Goal: Task Accomplishment & Management: Complete application form

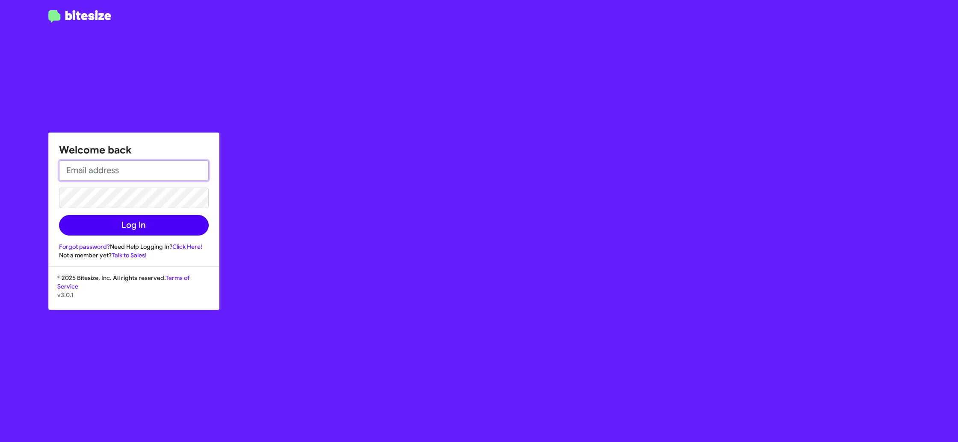
type input "[EMAIL_ADDRESS][DOMAIN_NAME]"
click at [122, 228] on button "Log In" at bounding box center [134, 225] width 150 height 21
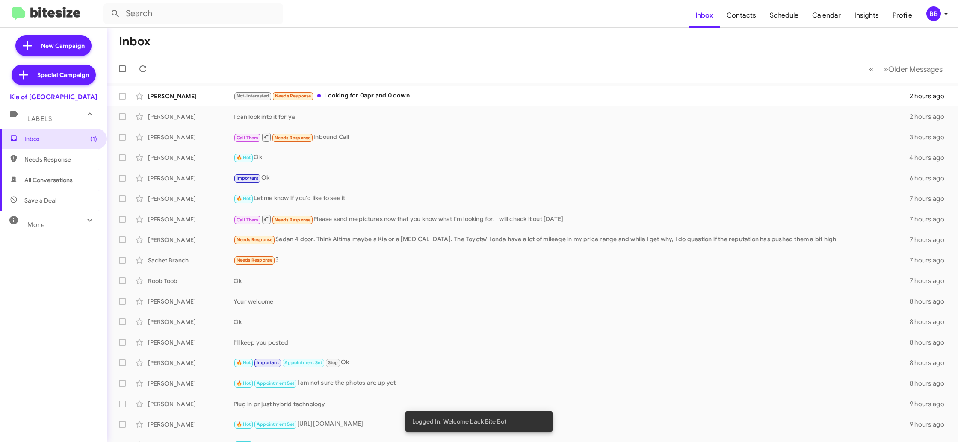
click at [940, 12] on div "BB" at bounding box center [934, 13] width 15 height 15
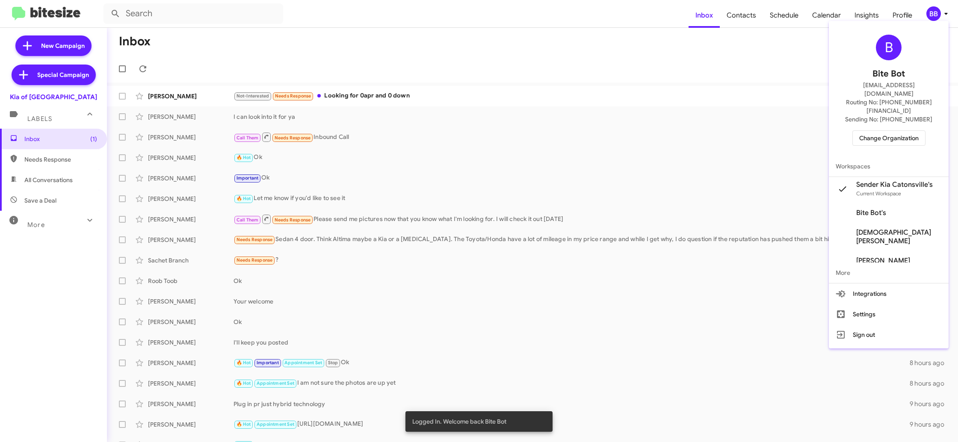
click at [881, 131] on span "Change Organization" at bounding box center [889, 138] width 59 height 15
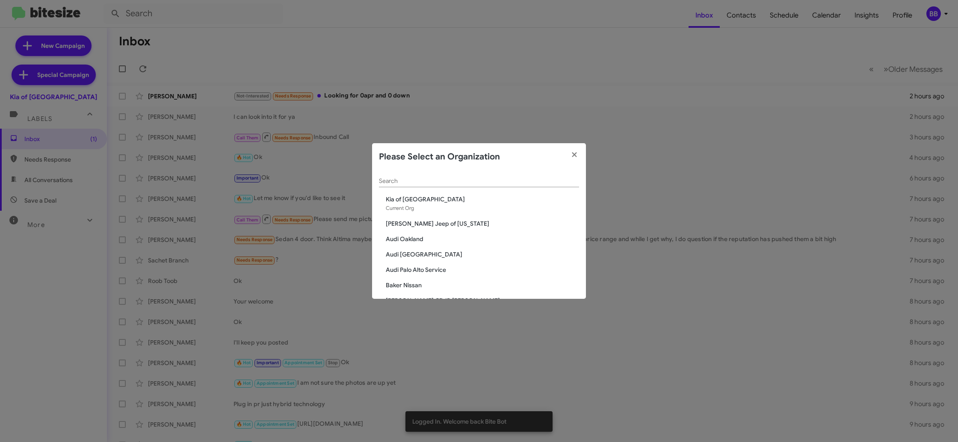
click at [419, 183] on input "Search" at bounding box center [479, 181] width 200 height 7
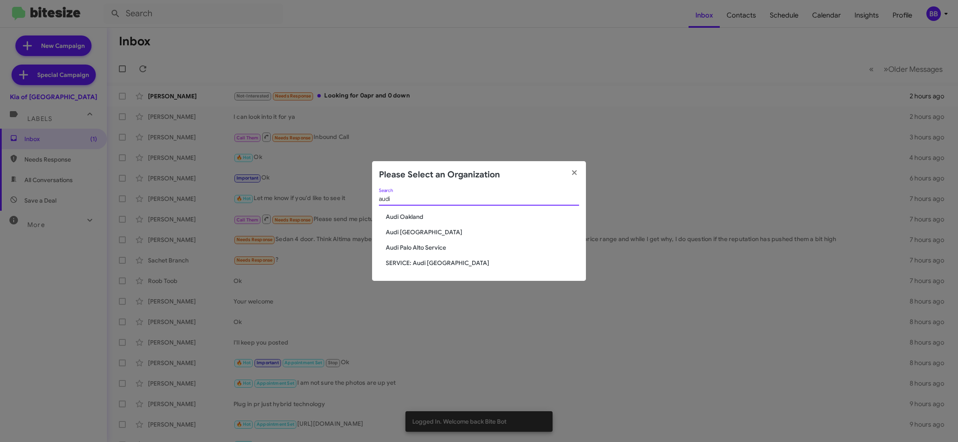
type input "audi"
click at [400, 218] on span "Audi Oakland" at bounding box center [482, 217] width 193 height 9
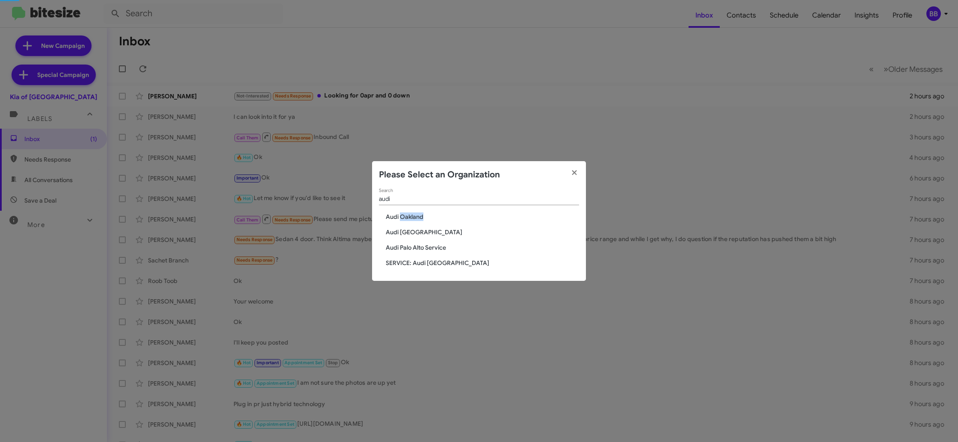
click at [400, 218] on span "Audi Oakland" at bounding box center [482, 217] width 193 height 9
drag, startPoint x: 400, startPoint y: 219, endPoint x: 393, endPoint y: 216, distance: 7.9
click at [399, 218] on span "Audi Oakland" at bounding box center [482, 217] width 193 height 9
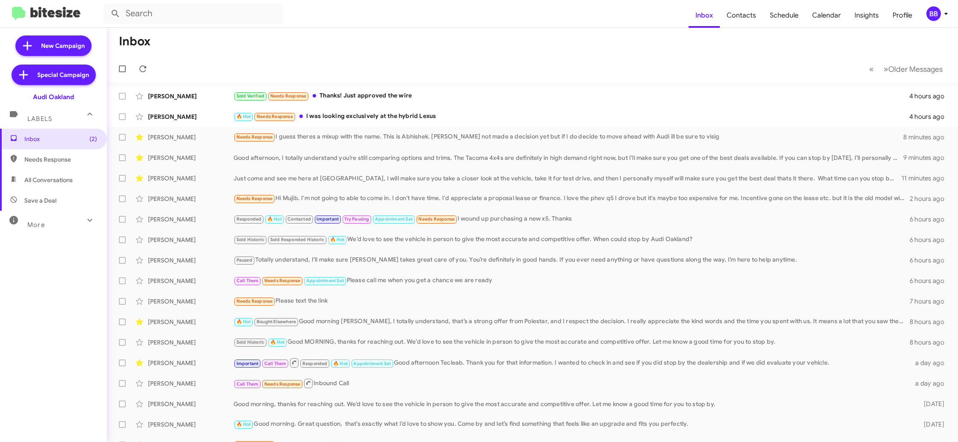
click at [935, 15] on div "BB" at bounding box center [934, 13] width 15 height 15
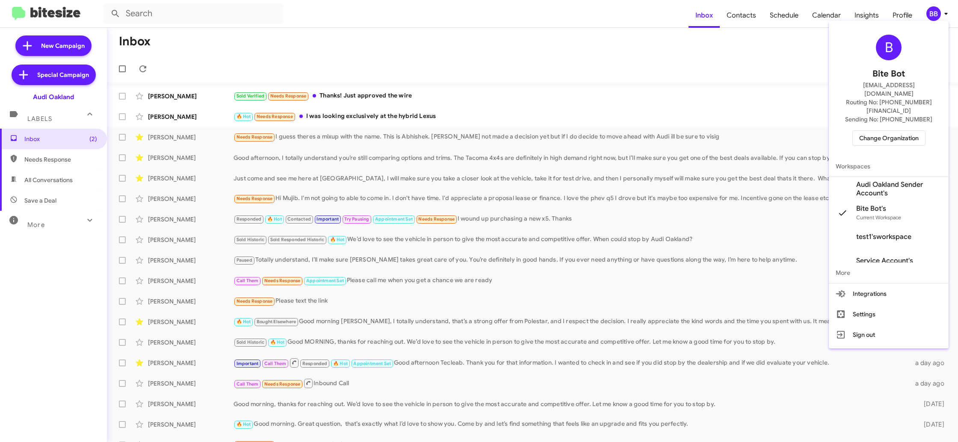
click at [903, 181] on span "Audi Oakland Sender Account's" at bounding box center [900, 189] width 86 height 17
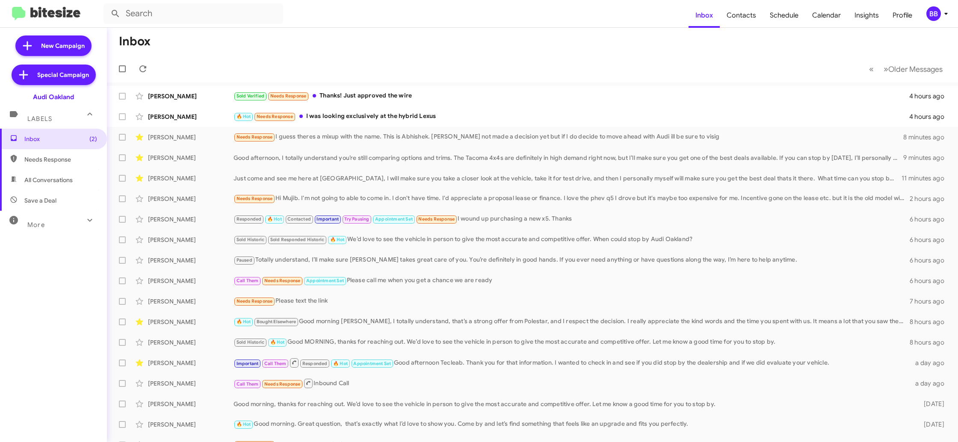
scroll to position [0, 0]
click at [738, 18] on span "Contacts" at bounding box center [741, 15] width 43 height 25
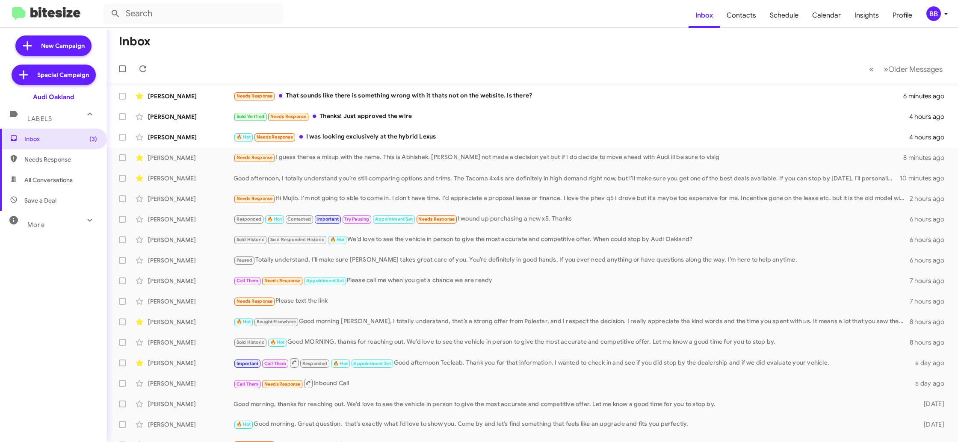
click at [950, 15] on icon at bounding box center [946, 14] width 10 height 10
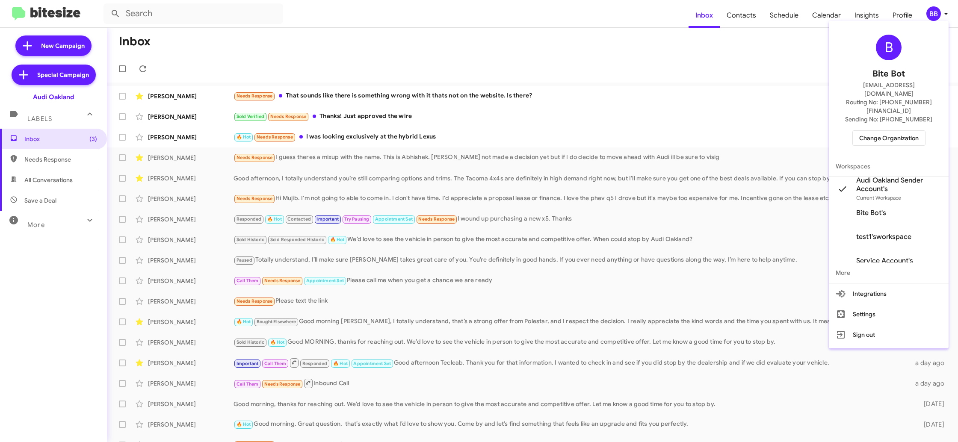
click at [752, 33] on div at bounding box center [479, 221] width 958 height 442
click at [750, 27] on span "Contacts" at bounding box center [741, 15] width 43 height 25
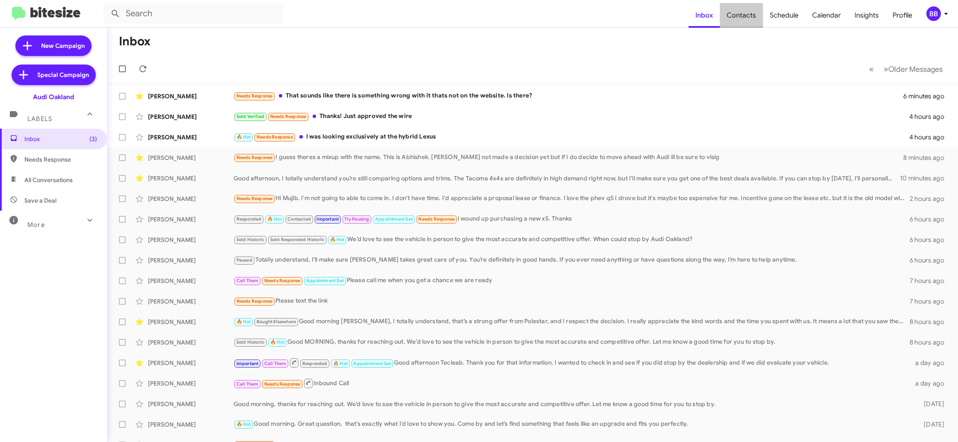
click at [750, 27] on span "Contacts" at bounding box center [741, 15] width 43 height 25
type input "in:groups"
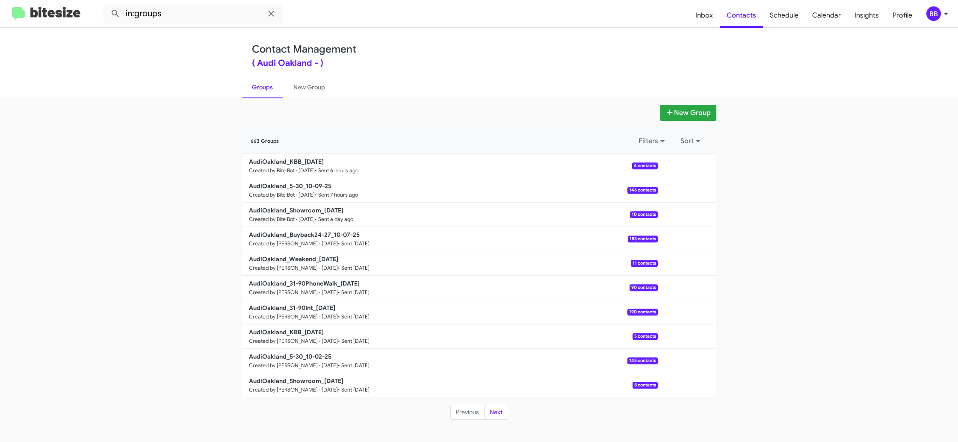
click at [927, 15] on div "BB" at bounding box center [934, 13] width 15 height 15
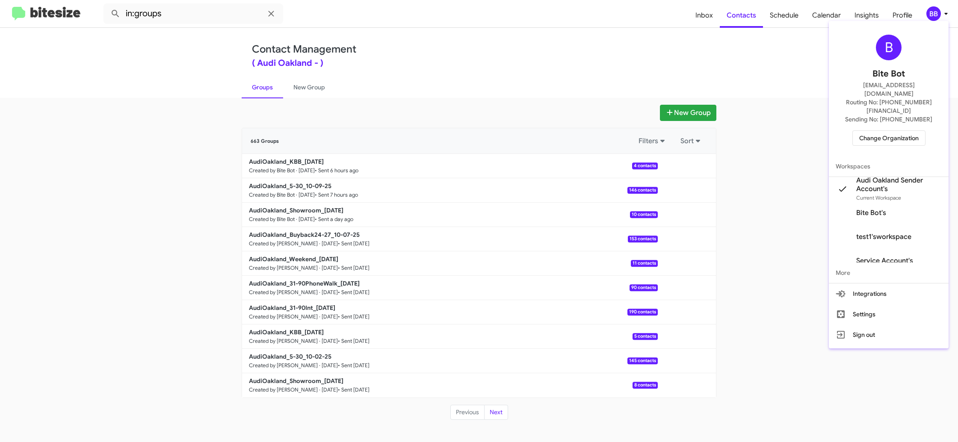
click at [309, 90] on div at bounding box center [479, 221] width 958 height 442
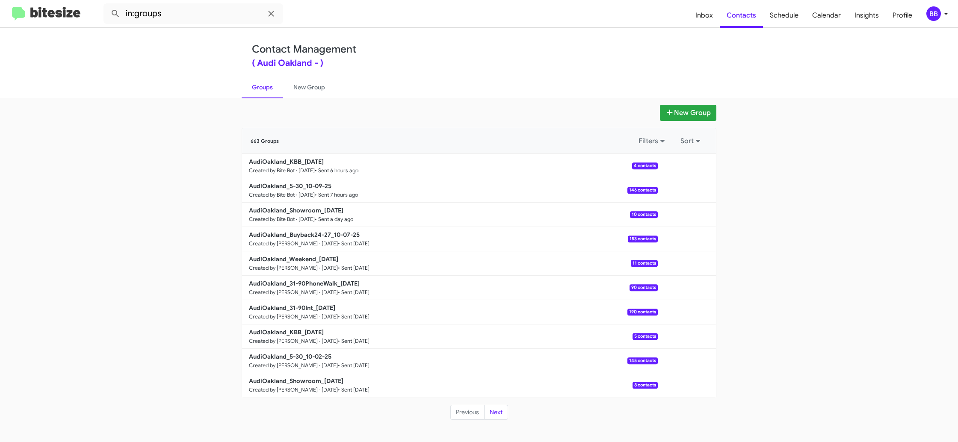
click at [309, 90] on link "New Group" at bounding box center [309, 87] width 52 height 22
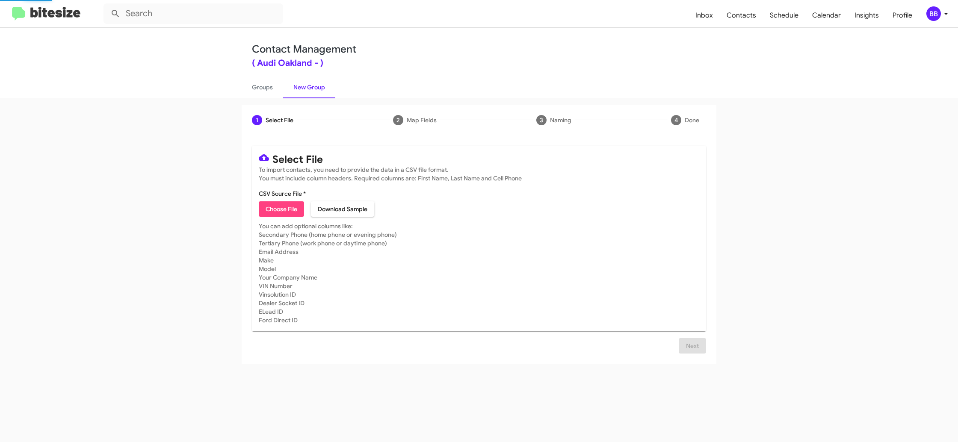
click at [265, 211] on button "Choose File" at bounding box center [281, 209] width 45 height 15
type input "AudiOakland_31-90Int_10-10-25"
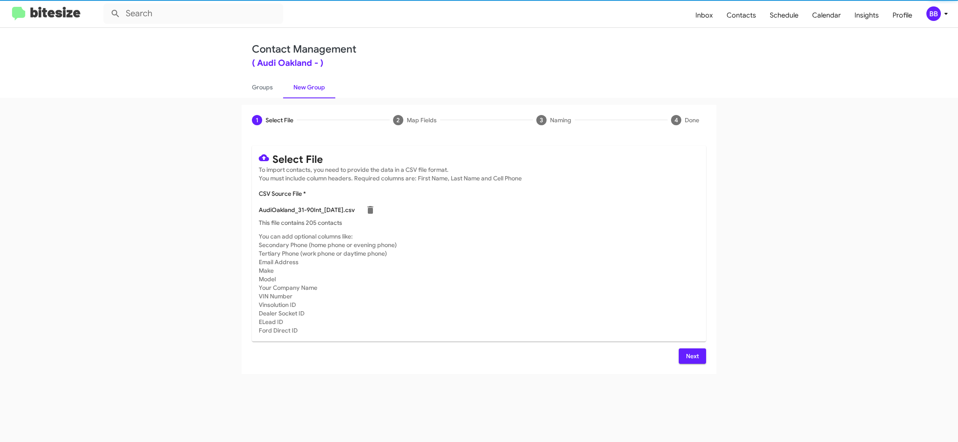
drag, startPoint x: 640, startPoint y: 258, endPoint x: 632, endPoint y: 266, distance: 12.1
click at [640, 258] on mat-card-subtitle "You can add optional columns like: Secondary Phone (home phone or evening phone…" at bounding box center [479, 283] width 441 height 103
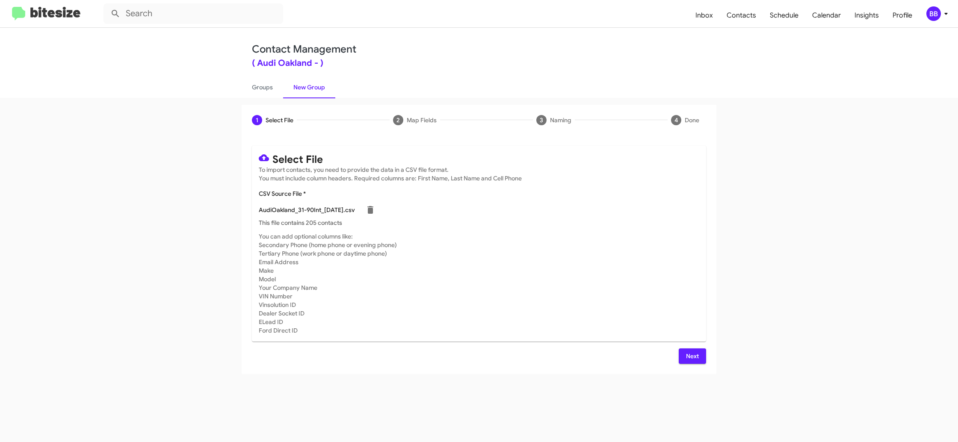
drag, startPoint x: 695, startPoint y: 352, endPoint x: 645, endPoint y: 297, distance: 74.8
click at [694, 353] on span "Next" at bounding box center [693, 356] width 14 height 15
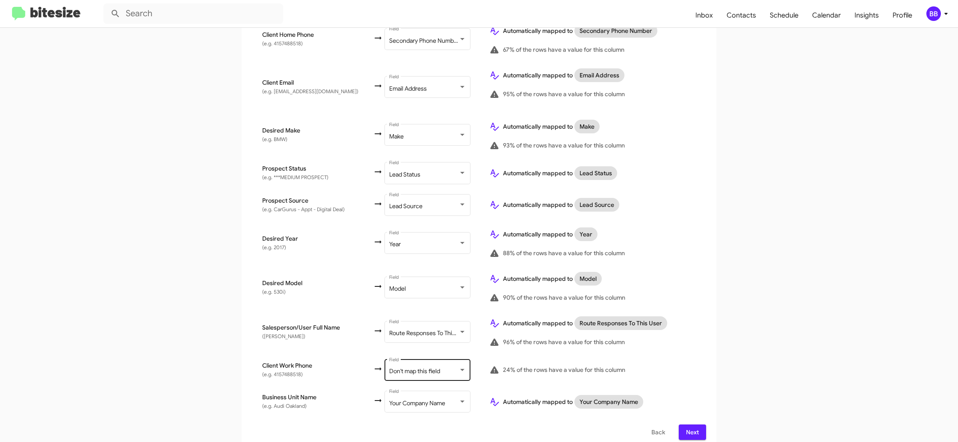
scroll to position [305, 0]
click at [423, 367] on span "Don't map this field" at bounding box center [414, 371] width 51 height 8
click at [764, 290] on app-new-group "Select File 2 Map Fields 3 Naming 4 Done Select File To import contacts, you ne…" at bounding box center [479, 124] width 958 height 649
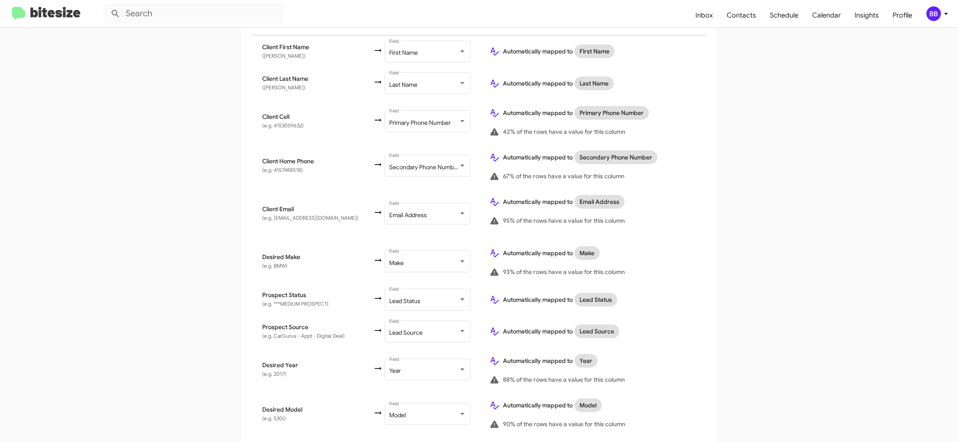
scroll to position [305, 0]
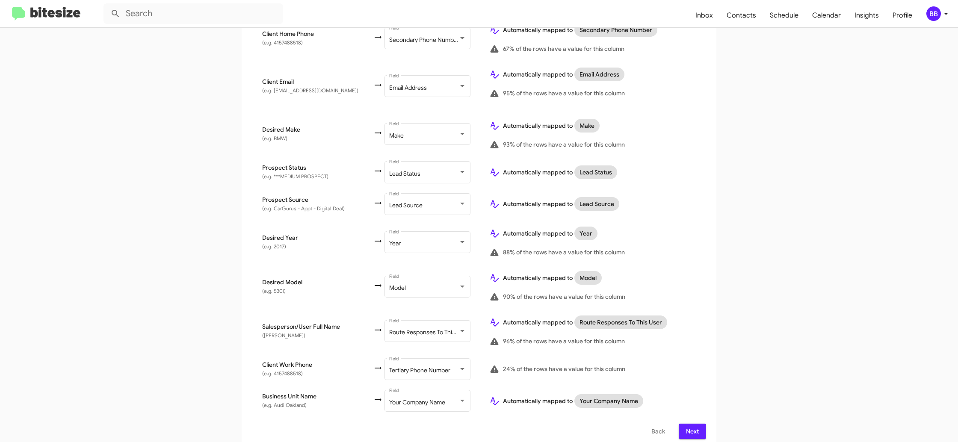
click at [939, 14] on div "BB" at bounding box center [934, 13] width 15 height 15
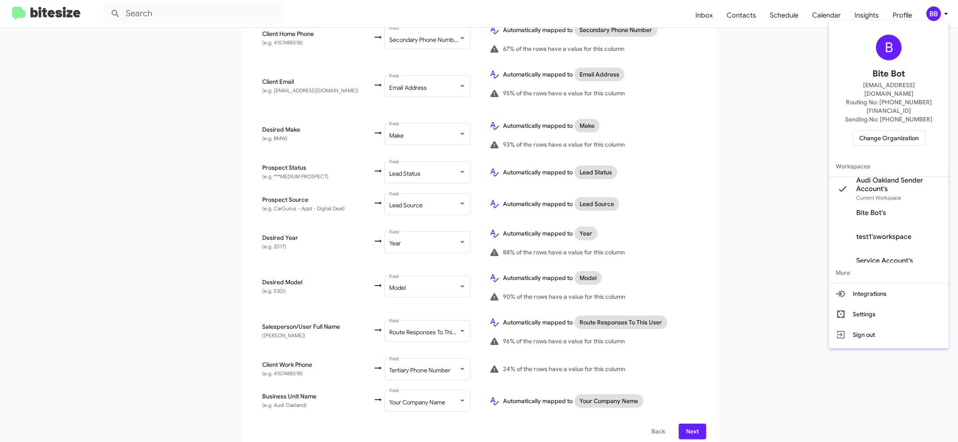
click at [939, 14] on div at bounding box center [479, 221] width 958 height 442
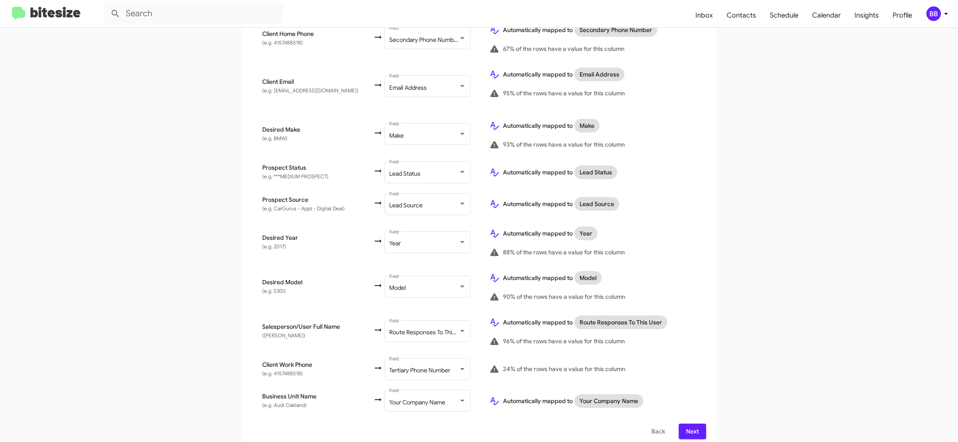
drag, startPoint x: 690, startPoint y: 424, endPoint x: 687, endPoint y: 413, distance: 10.7
click at [690, 424] on span "Next" at bounding box center [693, 431] width 14 height 15
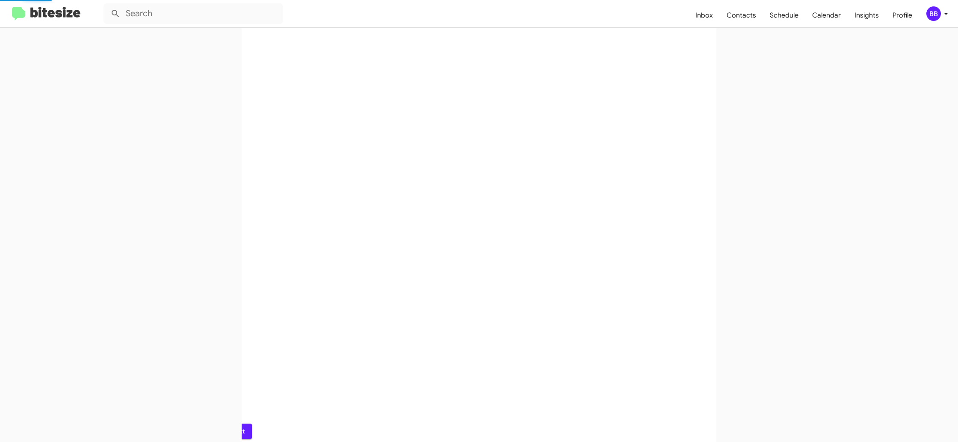
scroll to position [0, 0]
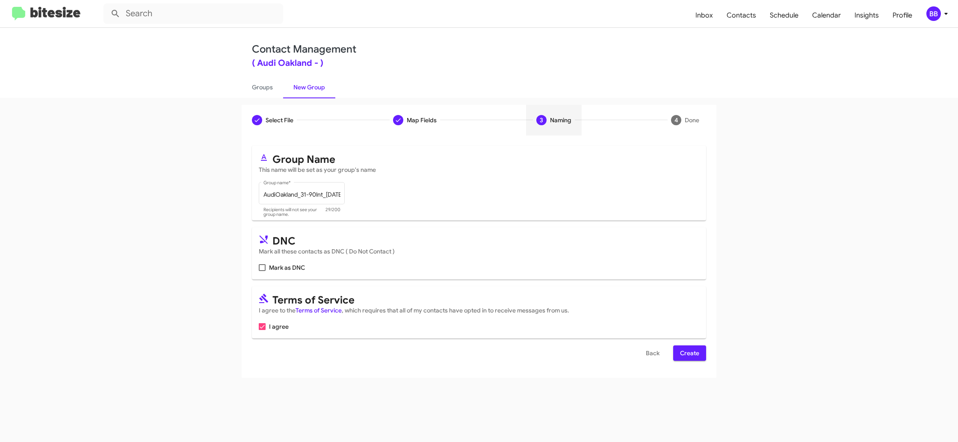
drag, startPoint x: 698, startPoint y: 356, endPoint x: 687, endPoint y: 350, distance: 12.4
click at [698, 356] on span "Create" at bounding box center [689, 353] width 19 height 15
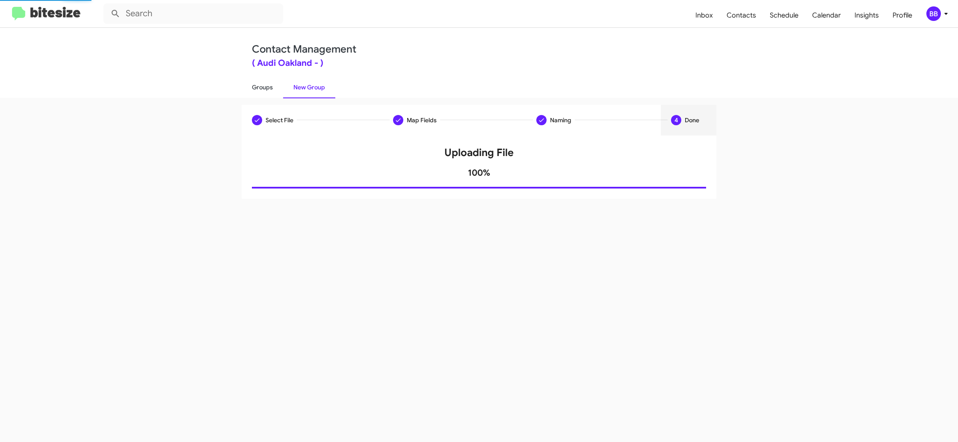
click at [257, 94] on link "Groups" at bounding box center [263, 87] width 42 height 22
type input "in:groups"
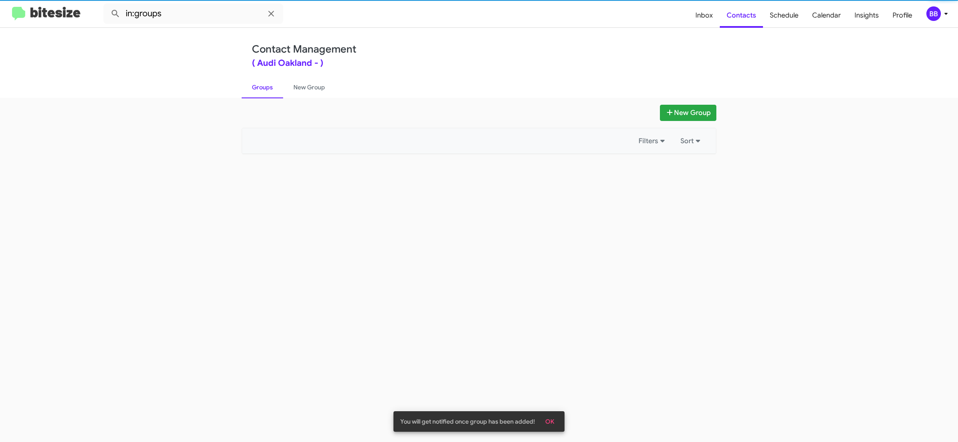
click at [257, 94] on link "Groups" at bounding box center [263, 87] width 42 height 22
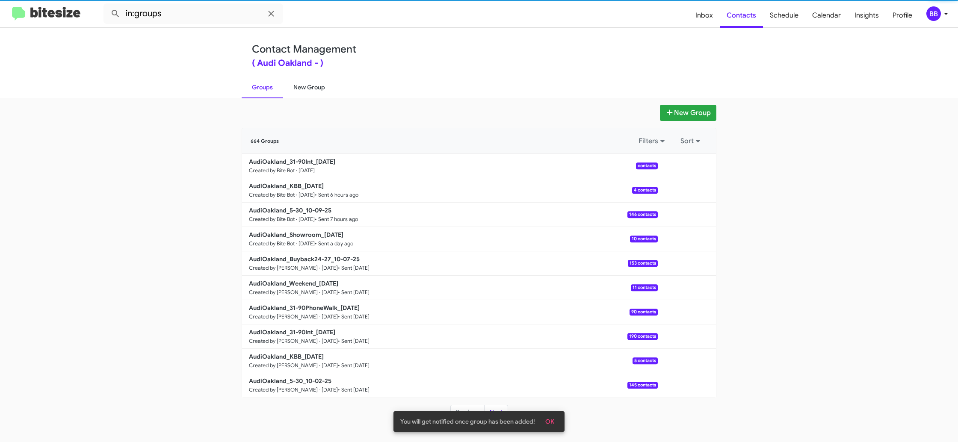
click at [288, 87] on link "New Group" at bounding box center [309, 87] width 52 height 22
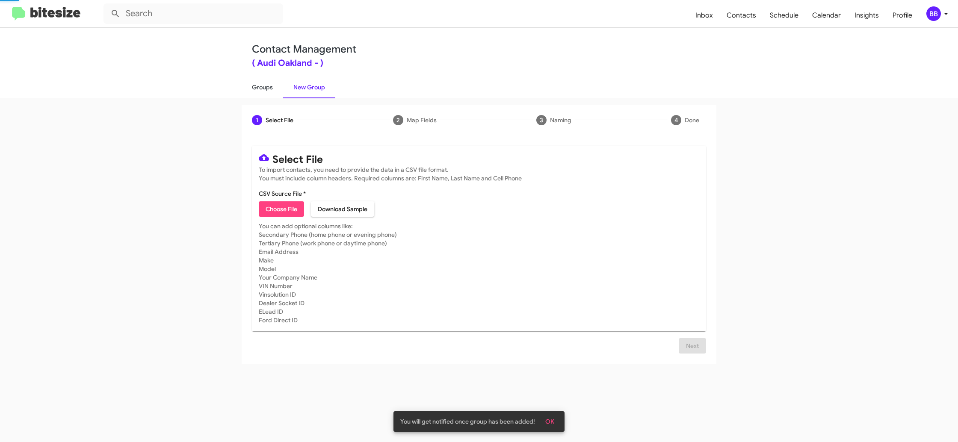
click at [246, 89] on link "Groups" at bounding box center [263, 87] width 42 height 22
type input "in:groups"
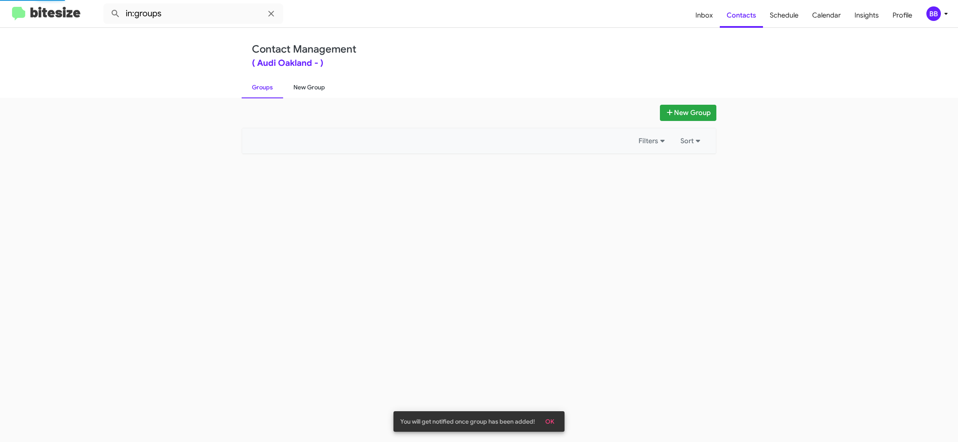
click at [294, 88] on link "New Group" at bounding box center [309, 87] width 52 height 22
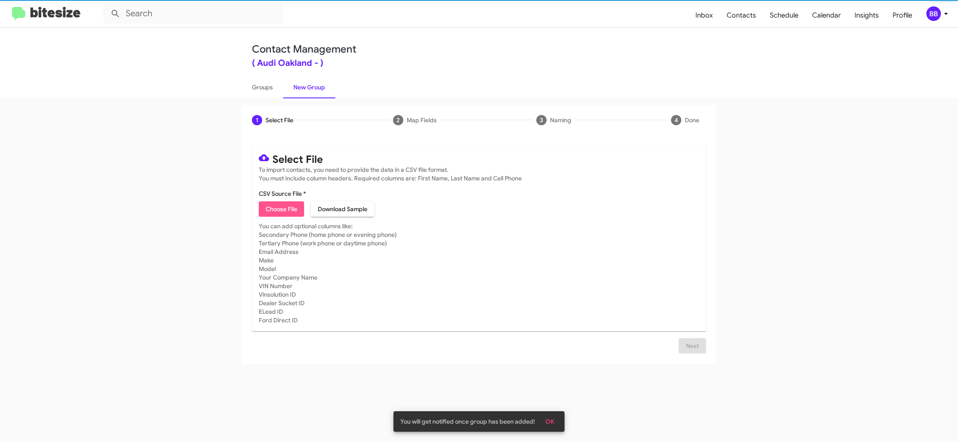
click at [279, 211] on span "Choose File" at bounding box center [282, 209] width 32 height 15
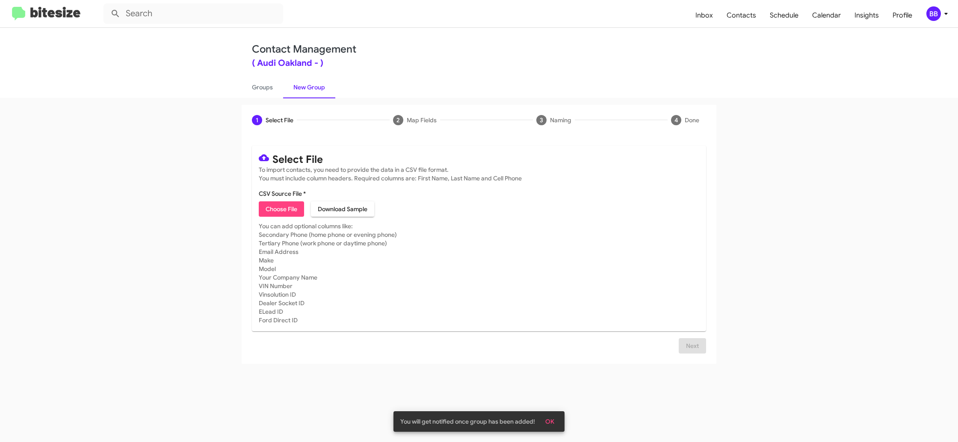
type input "AudiOakland_31-90PhoneWalk_10-10-25"
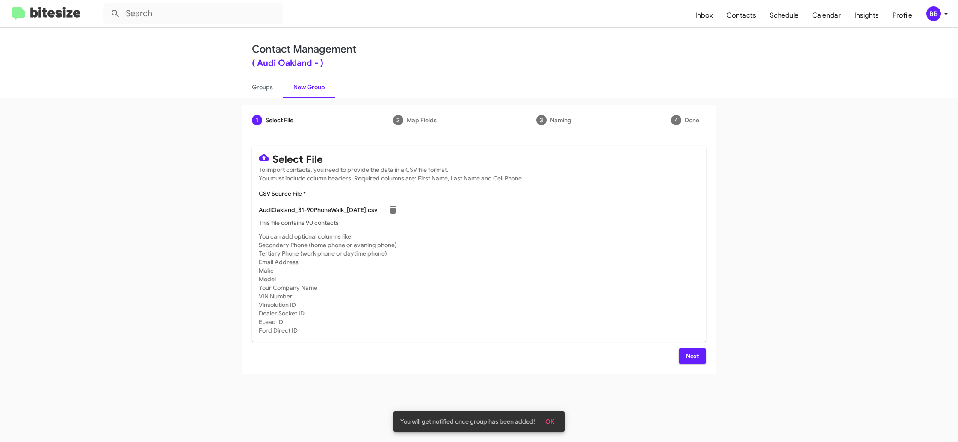
drag, startPoint x: 696, startPoint y: 356, endPoint x: 625, endPoint y: 313, distance: 82.3
click at [695, 356] on span "Next" at bounding box center [693, 356] width 14 height 15
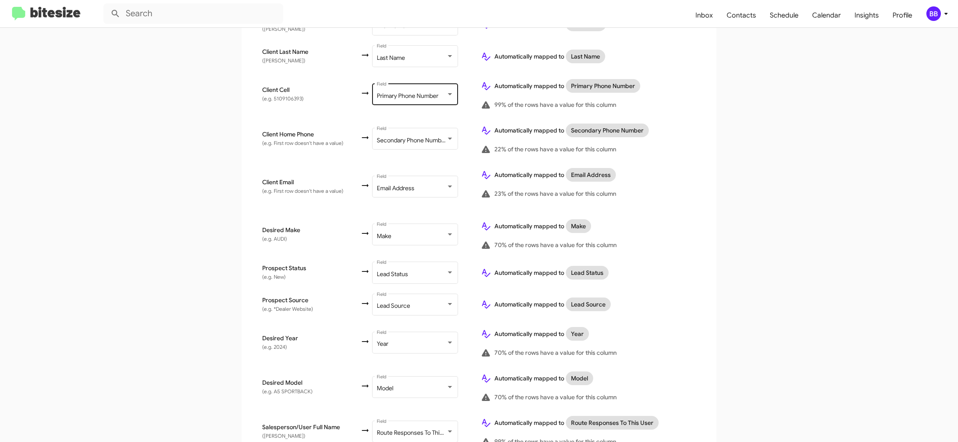
scroll to position [305, 0]
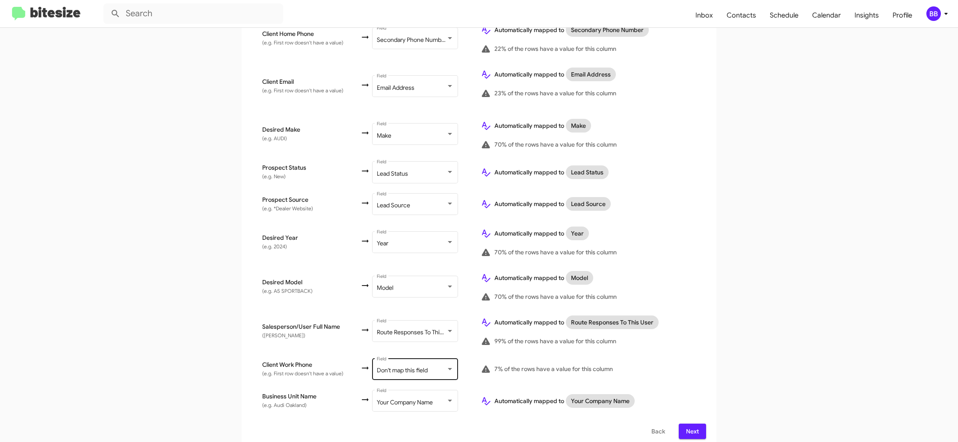
drag, startPoint x: 409, startPoint y: 368, endPoint x: 403, endPoint y: 368, distance: 6.0
click at [408, 368] on div "Don't map this field Field" at bounding box center [415, 369] width 77 height 24
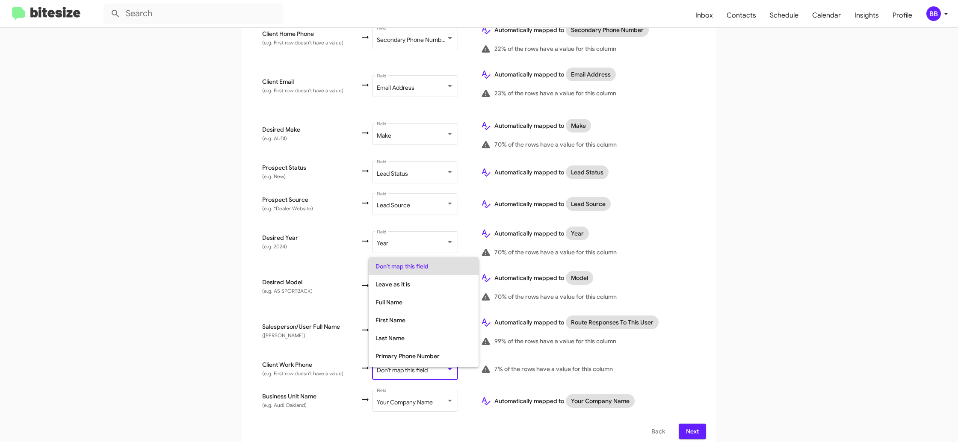
scroll to position [34, 0]
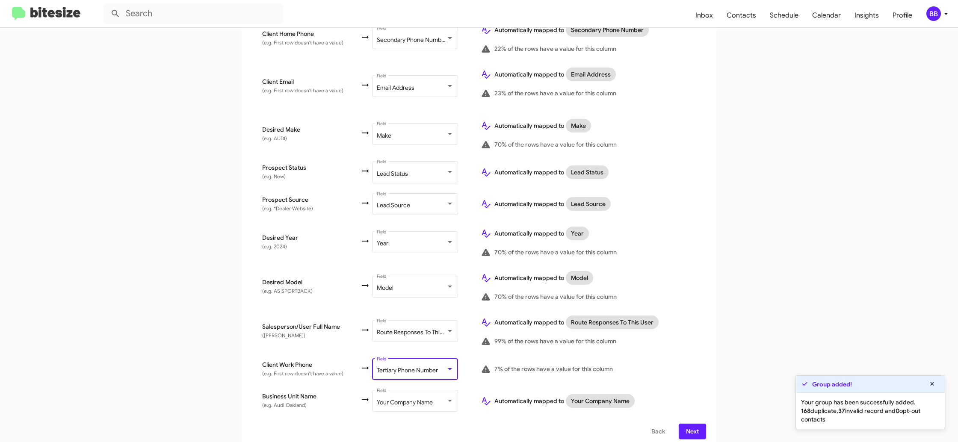
click at [728, 340] on app-new-group "Select File 2 Map Fields 3 Naming 4 Done Select File To import contacts, you ne…" at bounding box center [479, 124] width 958 height 649
click at [692, 426] on span "Next" at bounding box center [693, 431] width 14 height 15
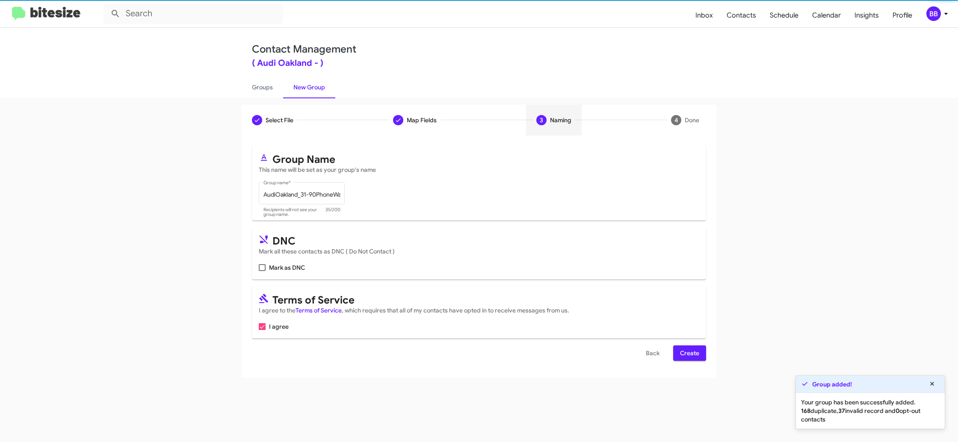
scroll to position [0, 0]
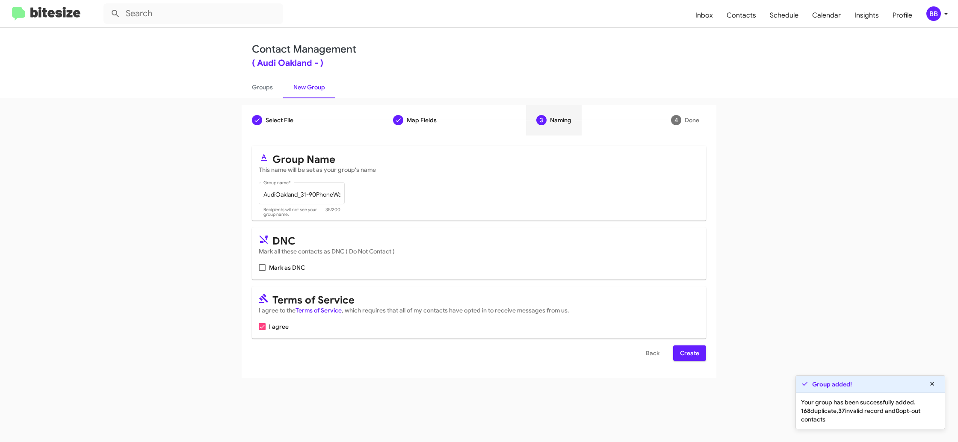
drag, startPoint x: 702, startPoint y: 362, endPoint x: 697, endPoint y: 357, distance: 6.7
click at [701, 361] on div "Select File To import contacts, you need to provide the data in a CSV file form…" at bounding box center [479, 257] width 475 height 243
click at [691, 356] on span "Create" at bounding box center [689, 353] width 19 height 15
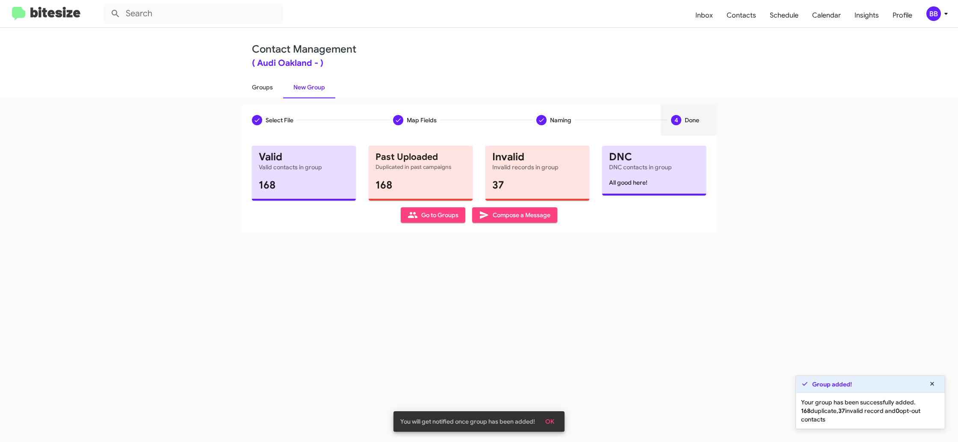
click at [272, 89] on link "Groups" at bounding box center [263, 87] width 42 height 22
type input "in:groups"
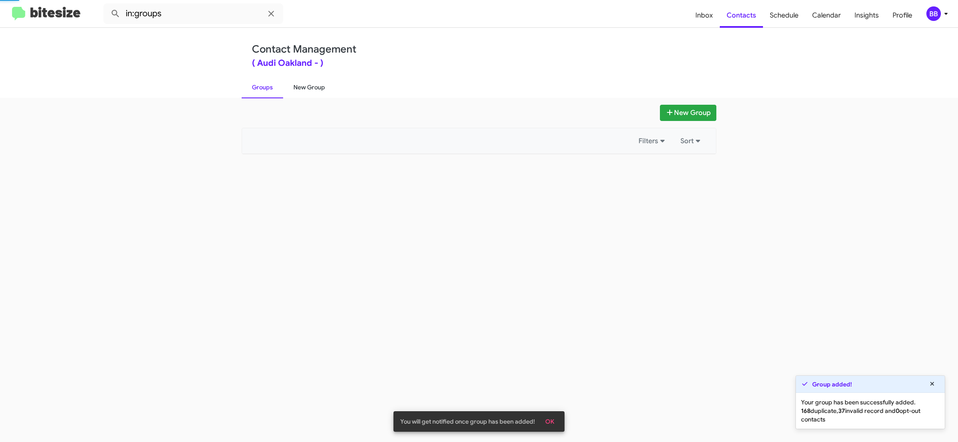
click at [272, 89] on link "Groups" at bounding box center [263, 87] width 42 height 22
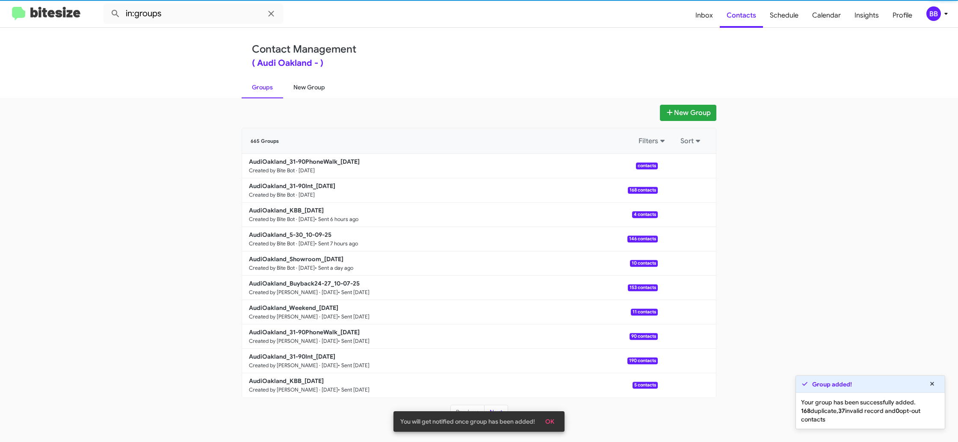
click at [314, 89] on link "New Group" at bounding box center [309, 87] width 52 height 22
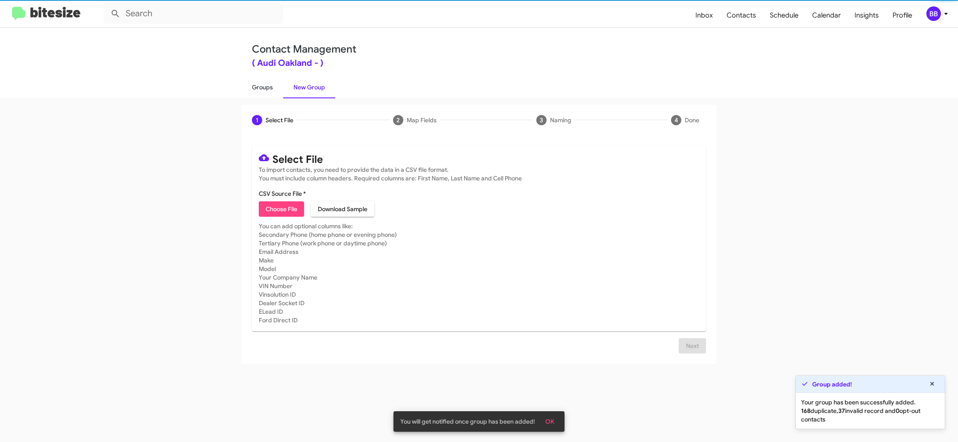
click at [274, 91] on link "Groups" at bounding box center [263, 87] width 42 height 22
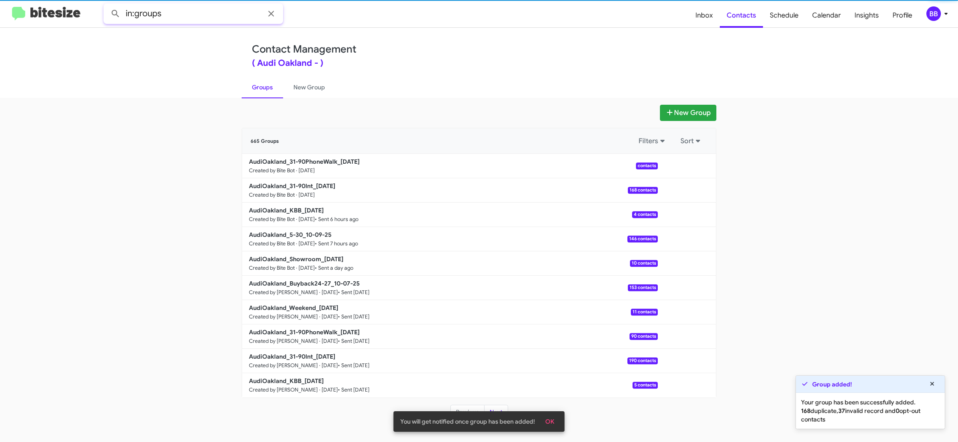
click at [209, 18] on input "in:groups" at bounding box center [194, 13] width 180 height 21
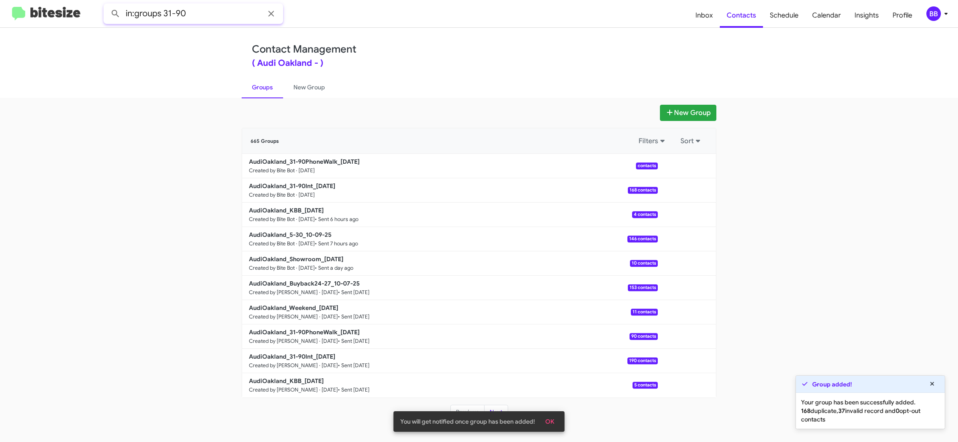
type input "in:groups 31-90"
click at [107, 5] on button at bounding box center [115, 13] width 17 height 17
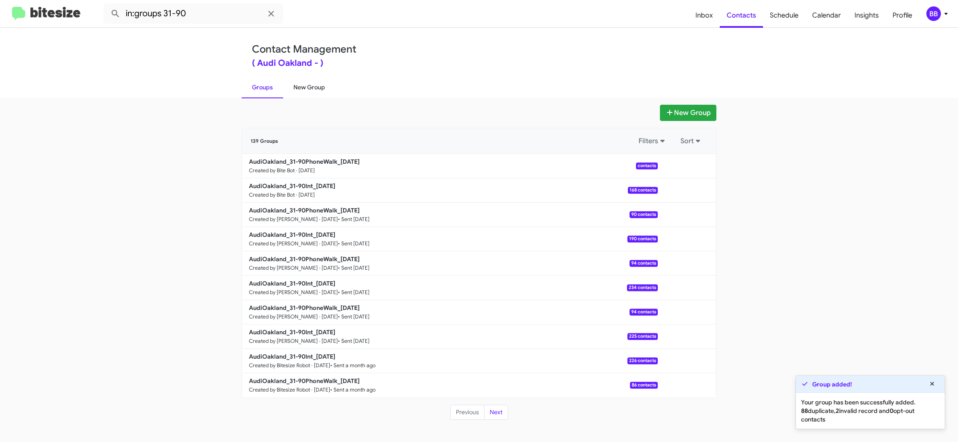
click at [307, 88] on link "New Group" at bounding box center [309, 87] width 52 height 22
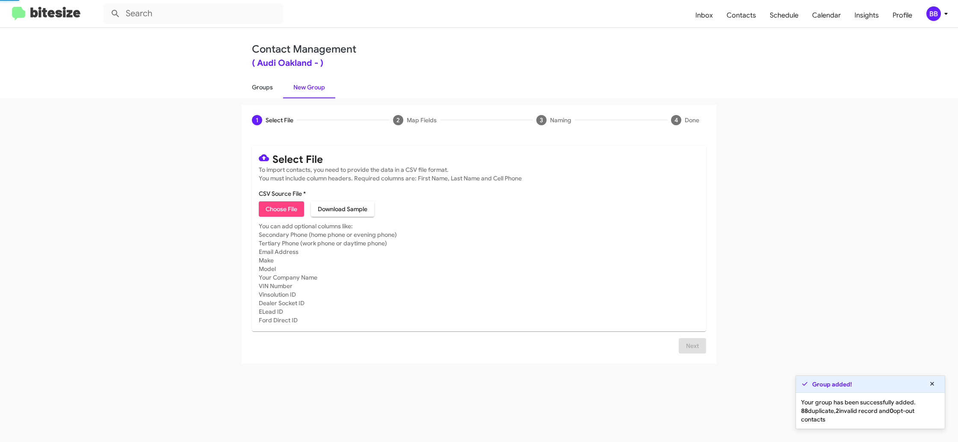
click at [280, 88] on link "Groups" at bounding box center [263, 87] width 42 height 22
type input "in:groups"
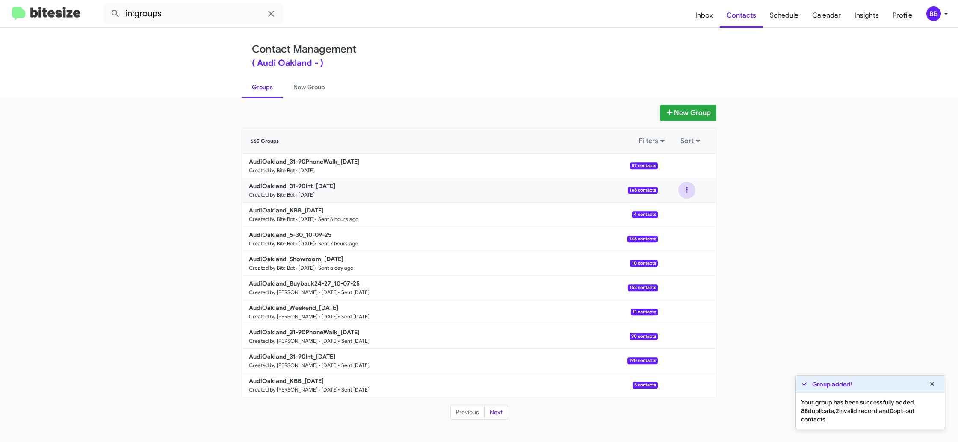
click at [686, 193] on button at bounding box center [687, 190] width 17 height 17
click at [681, 209] on button "View contacts" at bounding box center [661, 213] width 68 height 21
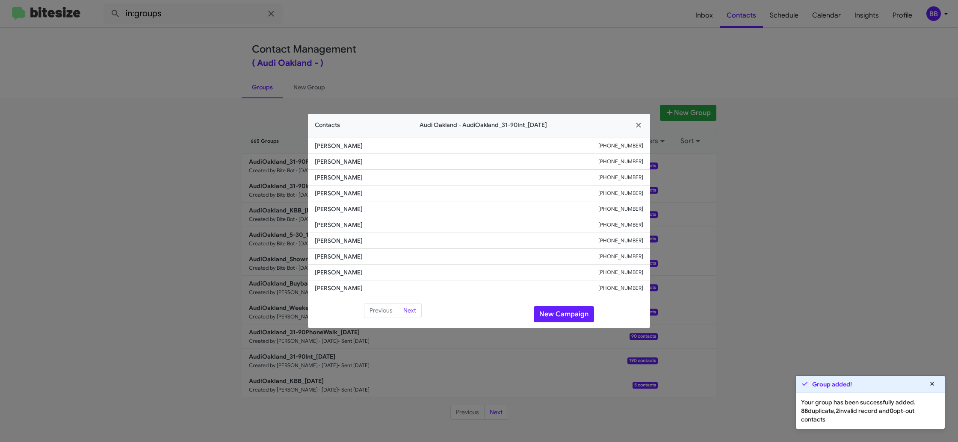
click at [331, 222] on span "Junjie Situ" at bounding box center [457, 225] width 284 height 9
copy span "Junjie Situ"
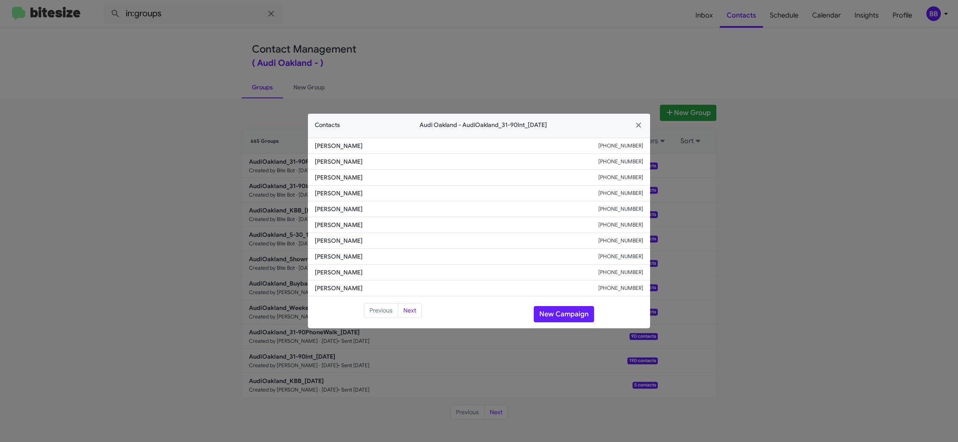
drag, startPoint x: 412, startPoint y: 54, endPoint x: 427, endPoint y: 60, distance: 15.3
click at [417, 55] on modal-container "Contacts Audi Oakland - AudiOakland_31-90Int_10-10-25 Tezz Kaur +14089080222 Su…" at bounding box center [479, 221] width 958 height 442
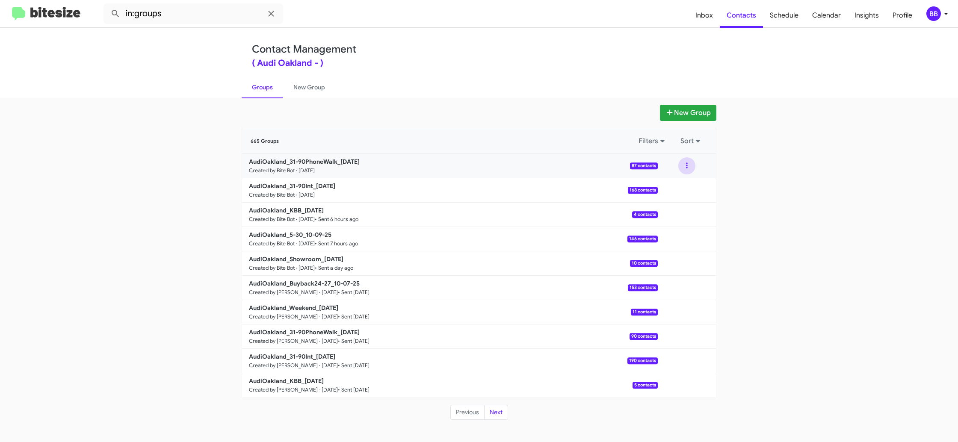
click at [685, 168] on button at bounding box center [687, 165] width 17 height 17
click at [680, 184] on button "View contacts" at bounding box center [661, 189] width 68 height 21
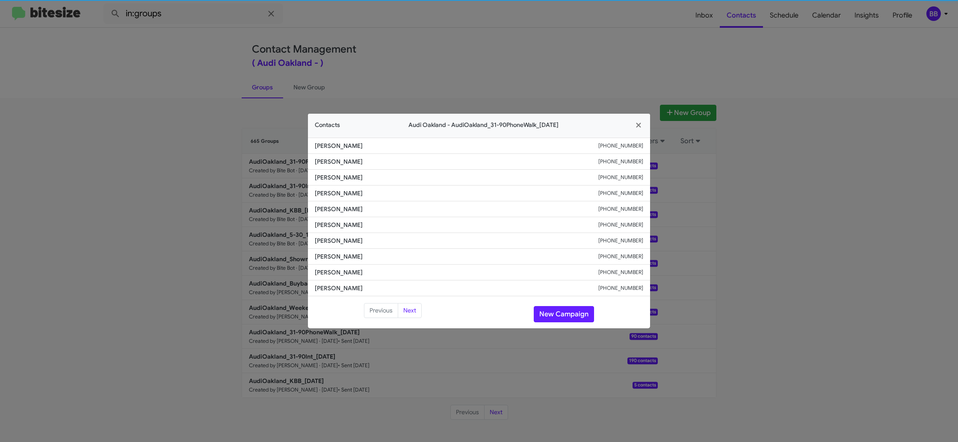
click at [348, 218] on li "Janet Witharm +16502483280" at bounding box center [479, 225] width 342 height 16
copy span "Janet Witharm"
drag, startPoint x: 262, startPoint y: 165, endPoint x: 266, endPoint y: 172, distance: 8.6
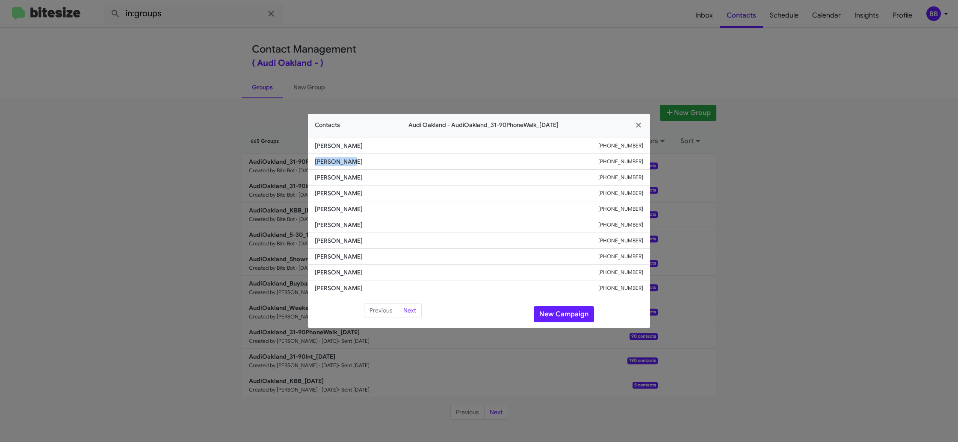
click at [262, 164] on modal-container "Contacts Audi Oakland - AudiOakland_31-90PhoneWalk_10-10-25 Eric Miranda +14088…" at bounding box center [479, 221] width 958 height 442
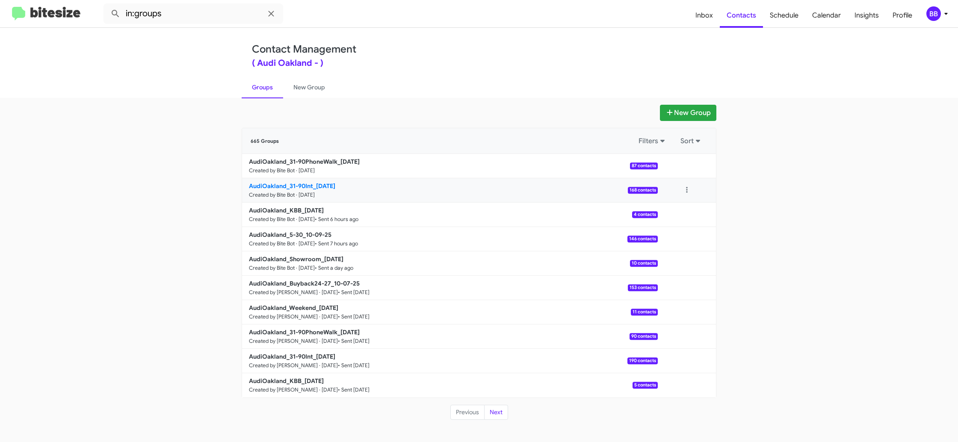
click at [322, 187] on b "AudiOakland_31-90Int_10-10-25" at bounding box center [292, 186] width 86 height 8
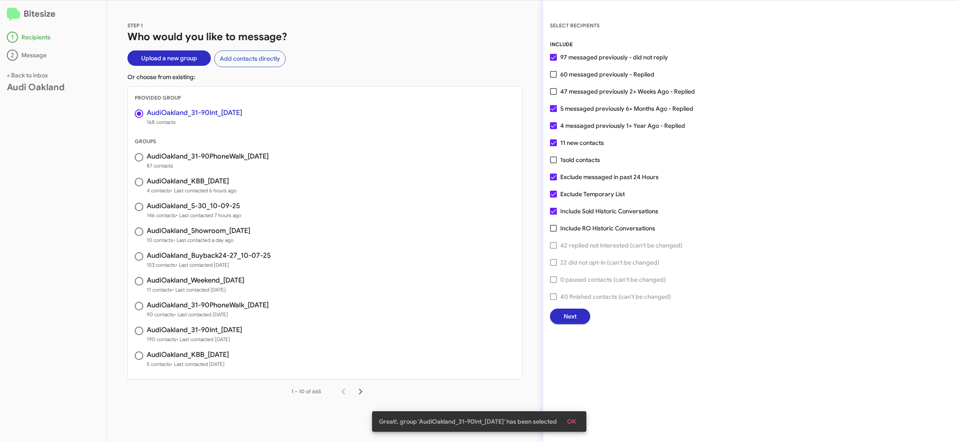
click at [584, 313] on button "Next" at bounding box center [570, 316] width 40 height 15
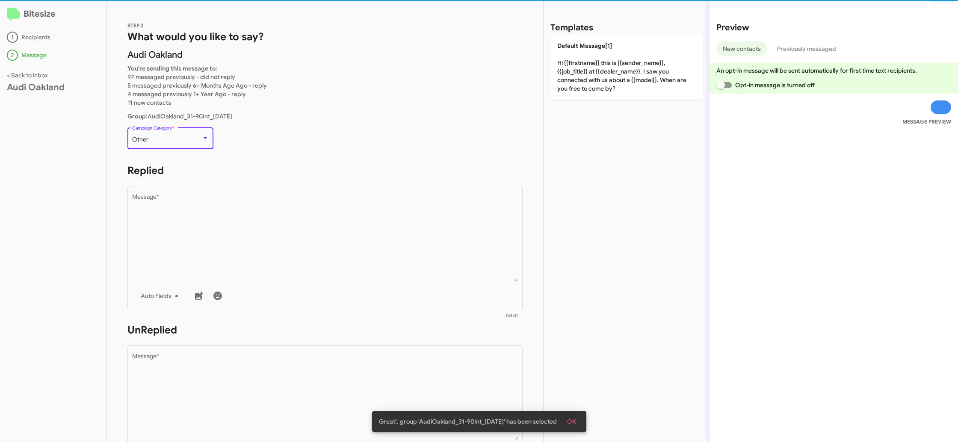
click at [186, 138] on div "Other" at bounding box center [166, 139] width 69 height 7
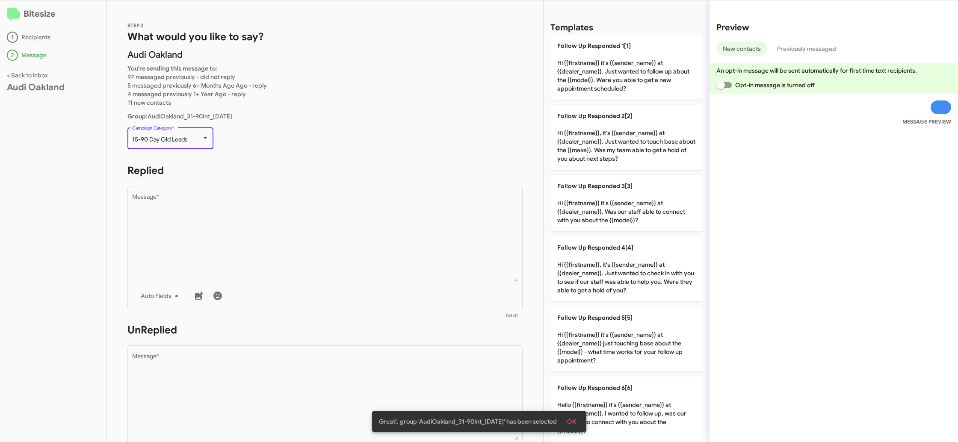
scroll to position [18, 0]
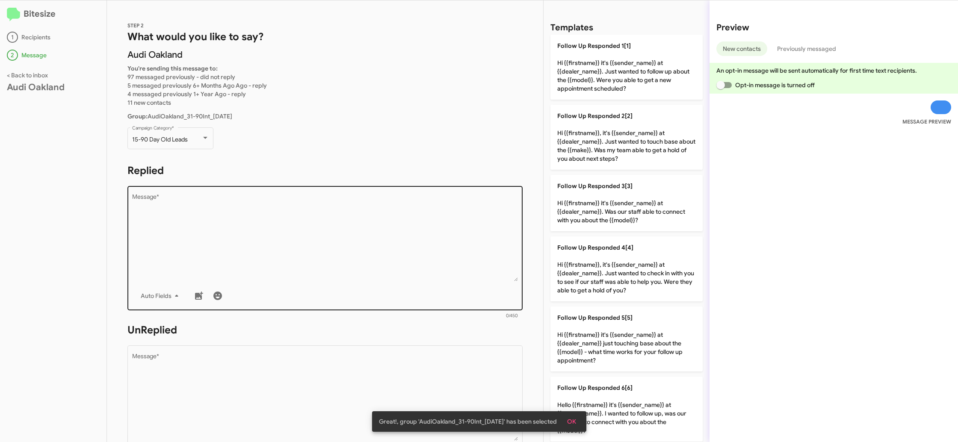
drag, startPoint x: 414, startPoint y: 301, endPoint x: 410, endPoint y: 295, distance: 7.1
click at [410, 295] on div "Auto Fields" at bounding box center [325, 296] width 386 height 17
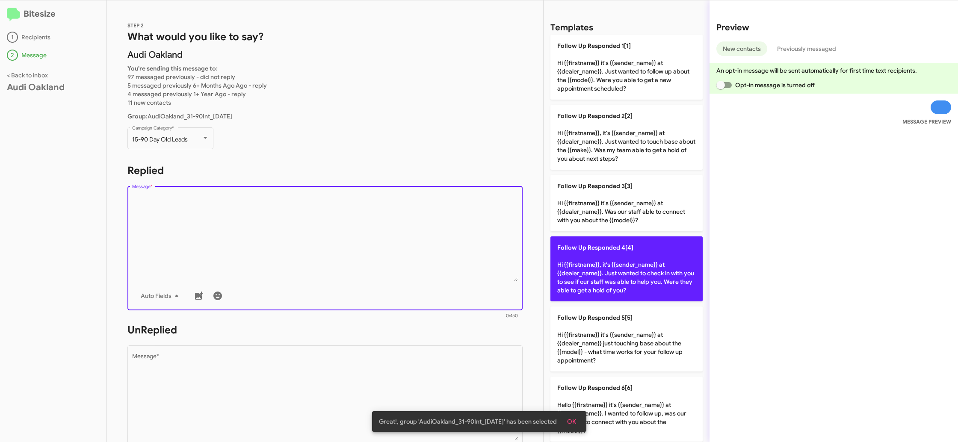
scroll to position [277, 0]
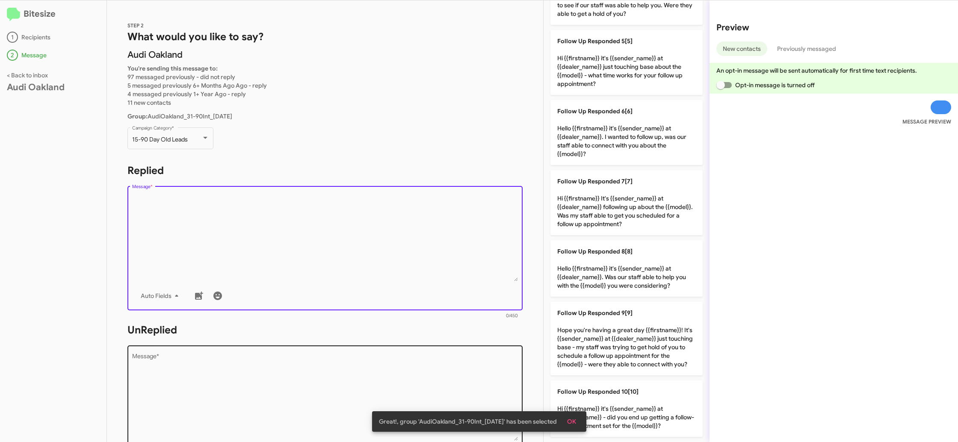
drag, startPoint x: 643, startPoint y: 409, endPoint x: 429, endPoint y: 356, distance: 220.3
click at [643, 409] on p "Follow Up Responded 10[10] Hi {{firstname}} it's {{sender_name}} at {{dealer_na…" at bounding box center [627, 409] width 152 height 56
type textarea "Hi {{firstname}} it's {{sender_name}} at {{dealer_name}} - did you end up getti…"
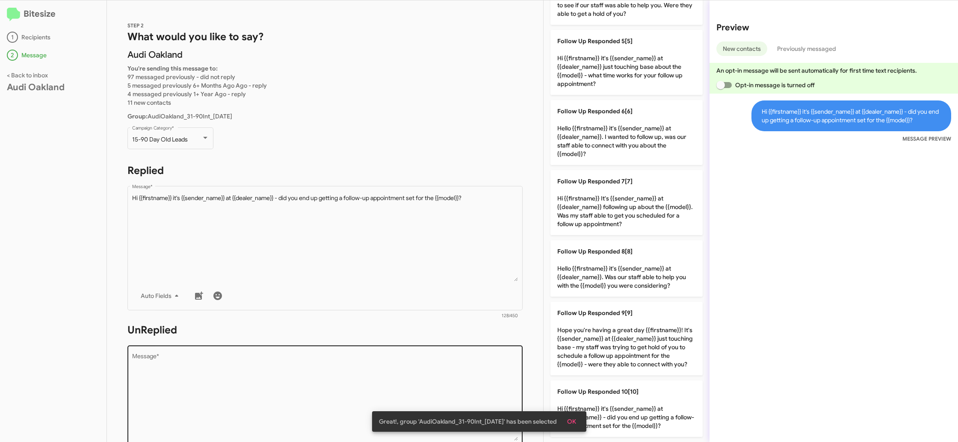
click at [431, 371] on textarea "Message *" at bounding box center [325, 397] width 386 height 87
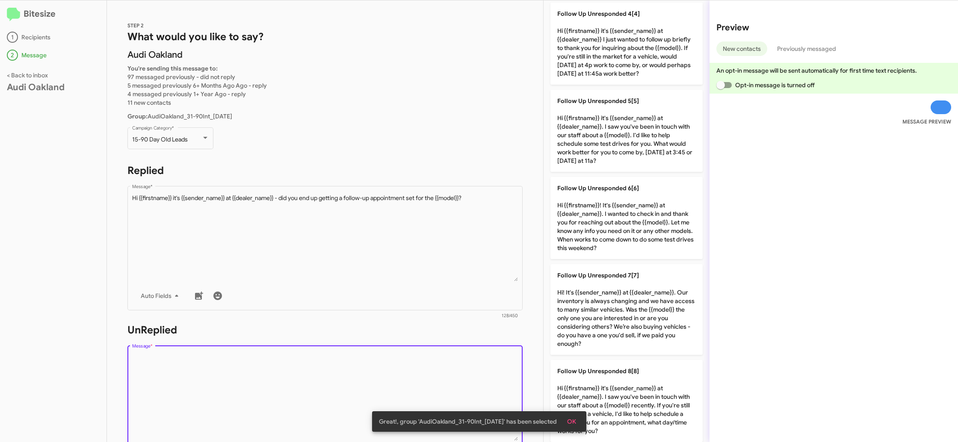
click at [431, 369] on textarea "Message *" at bounding box center [325, 397] width 386 height 87
drag, startPoint x: 433, startPoint y: 367, endPoint x: 460, endPoint y: 341, distance: 37.8
click at [447, 354] on div "Drop image here to insert Auto Fields Message *" at bounding box center [325, 407] width 386 height 126
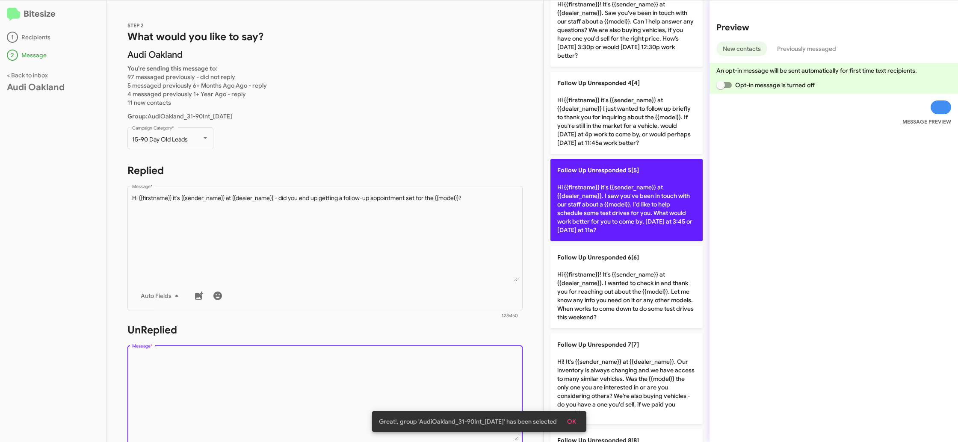
scroll to position [207, 0]
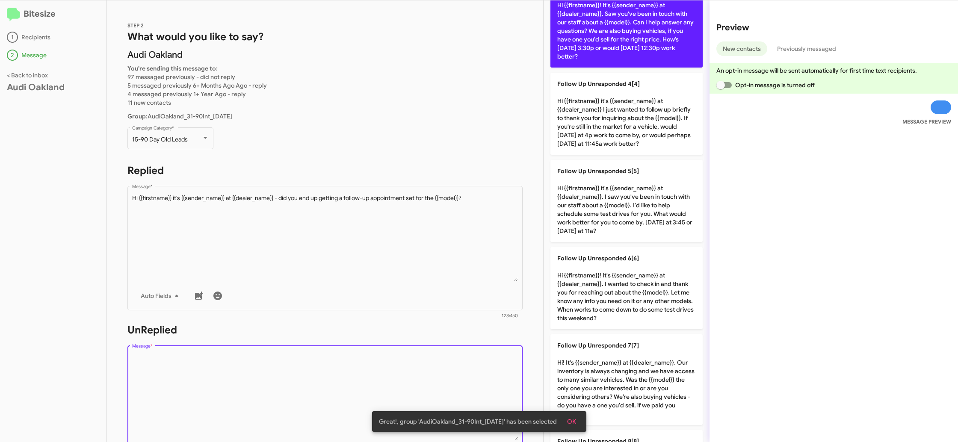
click at [615, 33] on p "Follow Up Unresponded 3[3] Hi {{firstname}}! It's {{sender_name}} at {{dealer_n…" at bounding box center [627, 22] width 152 height 91
type textarea "Hi {{firstname}}! It's {{sender_name}} at {{dealer_name}}. Saw you've been in t…"
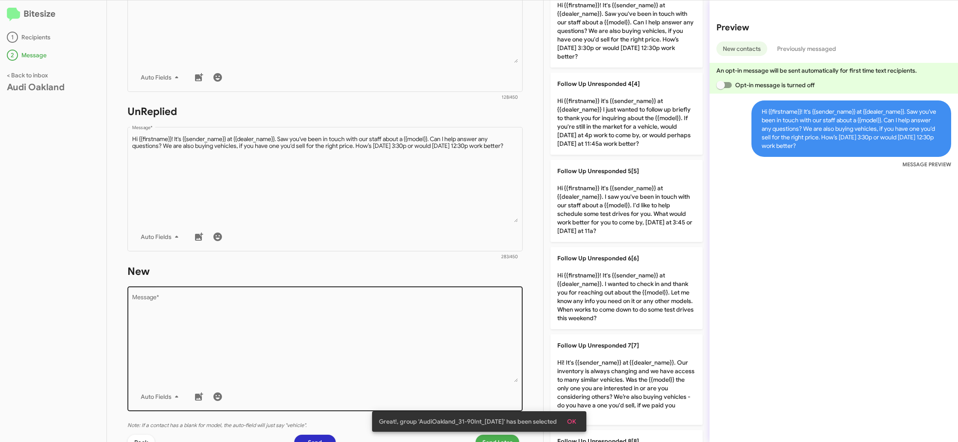
scroll to position [261, 0]
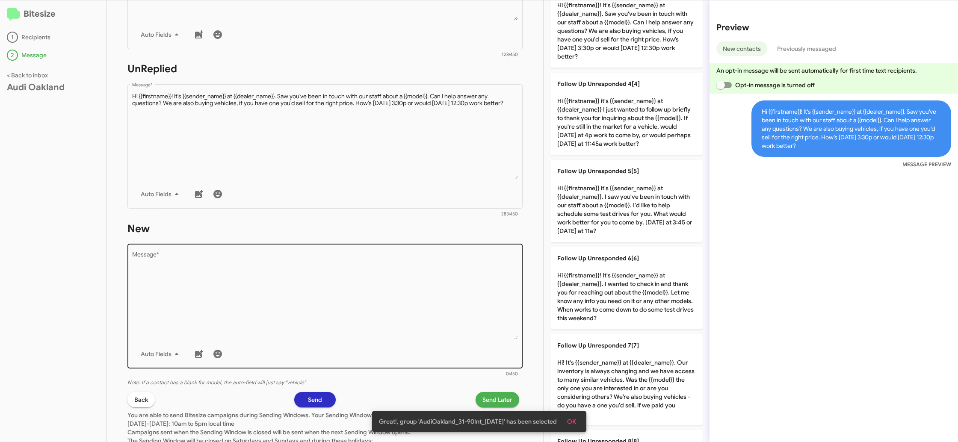
click at [374, 299] on textarea "Message *" at bounding box center [325, 295] width 386 height 87
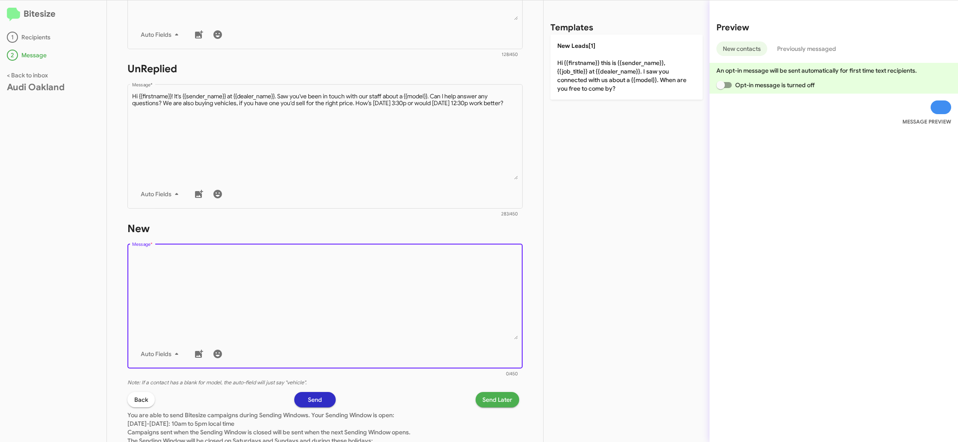
drag, startPoint x: 386, startPoint y: 273, endPoint x: 531, endPoint y: 137, distance: 198.6
click at [395, 264] on textarea "Message *" at bounding box center [325, 295] width 386 height 87
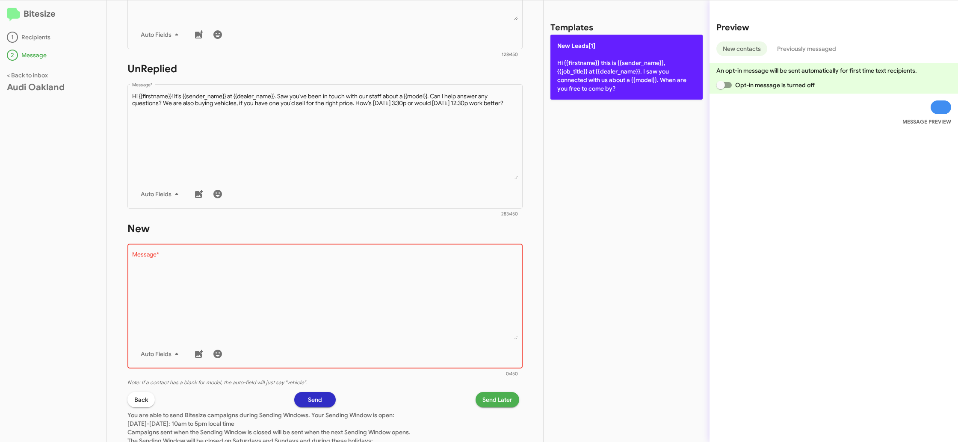
drag, startPoint x: 590, startPoint y: 101, endPoint x: 579, endPoint y: 80, distance: 22.6
click at [587, 95] on div "Templates New Leads[1] Hi {{firstname}} this is {{sender_name}}, {{job_title}} …" at bounding box center [627, 221] width 166 height 442
click at [579, 81] on p "New Leads[1] Hi {{firstname}} this is {{sender_name}}, {{job_title}} at {{deale…" at bounding box center [627, 67] width 152 height 65
type textarea "Hi {{firstname}} this is {{sender_name}}, {{job_title}} at {{dealer_name}}. I s…"
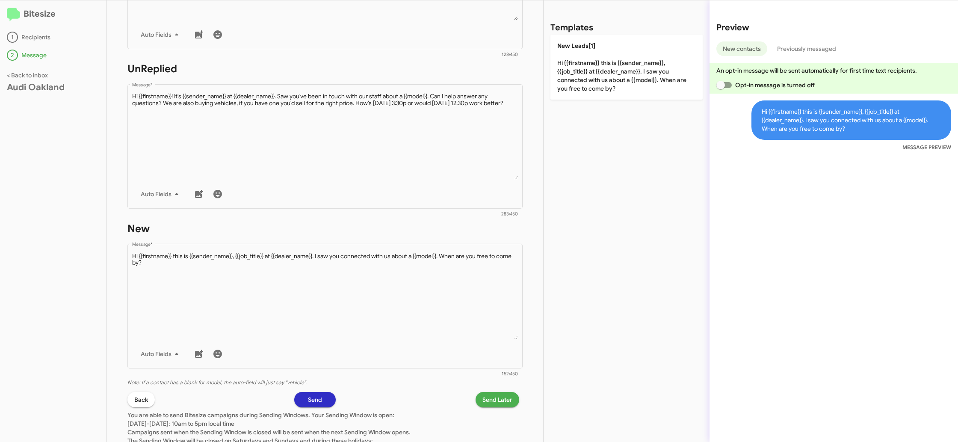
click at [504, 405] on span "Send Later" at bounding box center [498, 399] width 30 height 15
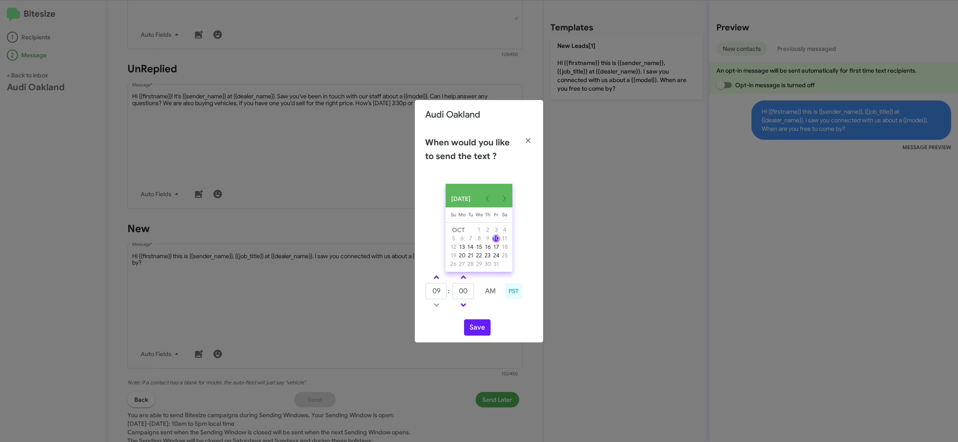
drag, startPoint x: 439, startPoint y: 279, endPoint x: 462, endPoint y: 294, distance: 28.0
click at [439, 279] on link at bounding box center [436, 278] width 15 height 10
type input "10"
click at [468, 327] on button "Save" at bounding box center [477, 328] width 27 height 16
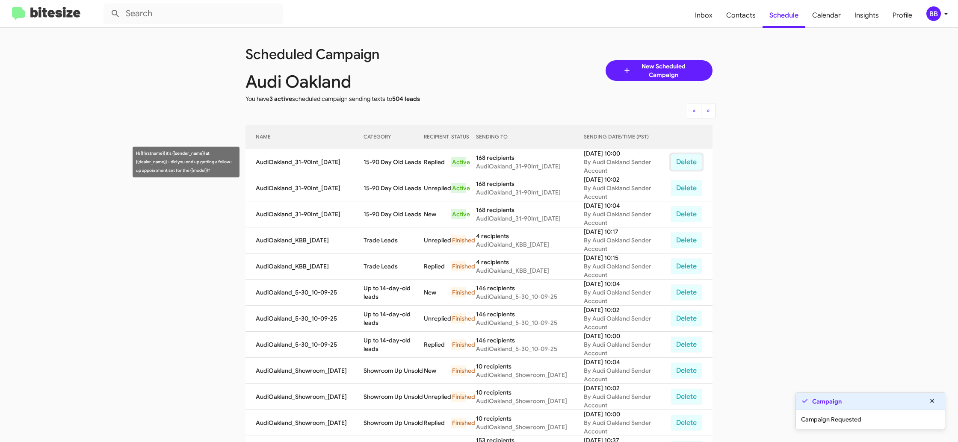
click at [688, 167] on button "Delete" at bounding box center [687, 162] width 32 height 16
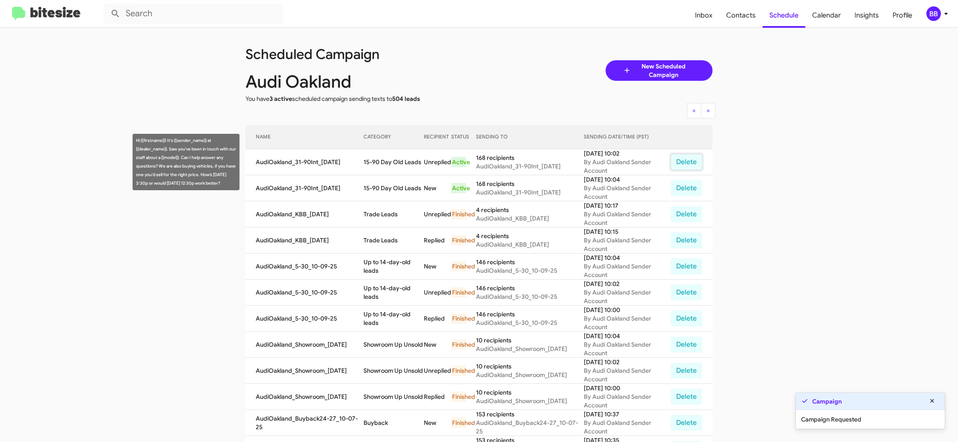
click at [679, 166] on button "Delete" at bounding box center [687, 162] width 32 height 16
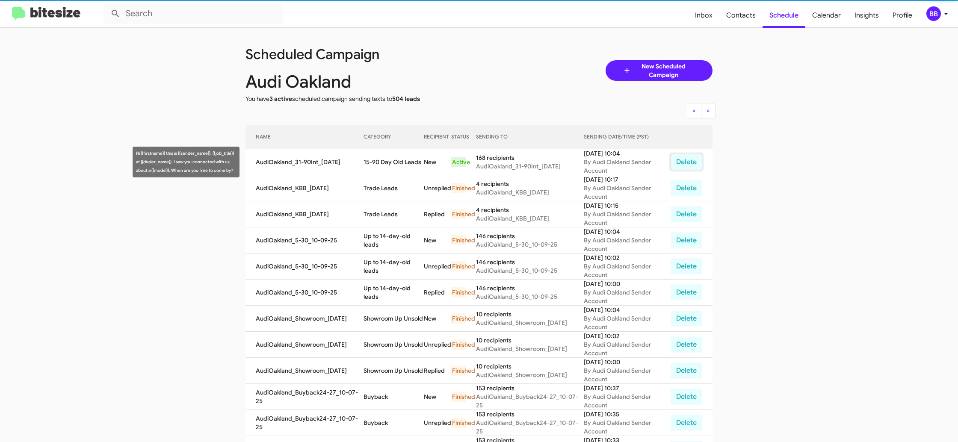
click at [679, 166] on button "Delete" at bounding box center [687, 162] width 32 height 16
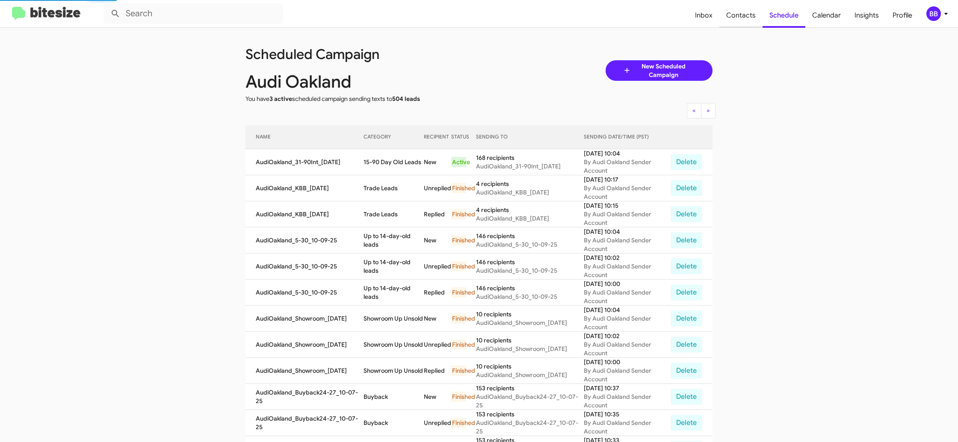
click at [747, 23] on span "Contacts" at bounding box center [741, 15] width 43 height 25
type input "in:groups"
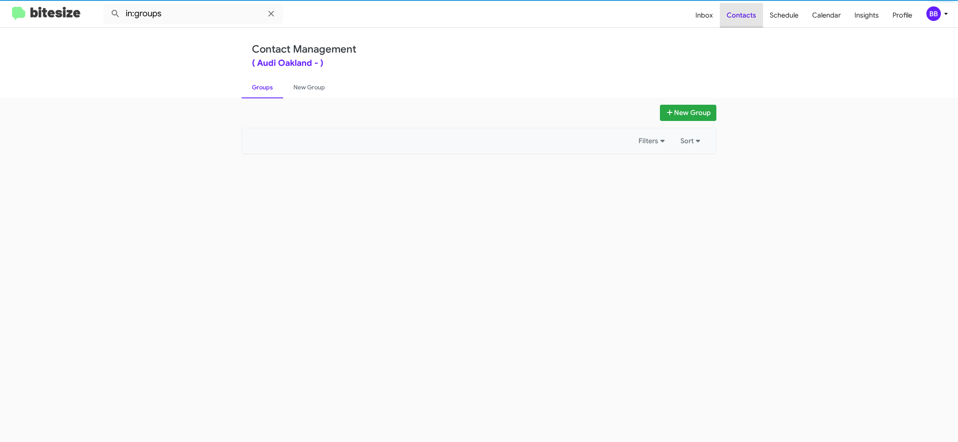
click at [747, 23] on span "Contacts" at bounding box center [741, 15] width 43 height 25
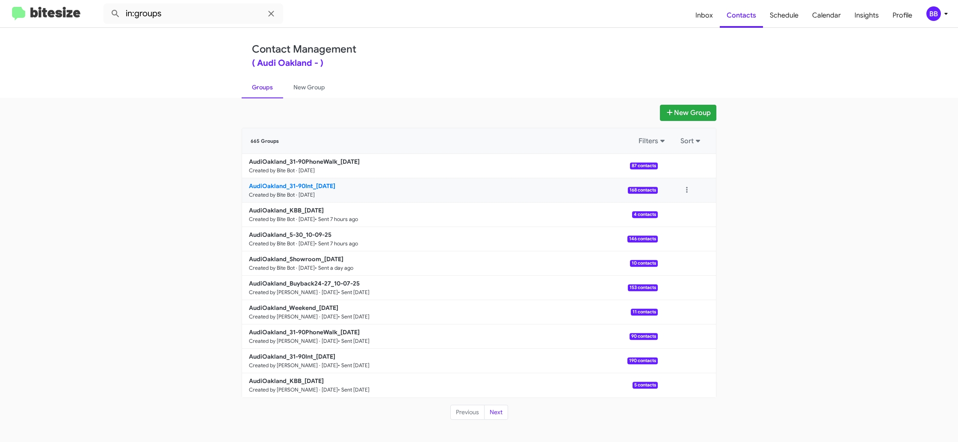
click at [299, 190] on p "AudiOakland_31-90Int_10-10-25" at bounding box center [450, 186] width 402 height 9
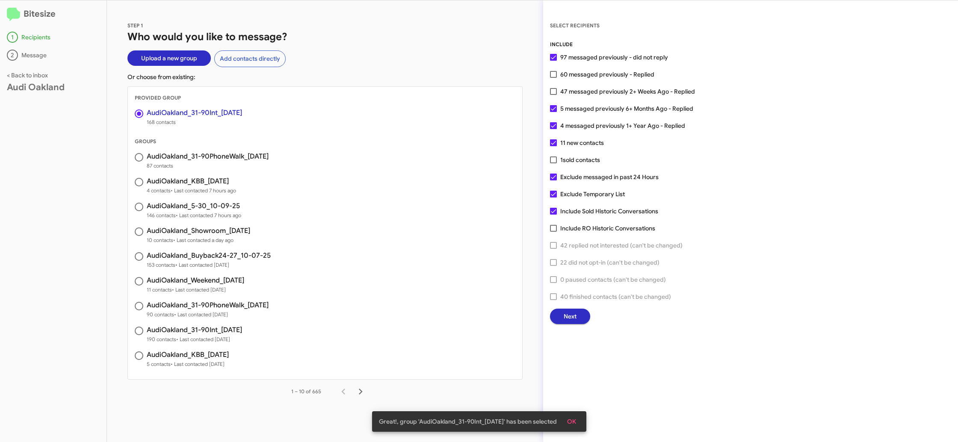
click at [569, 86] on div "INCLUDE 97 messaged previously - did not reply 60 messaged previously - Replied…" at bounding box center [750, 182] width 401 height 284
click at [568, 90] on span "47 messaged previously 2+ Weeks Ago - Replied" at bounding box center [627, 91] width 135 height 10
click at [554, 95] on input "47 messaged previously 2+ Weeks Ago - Replied" at bounding box center [553, 95] width 0 height 0
checkbox input "true"
click at [562, 314] on button "Next" at bounding box center [570, 316] width 40 height 15
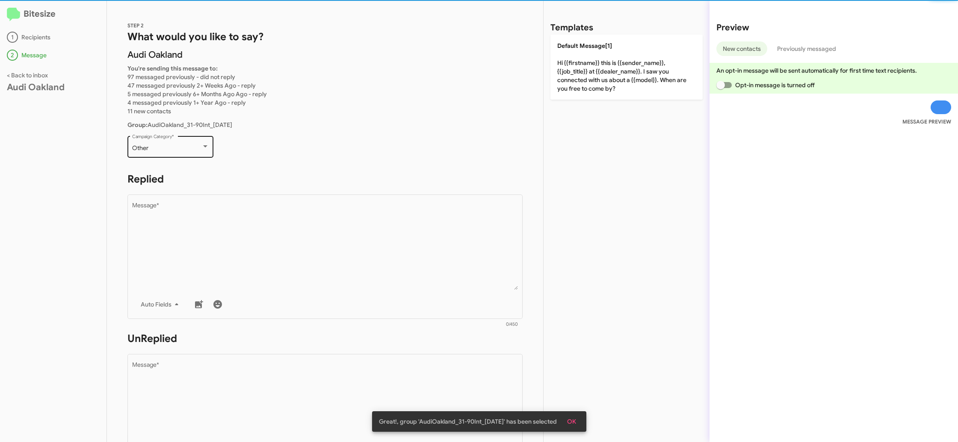
click at [194, 144] on div "Other Campaign Category *" at bounding box center [170, 146] width 77 height 24
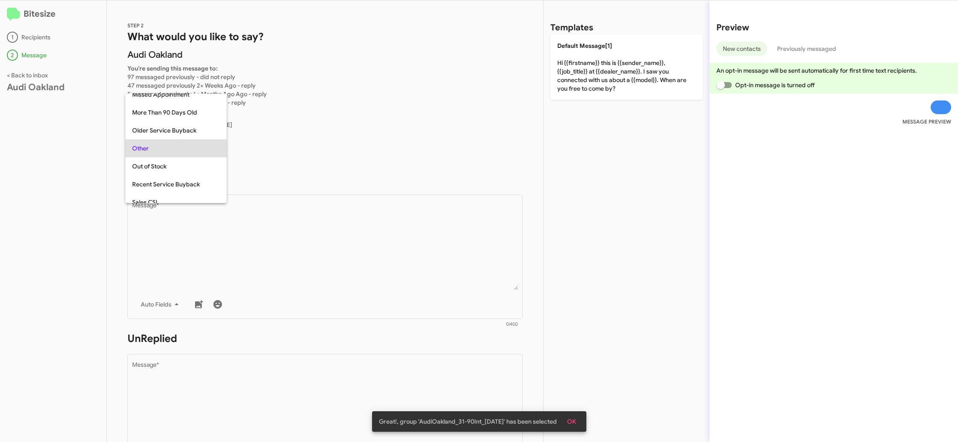
scroll to position [18, 0]
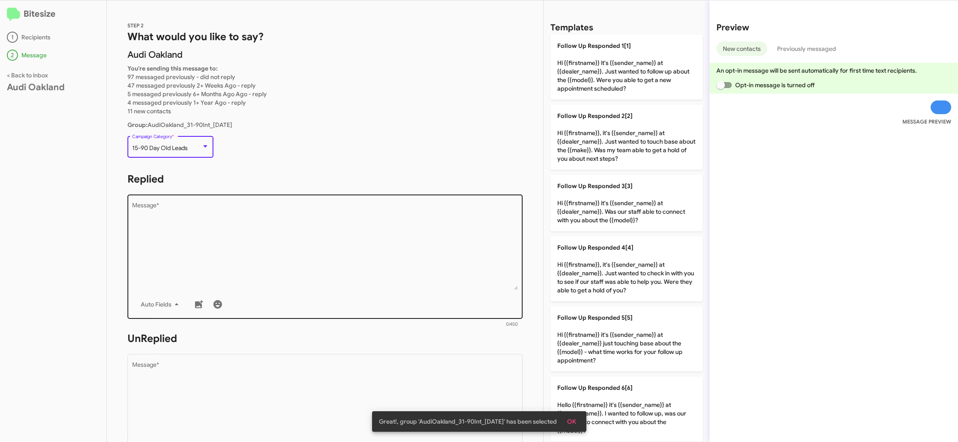
click at [336, 228] on textarea "Message *" at bounding box center [325, 246] width 386 height 87
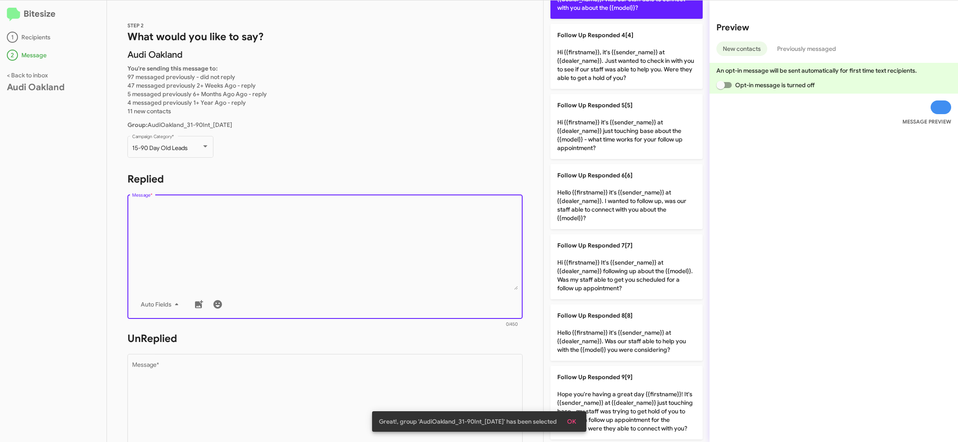
scroll to position [277, 0]
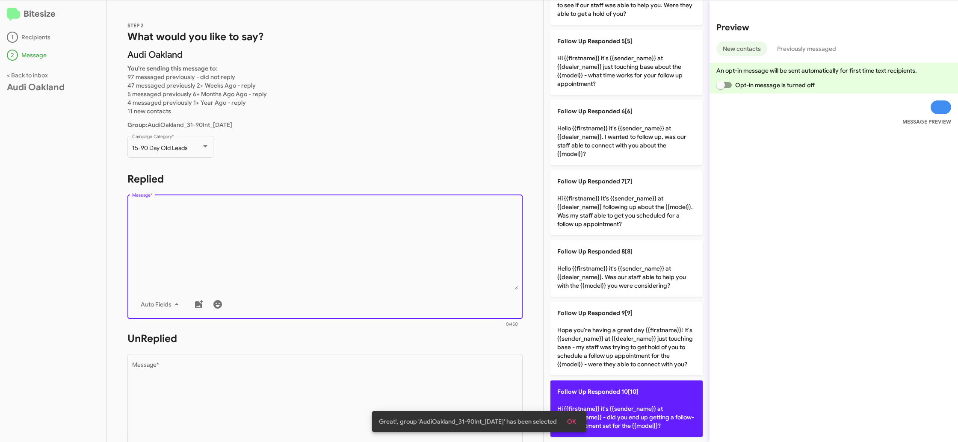
click at [628, 393] on span "Follow Up Responded 10[10]" at bounding box center [597, 392] width 81 height 8
type textarea "Hi {{firstname}} it's {{sender_name}} at {{dealer_name}} - did you end up getti…"
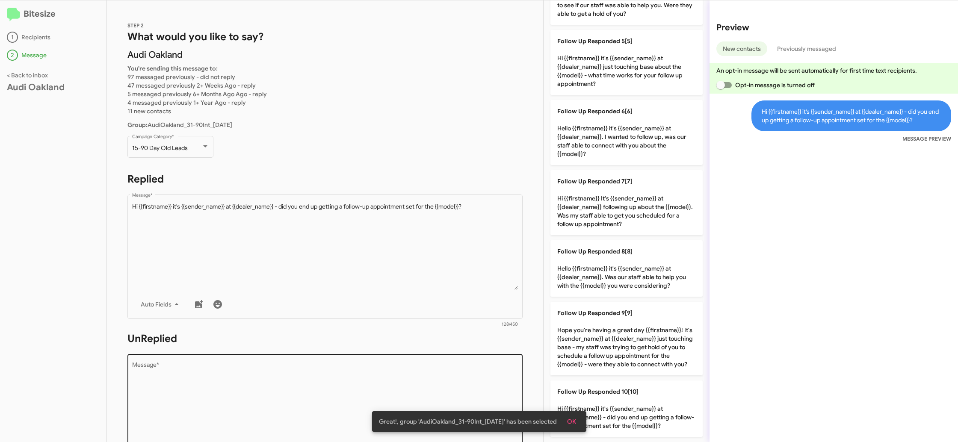
click at [441, 381] on textarea "Message *" at bounding box center [325, 405] width 386 height 87
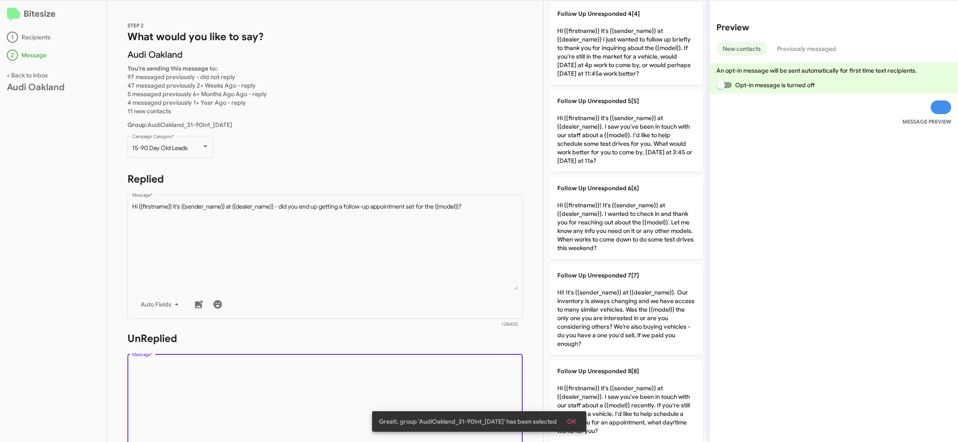
click at [440, 381] on textarea "Message *" at bounding box center [325, 405] width 386 height 87
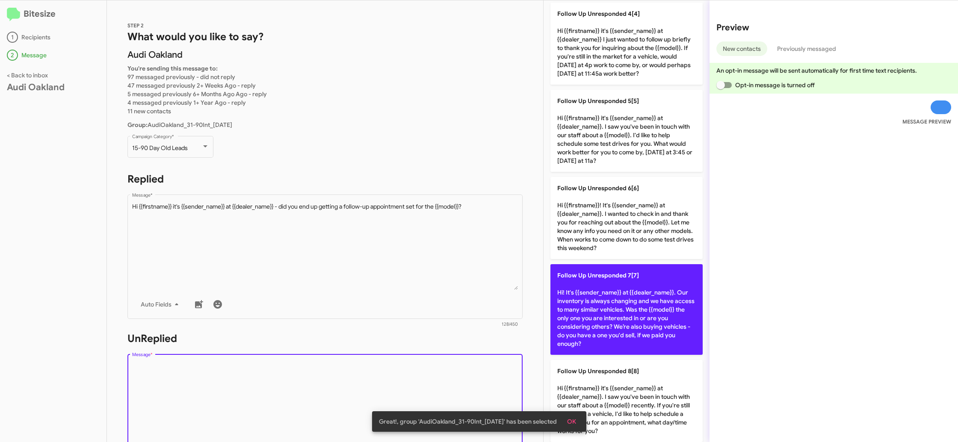
drag, startPoint x: 440, startPoint y: 381, endPoint x: 575, endPoint y: 276, distance: 170.8
click at [443, 380] on textarea "Message *" at bounding box center [325, 405] width 386 height 87
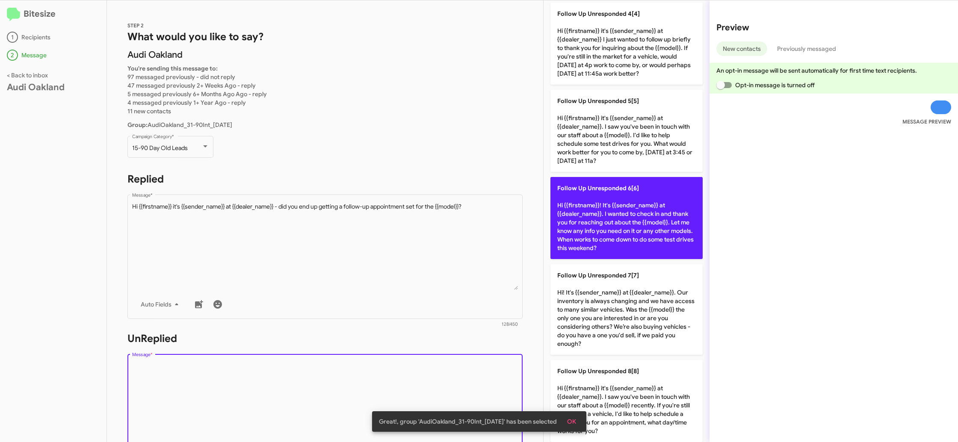
scroll to position [145, 0]
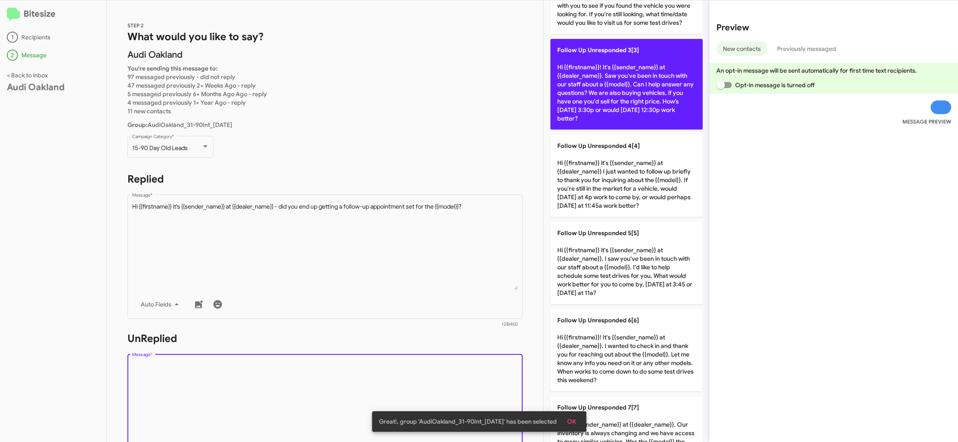
click at [644, 121] on p "Follow Up Unresponded 3[3] Hi {{firstname}}! It's {{sender_name}} at {{dealer_n…" at bounding box center [627, 84] width 152 height 91
type textarea "Hi {{firstname}}! It's {{sender_name}} at {{dealer_name}}. Saw you've been in t…"
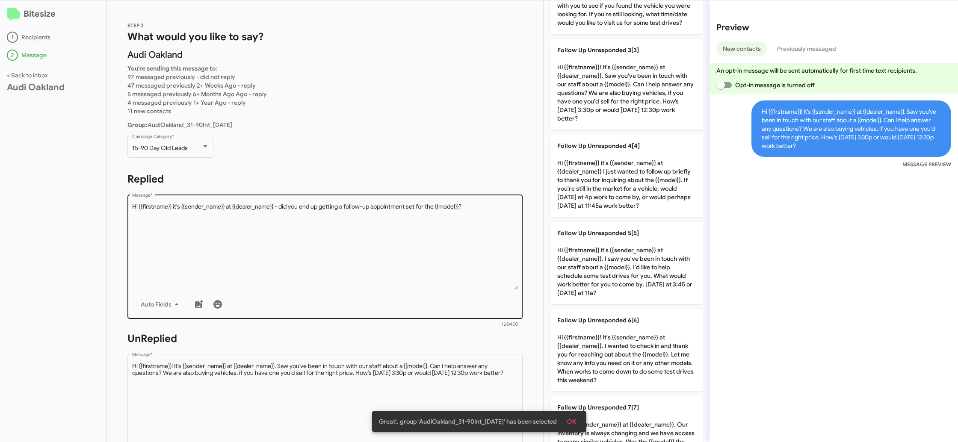
scroll to position [316, 0]
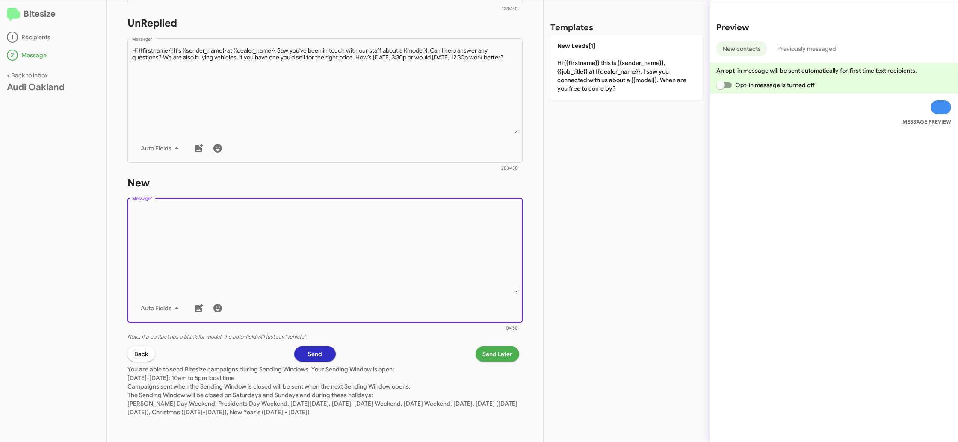
click at [389, 252] on textarea "Message *" at bounding box center [325, 250] width 386 height 87
drag, startPoint x: 399, startPoint y: 239, endPoint x: 437, endPoint y: 208, distance: 48.6
click at [413, 226] on textarea "Message *" at bounding box center [325, 250] width 386 height 87
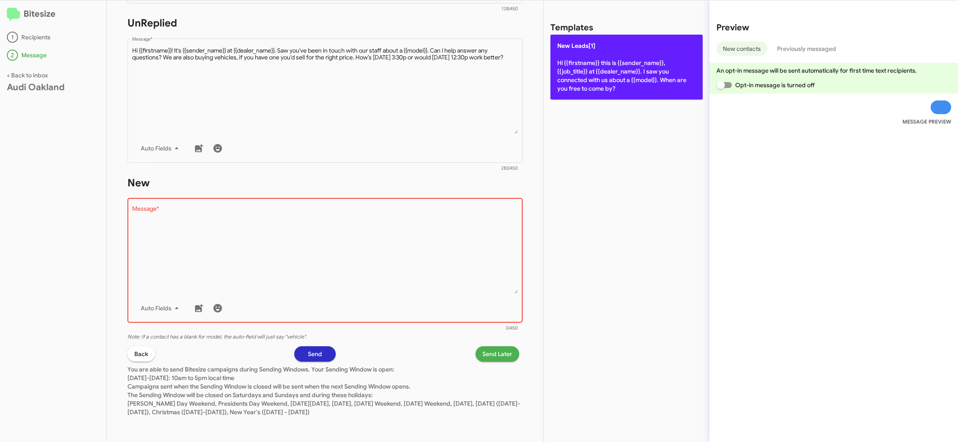
drag, startPoint x: 590, startPoint y: 82, endPoint x: 474, endPoint y: 303, distance: 249.4
click at [590, 82] on p "New Leads[1] Hi {{firstname}} this is {{sender_name}}, {{job_title}} at {{deale…" at bounding box center [627, 67] width 152 height 65
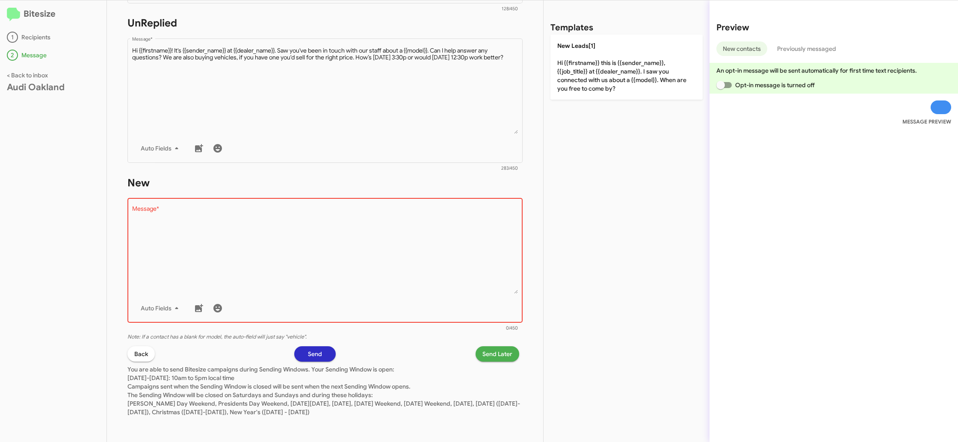
type textarea "Hi {{firstname}} this is {{sender_name}}, {{job_title}} at {{dealer_name}}. I s…"
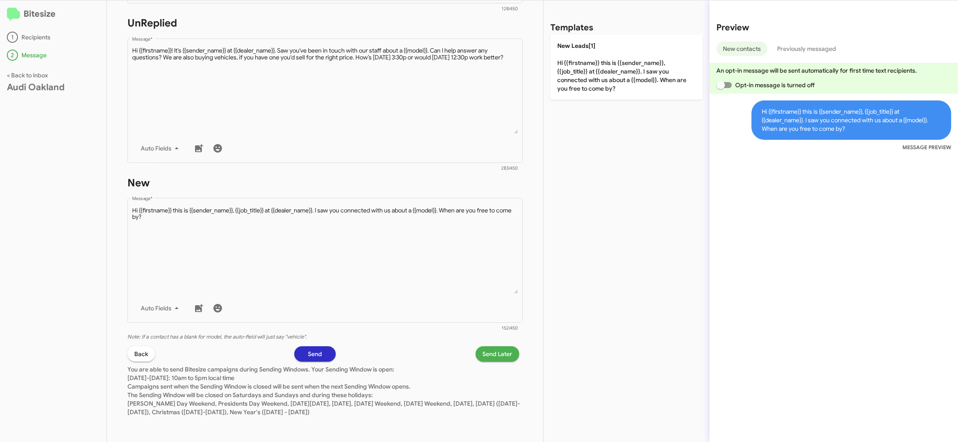
click at [488, 359] on span "Send Later" at bounding box center [498, 354] width 30 height 15
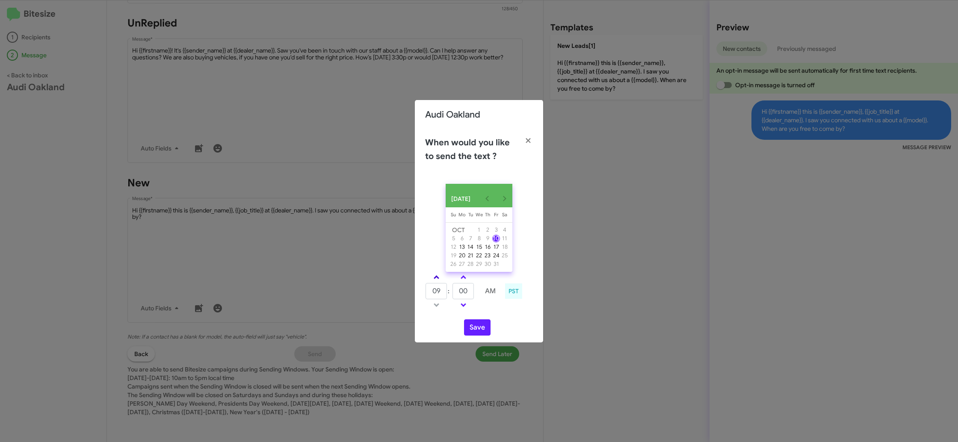
click at [436, 281] on span at bounding box center [437, 279] width 6 height 6
type input "10"
drag, startPoint x: 482, startPoint y: 320, endPoint x: 481, endPoint y: 311, distance: 9.9
click at [482, 320] on div "OCT 2025 Sunday Su Monday Mo Tuesday Tu Wednesday We Thursday Th Friday Fr Satu…" at bounding box center [479, 260] width 128 height 166
click at [481, 330] on button "Save" at bounding box center [477, 328] width 27 height 16
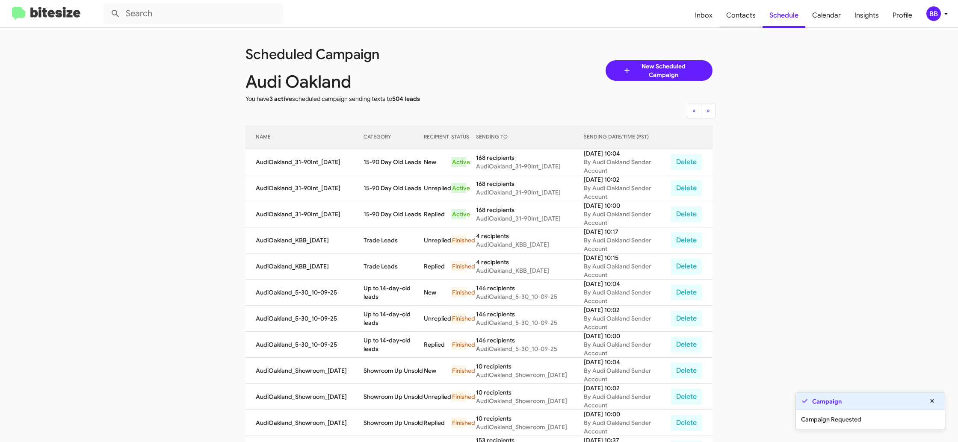
click at [742, 15] on span "Contacts" at bounding box center [741, 15] width 43 height 25
type input "in:groups"
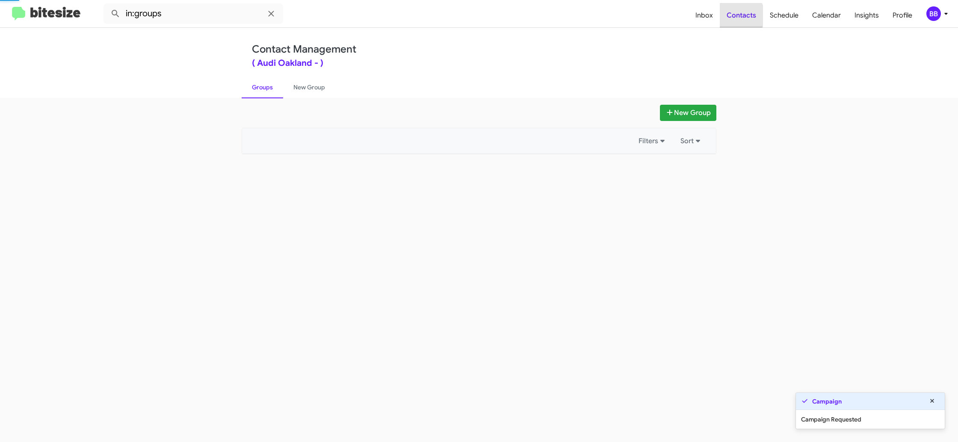
click at [742, 15] on span "Contacts" at bounding box center [741, 15] width 43 height 25
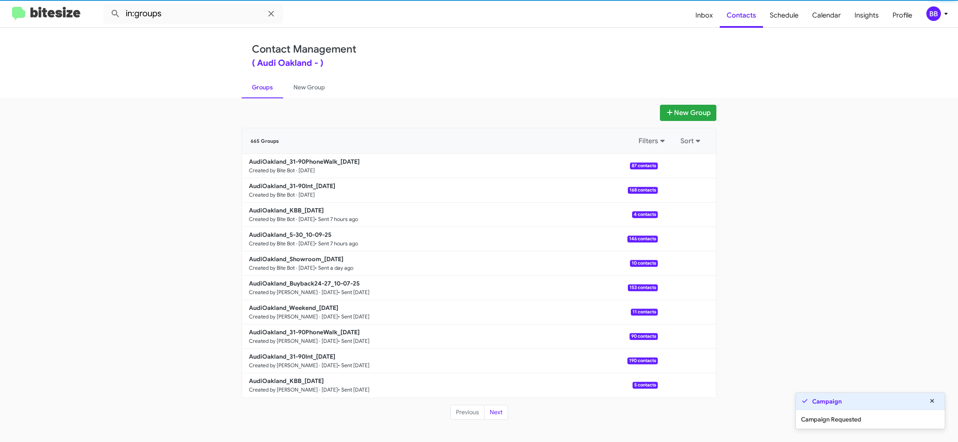
click at [278, 151] on div "665 Groups Filters Sort" at bounding box center [479, 141] width 474 height 26
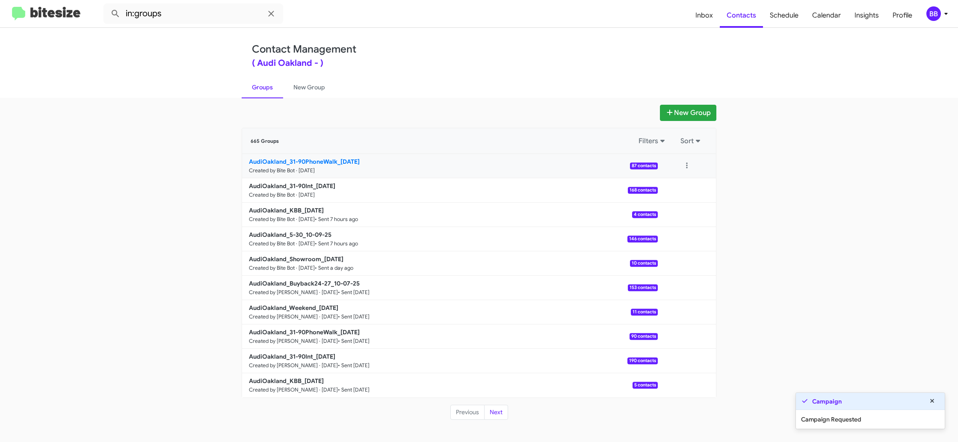
click at [284, 161] on b "AudiOakland_31-90PhoneWalk_10-10-25" at bounding box center [304, 162] width 111 height 8
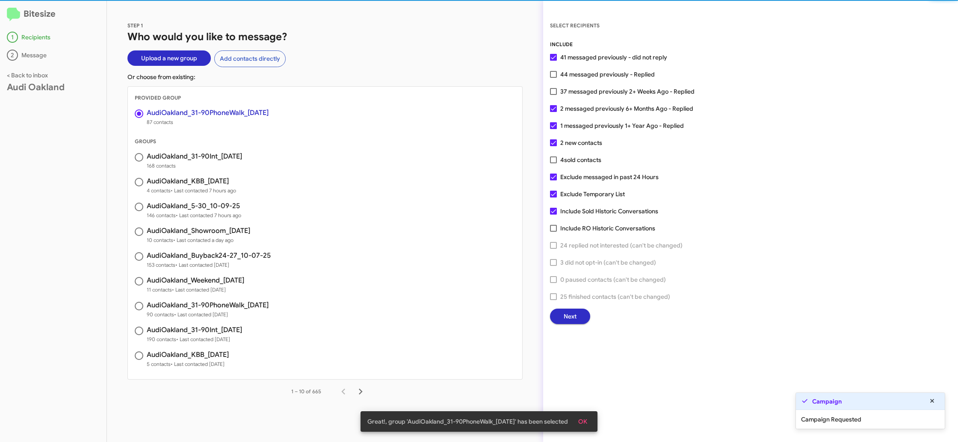
click at [562, 92] on span "37 messaged previously 2+ Weeks Ago - Replied" at bounding box center [627, 91] width 134 height 10
click at [554, 95] on input "37 messaged previously 2+ Weeks Ago - Replied" at bounding box center [553, 95] width 0 height 0
checkbox input "true"
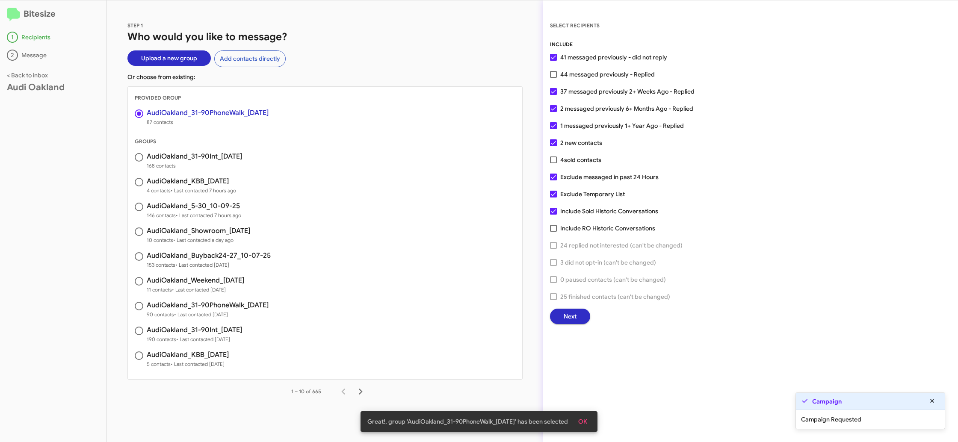
click at [546, 312] on div "SELECT RECIPIENTS INCLUDE 41 messaged previously - did not reply 44 messaged pr…" at bounding box center [750, 172] width 415 height 303
click at [565, 318] on span "Next" at bounding box center [570, 316] width 13 height 15
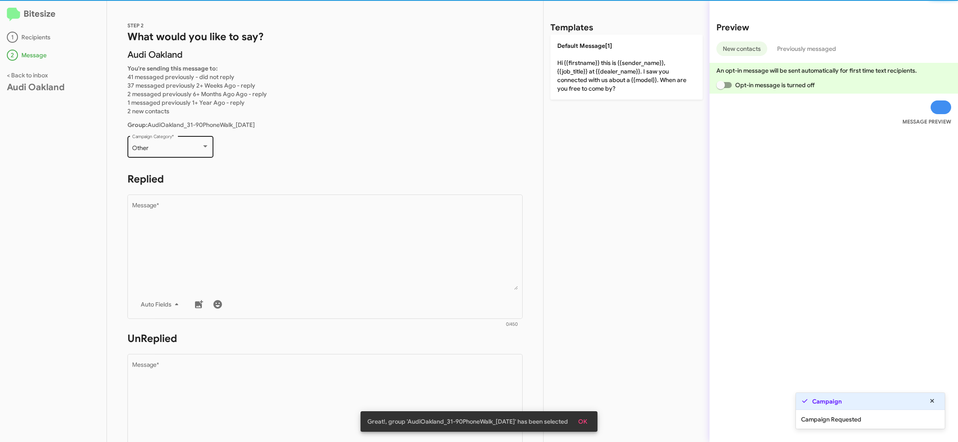
click at [193, 151] on div "Other" at bounding box center [166, 148] width 69 height 7
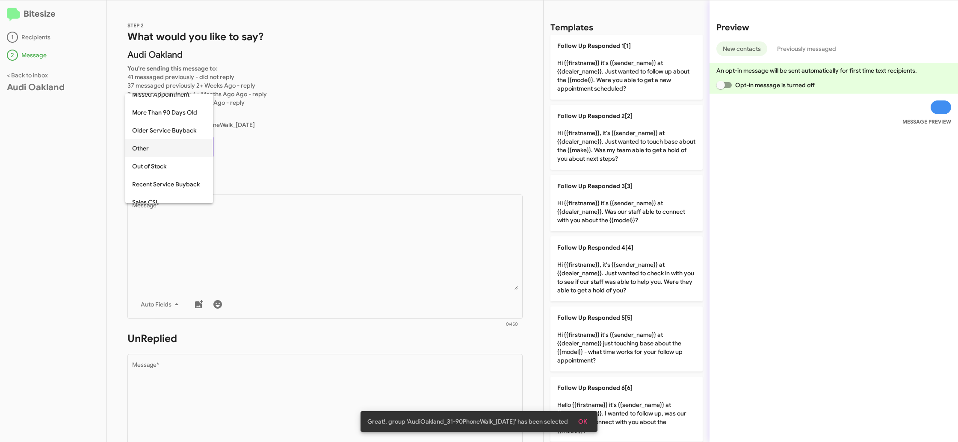
scroll to position [18, 0]
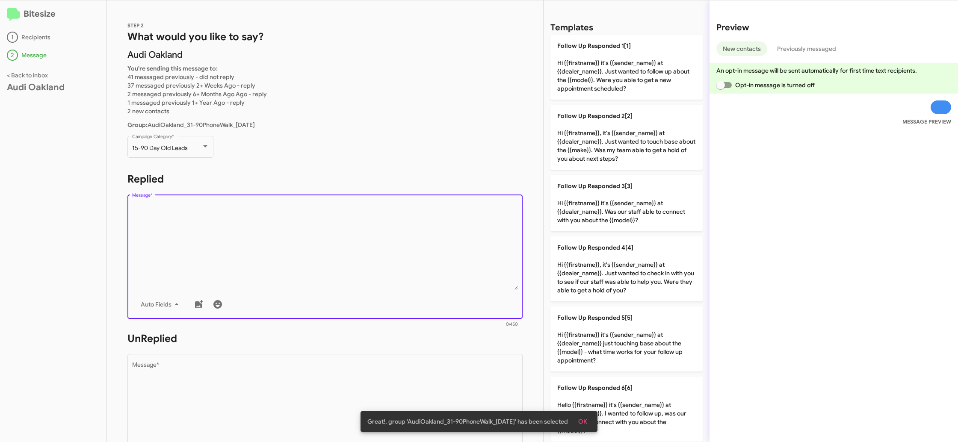
click at [270, 204] on textarea "Message *" at bounding box center [325, 246] width 386 height 87
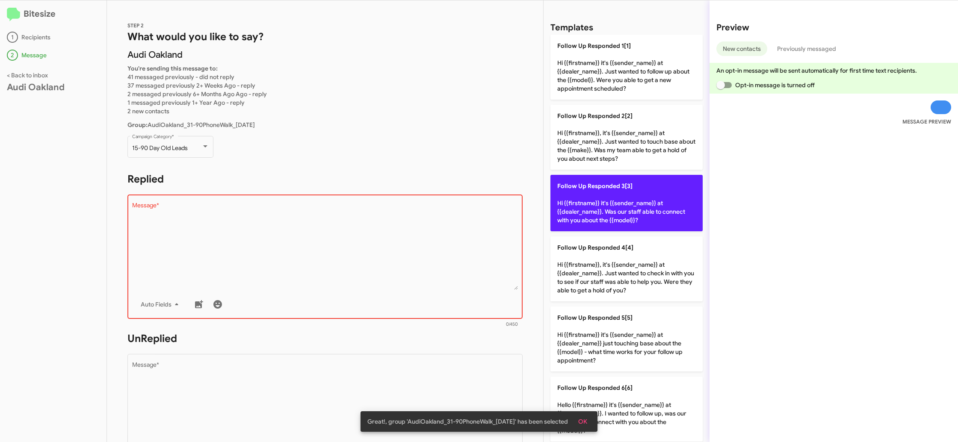
drag, startPoint x: 606, startPoint y: 208, endPoint x: 451, endPoint y: 375, distance: 227.4
click at [594, 211] on p "Follow Up Responded 3[3] Hi {{firstname}} it's {{sender_name}} at {{dealer_name…" at bounding box center [627, 203] width 152 height 56
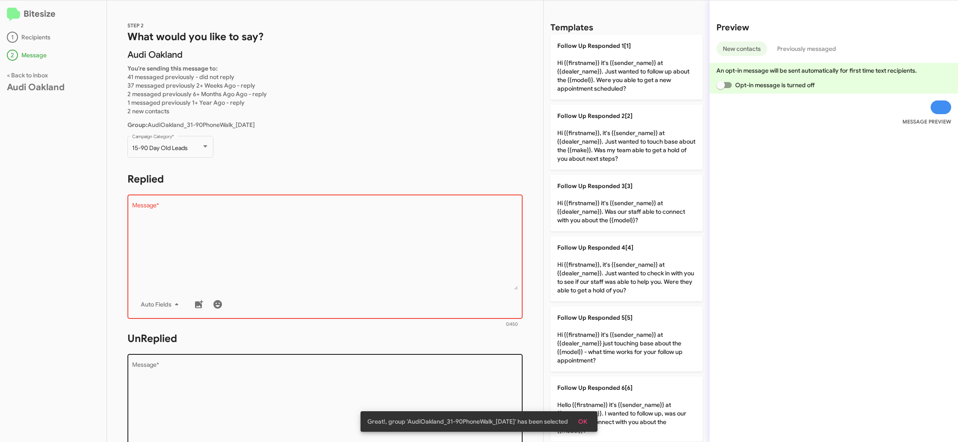
type textarea "Hi {{firstname}} it's {{sender_name}} at {{dealer_name}}. Was our staff able to…"
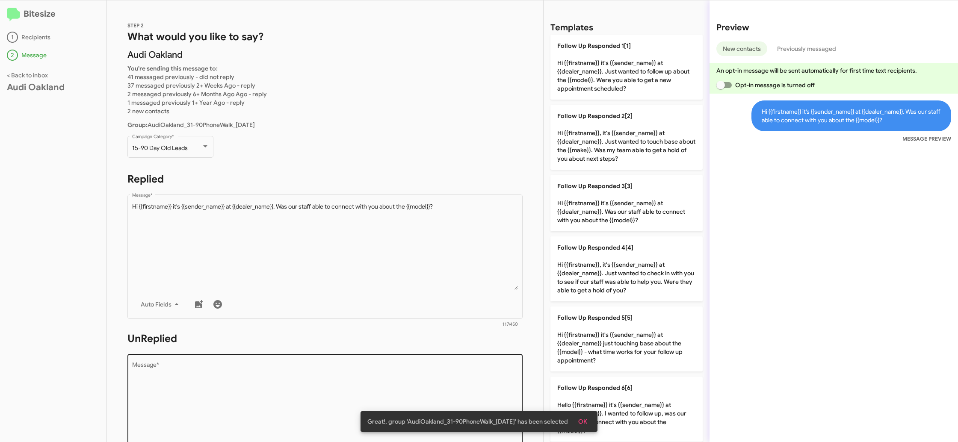
click at [451, 374] on textarea "Message *" at bounding box center [325, 405] width 386 height 87
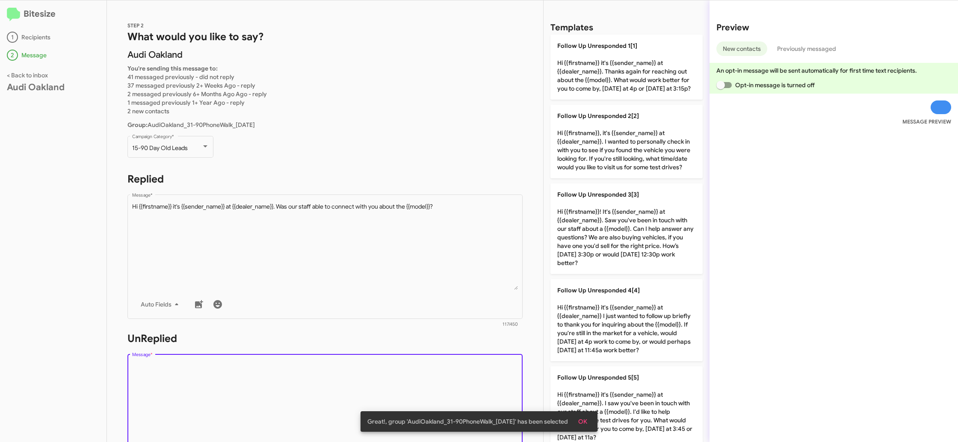
click at [451, 374] on textarea "Message *" at bounding box center [325, 405] width 386 height 87
drag, startPoint x: 451, startPoint y: 374, endPoint x: 470, endPoint y: 363, distance: 22.2
click at [454, 372] on textarea "Message *" at bounding box center [325, 405] width 386 height 87
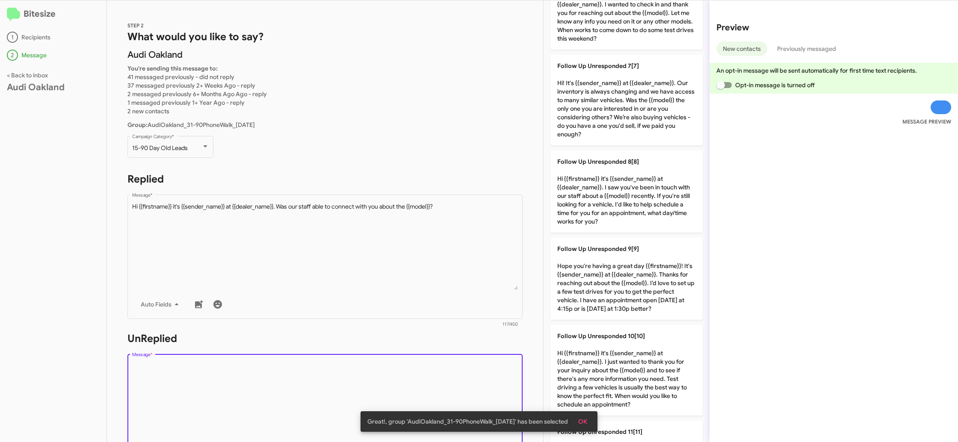
scroll to position [552, 0]
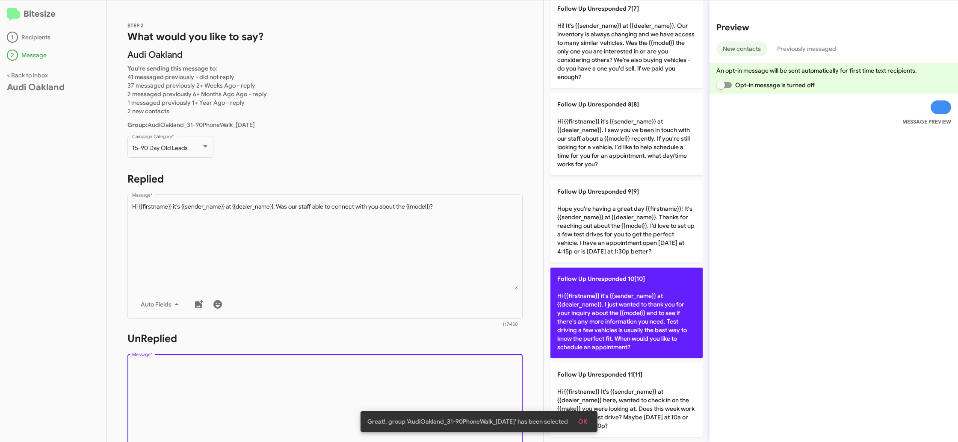
drag, startPoint x: 613, startPoint y: 308, endPoint x: 421, endPoint y: 286, distance: 193.3
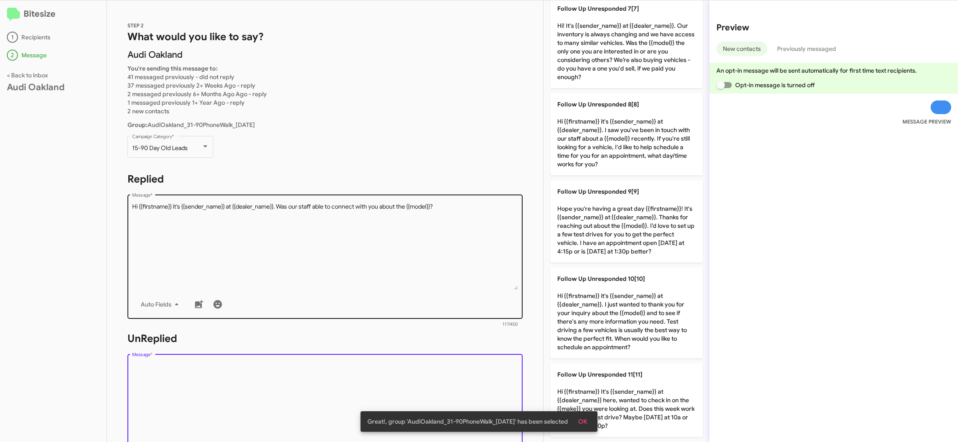
click at [595, 305] on p "Follow Up Unresponded 10[10] Hi {{firstname}} it's {{sender_name}} at {{dealer_…" at bounding box center [627, 313] width 152 height 91
type textarea "Hi {{firstname}} it's {{sender_name}} at {{dealer_name}}. I just wanted to than…"
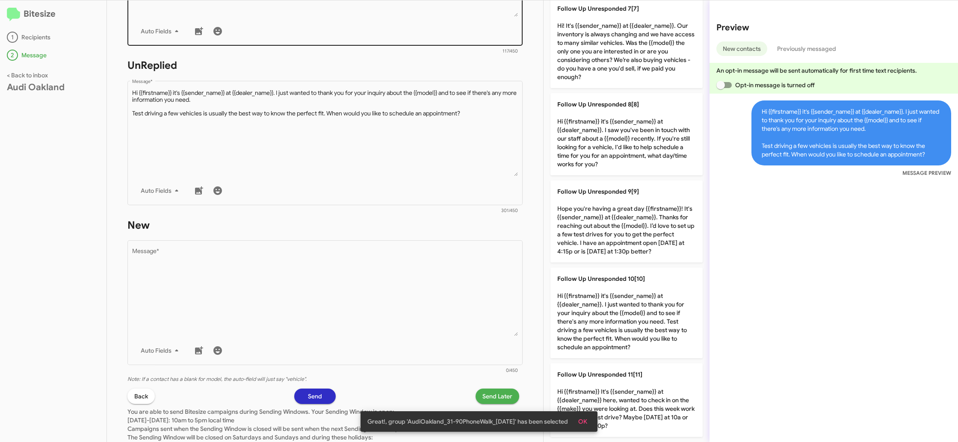
scroll to position [307, 0]
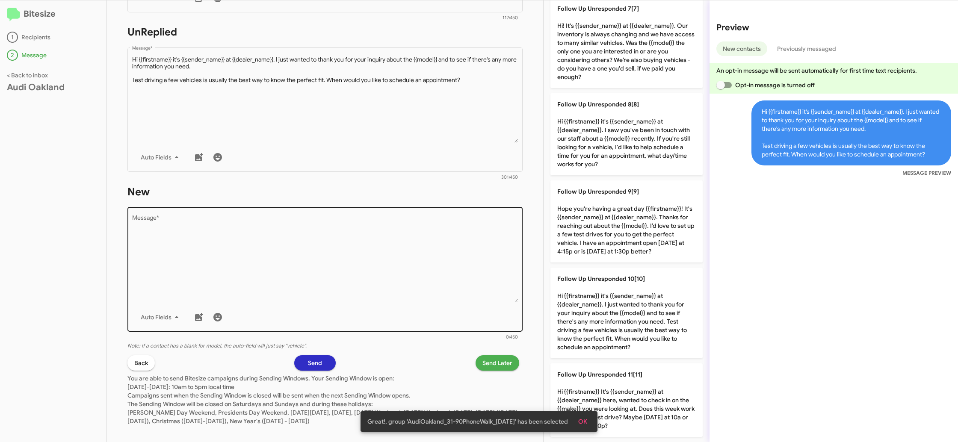
click at [430, 289] on textarea "Message *" at bounding box center [325, 259] width 386 height 87
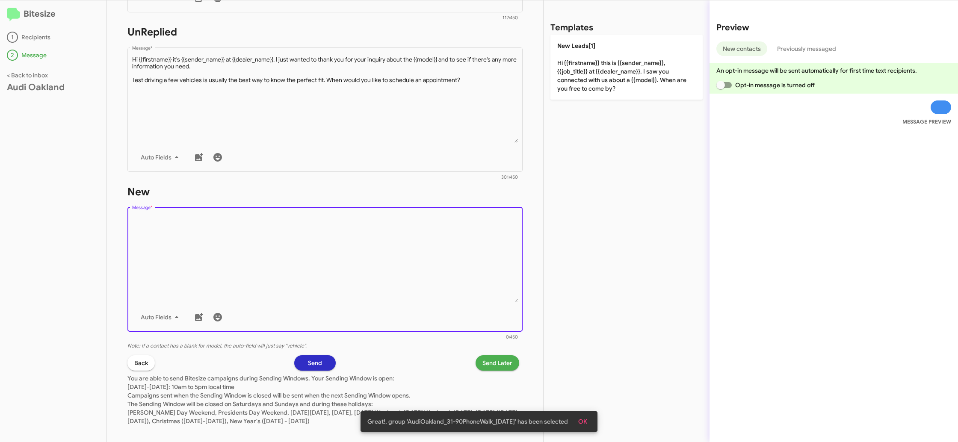
drag, startPoint x: 435, startPoint y: 284, endPoint x: 623, endPoint y: 99, distance: 263.8
click at [436, 281] on textarea "Message *" at bounding box center [325, 259] width 386 height 87
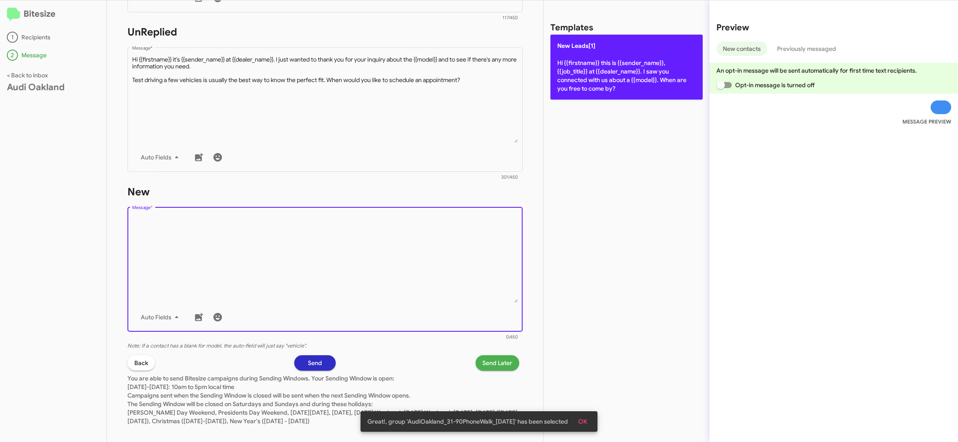
drag, startPoint x: 623, startPoint y: 99, endPoint x: 614, endPoint y: 83, distance: 18.4
click at [623, 99] on div "Templates New Leads[1] Hi {{firstname}} this is {{sender_name}}, {{job_title}} …" at bounding box center [627, 221] width 166 height 442
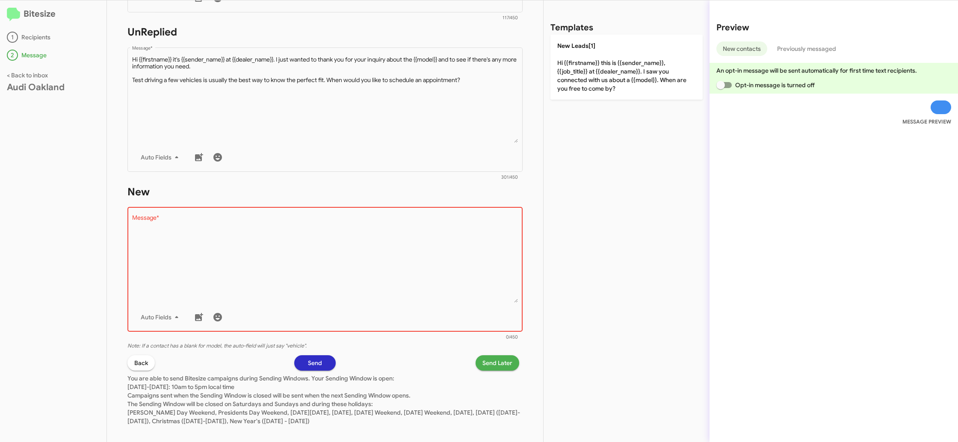
drag, startPoint x: 611, startPoint y: 80, endPoint x: 534, endPoint y: 202, distance: 144.6
click at [611, 80] on p "New Leads[1] Hi {{firstname}} this is {{sender_name}}, {{job_title}} at {{deale…" at bounding box center [627, 67] width 152 height 65
type textarea "Hi {{firstname}} this is {{sender_name}}, {{job_title}} at {{dealer_name}}. I s…"
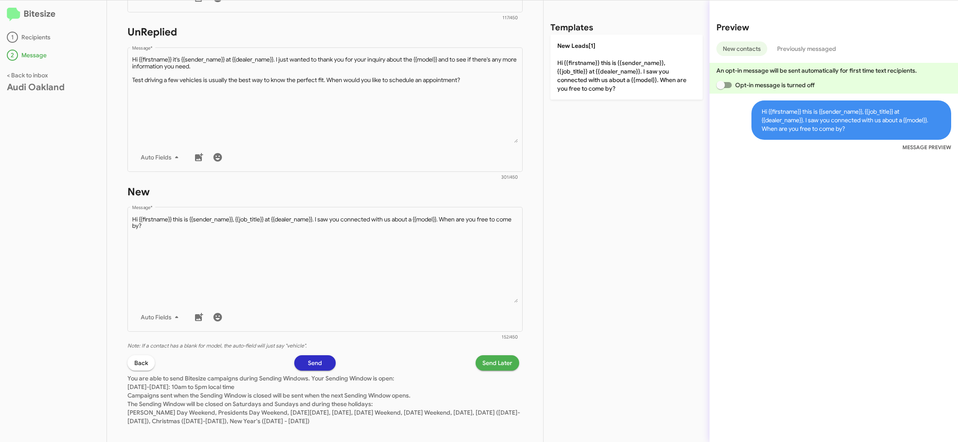
click at [492, 363] on span "Send Later" at bounding box center [498, 363] width 30 height 15
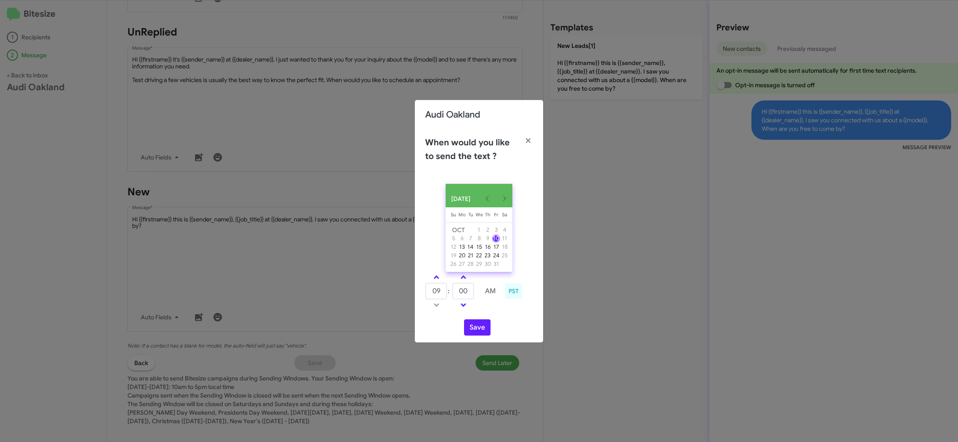
drag, startPoint x: 440, startPoint y: 280, endPoint x: 445, endPoint y: 282, distance: 5.8
click at [440, 280] on link at bounding box center [436, 278] width 15 height 10
type input "10"
click at [466, 282] on link at bounding box center [463, 278] width 15 height 10
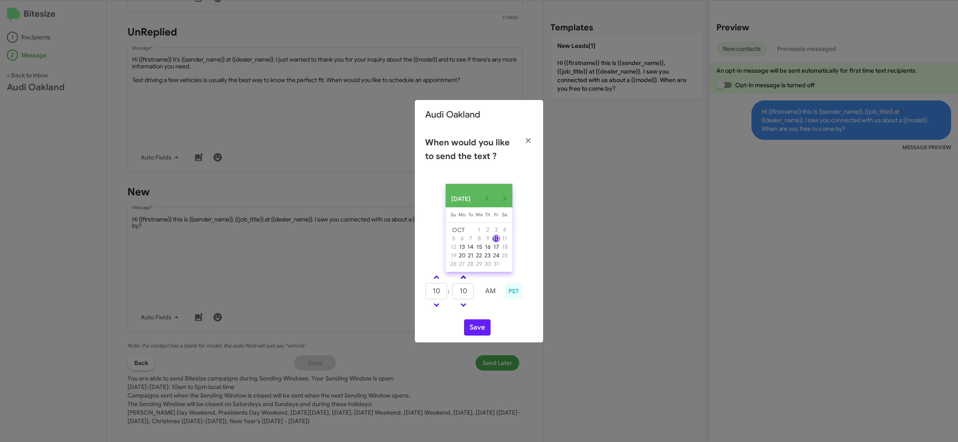
click at [466, 282] on link at bounding box center [463, 278] width 15 height 10
type input "20"
click at [481, 333] on button "Save" at bounding box center [477, 328] width 27 height 16
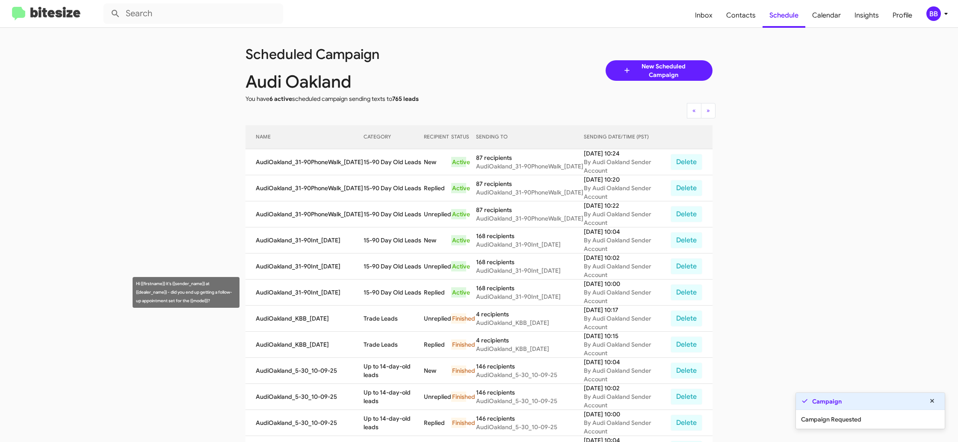
click at [405, 298] on td "15-90 Day Old Leads" at bounding box center [394, 293] width 61 height 26
click at [404, 291] on td "15-90 Day Old Leads" at bounding box center [394, 293] width 61 height 26
drag, startPoint x: 404, startPoint y: 291, endPoint x: 399, endPoint y: 291, distance: 5.1
click at [400, 289] on td "15-90 Day Old Leads" at bounding box center [394, 293] width 61 height 26
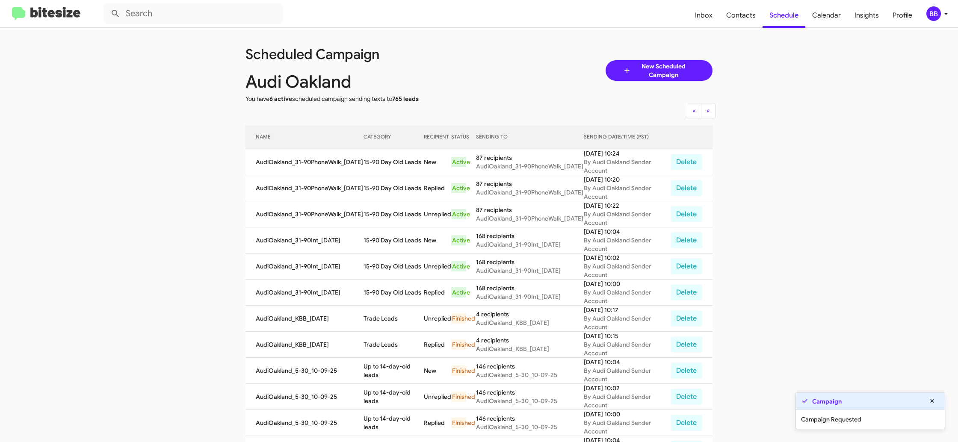
copy td "15-90 Day Old Leads"
click at [924, 12] on button "BB" at bounding box center [934, 13] width 30 height 15
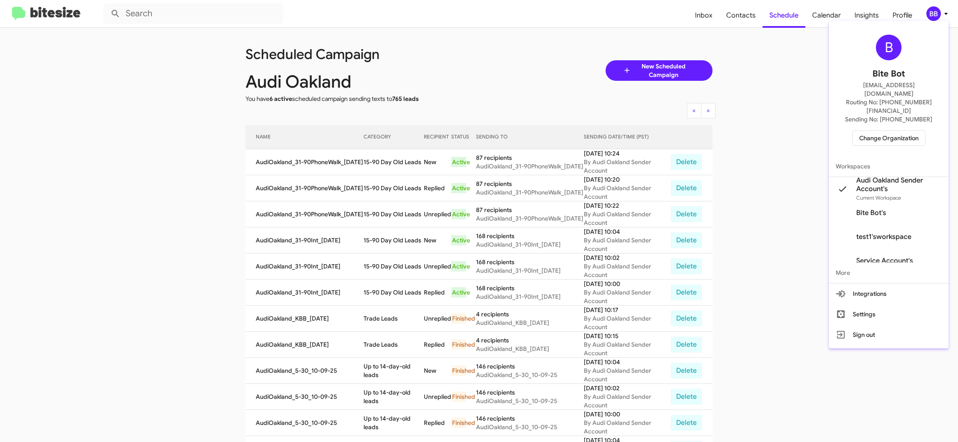
click at [881, 131] on span "Change Organization" at bounding box center [889, 138] width 59 height 15
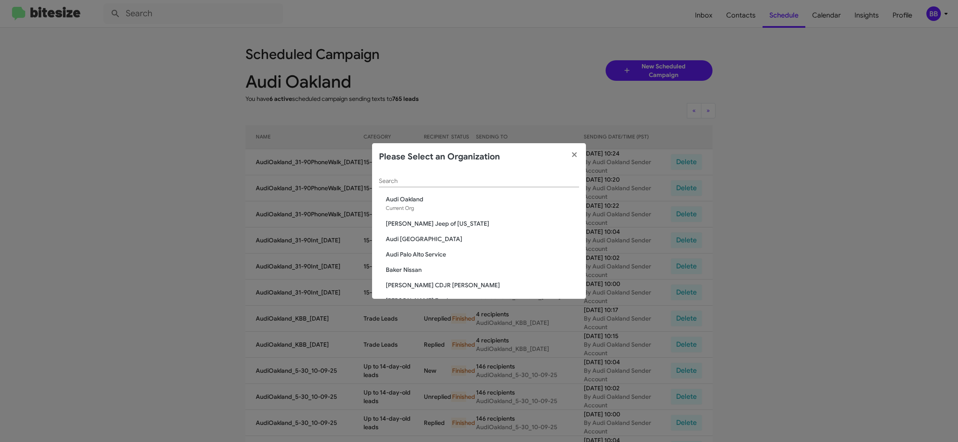
drag, startPoint x: 397, startPoint y: 193, endPoint x: 396, endPoint y: 183, distance: 9.9
click at [396, 188] on div "Search" at bounding box center [479, 183] width 200 height 24
click at [396, 183] on input "Search" at bounding box center [479, 181] width 200 height 7
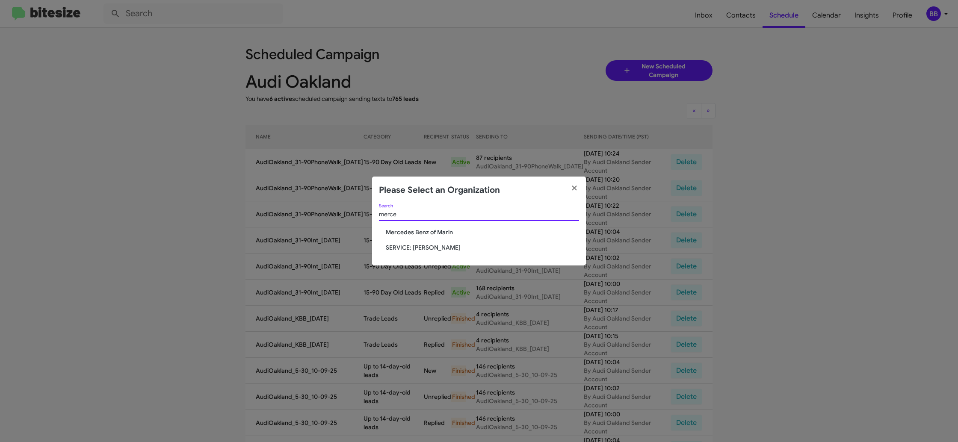
type input "merce"
click at [413, 228] on span "Mercedes Benz of Marin" at bounding box center [482, 232] width 193 height 9
drag, startPoint x: 413, startPoint y: 228, endPoint x: 405, endPoint y: 230, distance: 8.0
click at [412, 228] on span "Mercedes Benz of Marin" at bounding box center [482, 232] width 193 height 9
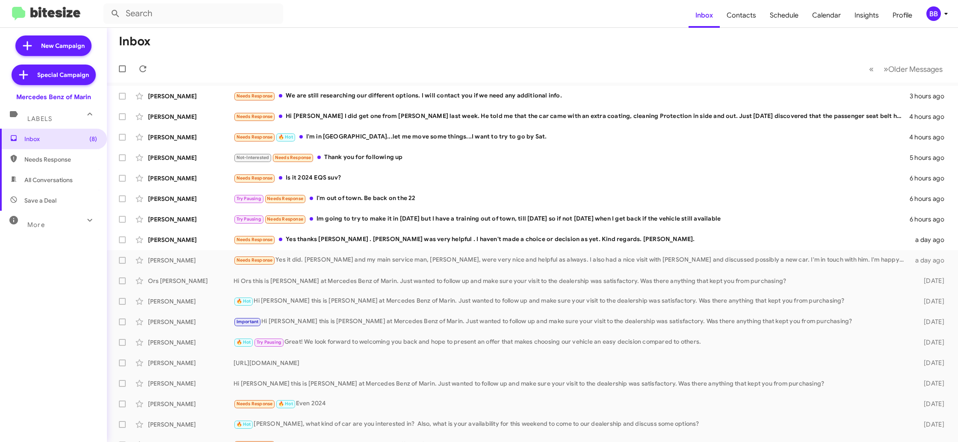
click at [931, 15] on div "BB" at bounding box center [934, 13] width 15 height 15
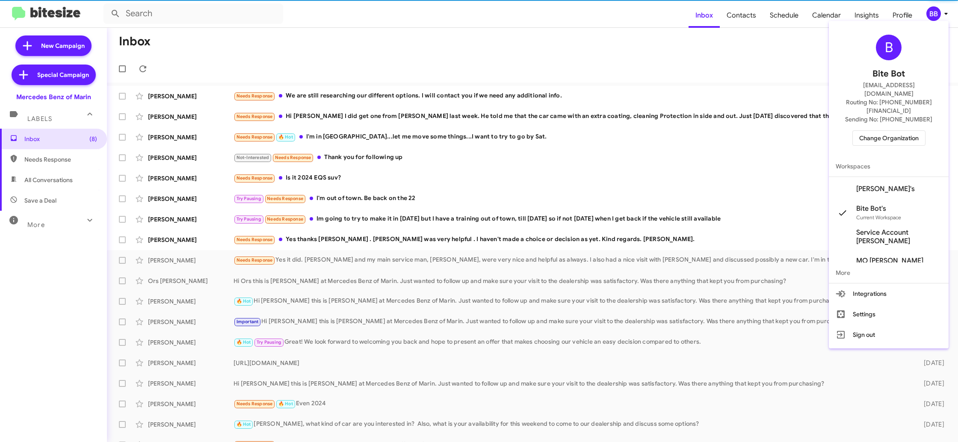
click at [888, 185] on span "Mercedes Marin Sender's" at bounding box center [886, 189] width 59 height 9
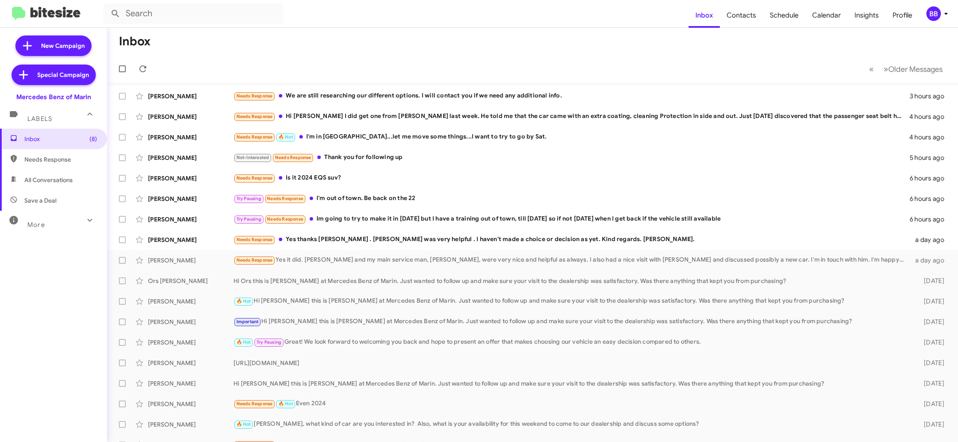
click at [930, 14] on div "BB" at bounding box center [934, 13] width 15 height 15
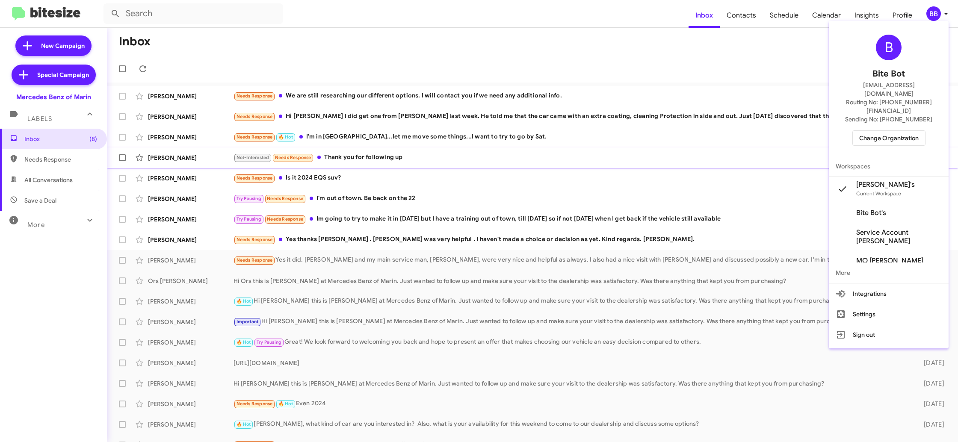
drag, startPoint x: 890, startPoint y: 167, endPoint x: 887, endPoint y: 158, distance: 9.5
click at [890, 181] on span "[PERSON_NAME]'s" at bounding box center [886, 185] width 59 height 9
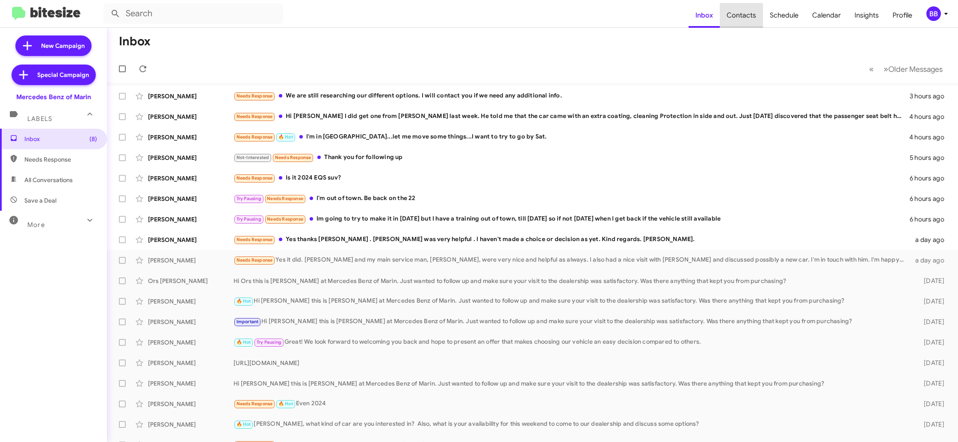
click at [753, 12] on span "Contacts" at bounding box center [741, 15] width 43 height 25
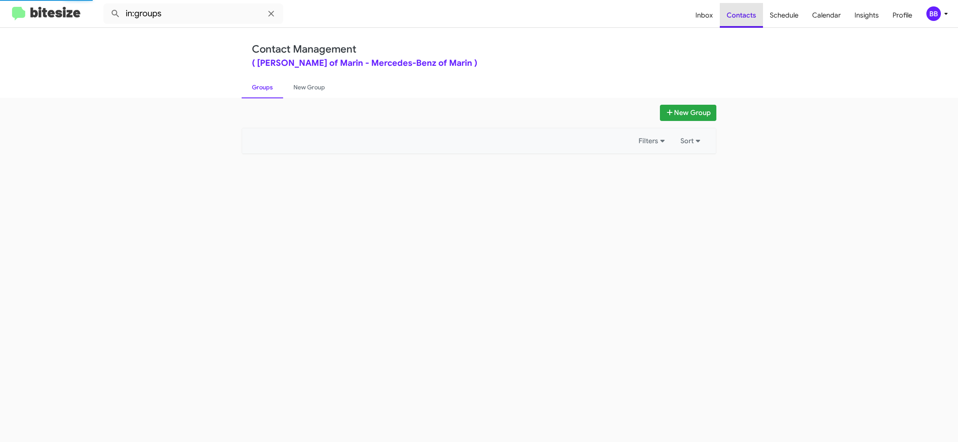
click at [753, 12] on span "Contacts" at bounding box center [741, 15] width 43 height 25
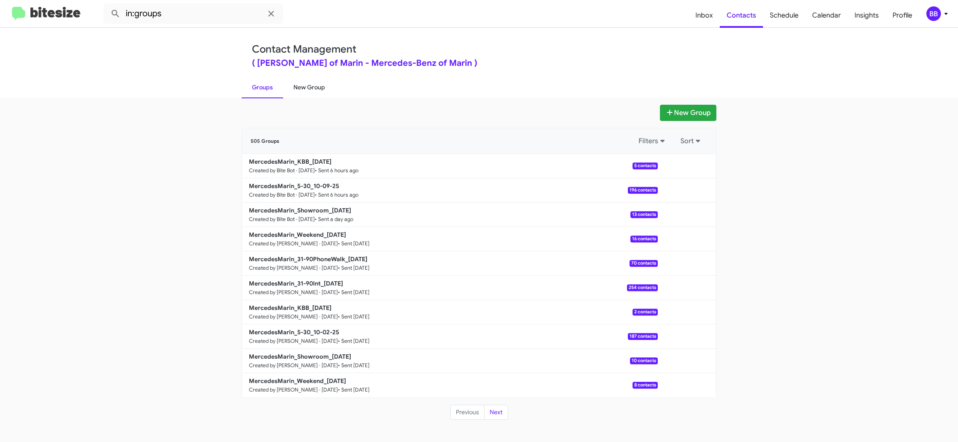
click at [322, 76] on div "Contact Management ( Mercedes Benz of Marin - Mercedes-Benz of Marin ) Groups N…" at bounding box center [479, 63] width 488 height 70
click at [310, 88] on link "New Group" at bounding box center [309, 87] width 52 height 22
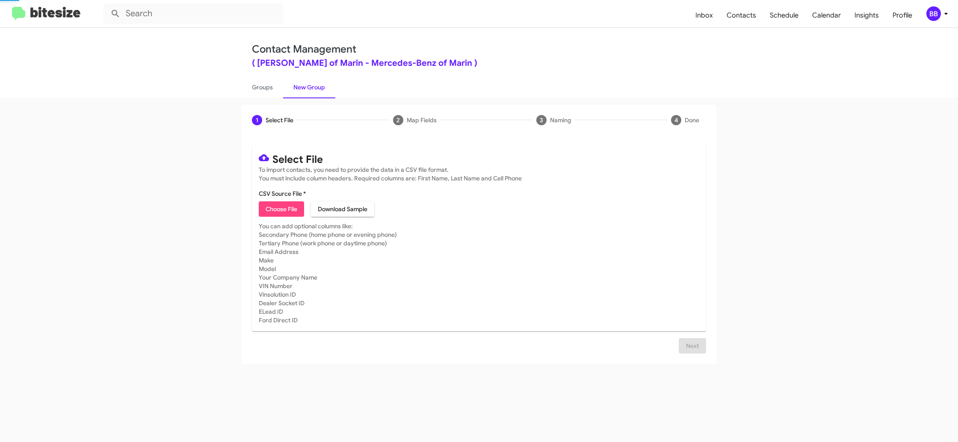
click at [310, 88] on link "New Group" at bounding box center [309, 87] width 52 height 22
click at [937, 14] on div "BB" at bounding box center [934, 13] width 15 height 15
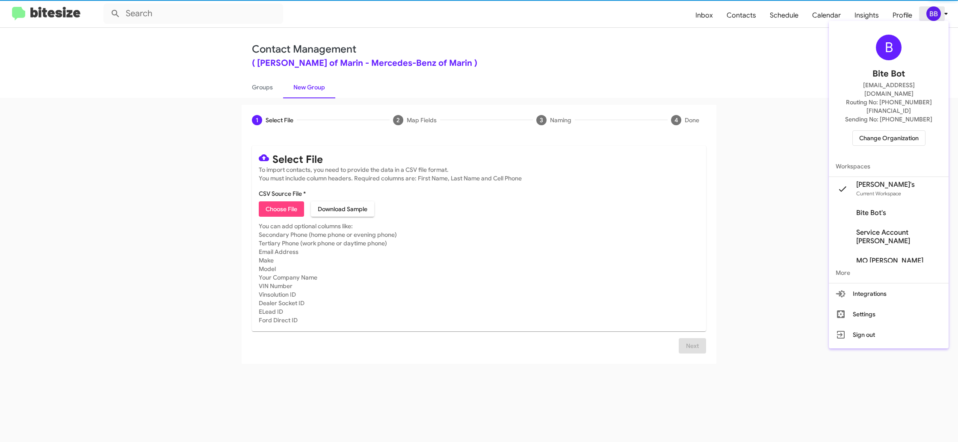
click at [937, 14] on div at bounding box center [479, 221] width 958 height 442
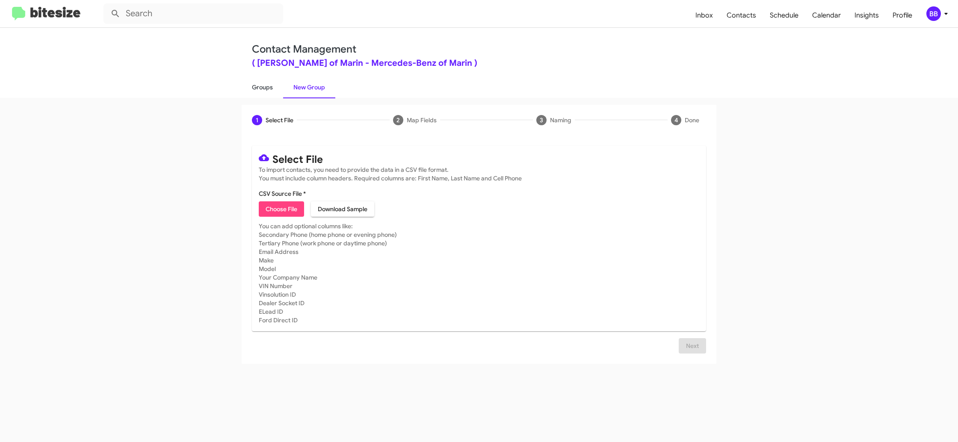
click at [263, 89] on link "Groups" at bounding box center [263, 87] width 42 height 22
type input "in:groups"
click at [263, 89] on link "Groups" at bounding box center [263, 87] width 42 height 22
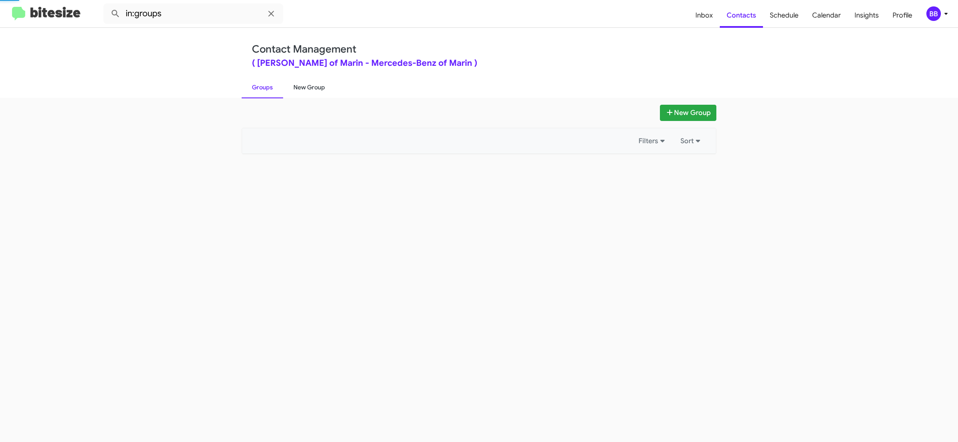
drag, startPoint x: 263, startPoint y: 89, endPoint x: 308, endPoint y: 88, distance: 45.4
click at [265, 88] on link "Groups" at bounding box center [263, 87] width 42 height 22
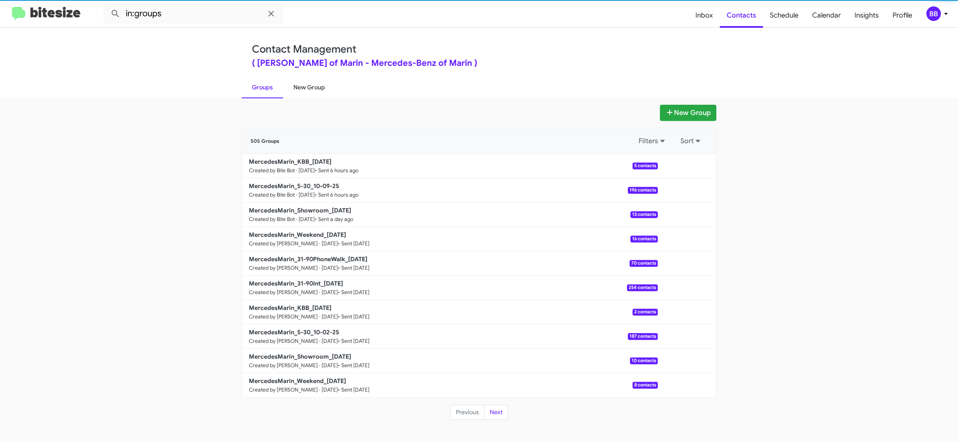
click at [308, 88] on link "New Group" at bounding box center [309, 87] width 52 height 22
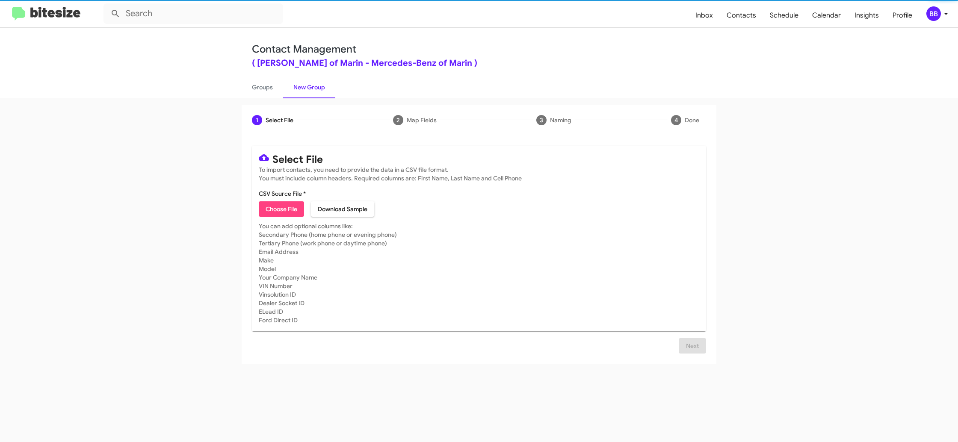
click at [291, 210] on span "Choose File" at bounding box center [282, 209] width 32 height 15
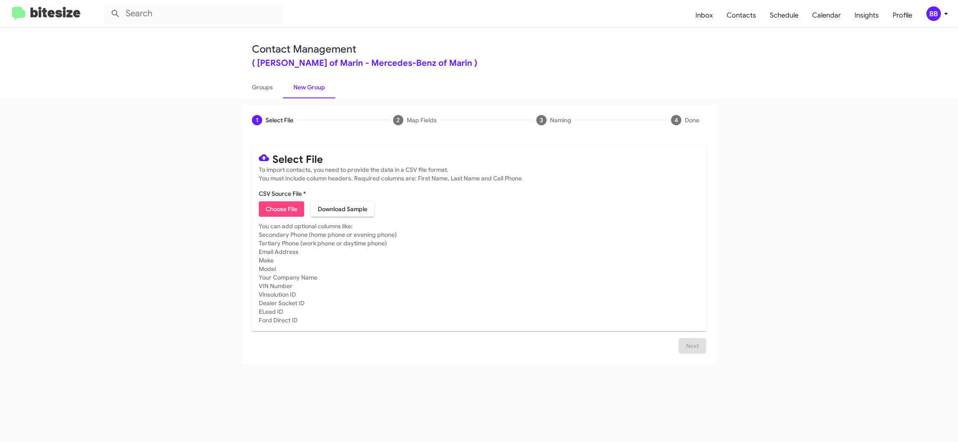
type input "MercedesMarin_31-90Int_10-10-25"
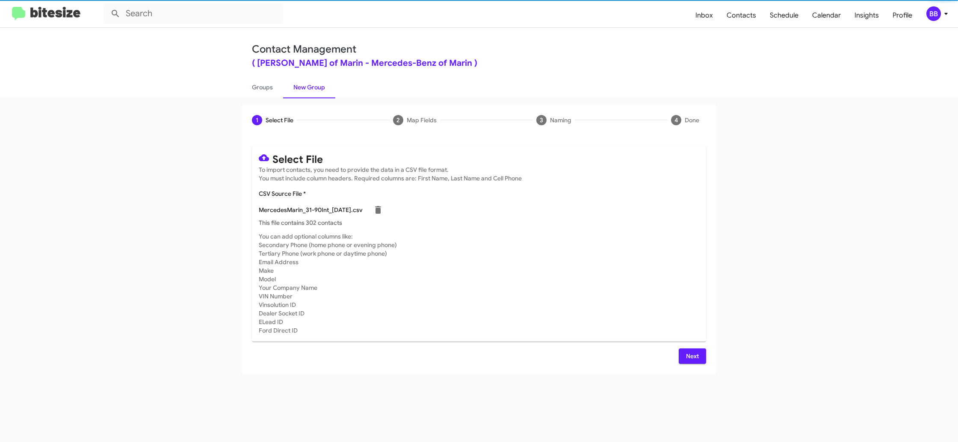
drag, startPoint x: 612, startPoint y: 266, endPoint x: 648, endPoint y: 328, distance: 71.5
click at [613, 267] on mat-card-subtitle "You can add optional columns like: Secondary Phone (home phone or evening phone…" at bounding box center [479, 283] width 441 height 103
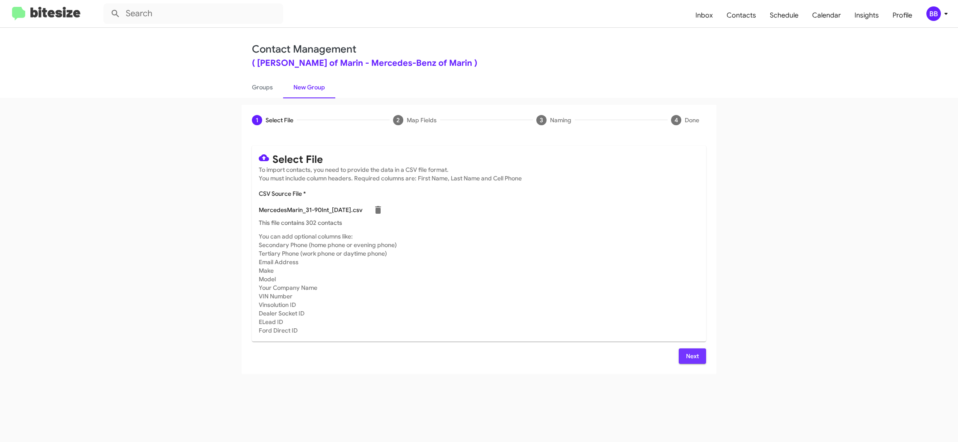
click at [692, 357] on span "Next" at bounding box center [693, 356] width 14 height 15
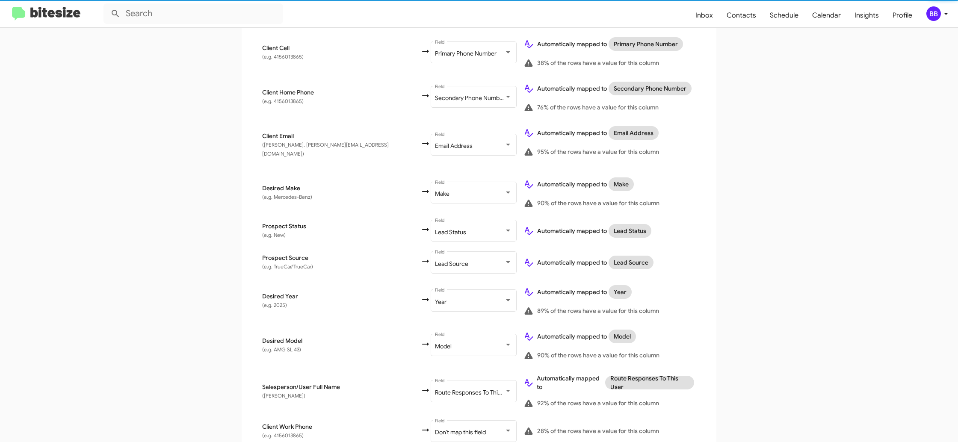
scroll to position [317, 0]
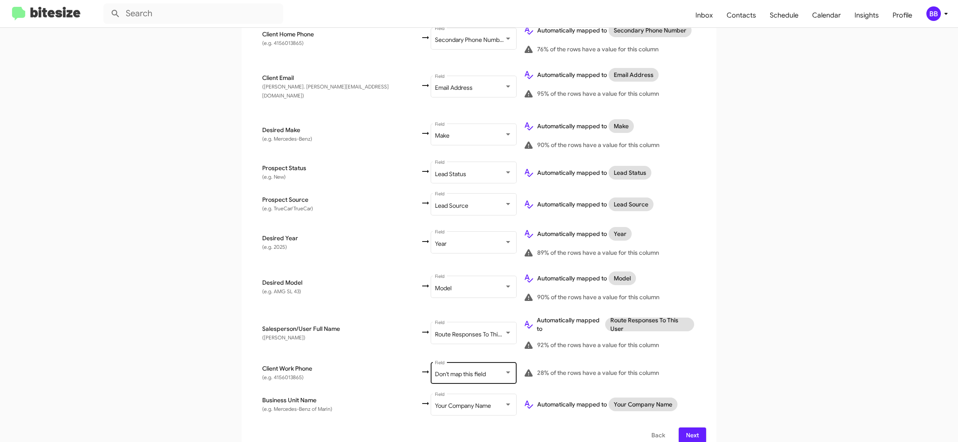
click at [435, 371] on span "Don't map this field" at bounding box center [460, 375] width 51 height 8
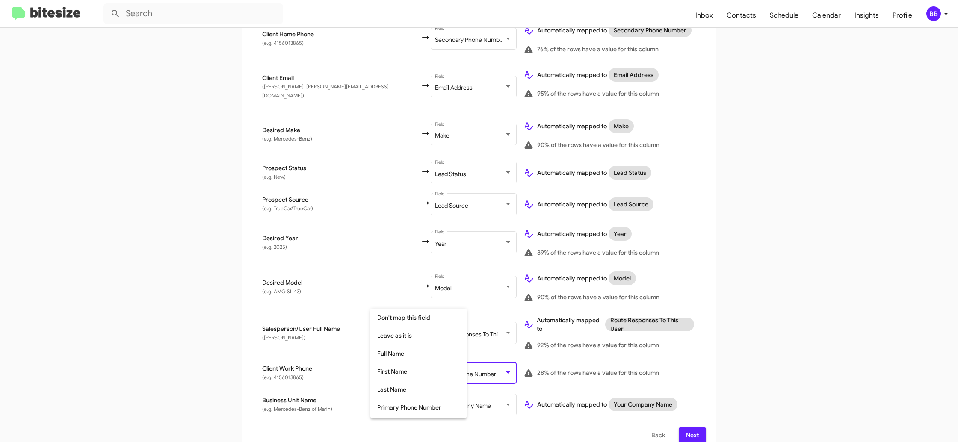
scroll to position [80, 0]
click at [430, 362] on span "Tertiary Phone Number" at bounding box center [425, 364] width 96 height 18
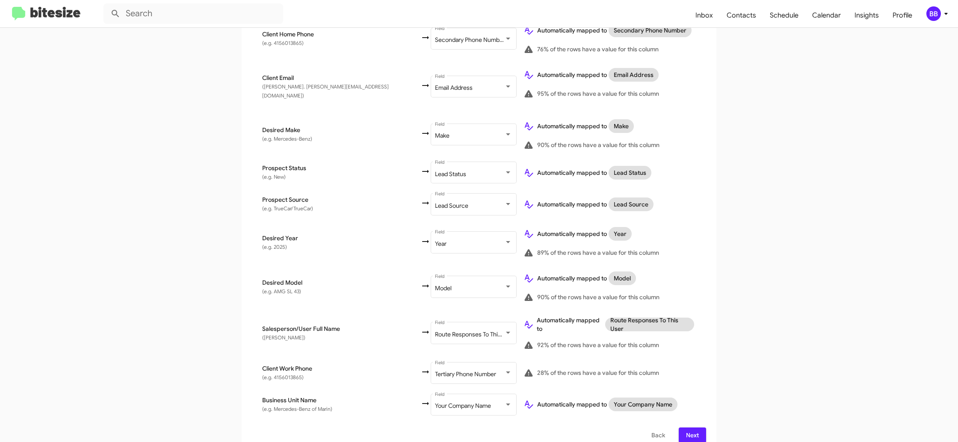
click at [741, 313] on app-new-group "Select File 2 Map Fields 3 Naming 4 Done Select File To import contacts, you ne…" at bounding box center [479, 121] width 958 height 666
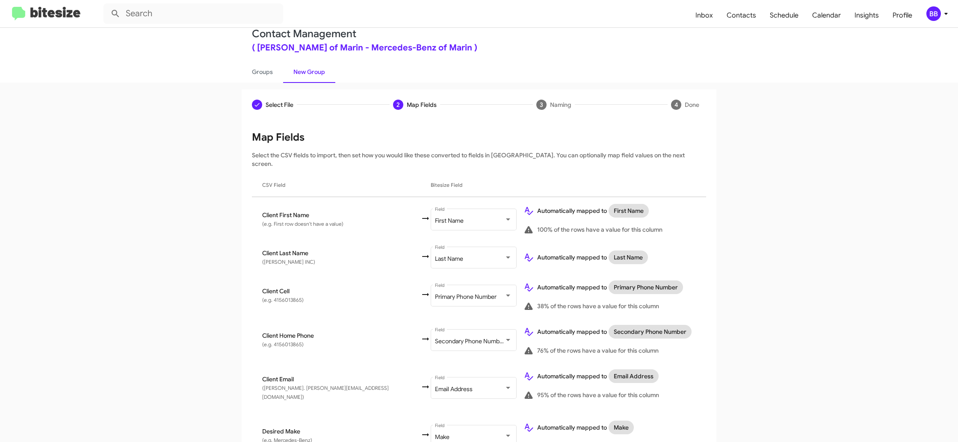
scroll to position [317, 0]
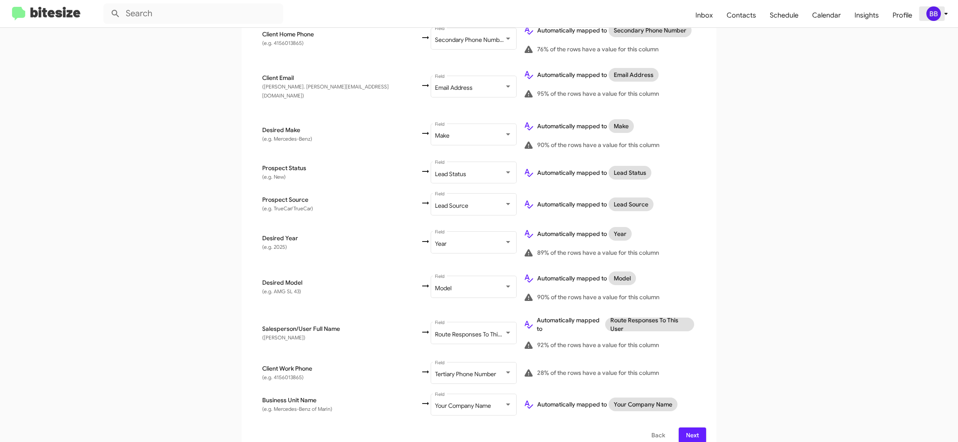
click at [940, 14] on div "BB" at bounding box center [934, 13] width 15 height 15
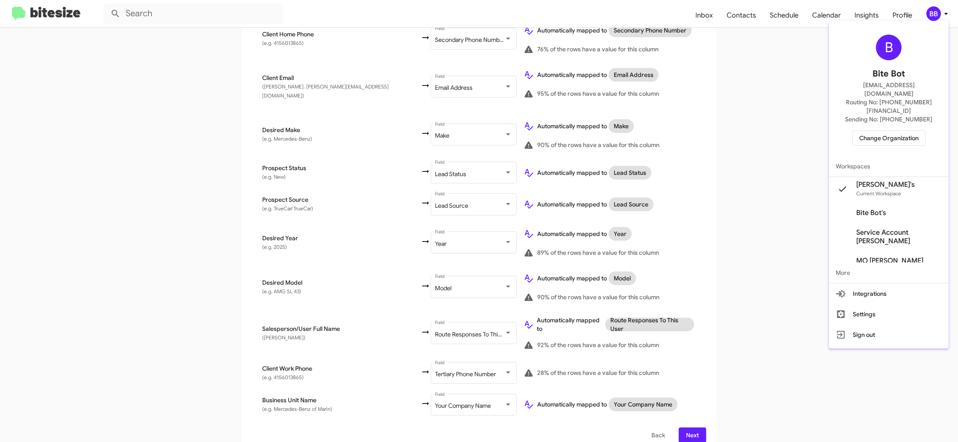
click at [940, 14] on div at bounding box center [479, 221] width 958 height 442
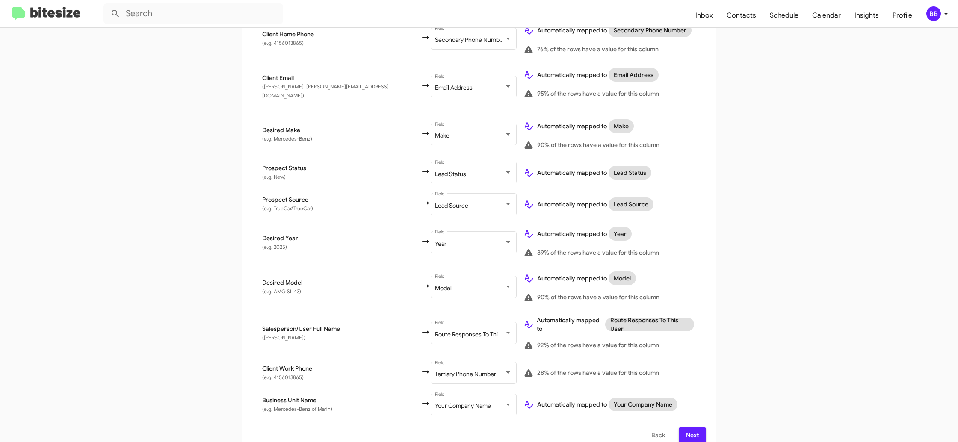
click at [698, 428] on span "Next" at bounding box center [693, 435] width 14 height 15
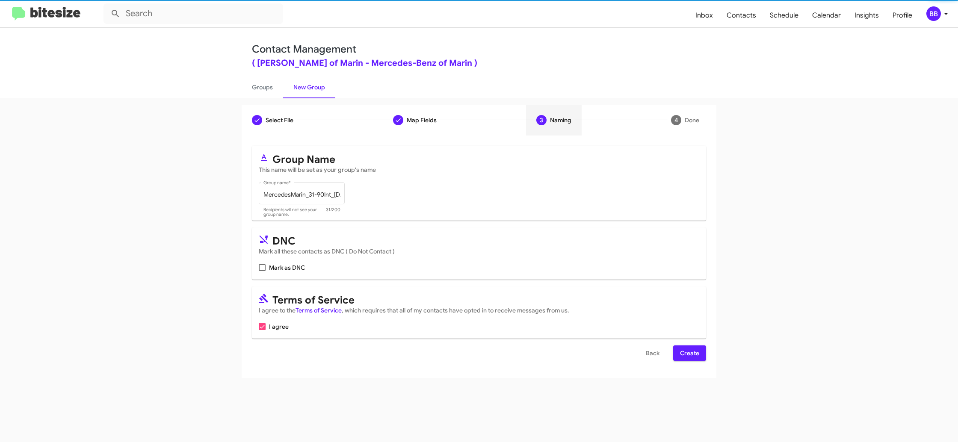
scroll to position [0, 0]
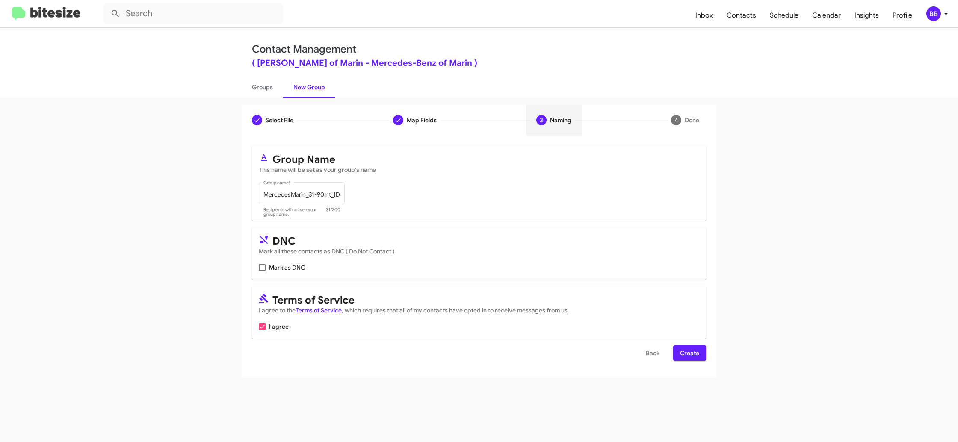
click at [697, 352] on span "Create" at bounding box center [689, 353] width 19 height 15
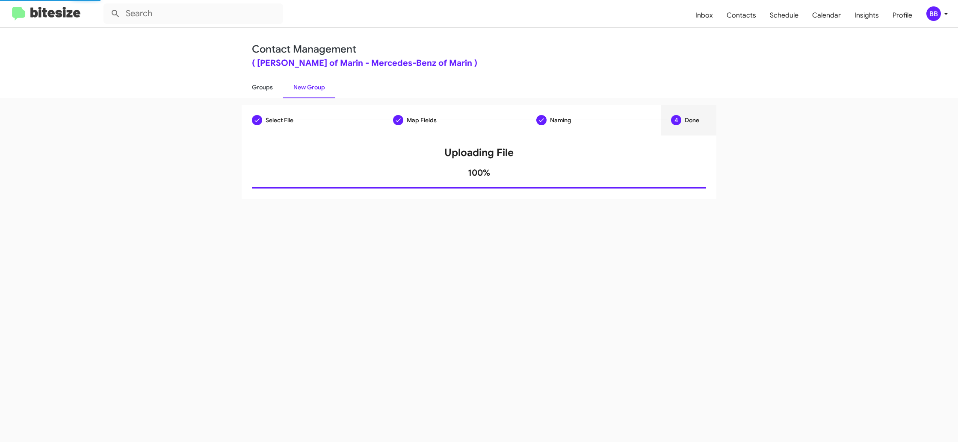
click at [270, 84] on link "Groups" at bounding box center [263, 87] width 42 height 22
type input "in:groups"
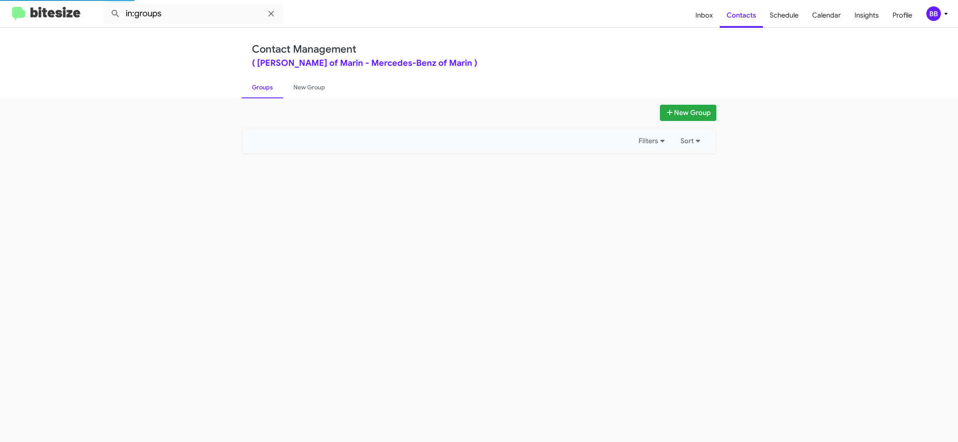
click at [270, 84] on link "Groups" at bounding box center [263, 87] width 42 height 22
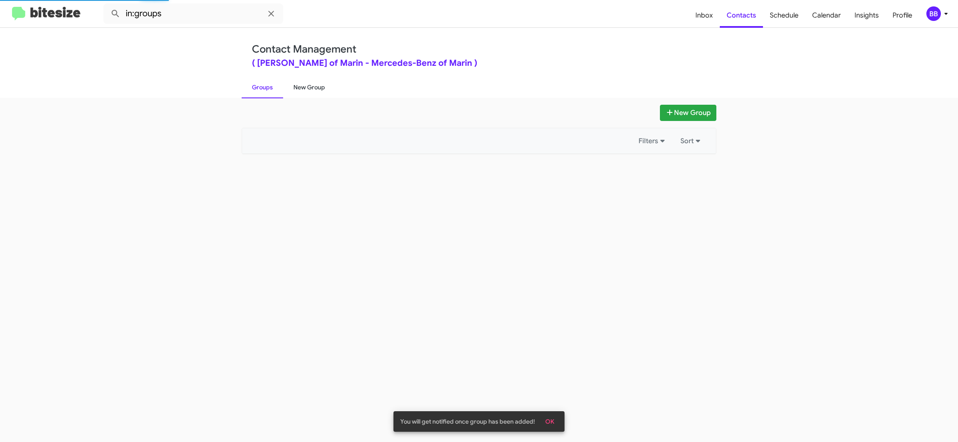
drag, startPoint x: 270, startPoint y: 84, endPoint x: 301, endPoint y: 86, distance: 31.7
click at [273, 84] on link "Groups" at bounding box center [263, 87] width 42 height 22
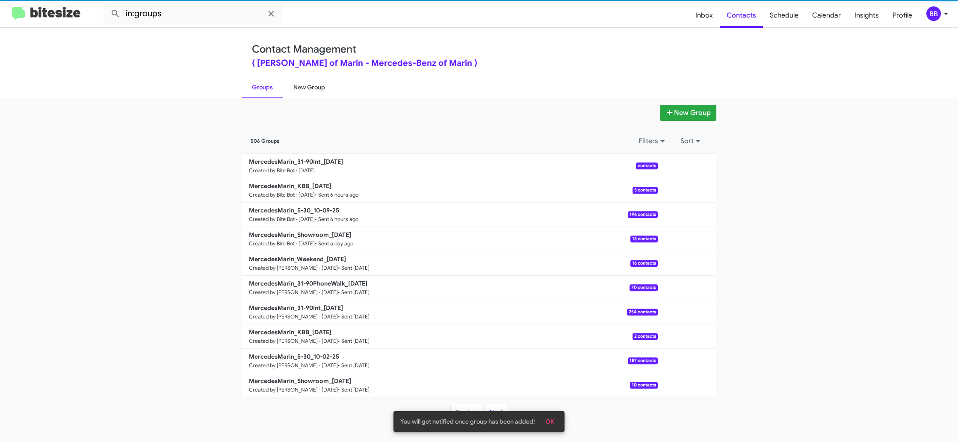
click at [301, 86] on link "New Group" at bounding box center [309, 87] width 52 height 22
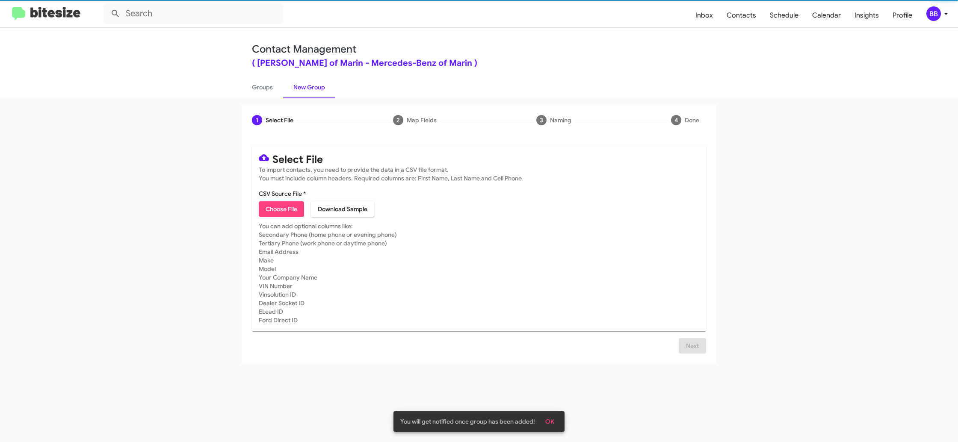
click at [281, 200] on mat-card-content "CSV Source File * Choose File Download Sample" at bounding box center [479, 203] width 441 height 27
click at [284, 207] on span "Choose File" at bounding box center [282, 209] width 32 height 15
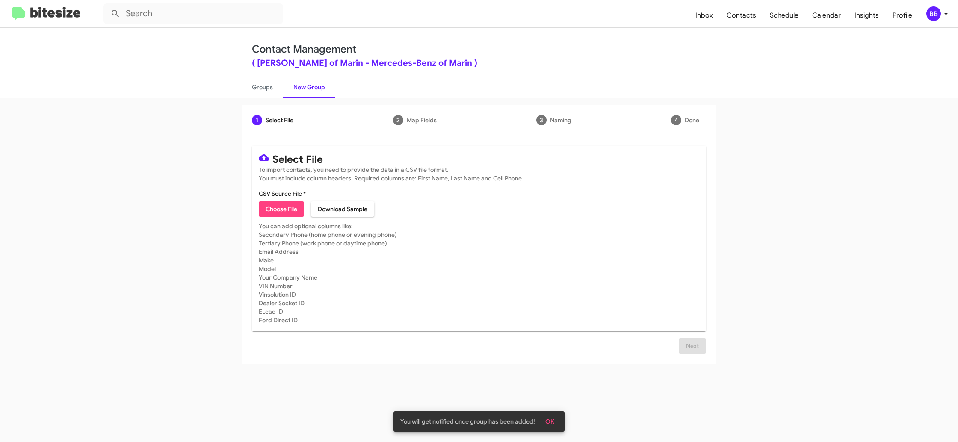
type input "MercedesMarin_31-90PhoneWalk_10-10-25"
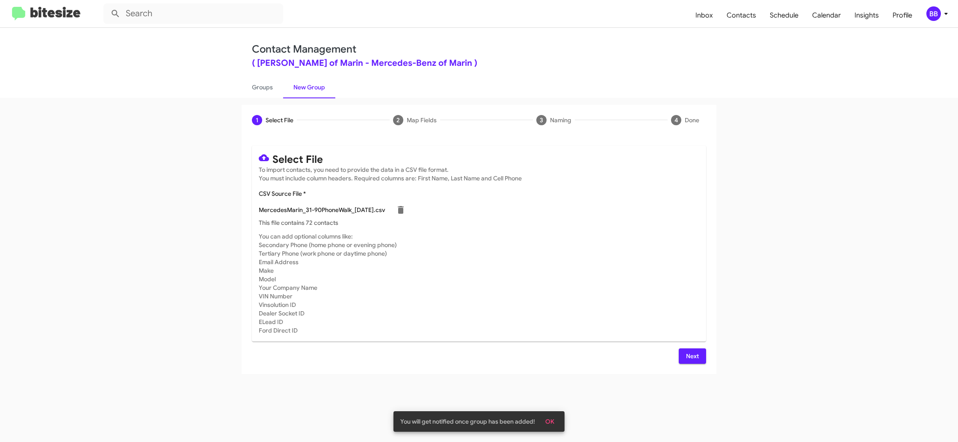
drag, startPoint x: 565, startPoint y: 263, endPoint x: 649, endPoint y: 332, distance: 109.1
click at [566, 264] on mat-card-subtitle "You can add optional columns like: Secondary Phone (home phone or evening phone…" at bounding box center [479, 283] width 441 height 103
click at [700, 358] on button "Next" at bounding box center [692, 356] width 27 height 15
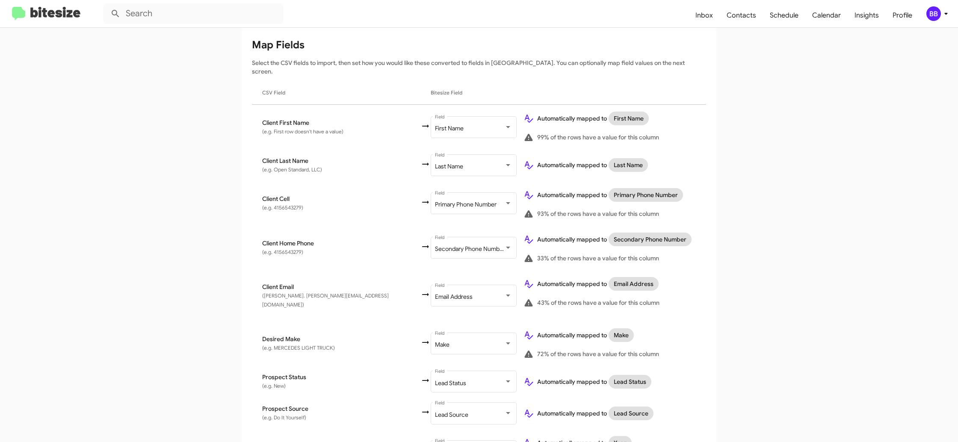
scroll to position [305, 0]
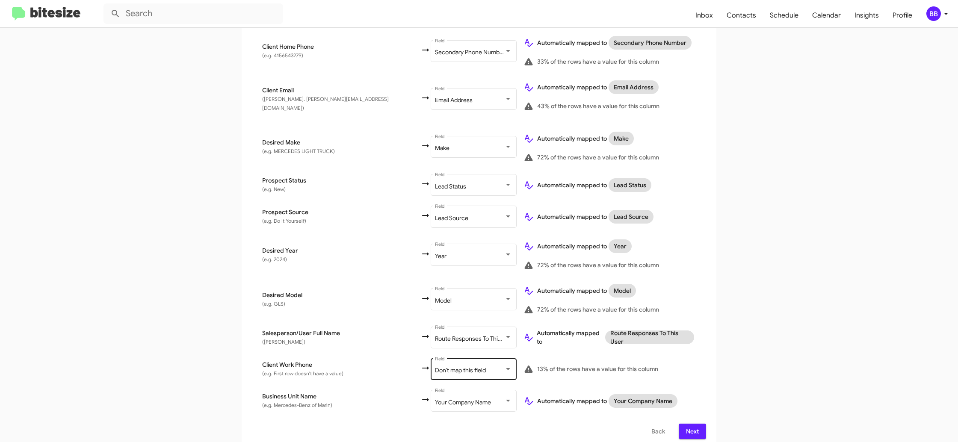
click at [435, 357] on div "Don't map this field Field" at bounding box center [473, 369] width 77 height 24
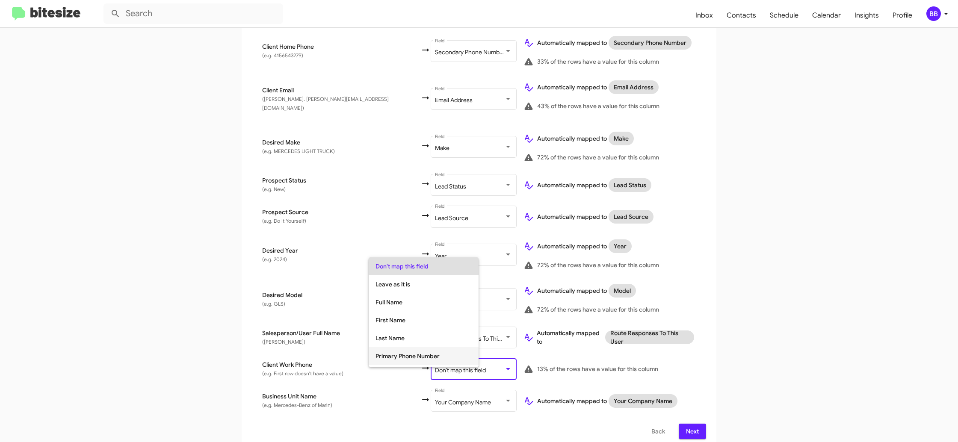
scroll to position [52, 0]
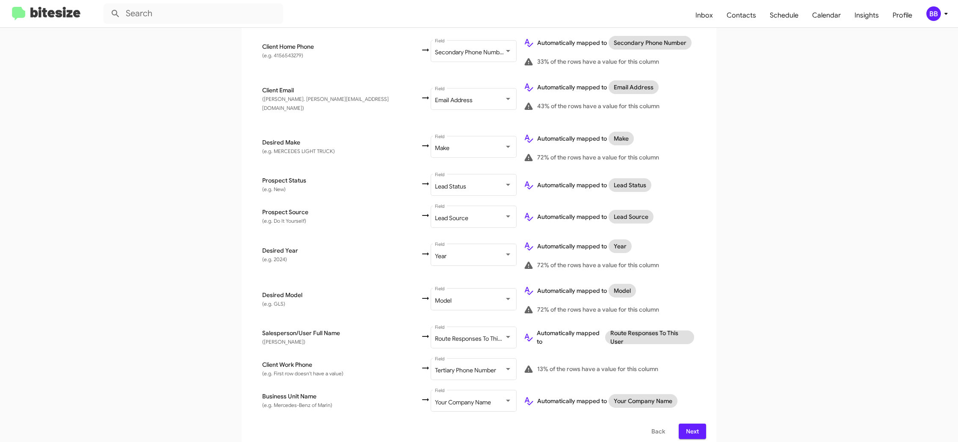
click at [753, 332] on app-new-group "Select File 2 Map Fields 3 Naming 4 Done Select File To import contacts, you ne…" at bounding box center [479, 124] width 958 height 649
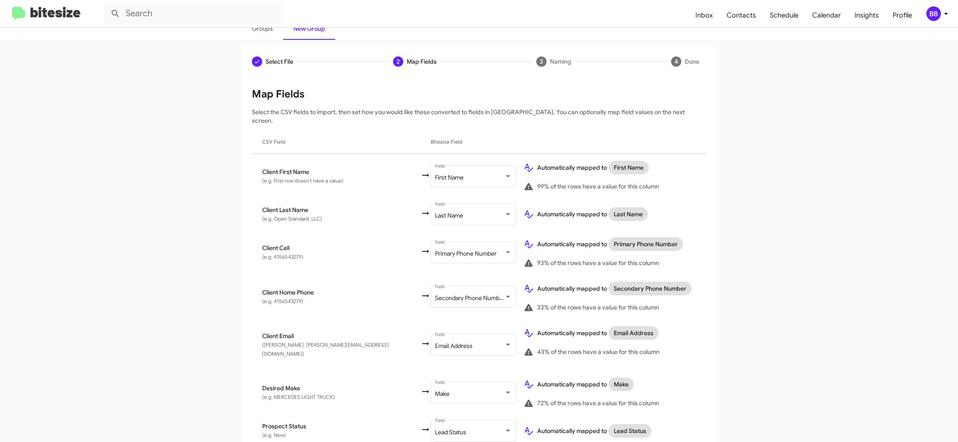
scroll to position [305, 0]
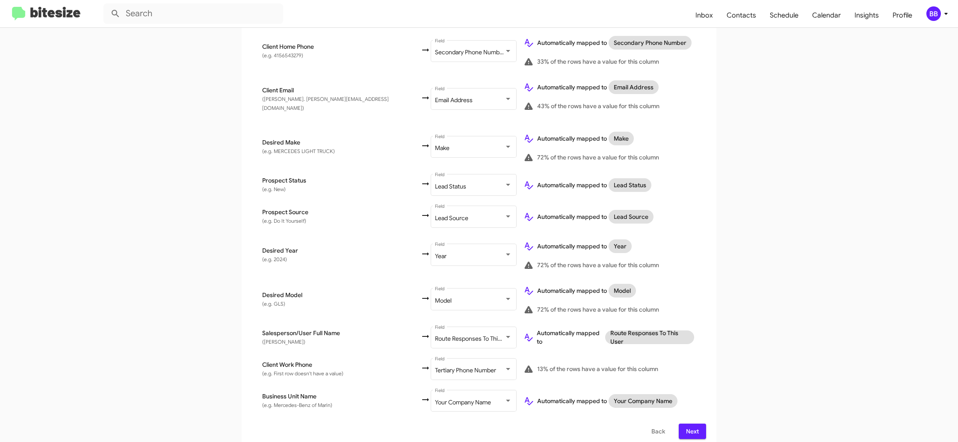
click at [948, 11] on icon at bounding box center [946, 14] width 10 height 10
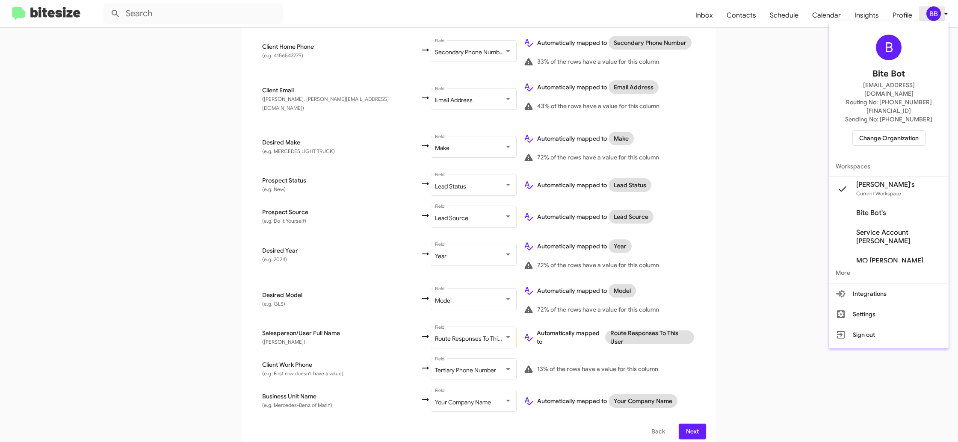
click at [948, 11] on div at bounding box center [479, 221] width 958 height 442
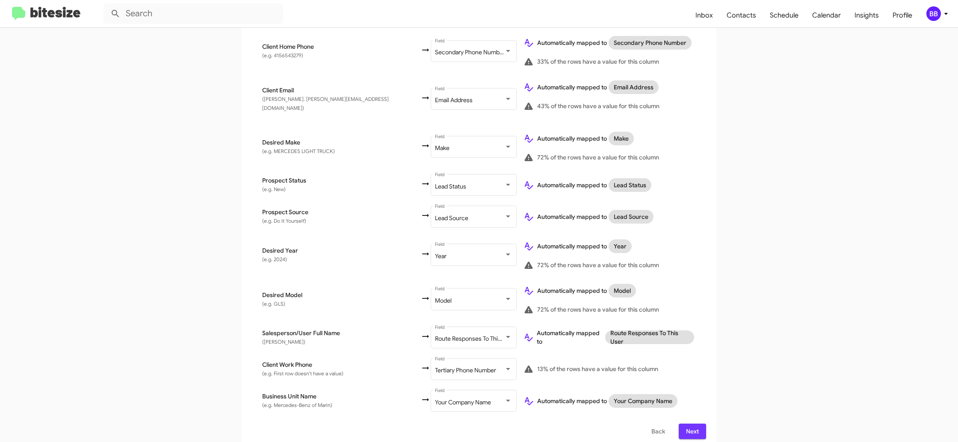
click at [693, 424] on span "Next" at bounding box center [693, 431] width 14 height 15
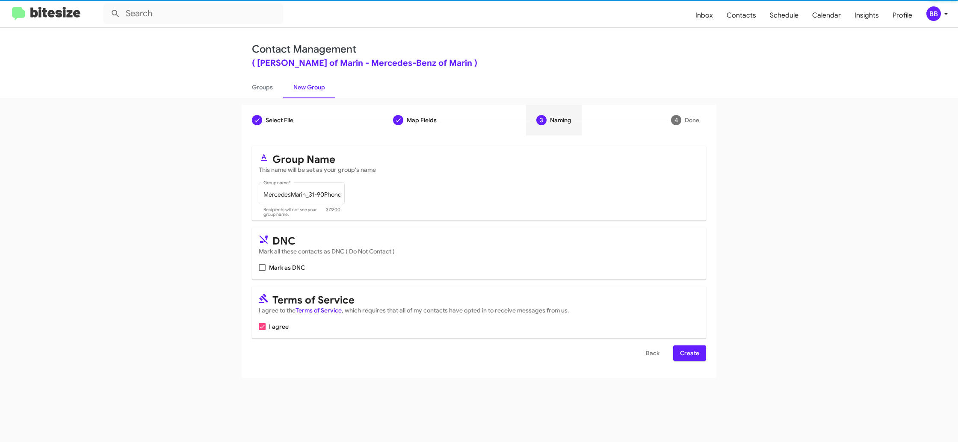
scroll to position [0, 0]
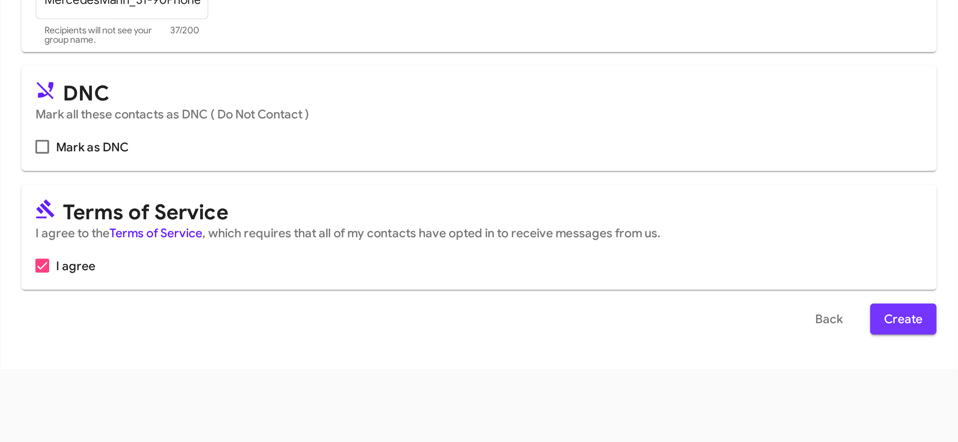
click at [682, 353] on span "Create" at bounding box center [689, 353] width 19 height 15
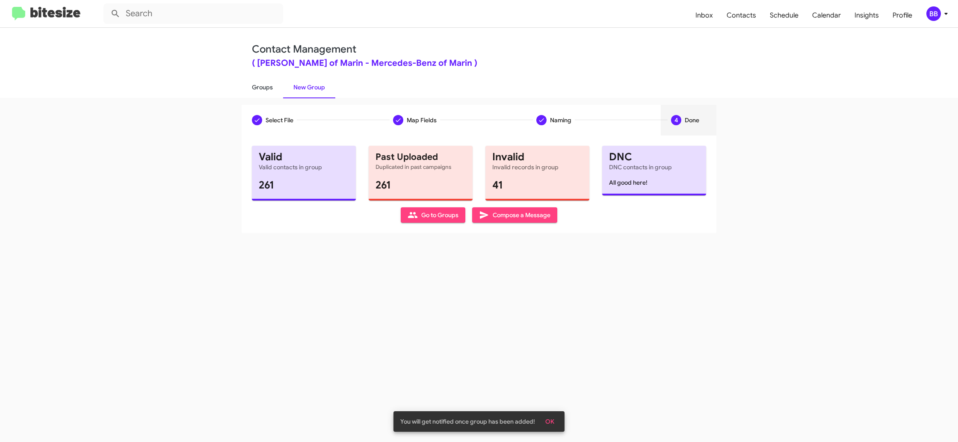
click at [268, 85] on link "Groups" at bounding box center [263, 87] width 42 height 22
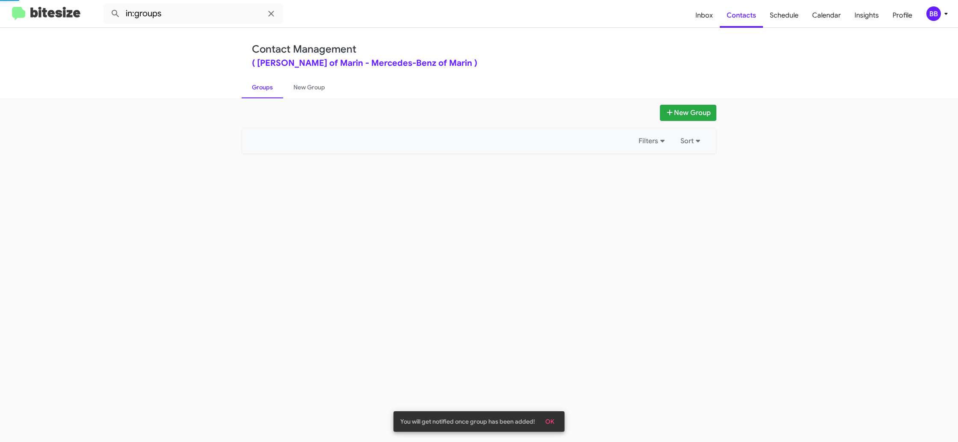
click at [268, 85] on link "Groups" at bounding box center [263, 87] width 42 height 22
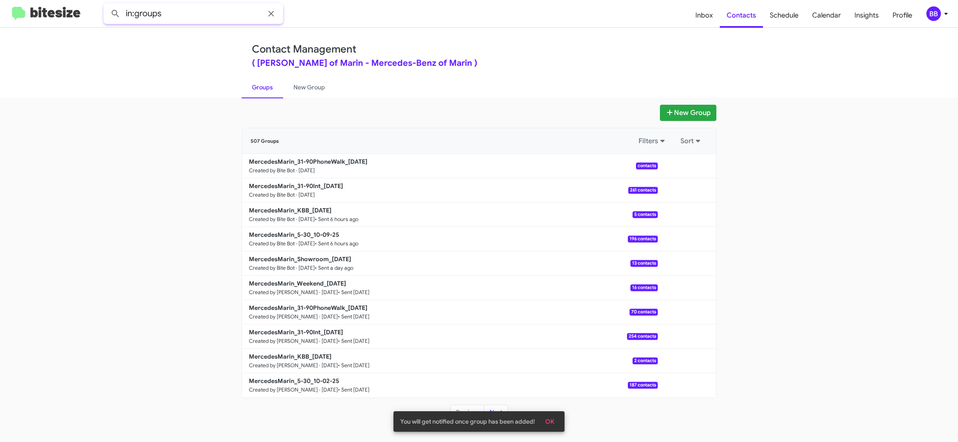
click at [173, 16] on input "in:groups" at bounding box center [194, 13] width 180 height 21
type input "in:groups 31-90"
click at [107, 5] on button at bounding box center [115, 13] width 17 height 17
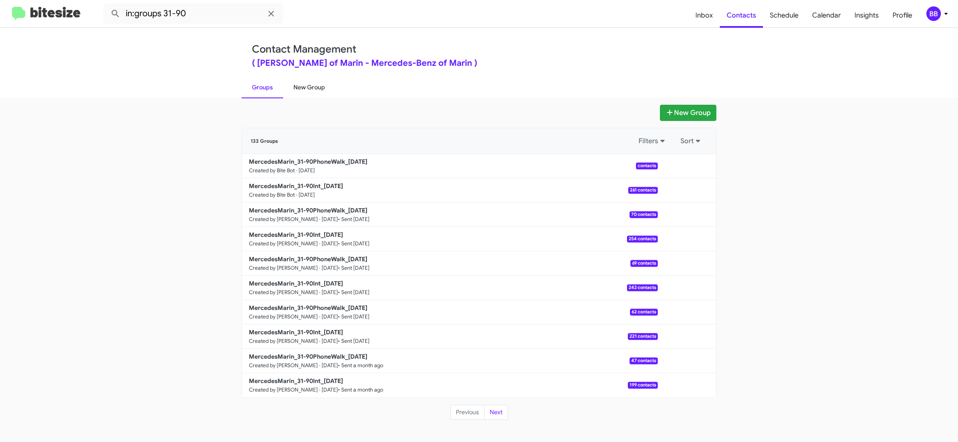
click at [298, 93] on link "New Group" at bounding box center [309, 87] width 52 height 22
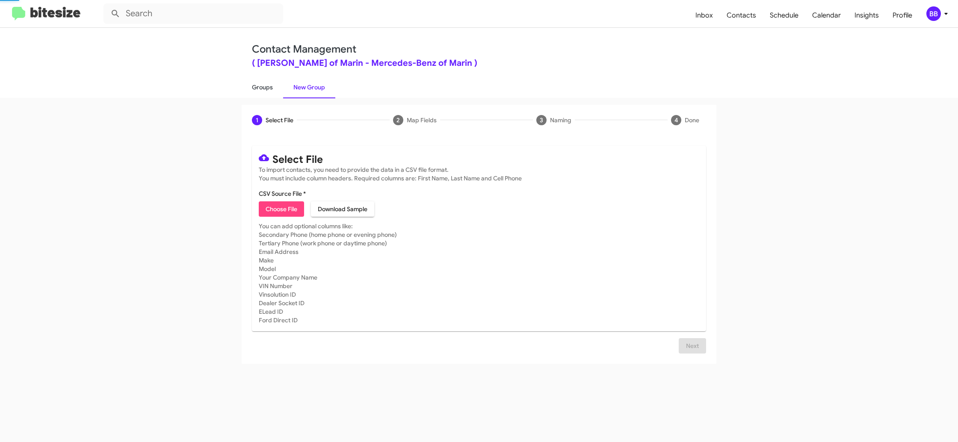
click at [267, 91] on link "Groups" at bounding box center [263, 87] width 42 height 22
type input "in:groups"
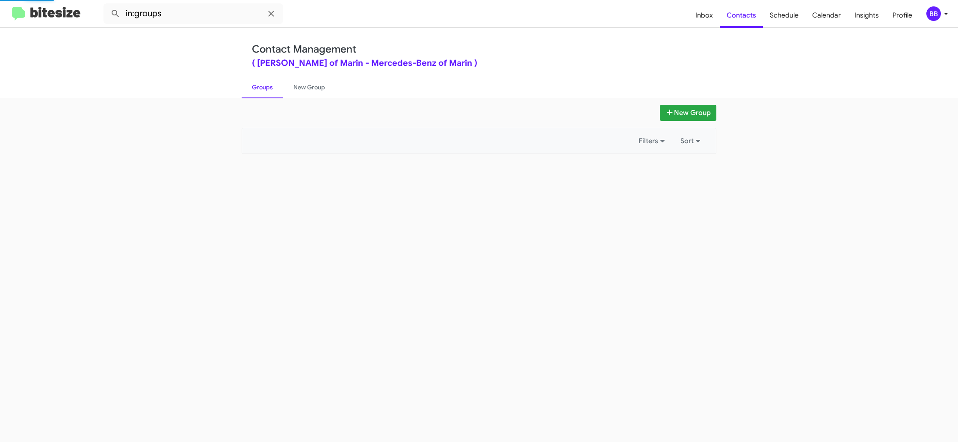
click at [267, 91] on link "Groups" at bounding box center [263, 87] width 42 height 22
drag, startPoint x: 267, startPoint y: 91, endPoint x: 304, endPoint y: 87, distance: 37.4
click at [267, 91] on link "Groups" at bounding box center [263, 87] width 42 height 22
click at [304, 87] on link "New Group" at bounding box center [309, 87] width 52 height 22
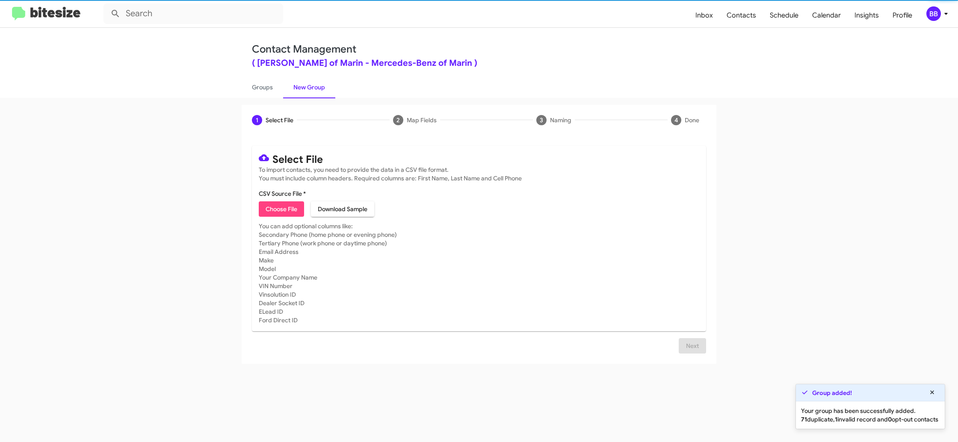
drag, startPoint x: 270, startPoint y: 88, endPoint x: 293, endPoint y: 86, distance: 23.6
click at [270, 88] on link "Groups" at bounding box center [263, 87] width 42 height 22
type input "in:groups"
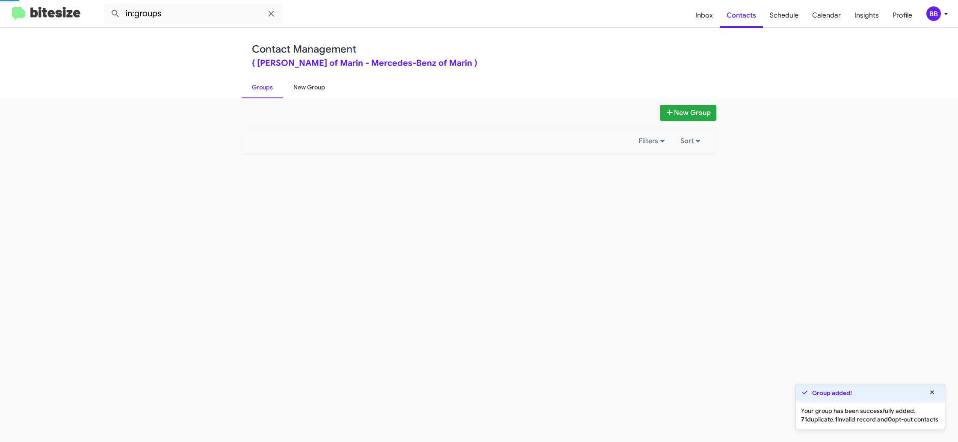
click at [307, 86] on link "New Group" at bounding box center [309, 87] width 52 height 22
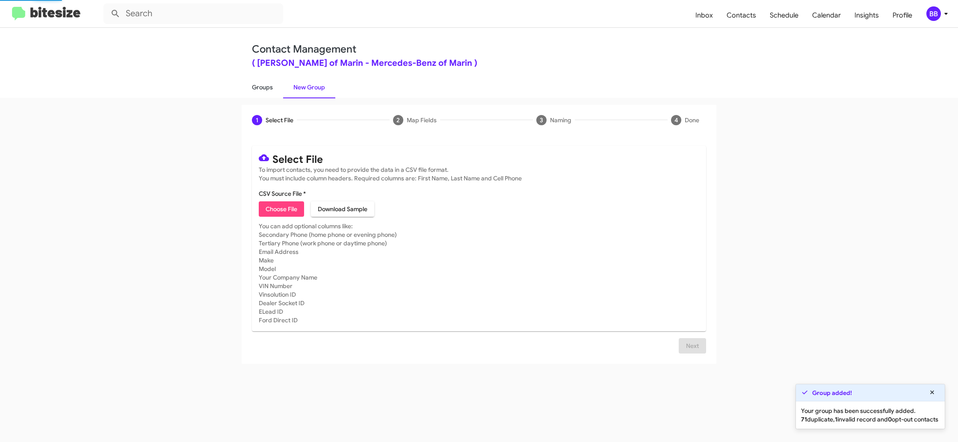
click at [264, 85] on link "Groups" at bounding box center [263, 87] width 42 height 22
type input "in:groups"
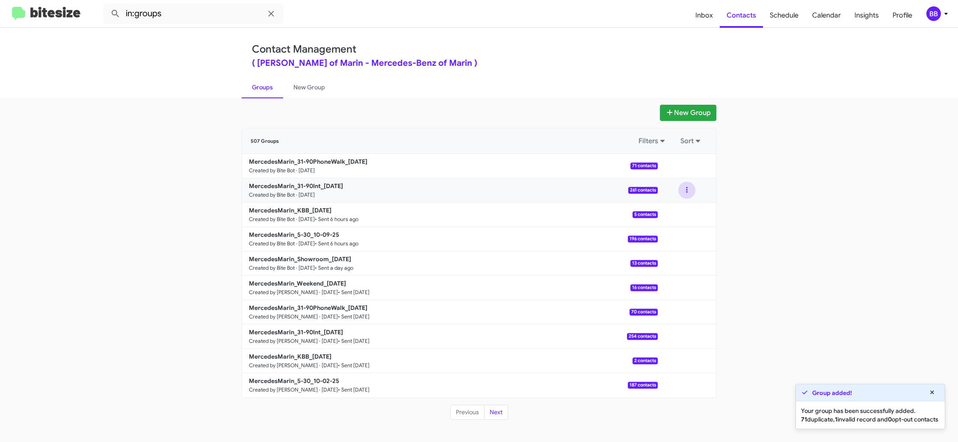
click at [683, 193] on button at bounding box center [687, 190] width 17 height 17
click at [676, 209] on button "View contacts" at bounding box center [661, 213] width 68 height 21
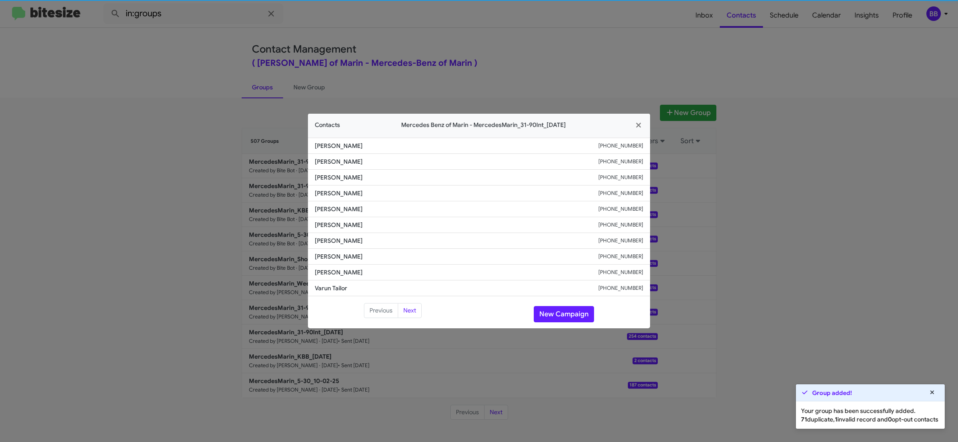
click at [346, 228] on span "Irene Gu" at bounding box center [457, 225] width 284 height 9
click at [345, 238] on span "Christian Villalobos" at bounding box center [457, 241] width 284 height 9
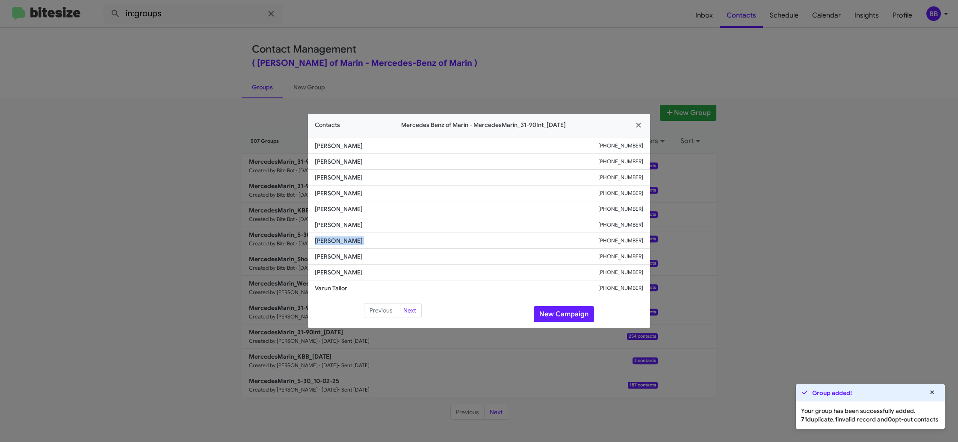
click at [345, 238] on span "Christian Villalobos" at bounding box center [457, 241] width 284 height 9
copy span "Christian Villalobos"
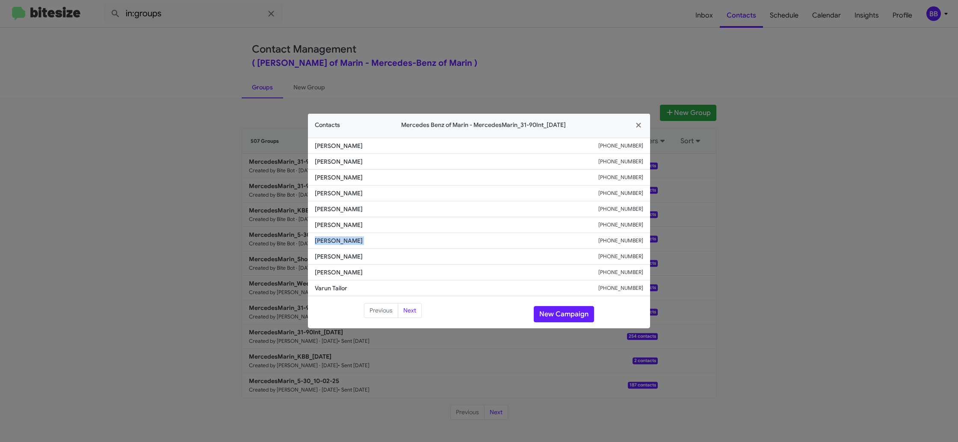
copy span "Christian Villalobos"
drag, startPoint x: 447, startPoint y: 43, endPoint x: 598, endPoint y: 142, distance: 181.0
click at [449, 43] on modal-container "Contacts Mercedes Benz of Marin - MercedesMarin_31-90Int_10-10-25 Swasthi Shett…" at bounding box center [479, 221] width 958 height 442
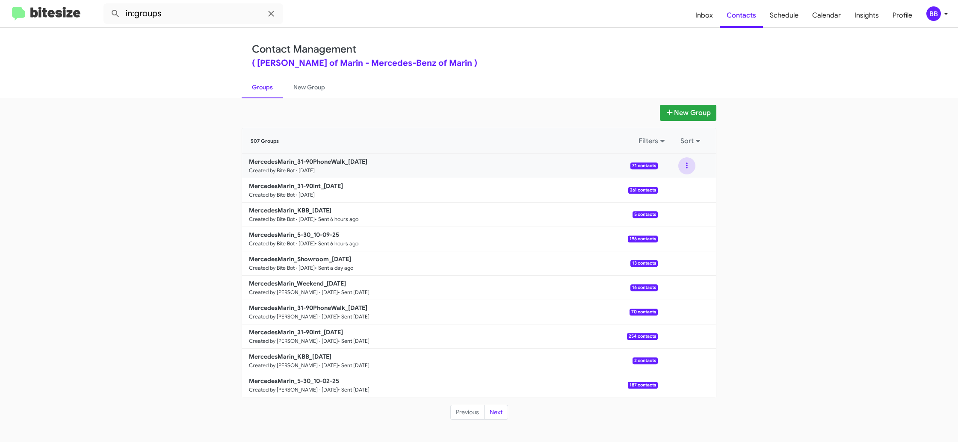
click at [689, 166] on button at bounding box center [687, 165] width 17 height 17
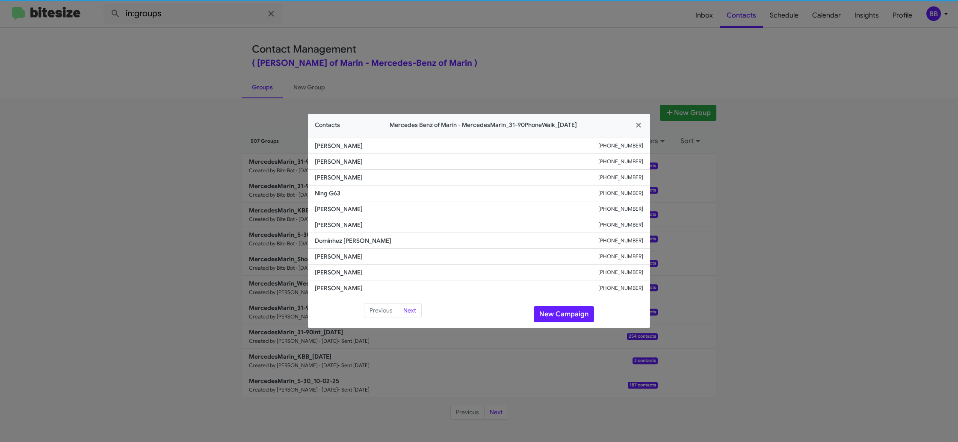
click at [342, 213] on span "Luis Velazquez" at bounding box center [457, 209] width 284 height 9
copy span "Luis Velazquez"
click at [333, 248] on li "Dominhez Cris +19092656220" at bounding box center [479, 241] width 342 height 16
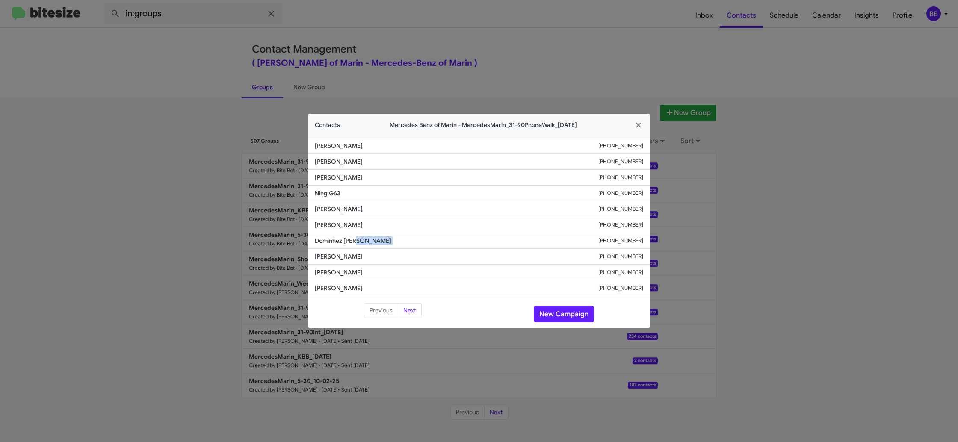
click at [333, 248] on li "Dominhez Cris +19092656220" at bounding box center [479, 241] width 342 height 16
click at [333, 247] on li "Dominhez Cris +19092656220" at bounding box center [479, 241] width 342 height 16
copy span "Dominhez Cris"
drag, startPoint x: 344, startPoint y: 71, endPoint x: 347, endPoint y: 108, distance: 36.5
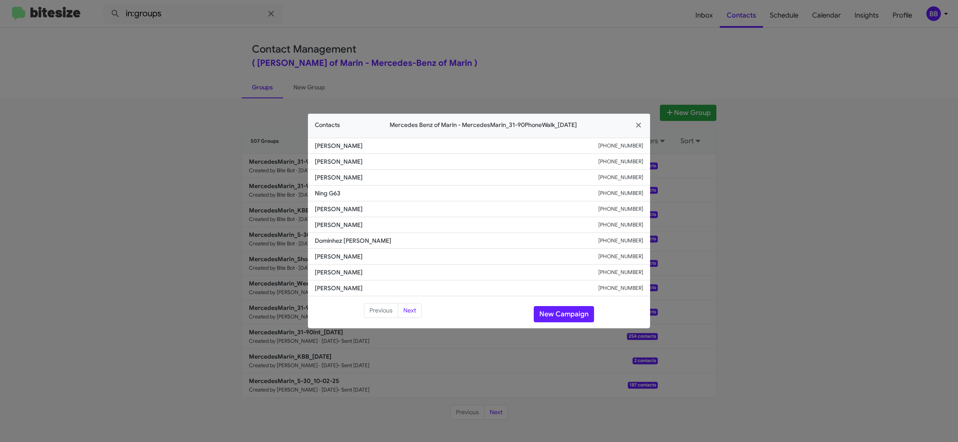
click at [344, 71] on modal-container "Contacts Mercedes Benz of Marin - MercedesMarin_31-90PhoneWalk_10-10-25 Carmen …" at bounding box center [479, 221] width 958 height 442
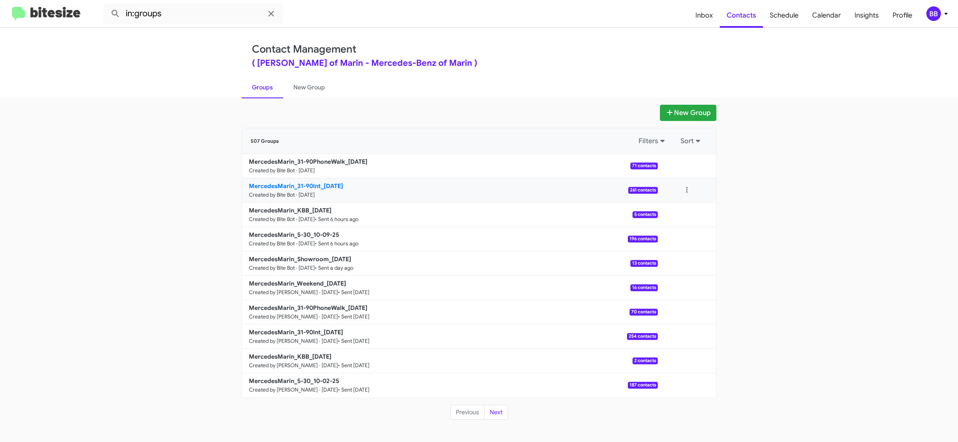
click at [330, 187] on b "MercedesMarin_31-90Int_10-10-25" at bounding box center [296, 186] width 94 height 8
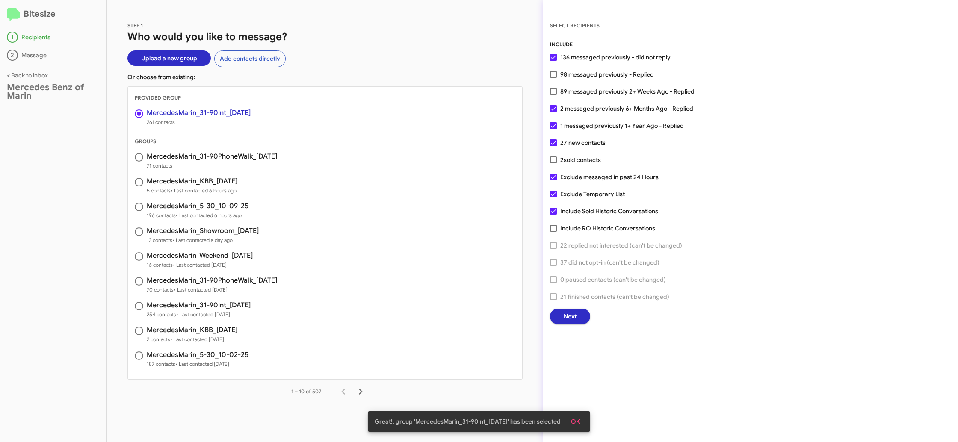
click at [581, 318] on button "Next" at bounding box center [570, 316] width 40 height 15
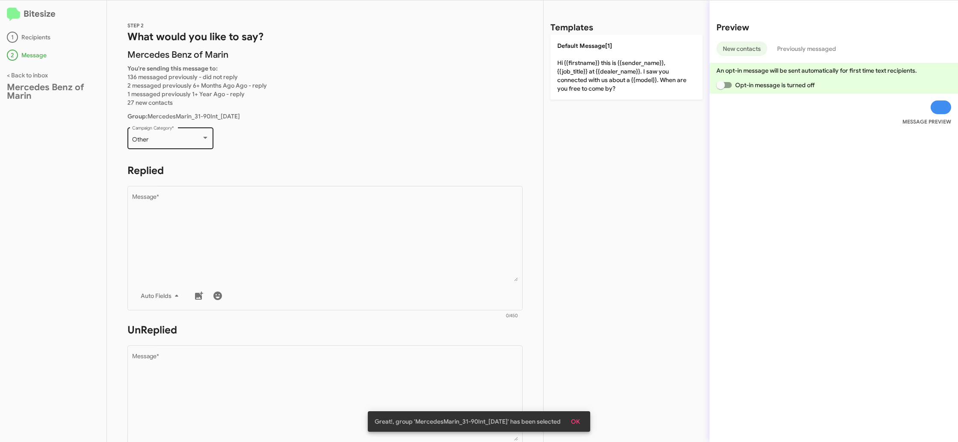
drag, startPoint x: 187, startPoint y: 151, endPoint x: 186, endPoint y: 145, distance: 6.9
click at [187, 150] on div "Other Campaign Category *" at bounding box center [171, 143] width 86 height 30
click at [185, 140] on div "Other" at bounding box center [166, 139] width 69 height 7
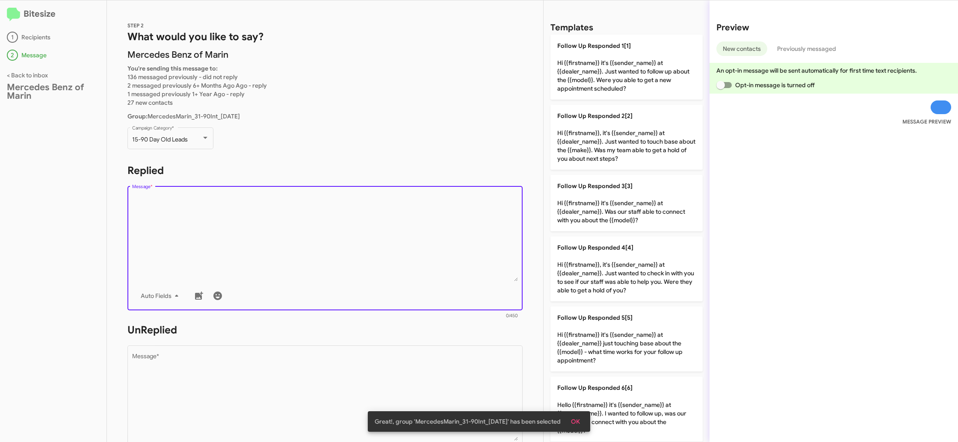
drag, startPoint x: 304, startPoint y: 246, endPoint x: 513, endPoint y: 261, distance: 209.3
click at [304, 246] on textarea "Message *" at bounding box center [325, 237] width 386 height 87
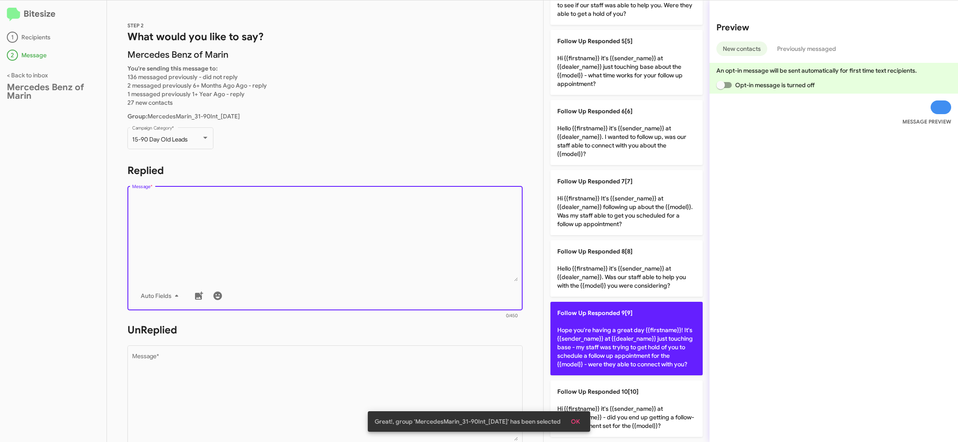
scroll to position [0, 0]
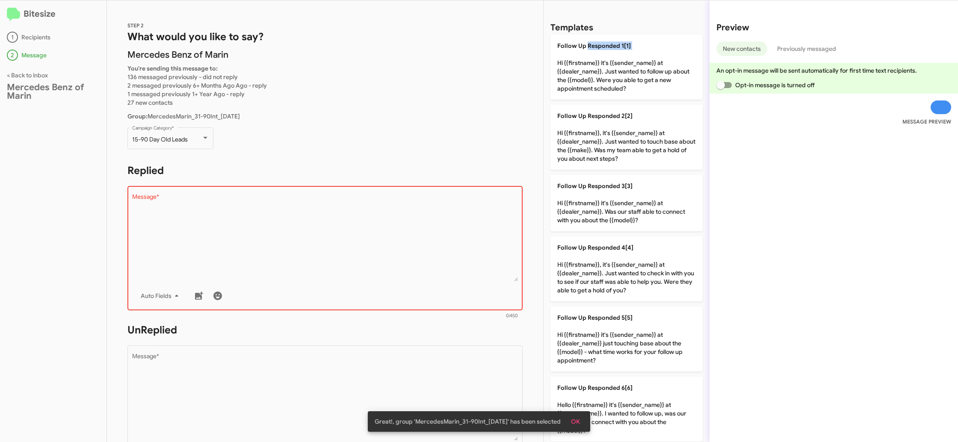
drag, startPoint x: 589, startPoint y: 53, endPoint x: 425, endPoint y: 213, distance: 229.0
click at [589, 53] on p "Follow Up Responded 1[1] Hi {{firstname}} it's {{sender_name}} at {{dealer_name…" at bounding box center [627, 67] width 152 height 65
type textarea "Hi {{firstname}} it's {{sender_name}} at {{dealer_name}}. Just wanted to follow…"
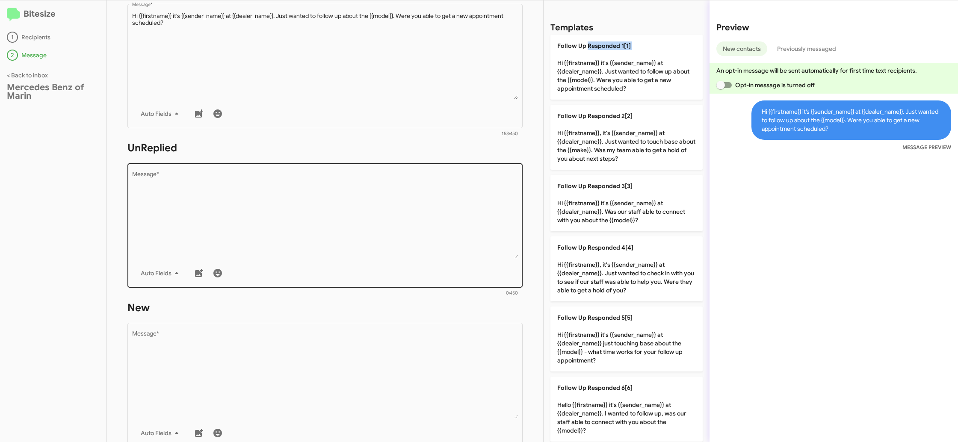
scroll to position [210, 0]
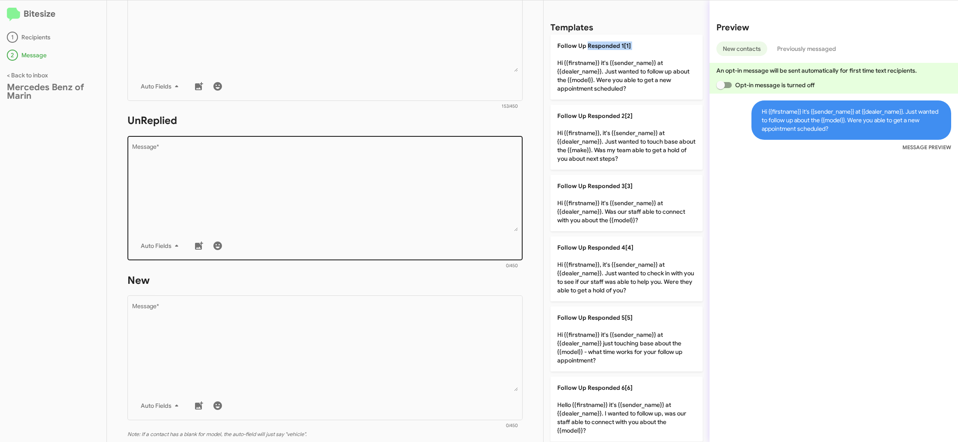
click at [416, 219] on textarea "Message *" at bounding box center [325, 187] width 386 height 87
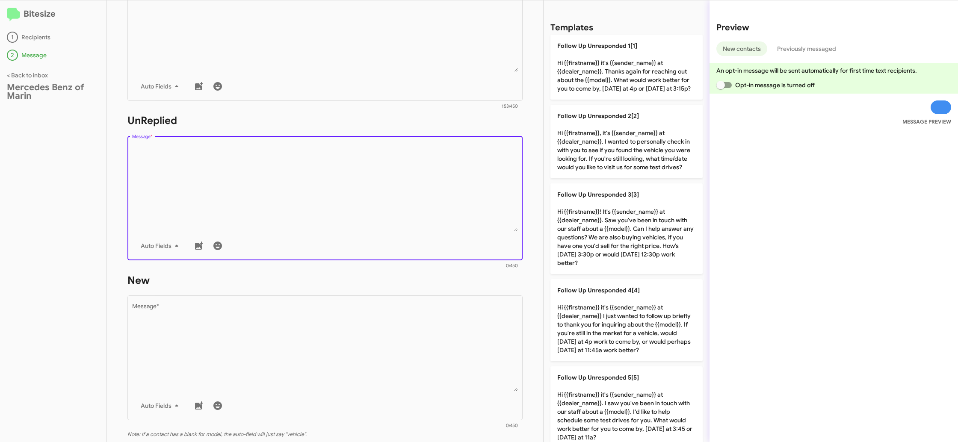
click at [417, 219] on textarea "Message *" at bounding box center [325, 187] width 386 height 87
drag, startPoint x: 419, startPoint y: 219, endPoint x: 463, endPoint y: 219, distance: 43.2
click at [431, 219] on textarea "Message *" at bounding box center [325, 187] width 386 height 87
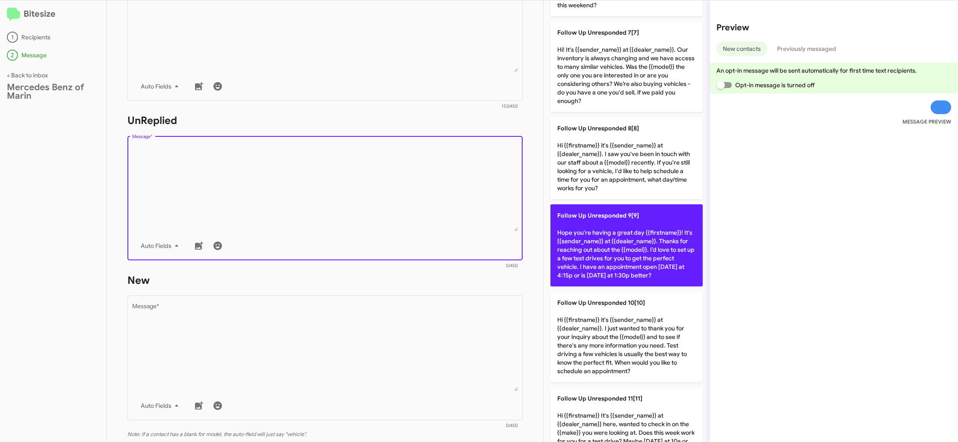
scroll to position [521, 0]
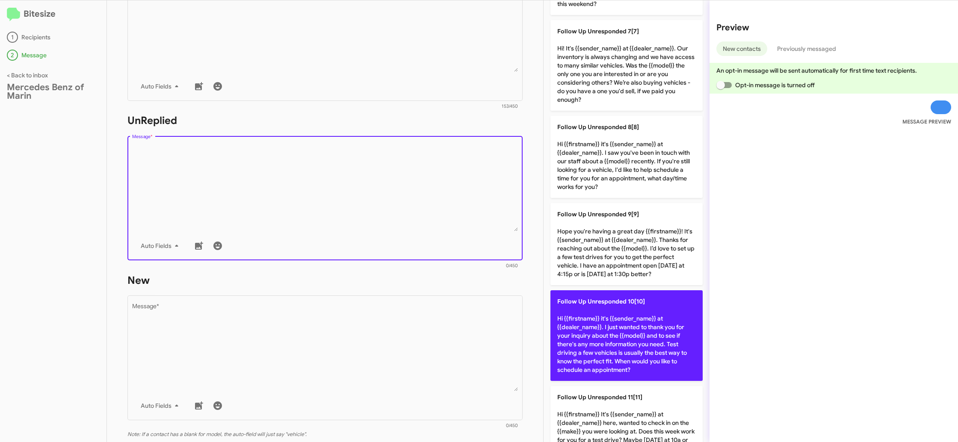
drag, startPoint x: 625, startPoint y: 261, endPoint x: 551, endPoint y: 299, distance: 83.2
click at [623, 262] on p "Follow Up Unresponded 9[9] Hope you're having a great day {{firstname}}! It's {…" at bounding box center [627, 244] width 152 height 82
type textarea "Hope you're having a great day {{firstname}}! It's {{sender_name}} at {{dealer_…"
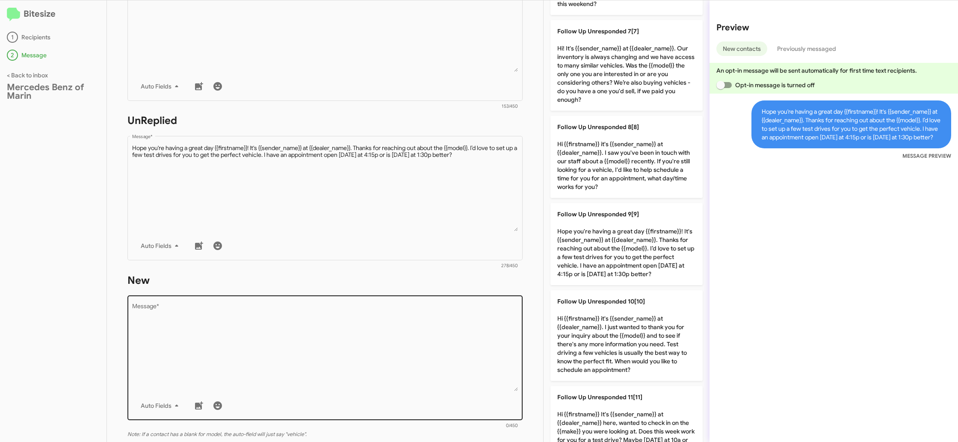
click at [471, 331] on textarea "Message *" at bounding box center [325, 347] width 386 height 87
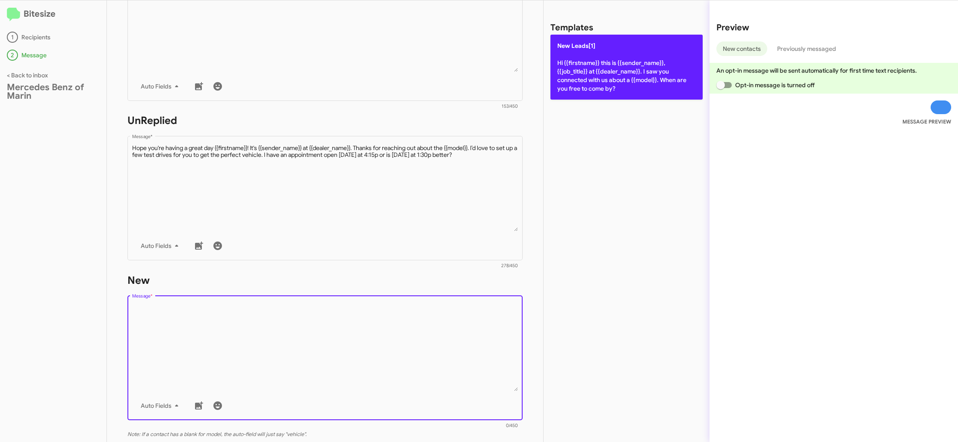
drag, startPoint x: 471, startPoint y: 331, endPoint x: 590, endPoint y: 89, distance: 269.4
click at [477, 320] on textarea "Message *" at bounding box center [325, 347] width 386 height 87
click at [593, 79] on p "New Leads[1] Hi {{firstname}} this is {{sender_name}}, {{job_title}} at {{deale…" at bounding box center [627, 67] width 152 height 65
type textarea "Hi {{firstname}} this is {{sender_name}}, {{job_title}} at {{dealer_name}}. I s…"
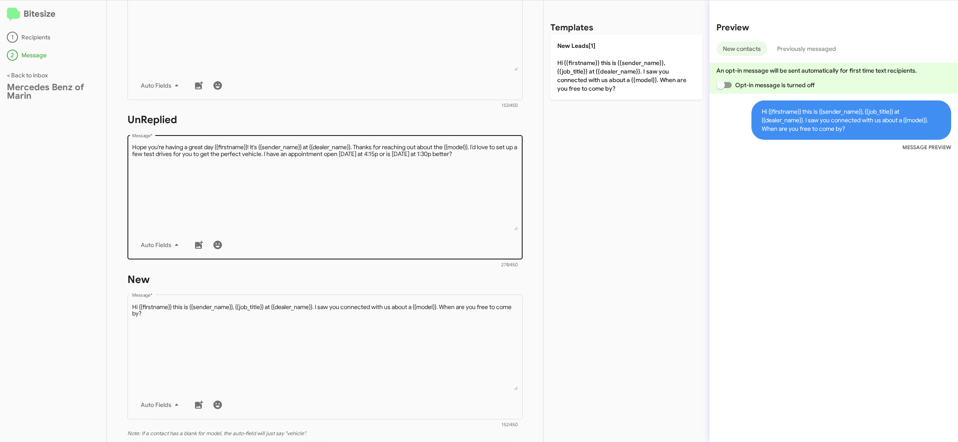
scroll to position [308, 0]
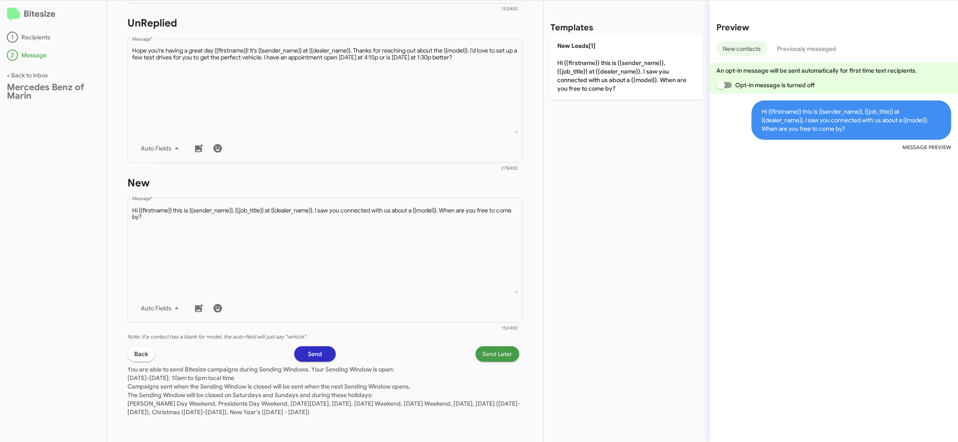
click at [490, 355] on span "Send Later" at bounding box center [498, 354] width 30 height 15
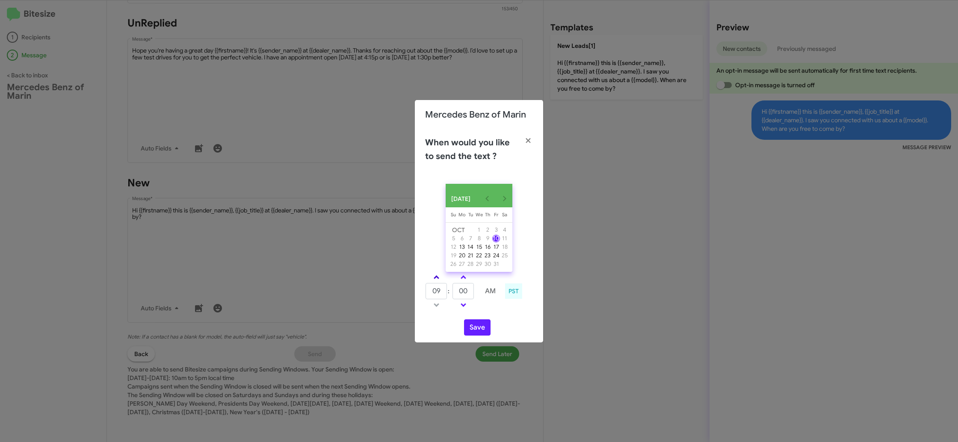
click at [438, 282] on link at bounding box center [436, 278] width 15 height 10
type input "10"
click at [458, 293] on input "00" at bounding box center [463, 291] width 21 height 16
type input "35"
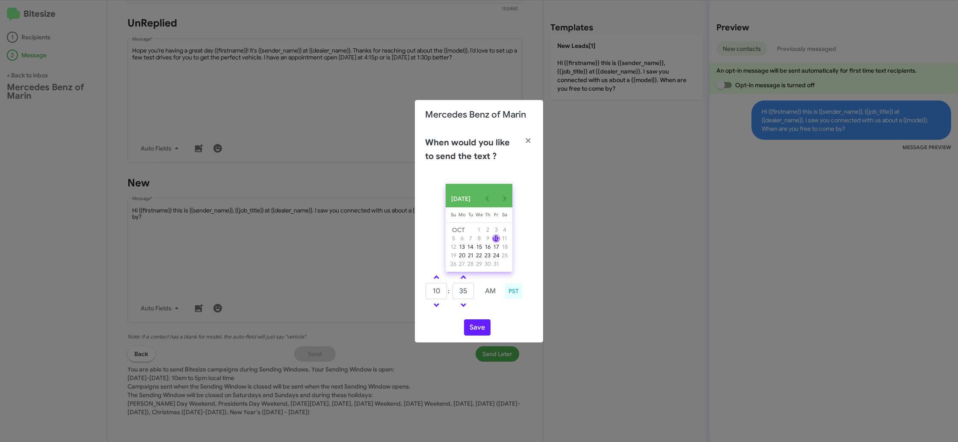
click at [497, 311] on td at bounding box center [490, 305] width 23 height 11
click at [483, 327] on button "Save" at bounding box center [477, 328] width 27 height 16
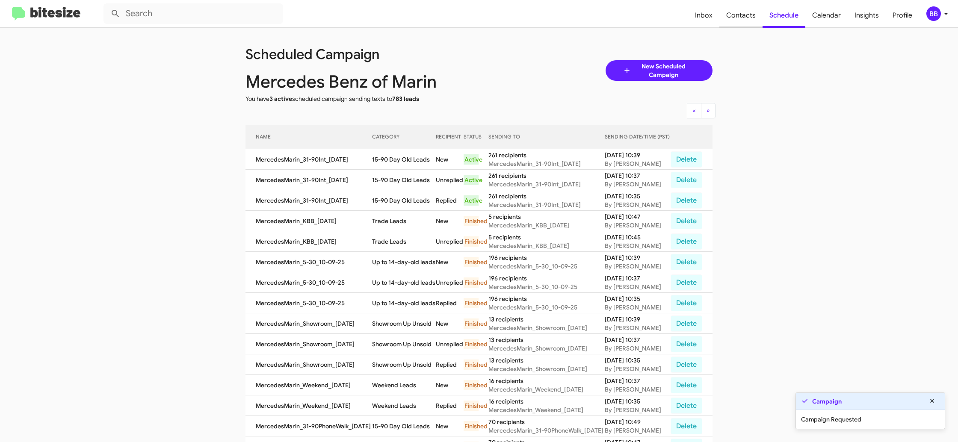
click at [726, 16] on span "Contacts" at bounding box center [741, 15] width 43 height 25
type input "in:groups"
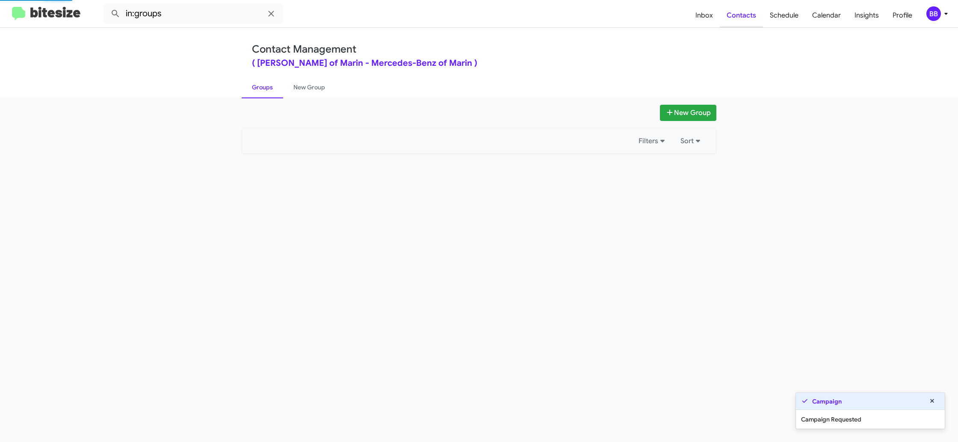
click at [732, 14] on span "Contacts" at bounding box center [741, 15] width 43 height 25
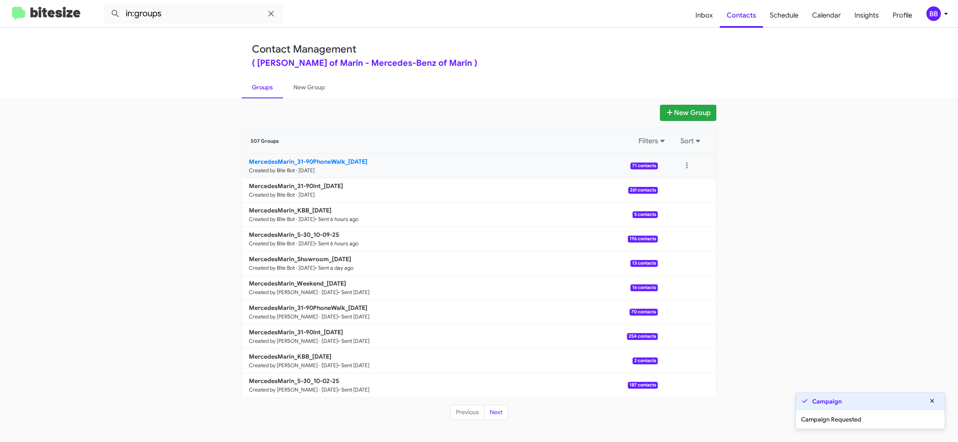
click at [336, 163] on b "MercedesMarin_31-90PhoneWalk_10-10-25" at bounding box center [308, 162] width 119 height 8
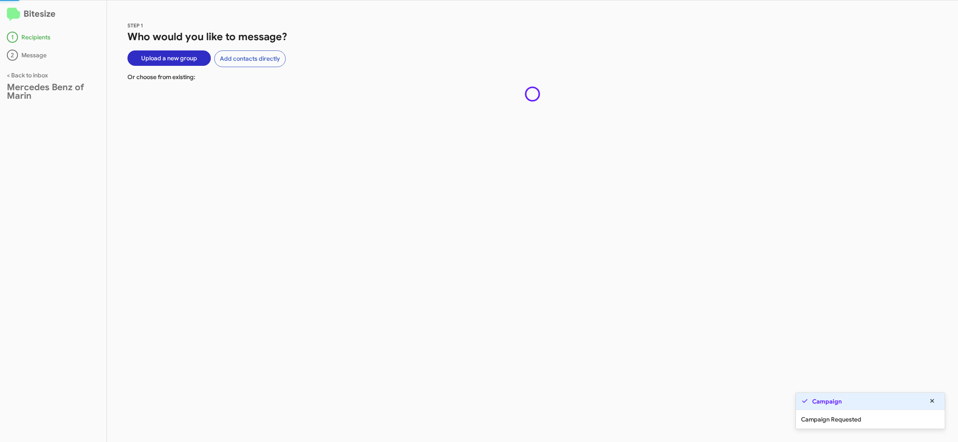
click at [335, 162] on div "STEP 1 Who would you like to message? Upload a new group Add contacts directly …" at bounding box center [532, 221] width 851 height 442
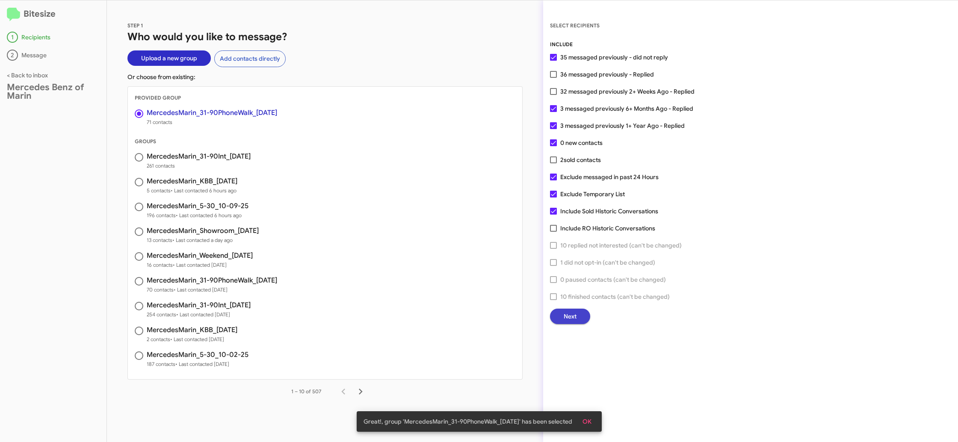
click at [566, 316] on span "Next" at bounding box center [570, 316] width 13 height 15
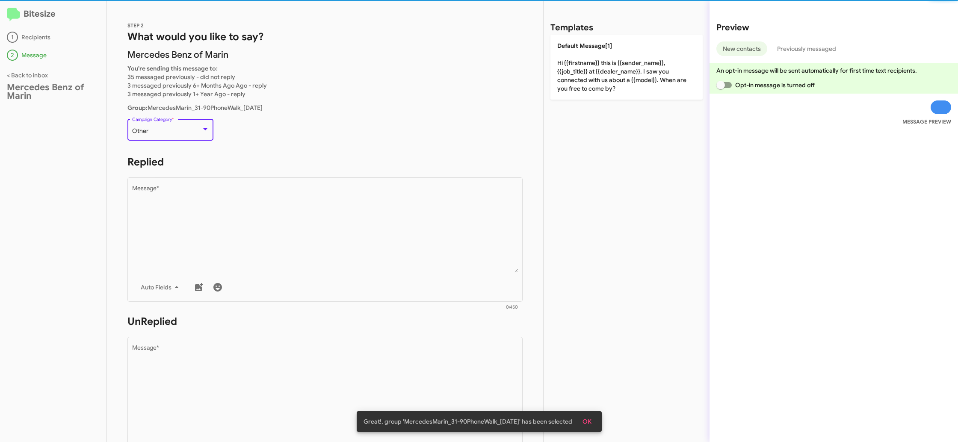
click at [196, 131] on div "Other" at bounding box center [166, 131] width 69 height 7
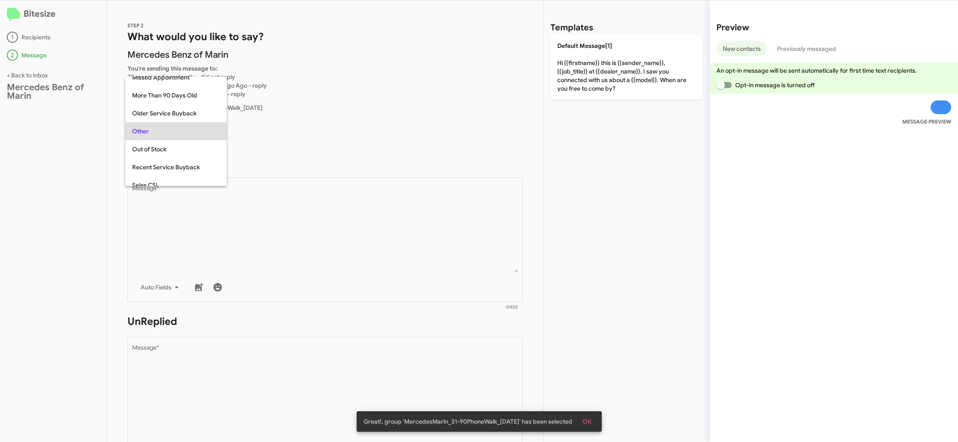
scroll to position [18, 0]
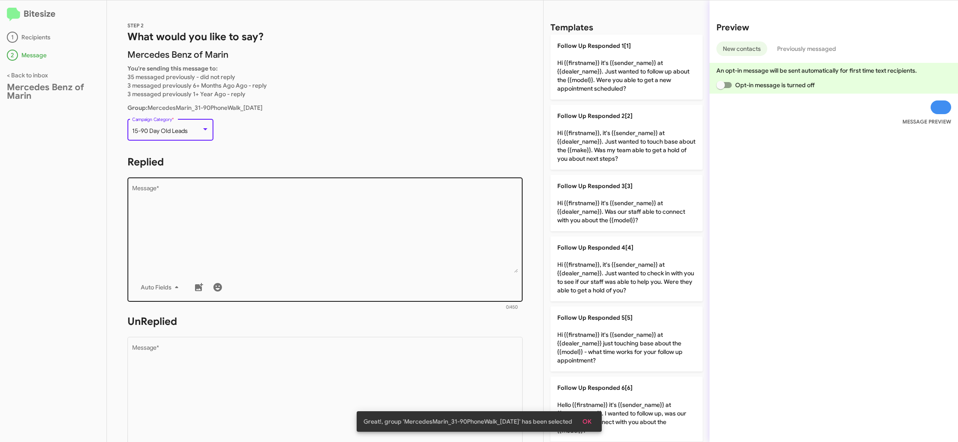
drag, startPoint x: 320, startPoint y: 236, endPoint x: 354, endPoint y: 230, distance: 34.7
click at [329, 237] on textarea "Message *" at bounding box center [325, 229] width 386 height 87
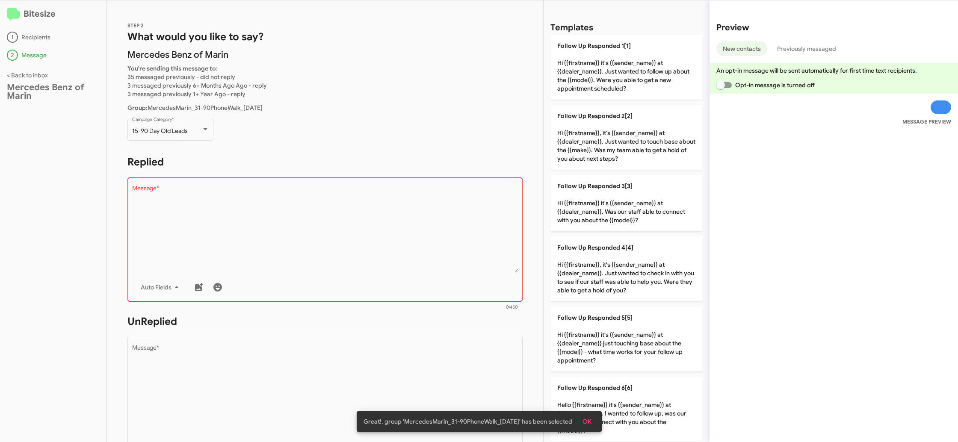
drag, startPoint x: 596, startPoint y: 204, endPoint x: 353, endPoint y: 257, distance: 248.4
click at [594, 204] on p "Follow Up Responded 3[3] Hi {{firstname}} it's {{sender_name}} at {{dealer_name…" at bounding box center [627, 203] width 152 height 56
type textarea "Hi {{firstname}} it's {{sender_name}} at {{dealer_name}}. Was our staff able to…"
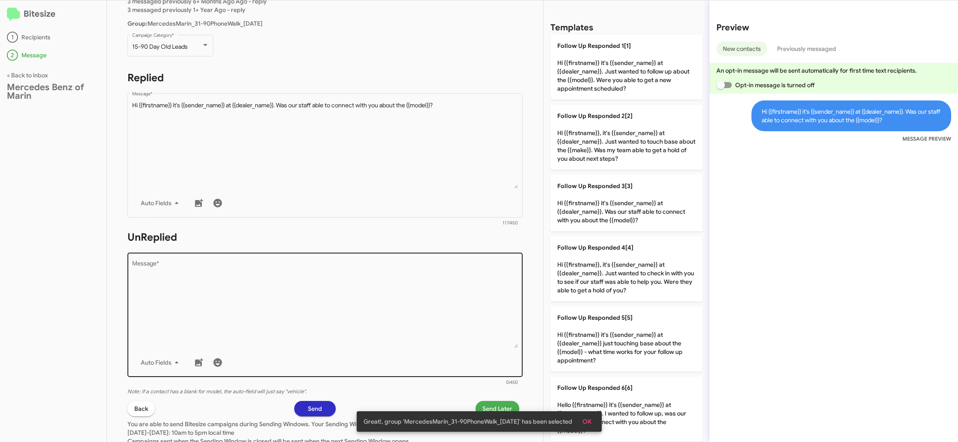
scroll to position [112, 0]
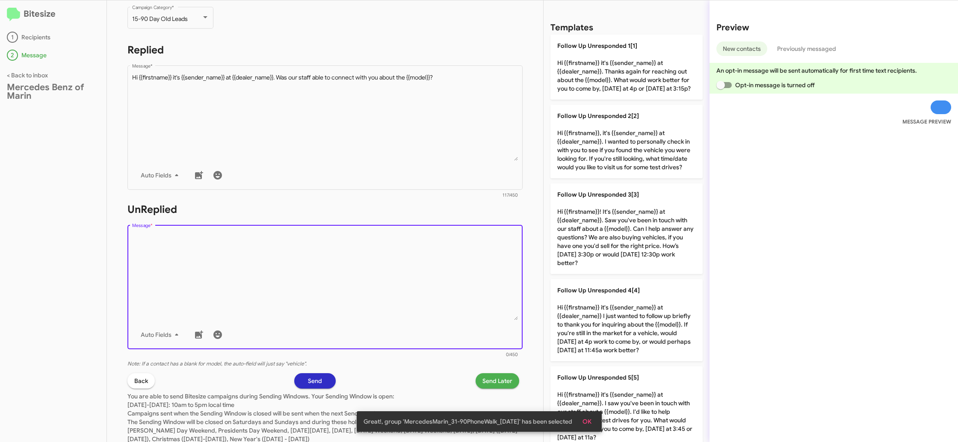
click at [398, 309] on textarea "Message *" at bounding box center [325, 276] width 386 height 87
drag, startPoint x: 398, startPoint y: 309, endPoint x: 448, endPoint y: 308, distance: 50.5
click at [400, 309] on textarea "Message *" at bounding box center [325, 276] width 386 height 87
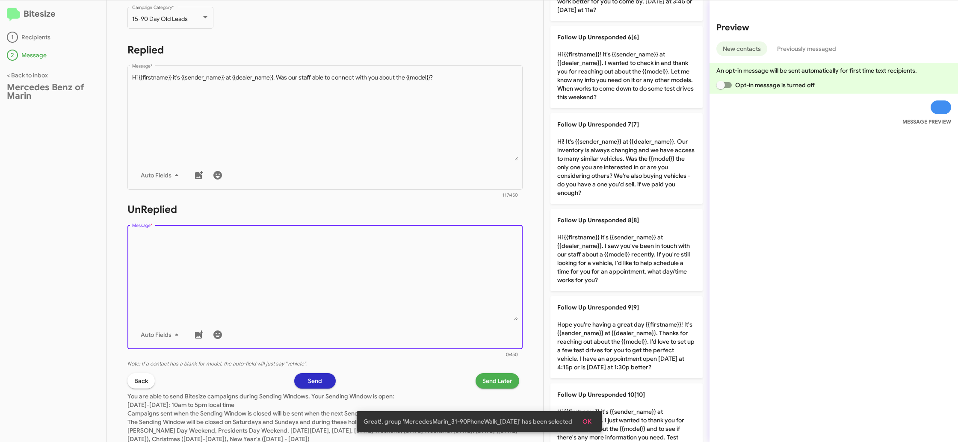
scroll to position [552, 0]
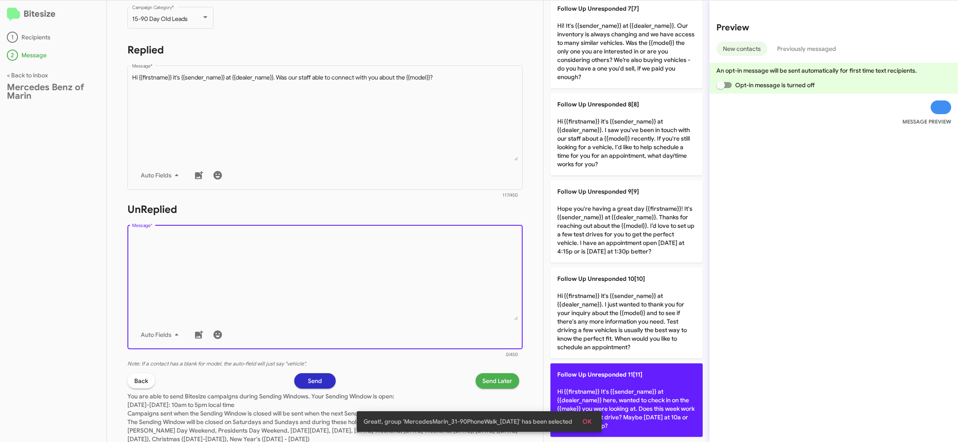
click at [633, 377] on span "Follow Up Unresponded 11[11]" at bounding box center [599, 375] width 85 height 8
type textarea "Hi {{firstname}} It's {{sender_name}} at {{dealer_name}} here, wanted to check …"
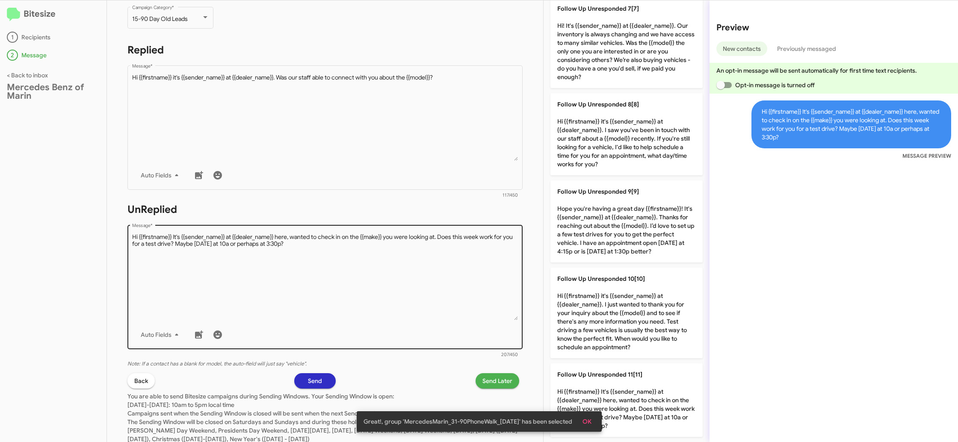
scroll to position [139, 0]
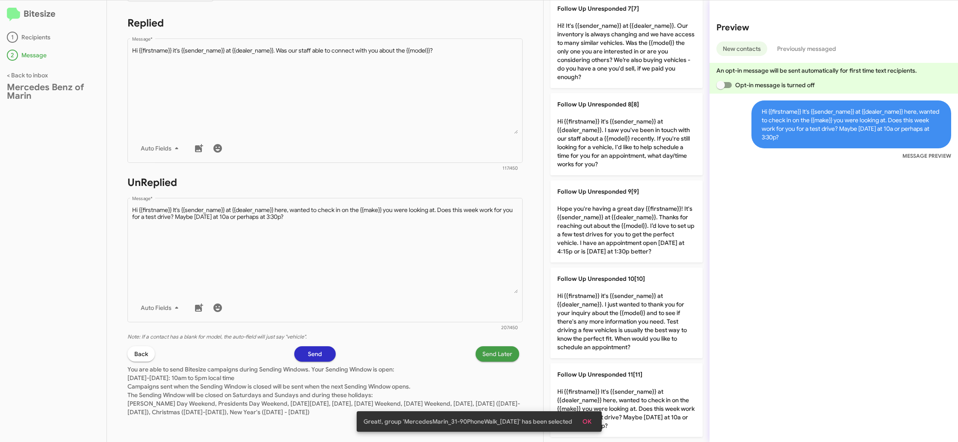
click at [489, 356] on span "Send Later" at bounding box center [498, 354] width 30 height 15
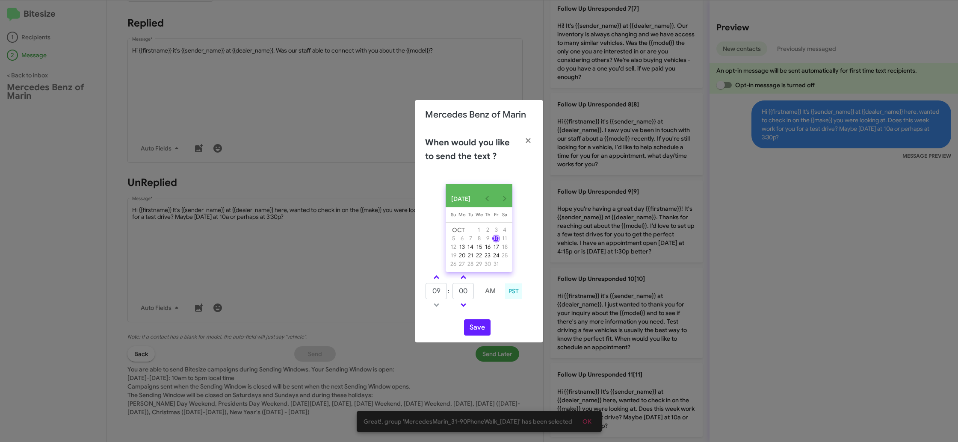
drag, startPoint x: 438, startPoint y: 279, endPoint x: 460, endPoint y: 286, distance: 23.3
click at [438, 279] on link at bounding box center [436, 278] width 15 height 10
type input "10"
click at [462, 289] on input "00" at bounding box center [463, 291] width 21 height 16
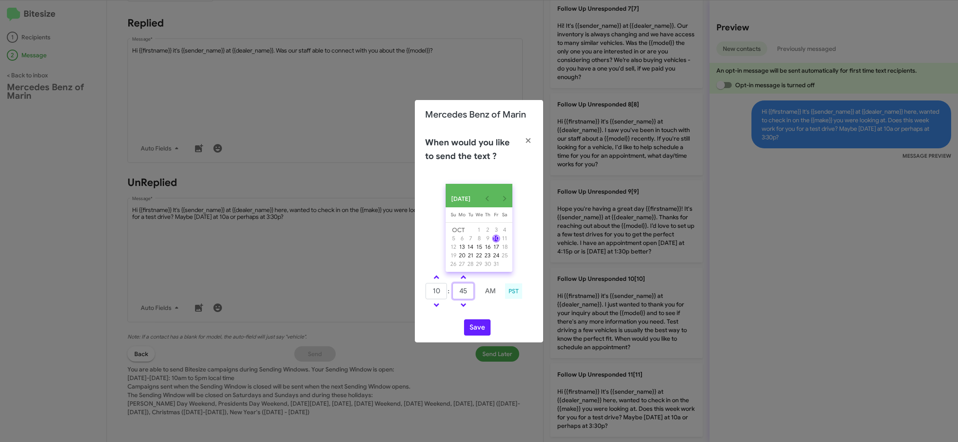
type input "45"
drag, startPoint x: 500, startPoint y: 316, endPoint x: 486, endPoint y: 334, distance: 22.6
click at [498, 320] on div "OCT 2025 Sunday Su Monday Mo Tuesday Tu Wednesday We Thursday Th Friday Fr Satu…" at bounding box center [479, 260] width 128 height 166
click at [486, 335] on button "Save" at bounding box center [477, 328] width 27 height 16
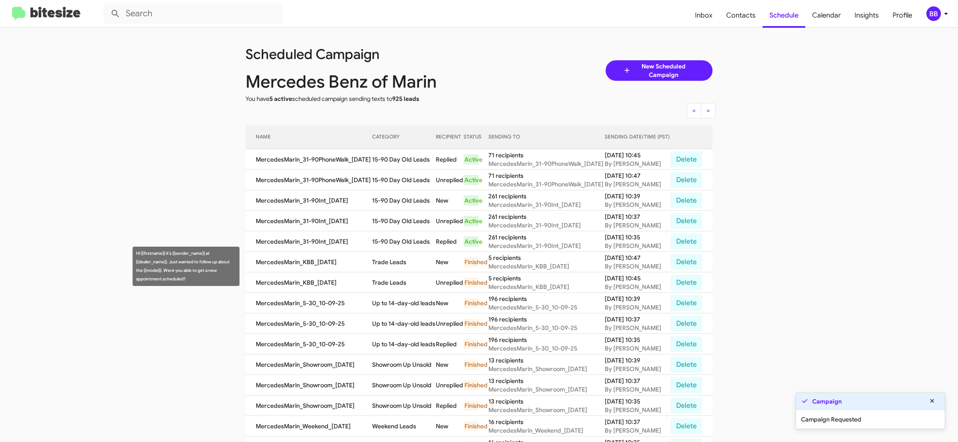
click at [390, 252] on td "15-90 Day Old Leads" at bounding box center [404, 241] width 64 height 21
copy td "15-90 Day Old Leads"
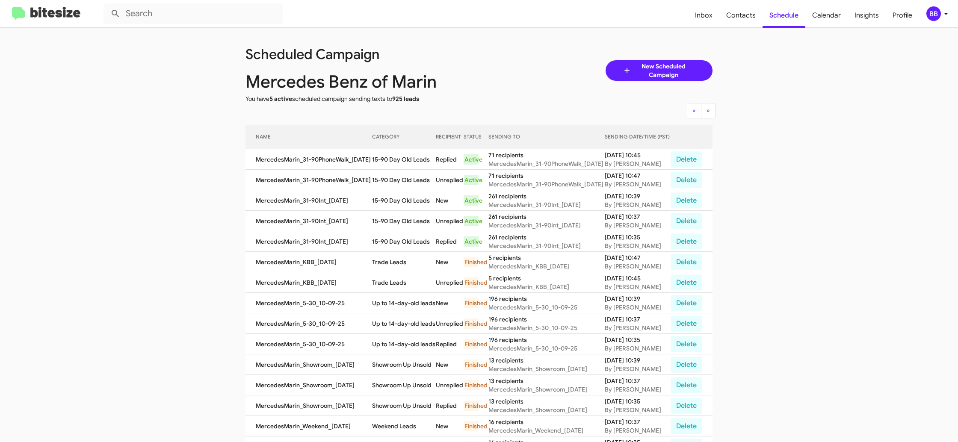
click at [927, 14] on div "BB" at bounding box center [934, 13] width 15 height 15
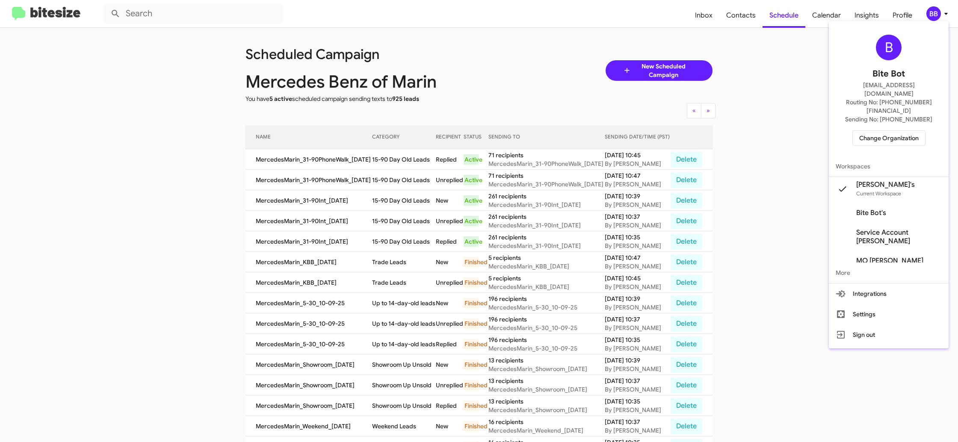
click at [877, 131] on span "Change Organization" at bounding box center [889, 138] width 59 height 15
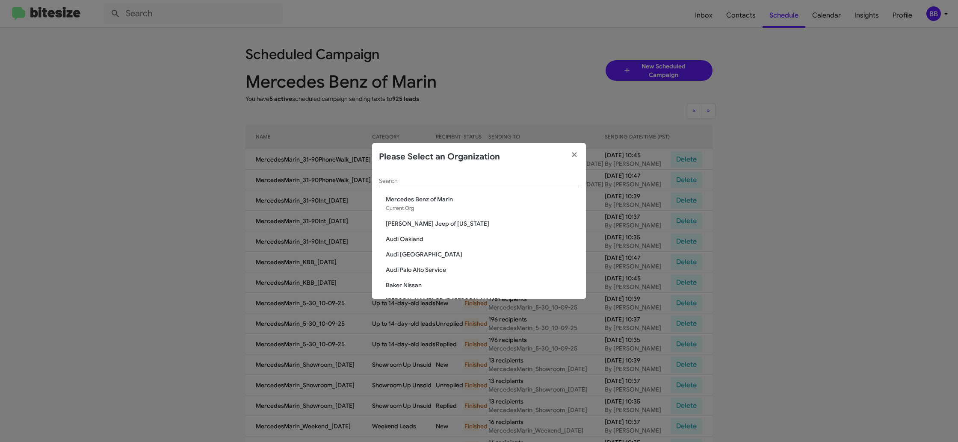
click at [395, 181] on input "Search" at bounding box center [479, 181] width 200 height 7
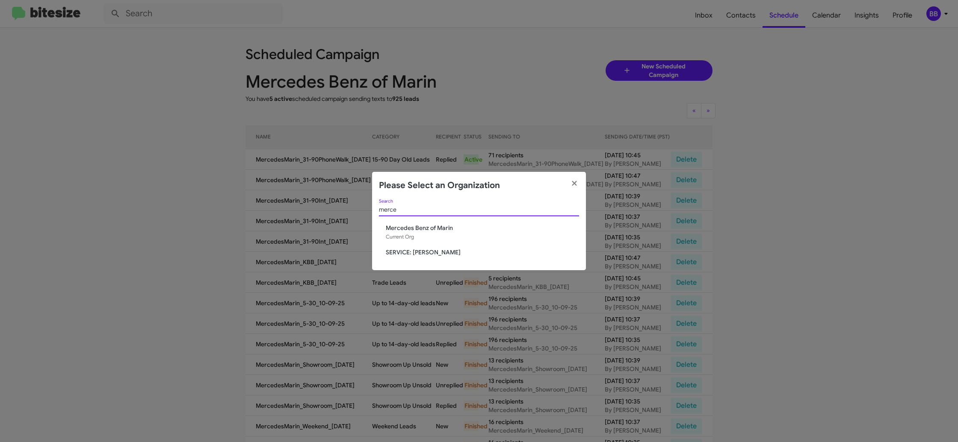
type input "merce"
click at [422, 254] on span "SERVICE: Mercedes Marin" at bounding box center [482, 252] width 193 height 9
drag, startPoint x: 422, startPoint y: 254, endPoint x: 416, endPoint y: 11, distance: 243.1
click at [416, 223] on div "merce Search Mercedes Benz of Marin Current Org SERVICE: Mercedes Marin" at bounding box center [479, 234] width 214 height 71
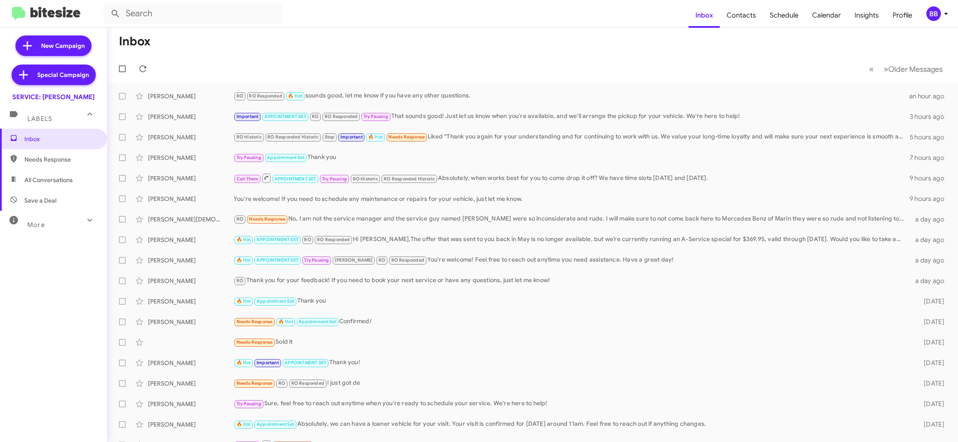
click at [940, 10] on span "BB" at bounding box center [939, 13] width 26 height 15
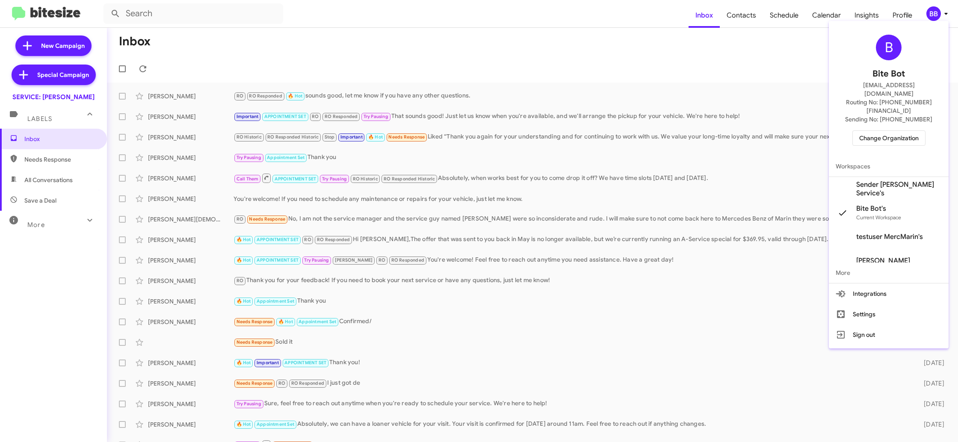
click at [875, 181] on span "Sender [PERSON_NAME] Service's" at bounding box center [900, 189] width 86 height 17
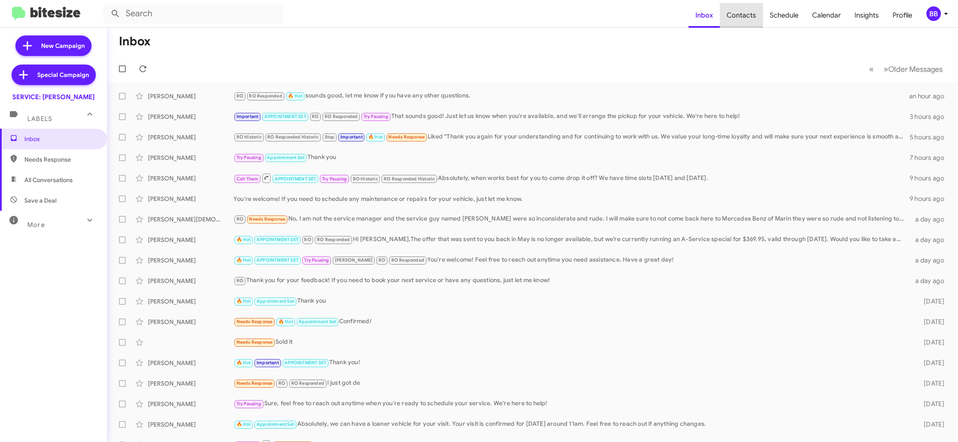
click at [749, 19] on span "Contacts" at bounding box center [741, 15] width 43 height 25
click at [744, 24] on span "Contacts" at bounding box center [741, 15] width 43 height 25
type input "in:groups"
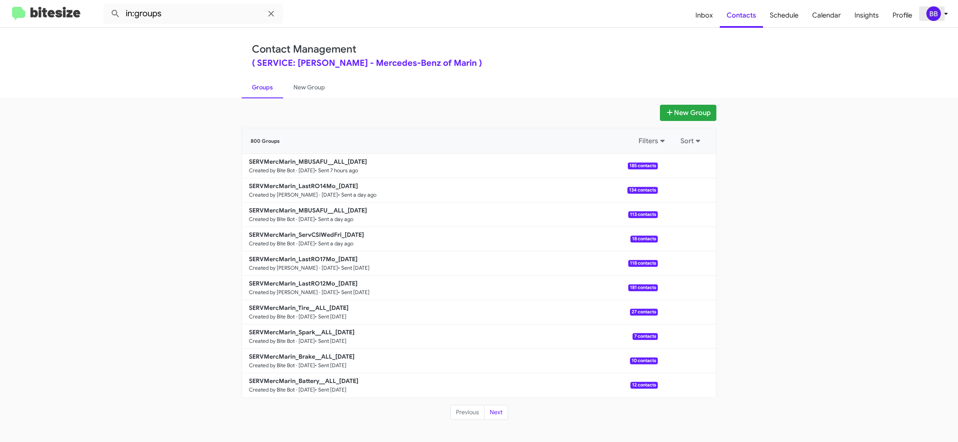
click at [933, 9] on div "BB" at bounding box center [934, 13] width 15 height 15
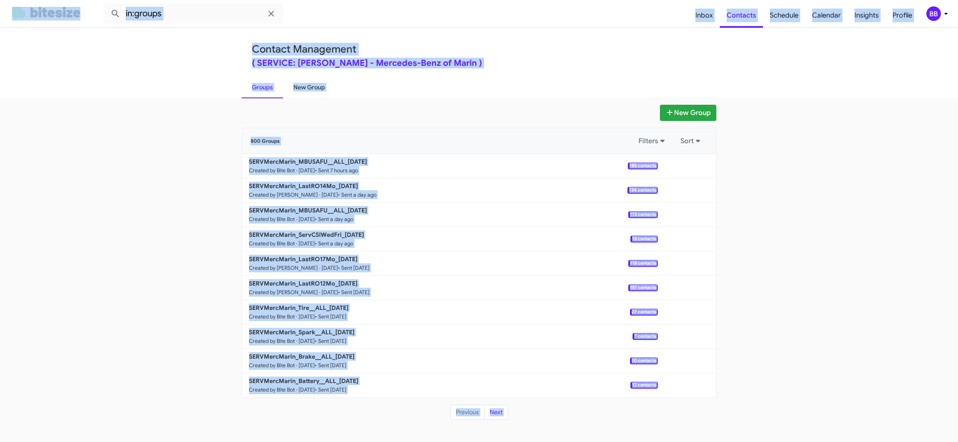
click at [325, 86] on link "New Group" at bounding box center [309, 87] width 52 height 22
drag, startPoint x: 325, startPoint y: 86, endPoint x: 326, endPoint y: 99, distance: 13.7
click at [325, 86] on link "New Group" at bounding box center [309, 87] width 52 height 22
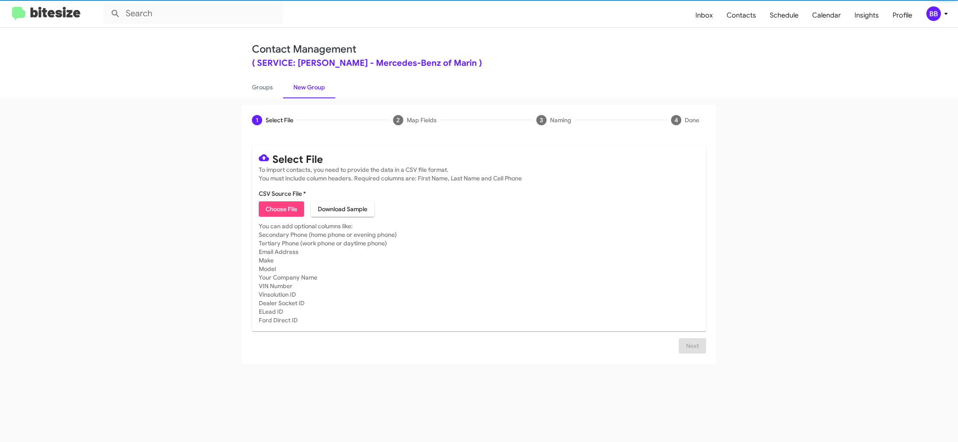
click at [293, 218] on mat-card "Select File To import contacts, you need to provide the data in a CSV file form…" at bounding box center [479, 239] width 454 height 186
click at [292, 213] on span "Choose File" at bounding box center [282, 209] width 32 height 15
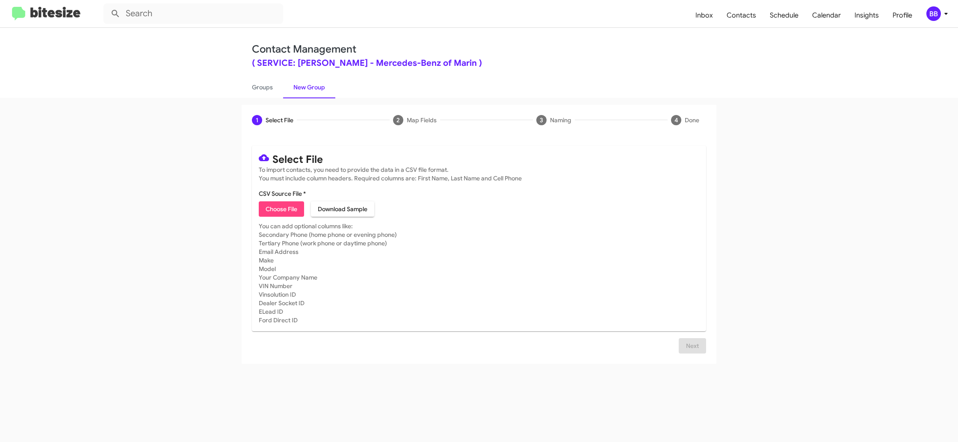
type input "SERVMercMarin_ServCSIWedFri_10-10-25"
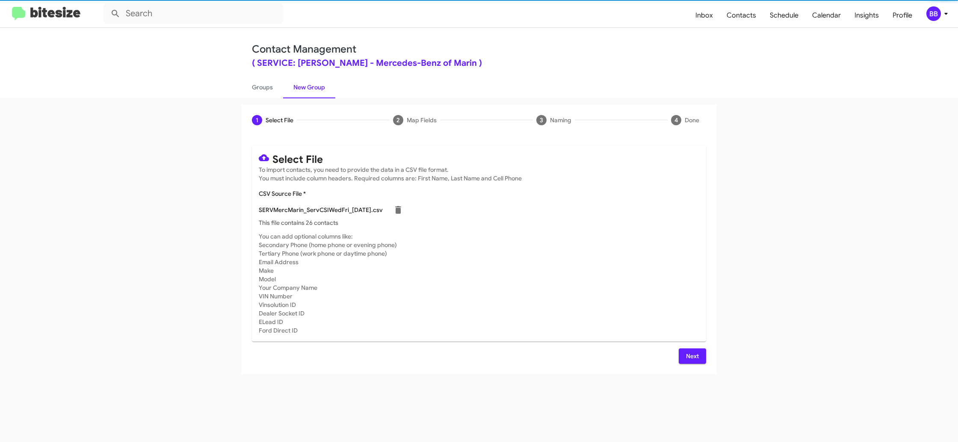
drag, startPoint x: 653, startPoint y: 293, endPoint x: 599, endPoint y: 279, distance: 55.6
click at [653, 293] on mat-card-subtitle "You can add optional columns like: Secondary Phone (home phone or evening phone…" at bounding box center [479, 283] width 441 height 103
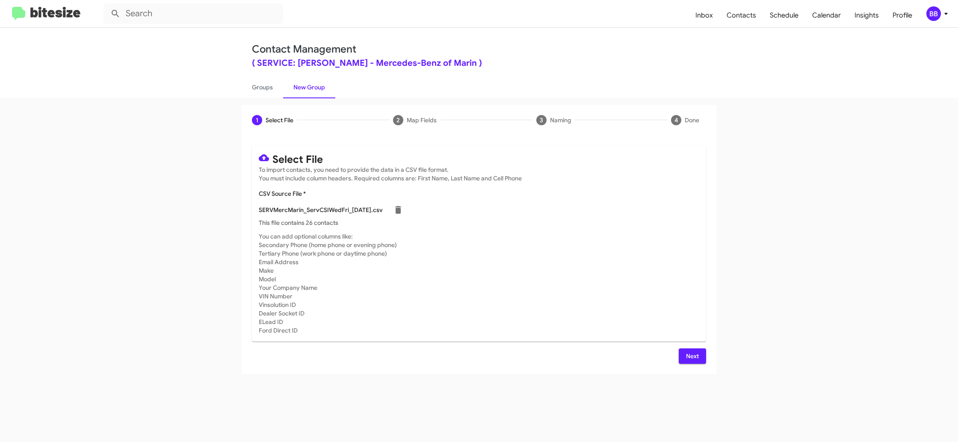
click at [930, 10] on div "BB" at bounding box center [934, 13] width 15 height 15
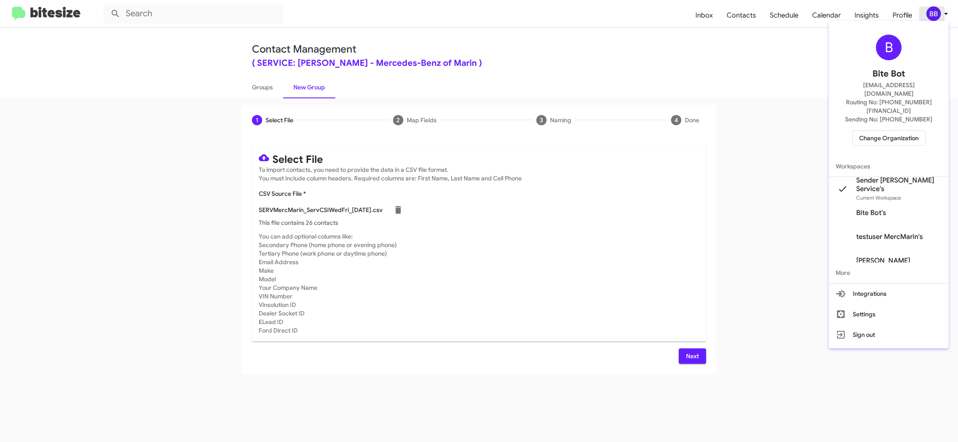
click at [930, 10] on div at bounding box center [479, 221] width 958 height 442
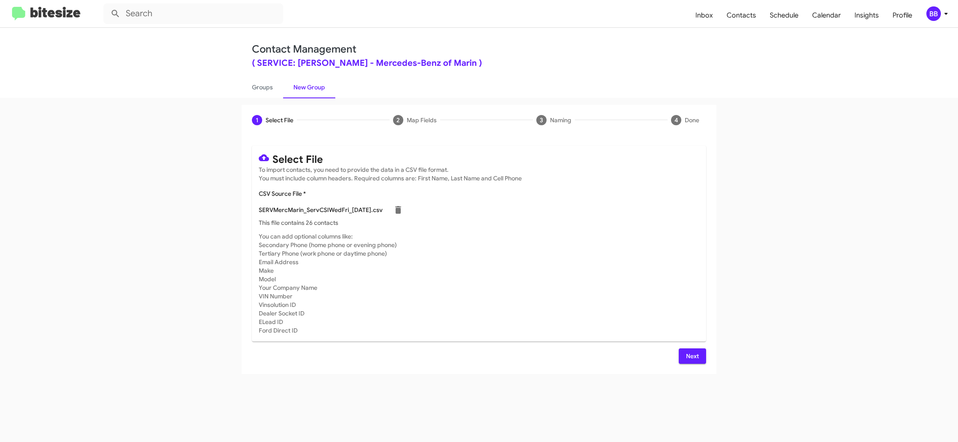
drag, startPoint x: 697, startPoint y: 360, endPoint x: 568, endPoint y: 314, distance: 137.4
click at [695, 360] on span "Next" at bounding box center [693, 356] width 14 height 15
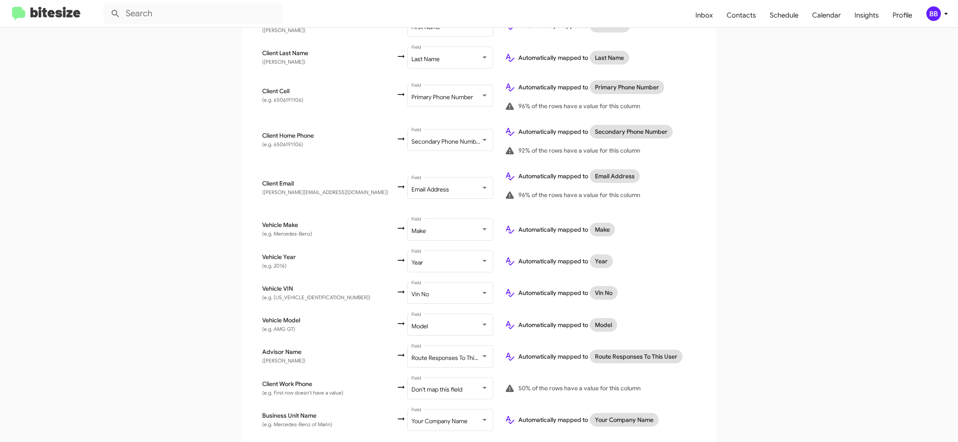
scroll to position [222, 0]
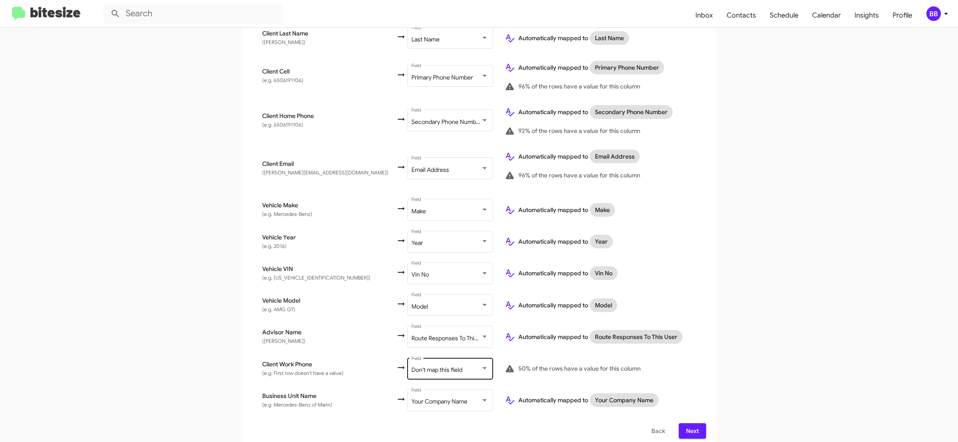
click at [431, 368] on div "Don't map this field Field" at bounding box center [450, 368] width 77 height 24
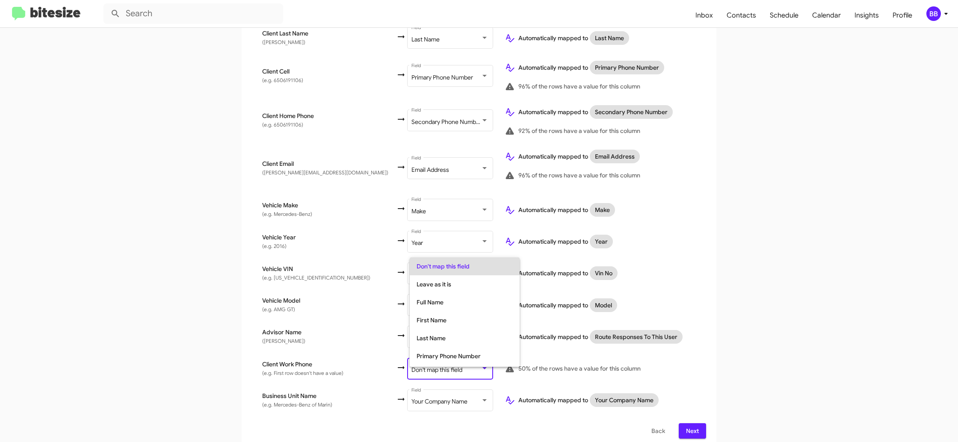
scroll to position [34, 0]
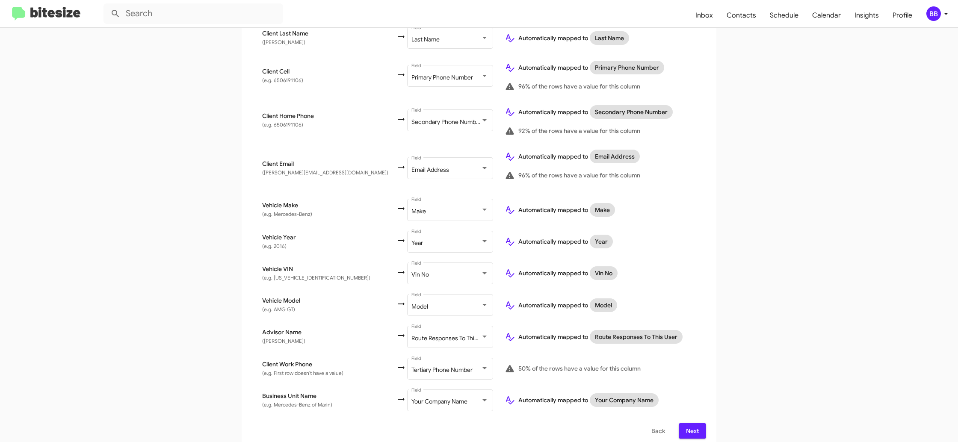
click at [765, 311] on app-new-group "Select File 2 Map Fields 3 Naming 4 Done Select File To import contacts, you ne…" at bounding box center [479, 165] width 958 height 567
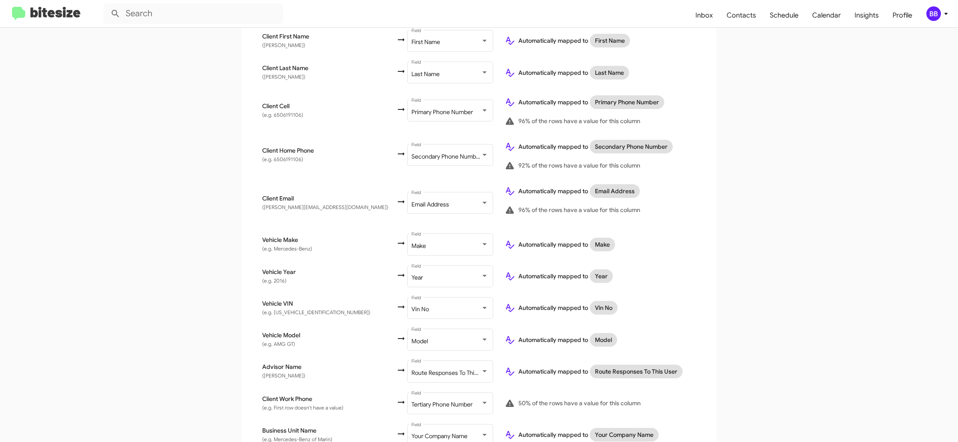
scroll to position [222, 0]
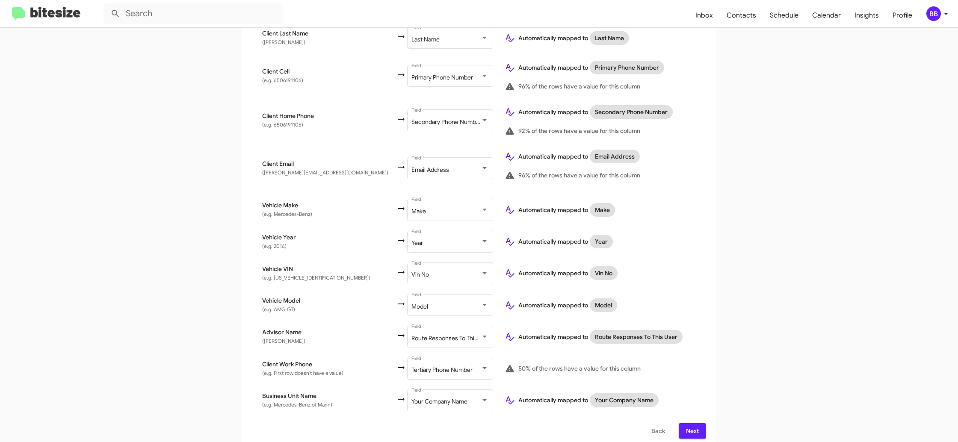
click at [694, 424] on span "Next" at bounding box center [693, 431] width 14 height 15
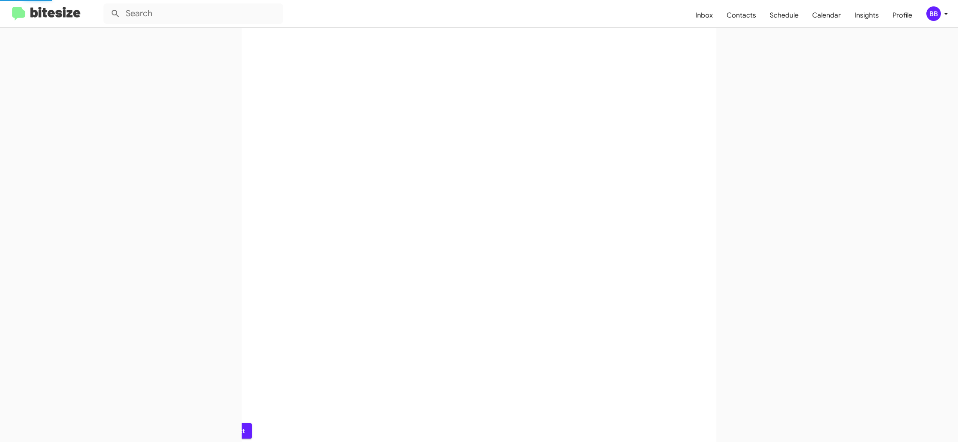
scroll to position [0, 0]
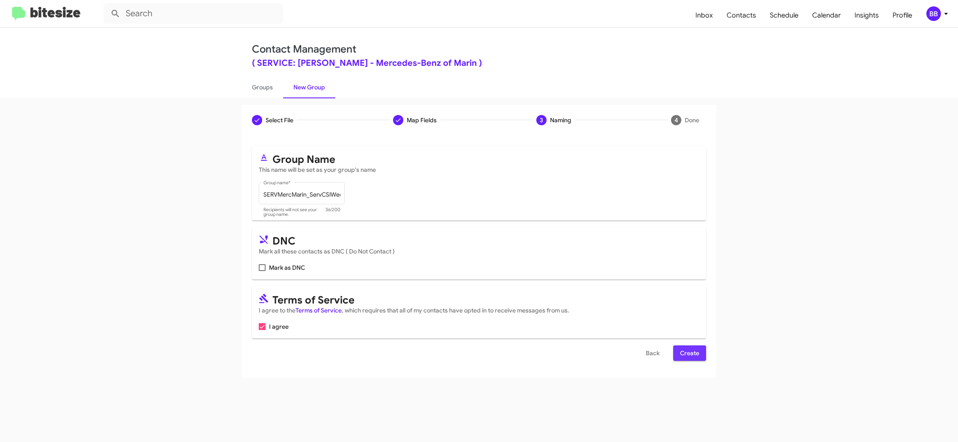
drag, startPoint x: 686, startPoint y: 353, endPoint x: 507, endPoint y: 206, distance: 231.9
click at [686, 354] on span "Create" at bounding box center [689, 353] width 19 height 15
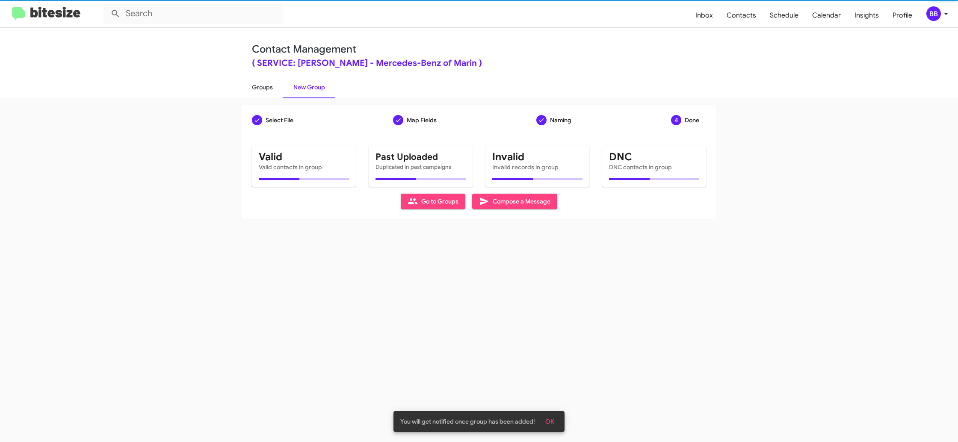
click at [258, 86] on link "Groups" at bounding box center [263, 87] width 42 height 22
type input "in:groups"
click at [258, 86] on link "Groups" at bounding box center [263, 87] width 42 height 22
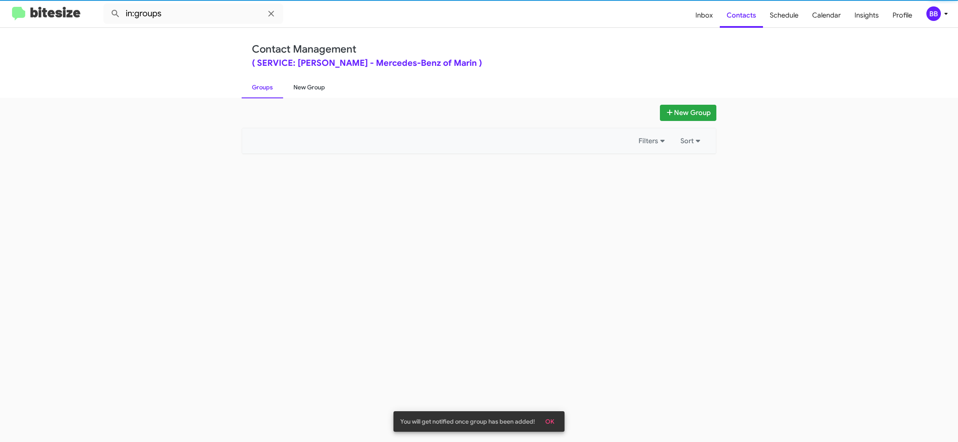
click at [289, 85] on link "New Group" at bounding box center [309, 87] width 52 height 22
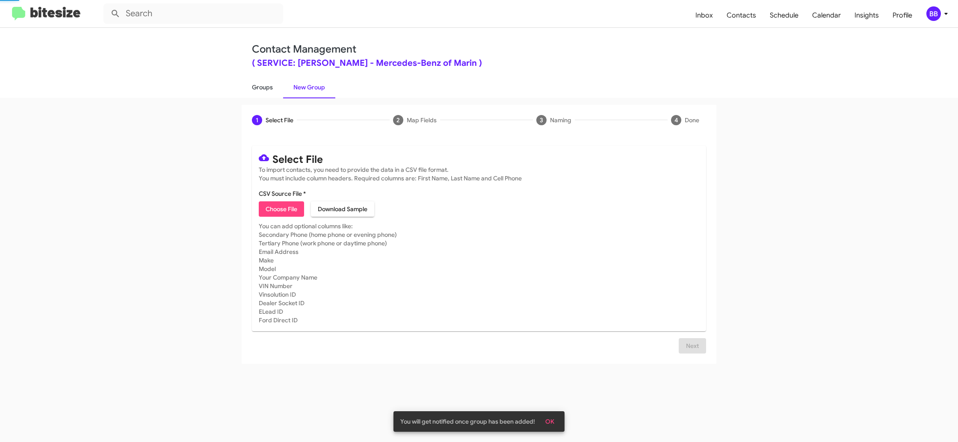
drag, startPoint x: 260, startPoint y: 85, endPoint x: 266, endPoint y: 91, distance: 7.9
click at [260, 85] on link "Groups" at bounding box center [263, 87] width 42 height 22
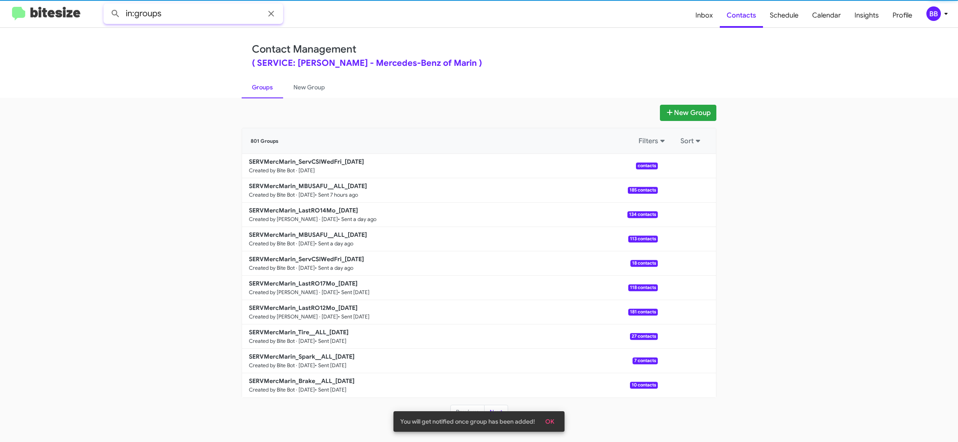
click at [200, 15] on input "in:groups" at bounding box center [194, 13] width 180 height 21
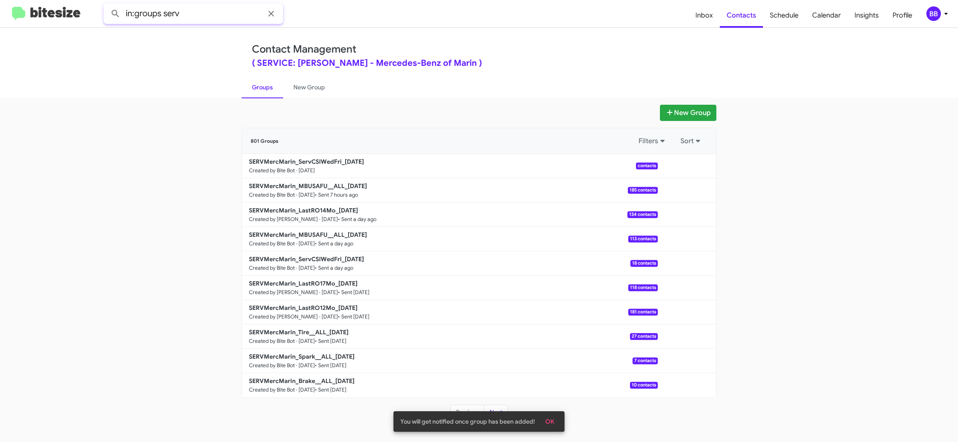
click at [107, 5] on button at bounding box center [115, 13] width 17 height 17
click at [176, 17] on input "in:groups serv" at bounding box center [194, 13] width 180 height 21
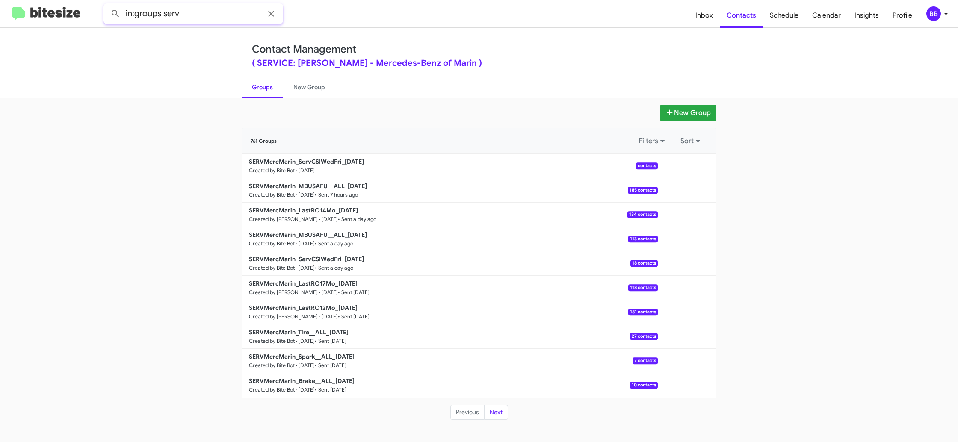
click at [176, 17] on input "in:groups serv" at bounding box center [194, 13] width 180 height 21
click at [107, 5] on button at bounding box center [115, 13] width 17 height 17
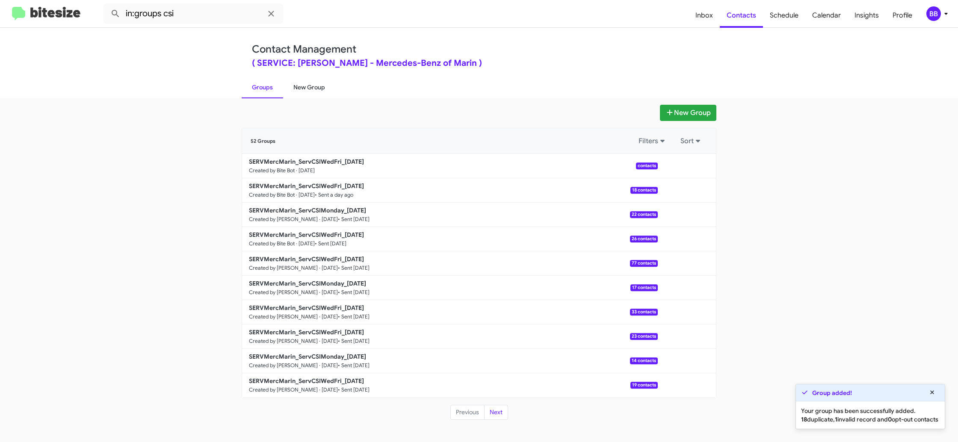
click at [281, 87] on link "Groups" at bounding box center [263, 87] width 42 height 22
type input "in:groups"
click at [281, 87] on link "Groups" at bounding box center [263, 87] width 42 height 22
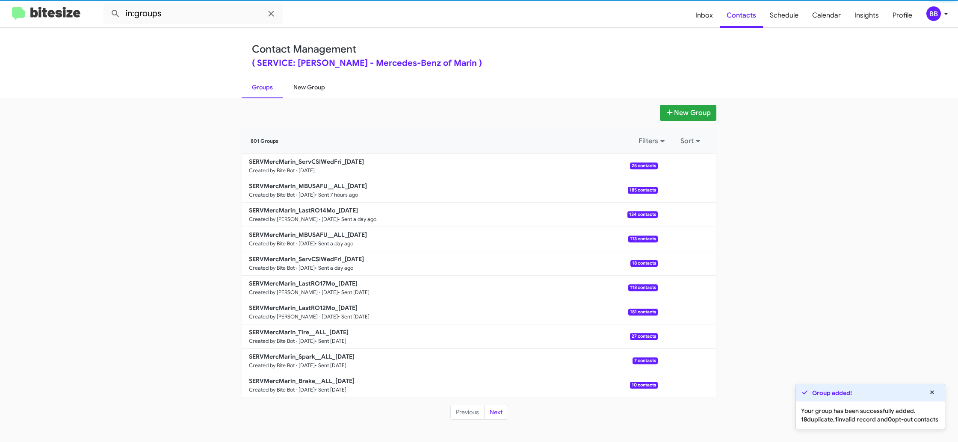
click at [274, 90] on link "Groups" at bounding box center [263, 87] width 42 height 22
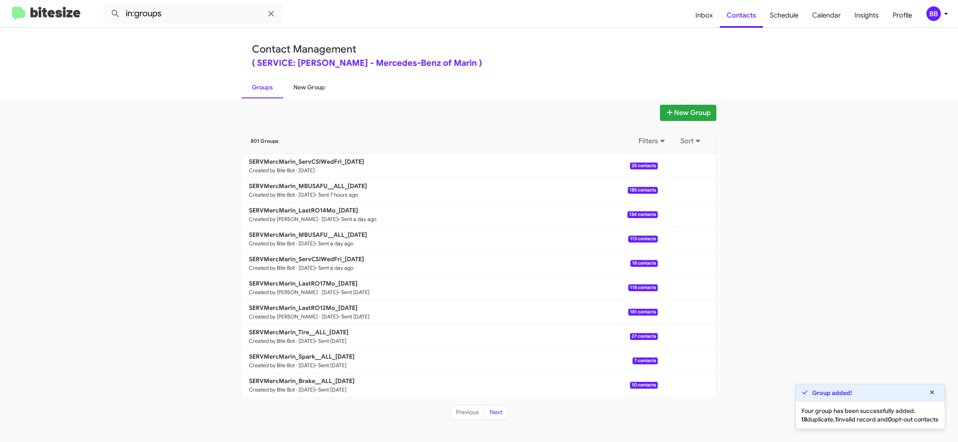
click at [320, 92] on link "New Group" at bounding box center [309, 87] width 52 height 22
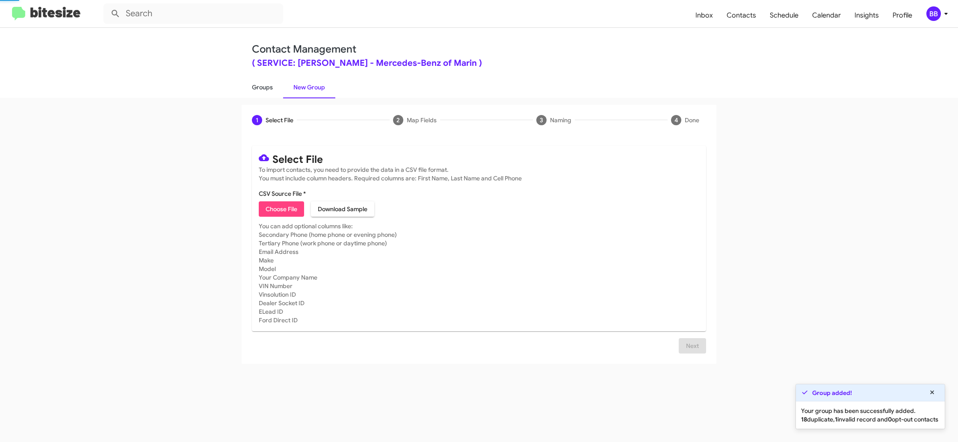
click at [269, 93] on link "Groups" at bounding box center [263, 87] width 42 height 22
type input "in:groups"
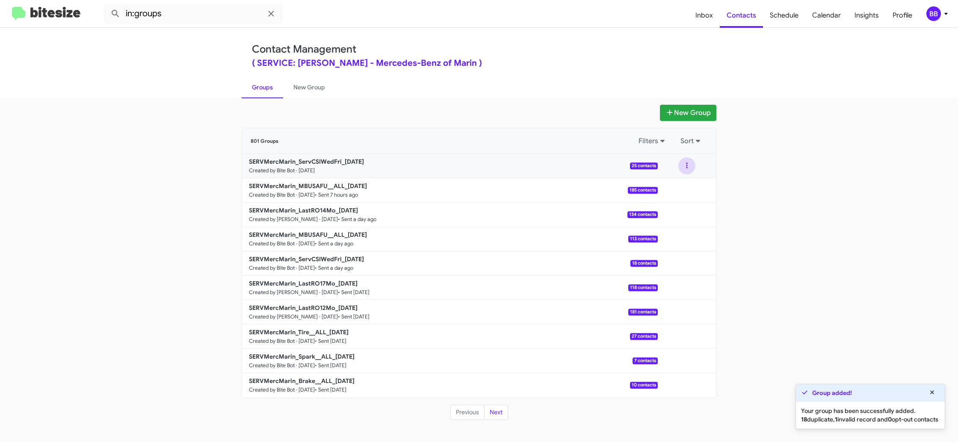
click at [688, 168] on button at bounding box center [687, 165] width 17 height 17
click at [685, 179] on button "View contacts" at bounding box center [661, 189] width 68 height 21
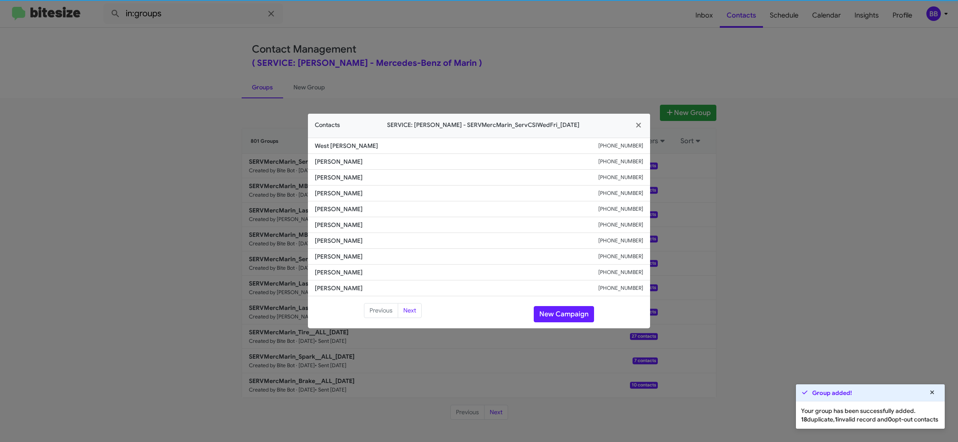
click at [329, 210] on span "Jeremiah Healy" at bounding box center [457, 209] width 284 height 9
drag, startPoint x: 329, startPoint y: 210, endPoint x: 333, endPoint y: 209, distance: 4.4
click at [329, 209] on span "Jeremiah Healy" at bounding box center [457, 209] width 284 height 9
copy span "Jeremiah Healy"
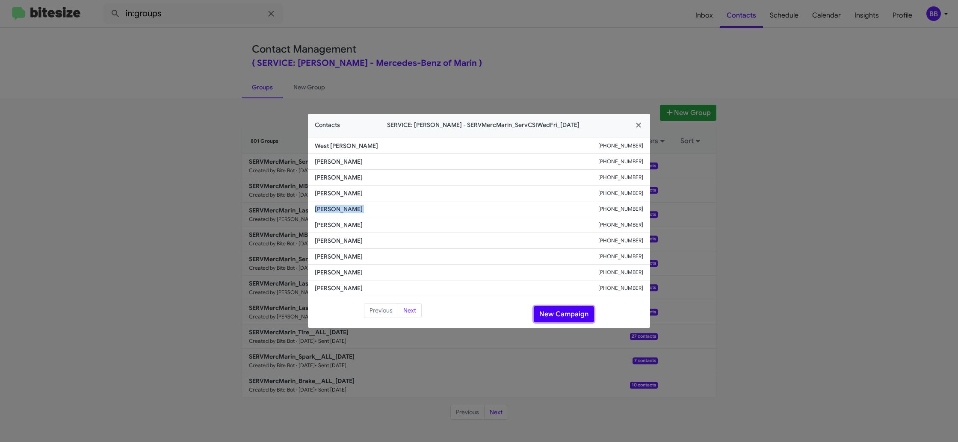
click at [571, 311] on button "New Campaign" at bounding box center [564, 314] width 60 height 16
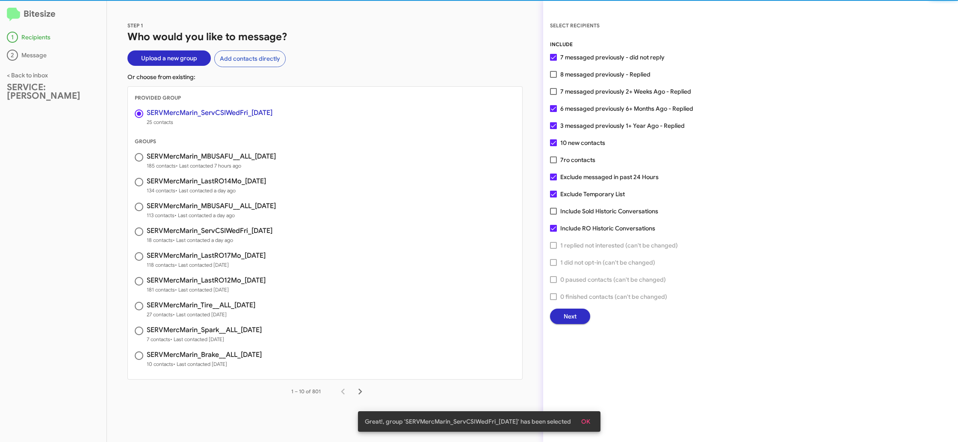
click at [582, 74] on span "8 messaged previously - Replied" at bounding box center [605, 74] width 90 height 10
click at [554, 78] on input "8 messaged previously - Replied" at bounding box center [553, 78] width 0 height 0
checkbox input "true"
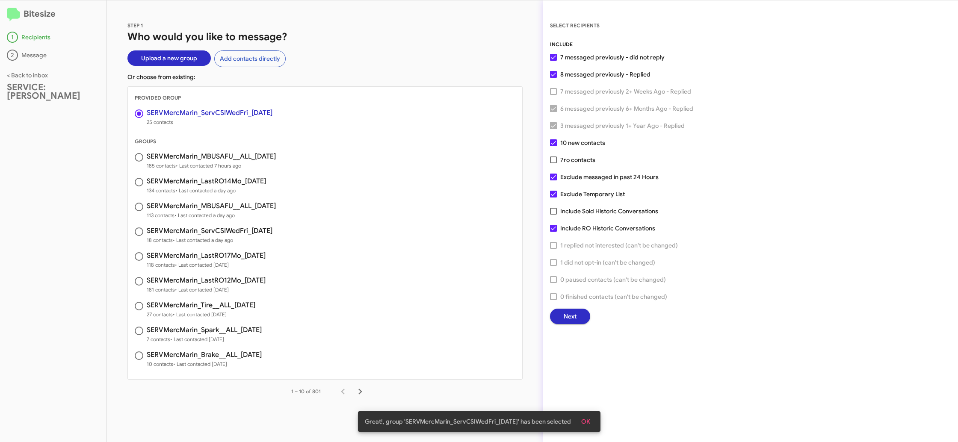
click at [565, 159] on span "ro contacts" at bounding box center [580, 160] width 32 height 8
click at [554, 163] on input "7 ro contacts" at bounding box center [553, 163] width 0 height 0
checkbox input "true"
click at [574, 324] on div "SELECT RECIPIENTS INCLUDE 7 messaged previously - did not reply 8 messaged prev…" at bounding box center [750, 221] width 415 height 442
click at [573, 321] on span "Next" at bounding box center [570, 316] width 13 height 15
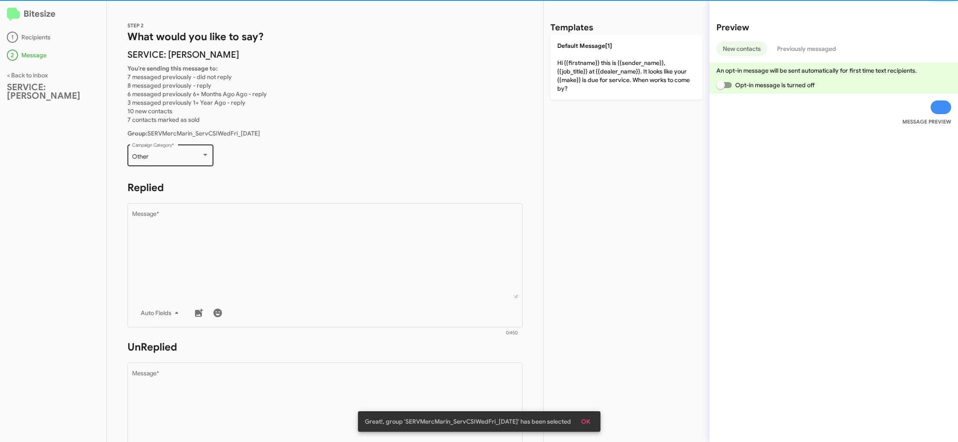
click at [186, 157] on div "Other" at bounding box center [166, 157] width 69 height 7
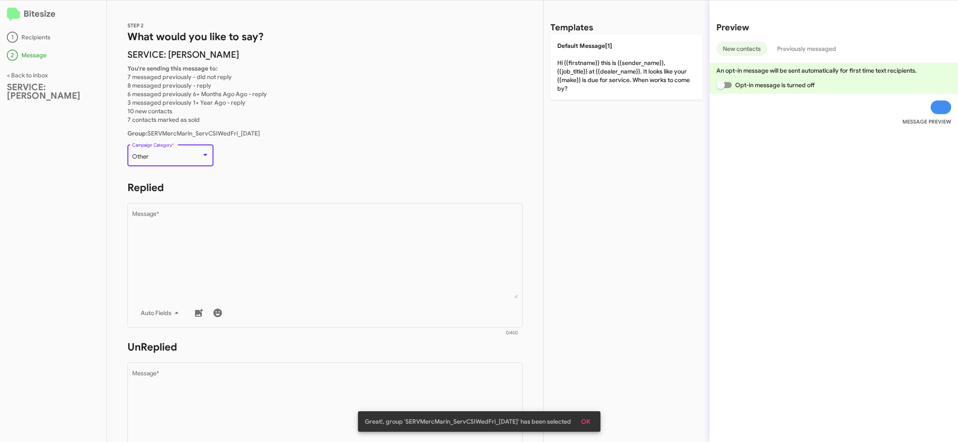
click at [186, 154] on div "Other" at bounding box center [166, 157] width 69 height 7
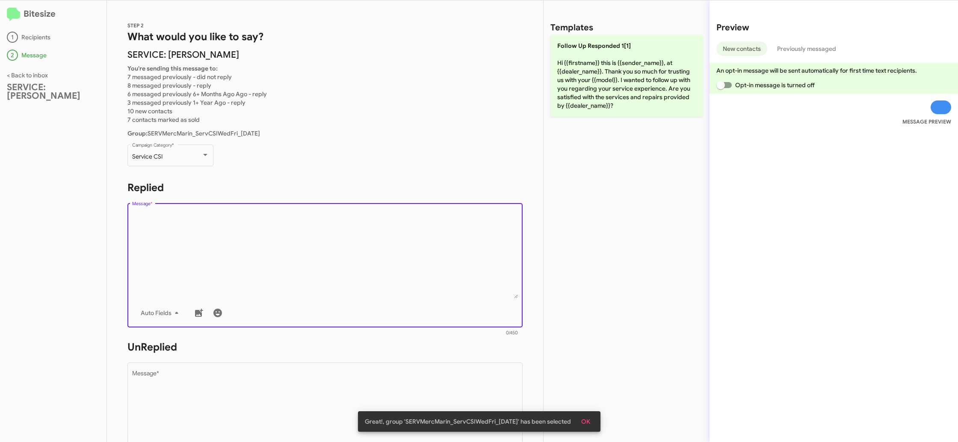
click at [341, 253] on textarea "Message *" at bounding box center [325, 254] width 386 height 87
drag, startPoint x: 341, startPoint y: 253, endPoint x: 505, endPoint y: 126, distance: 207.7
click at [343, 248] on textarea "Message *" at bounding box center [325, 254] width 386 height 87
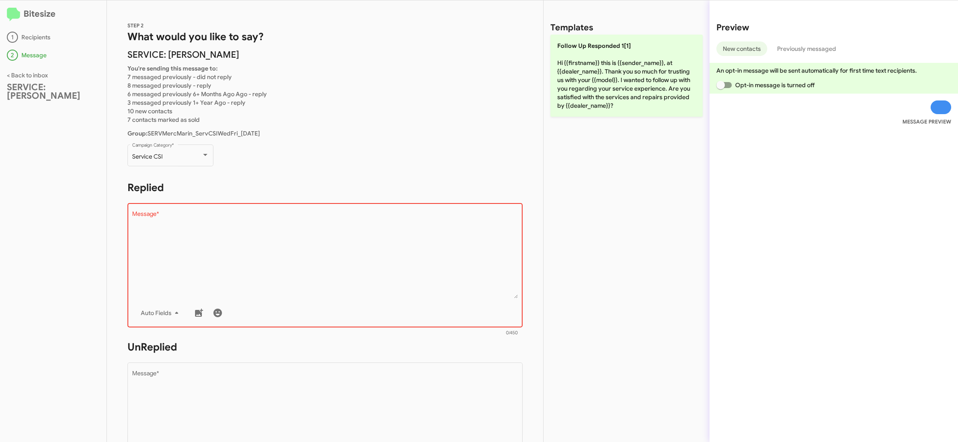
drag, startPoint x: 598, startPoint y: 63, endPoint x: 531, endPoint y: 136, distance: 99.6
click at [598, 63] on p "Follow Up Responded 1[1] Hi {{firstname}} this is {{sender_name}}, at {{dealer_…" at bounding box center [627, 76] width 152 height 82
type textarea "Hi {{firstname}} this is {{sender_name}}, at {{dealer_name}}. Thank you so much…"
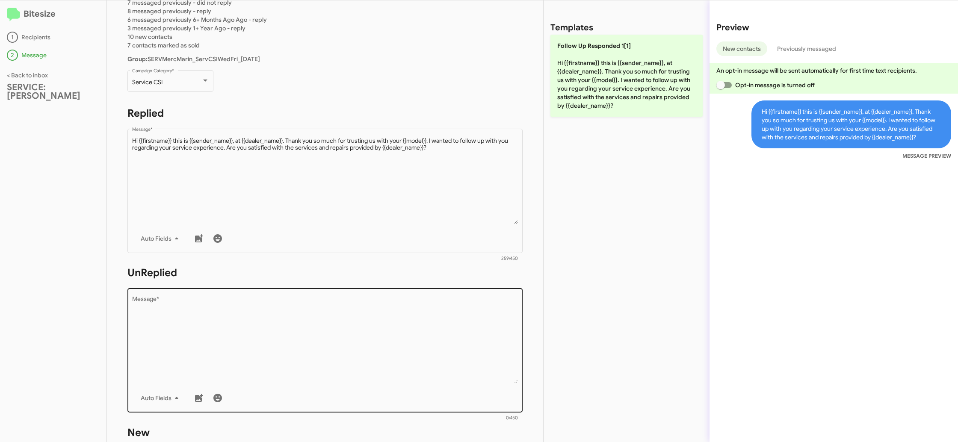
scroll to position [83, 0]
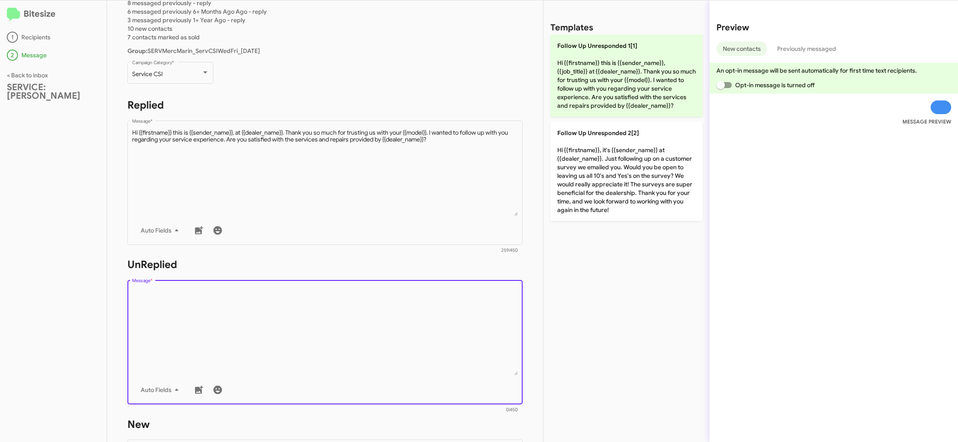
click at [392, 330] on textarea "Message *" at bounding box center [325, 331] width 386 height 87
drag, startPoint x: 392, startPoint y: 330, endPoint x: 443, endPoint y: 269, distance: 79.9
click at [397, 322] on textarea "Message *" at bounding box center [325, 331] width 386 height 87
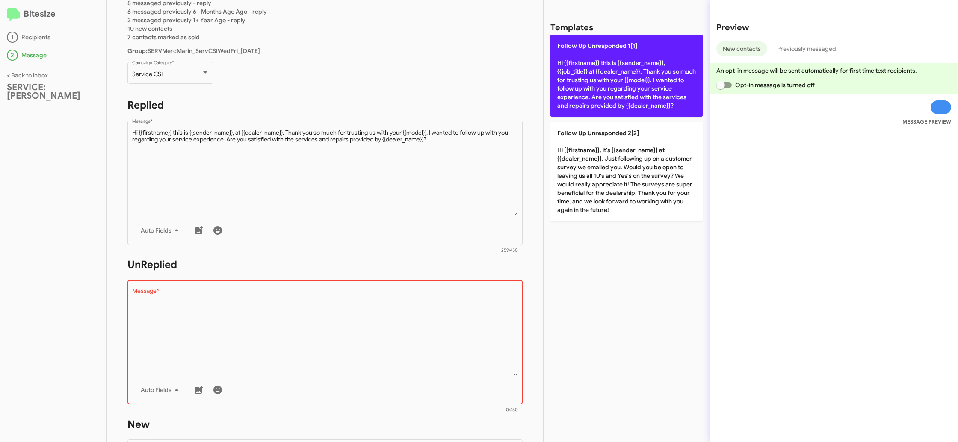
click at [606, 74] on p "Follow Up Unresponded 1[1] Hi {{firstname}} this is {{sender_name}}, {{job_titl…" at bounding box center [627, 76] width 152 height 82
type textarea "Hi {{firstname}} this is {{sender_name}}, {{job_title}} at {{dealer_name}}. Tha…"
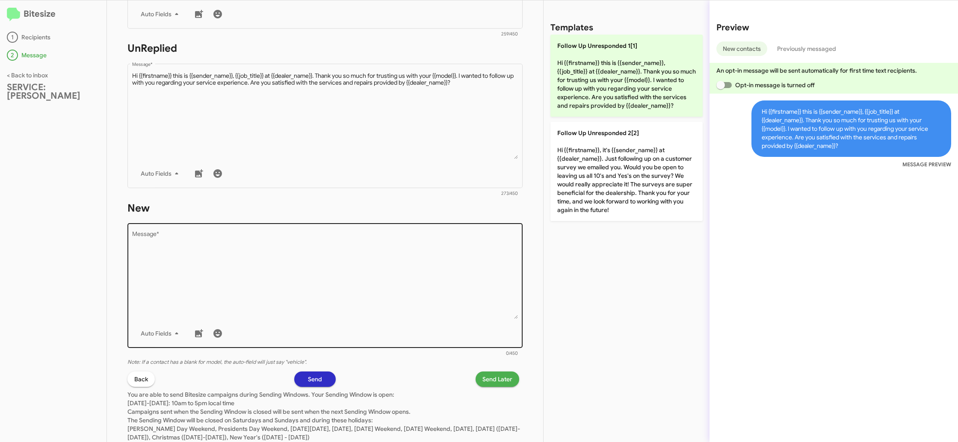
scroll to position [313, 0]
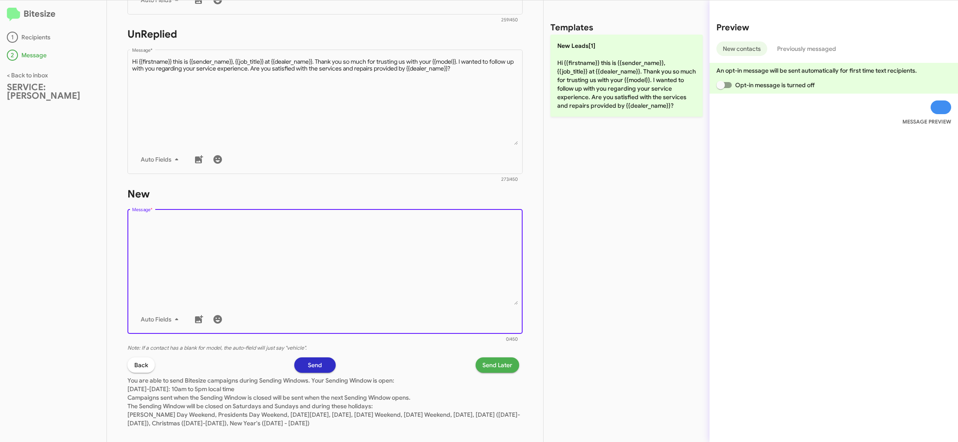
click at [449, 270] on textarea "Message *" at bounding box center [325, 261] width 386 height 87
drag, startPoint x: 449, startPoint y: 270, endPoint x: 538, endPoint y: 142, distance: 155.8
click at [453, 255] on textarea "Message *" at bounding box center [325, 261] width 386 height 87
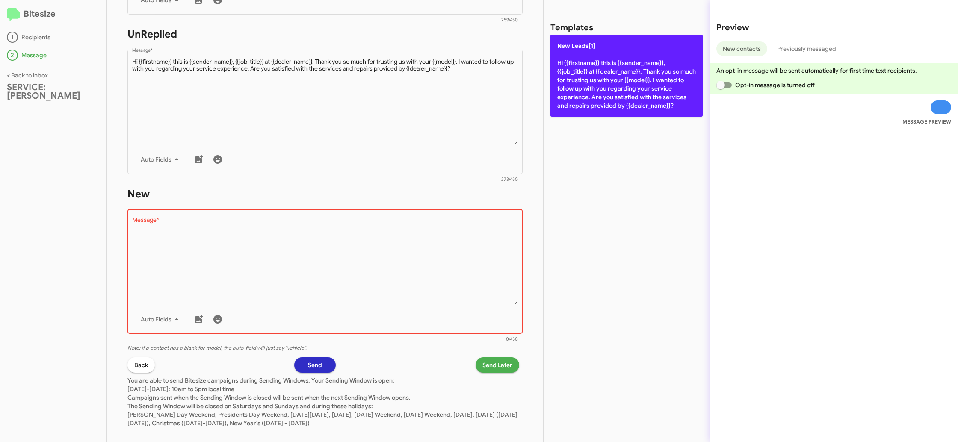
click at [583, 102] on p "New Leads[1] Hi {{firstname}} this is {{sender_name}}, {{job_title}} at {{deale…" at bounding box center [627, 76] width 152 height 82
type textarea "Hi {{firstname}} this is {{sender_name}}, {{job_title}} at {{dealer_name}}. Tha…"
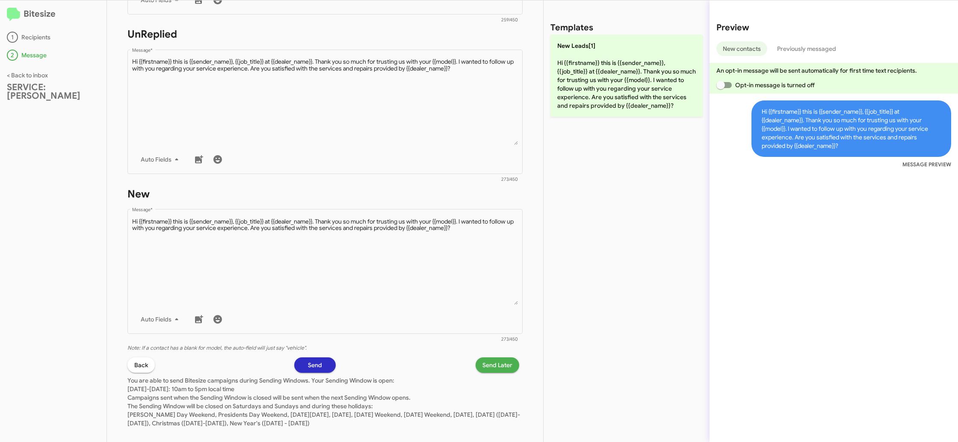
click at [499, 360] on span "Send Later" at bounding box center [498, 365] width 30 height 15
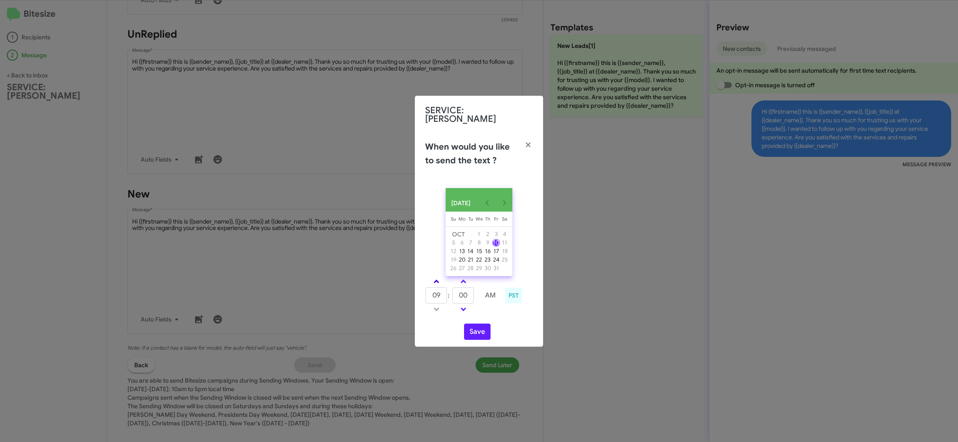
click at [437, 279] on link at bounding box center [436, 282] width 15 height 10
type input "10"
click at [474, 281] on td at bounding box center [476, 281] width 5 height 11
drag, startPoint x: 474, startPoint y: 281, endPoint x: 462, endPoint y: 281, distance: 12.8
click at [474, 281] on td at bounding box center [476, 281] width 5 height 11
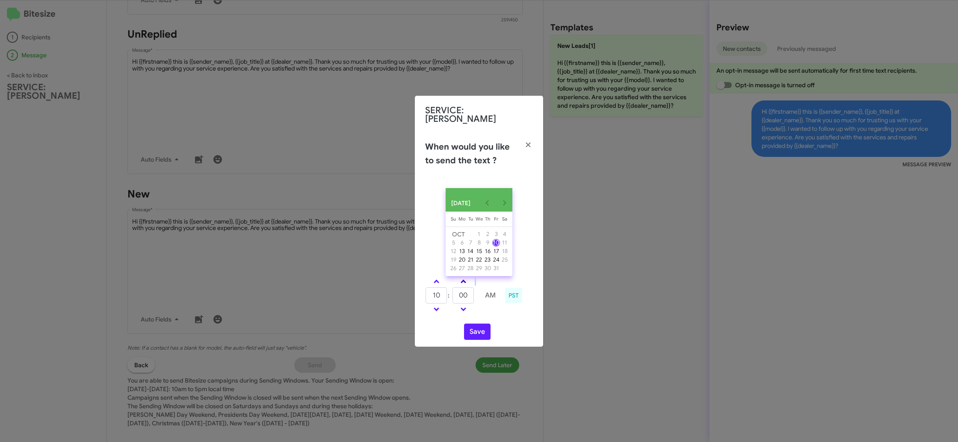
click at [462, 281] on span at bounding box center [464, 283] width 6 height 6
click at [462, 279] on link at bounding box center [463, 282] width 15 height 10
type input "20"
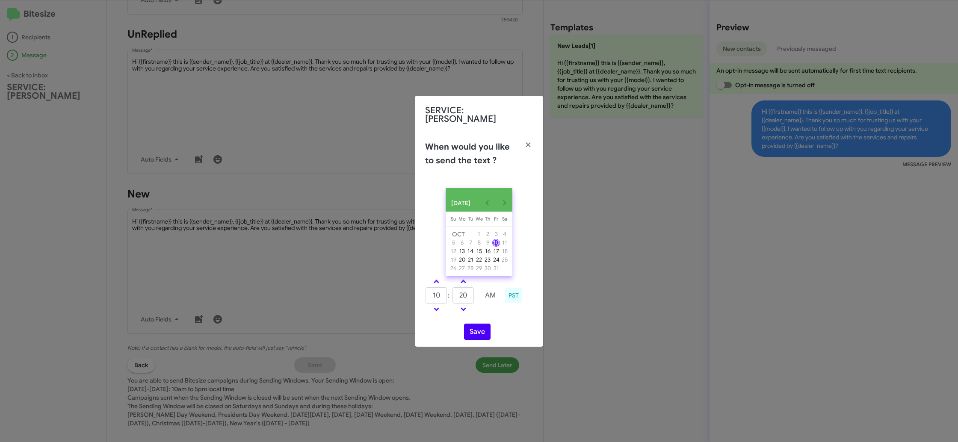
click at [480, 339] on div "OCT 2025 Sunday Su Monday Mo Tuesday Tu Wednesday We Thursday Th Friday Fr Satu…" at bounding box center [479, 264] width 128 height 166
click at [481, 336] on button "Save" at bounding box center [477, 332] width 27 height 16
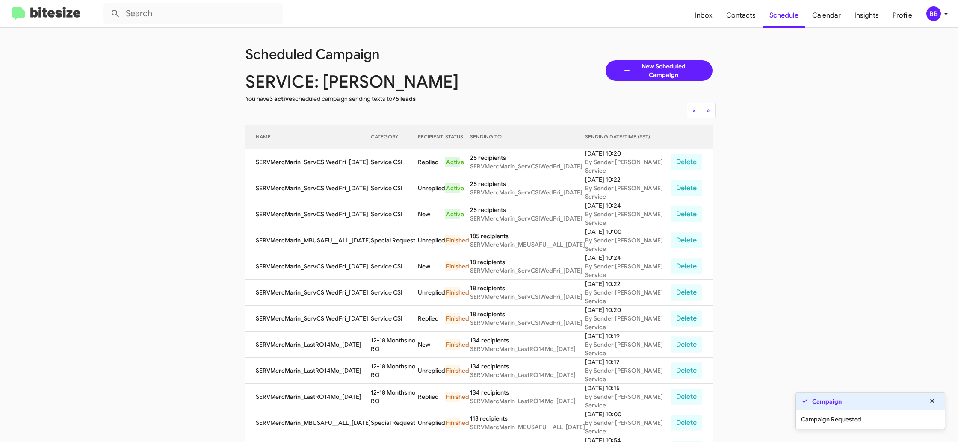
click at [847, 413] on div "Campaign Requested" at bounding box center [870, 419] width 149 height 19
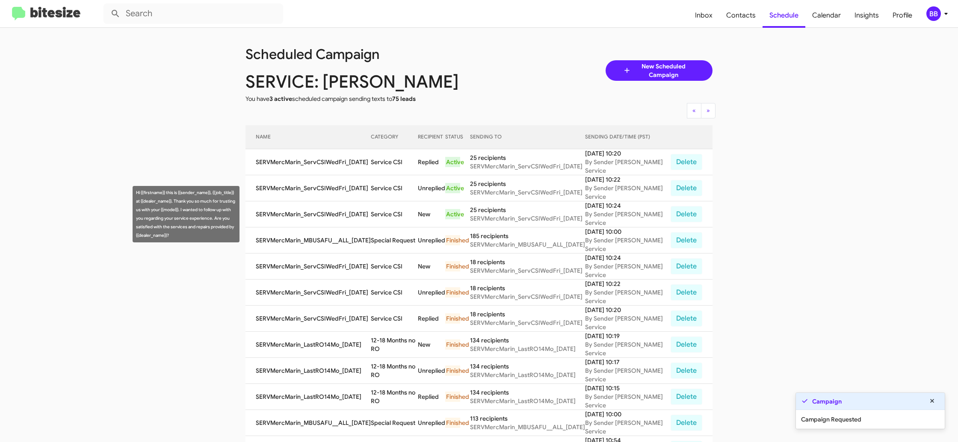
click at [375, 188] on td "Service CSI" at bounding box center [394, 188] width 47 height 26
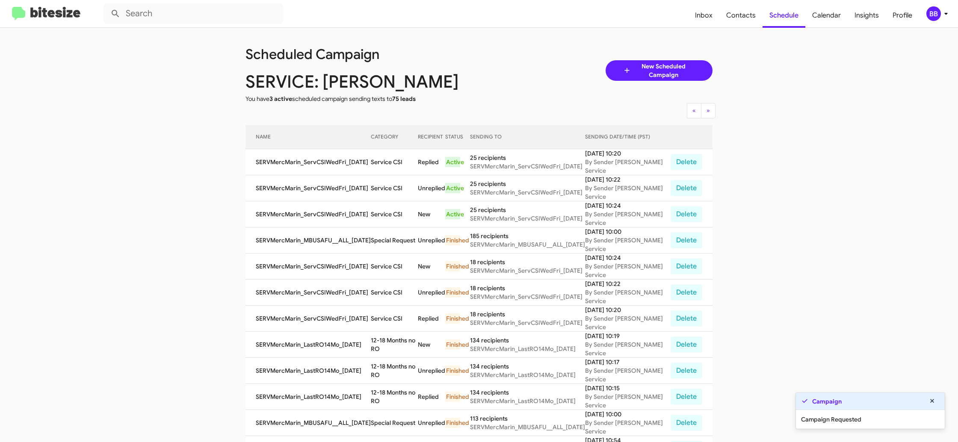
click at [375, 188] on td "Service CSI" at bounding box center [394, 188] width 47 height 26
copy td "Service CSI"
click at [934, 12] on div "BB" at bounding box center [934, 13] width 15 height 15
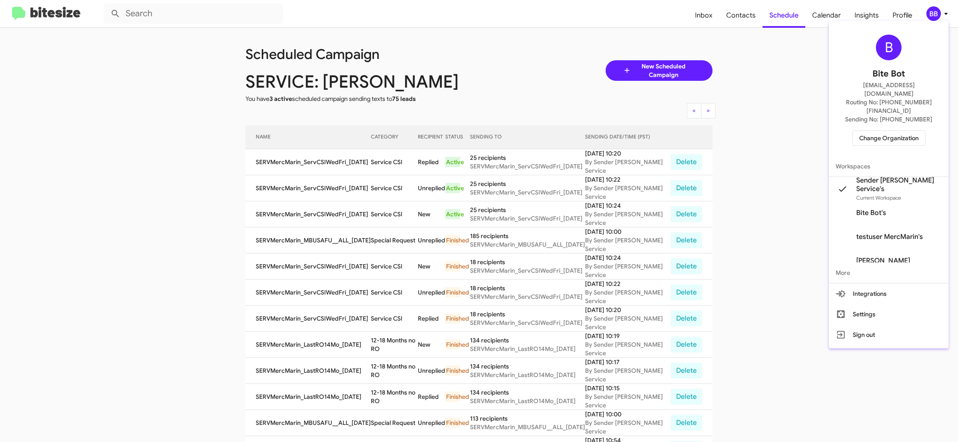
click at [881, 131] on span "Change Organization" at bounding box center [889, 138] width 59 height 15
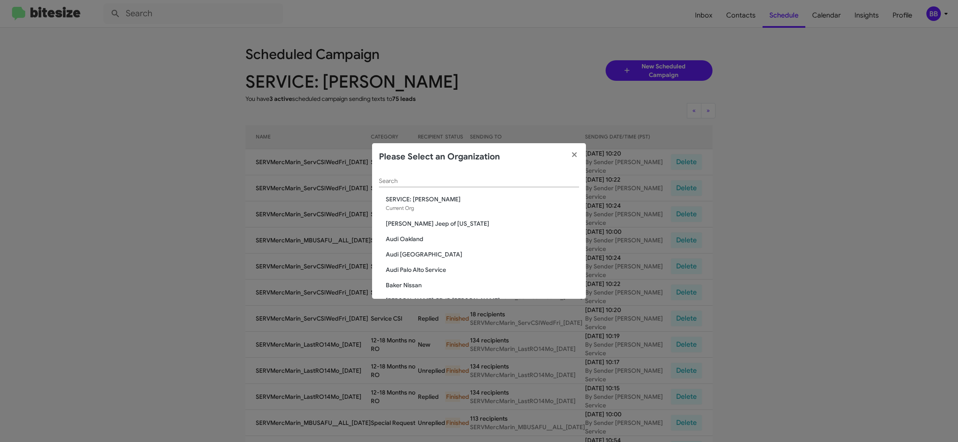
click at [415, 176] on div "Search" at bounding box center [479, 179] width 200 height 17
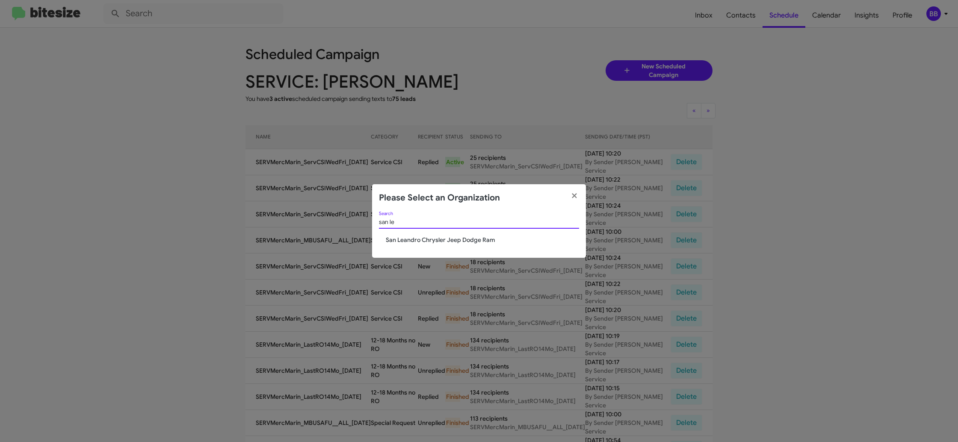
type input "san le"
click at [413, 241] on span "San Leandro Chrysler Jeep Dodge Ram" at bounding box center [482, 240] width 193 height 9
click at [413, 240] on span "San Leandro Chrysler Jeep Dodge Ram" at bounding box center [482, 240] width 193 height 9
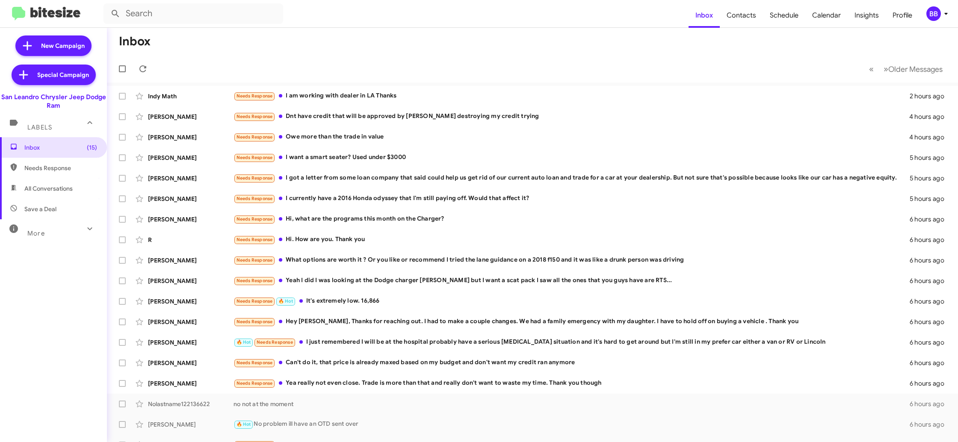
click at [931, 15] on div "BB" at bounding box center [934, 13] width 15 height 15
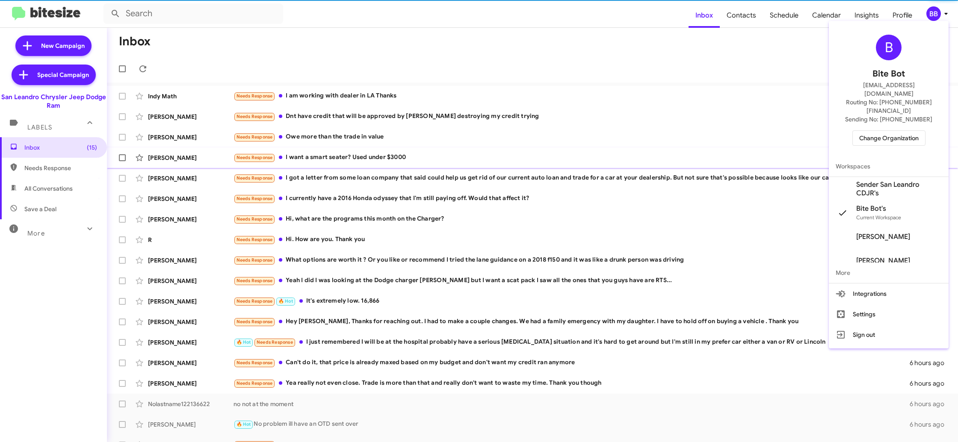
click at [896, 181] on span "Sender San Leandro CDJR's" at bounding box center [900, 189] width 86 height 17
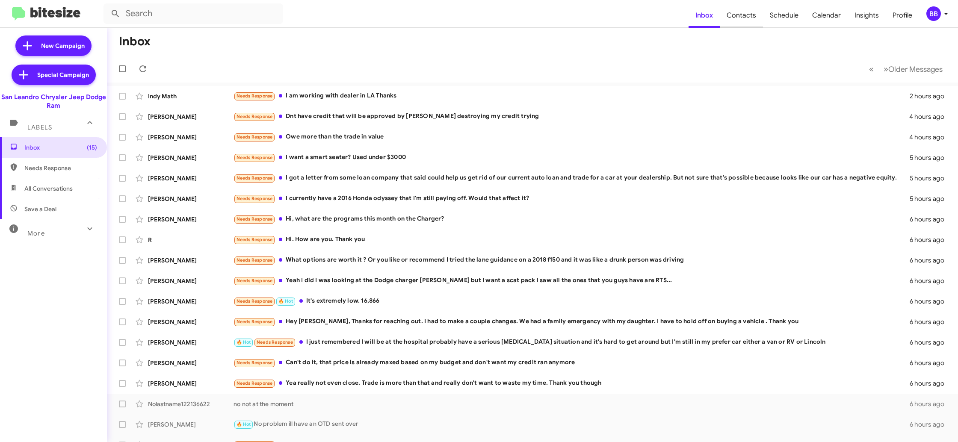
click at [736, 15] on span "Contacts" at bounding box center [741, 15] width 43 height 25
click at [936, 13] on div "BB" at bounding box center [934, 13] width 15 height 15
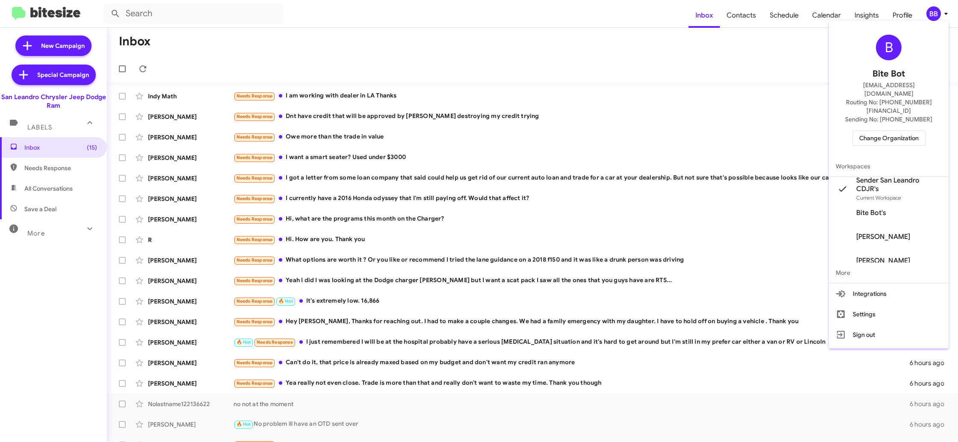
drag, startPoint x: 734, startPoint y: 28, endPoint x: 739, endPoint y: 24, distance: 6.7
click at [735, 27] on div at bounding box center [479, 221] width 958 height 442
click at [748, 18] on span "Contacts" at bounding box center [741, 15] width 43 height 25
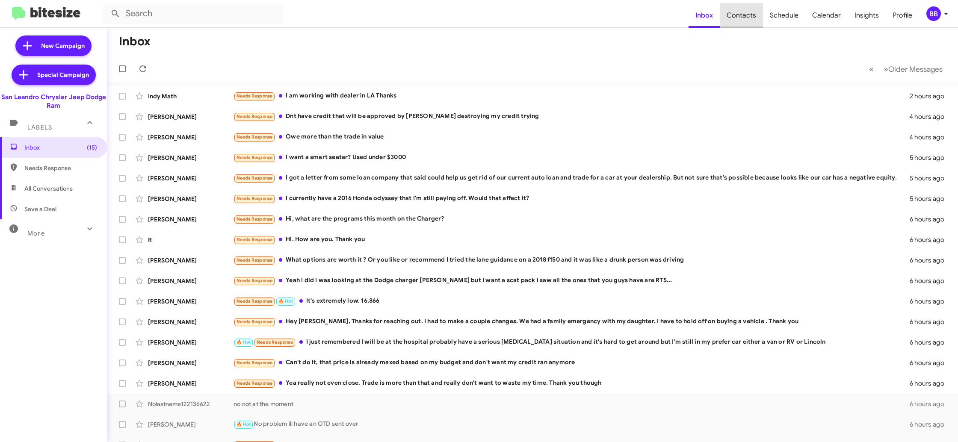
click at [748, 18] on span "Contacts" at bounding box center [741, 15] width 43 height 25
drag, startPoint x: 748, startPoint y: 18, endPoint x: 710, endPoint y: 6, distance: 40.2
click at [747, 15] on span "Contacts" at bounding box center [741, 15] width 43 height 25
type input "in:groups"
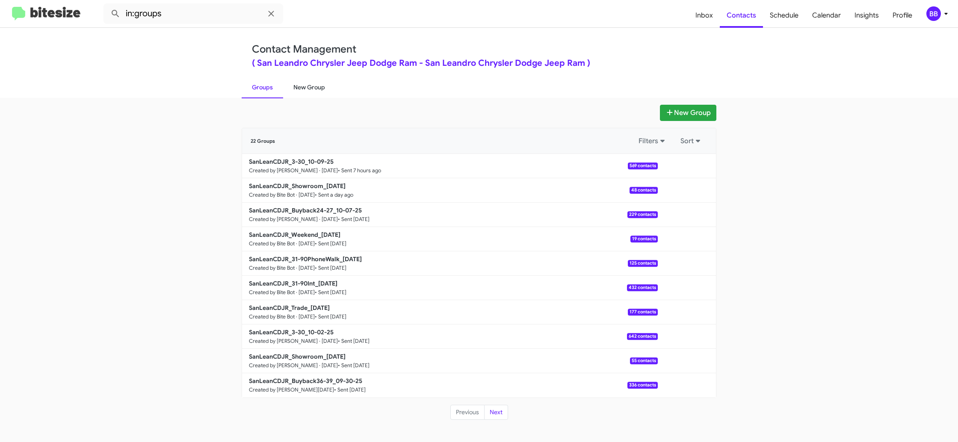
click at [307, 95] on link "New Group" at bounding box center [309, 87] width 52 height 22
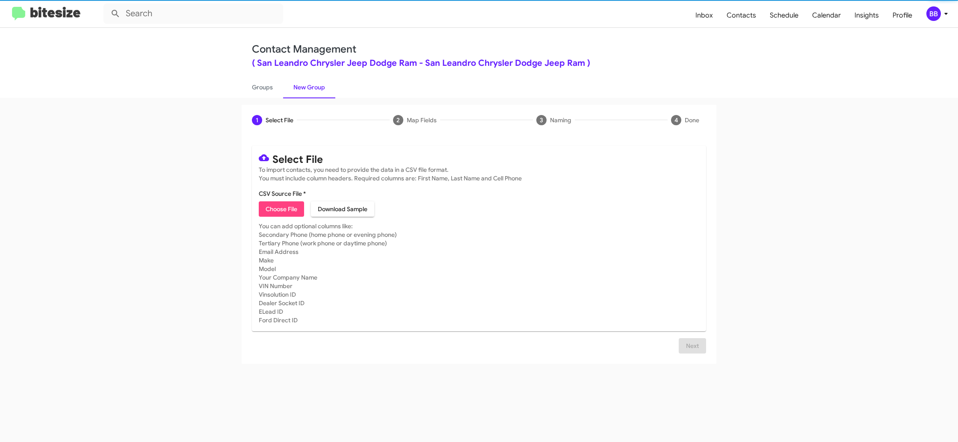
click at [934, 14] on div "BB" at bounding box center [934, 13] width 15 height 15
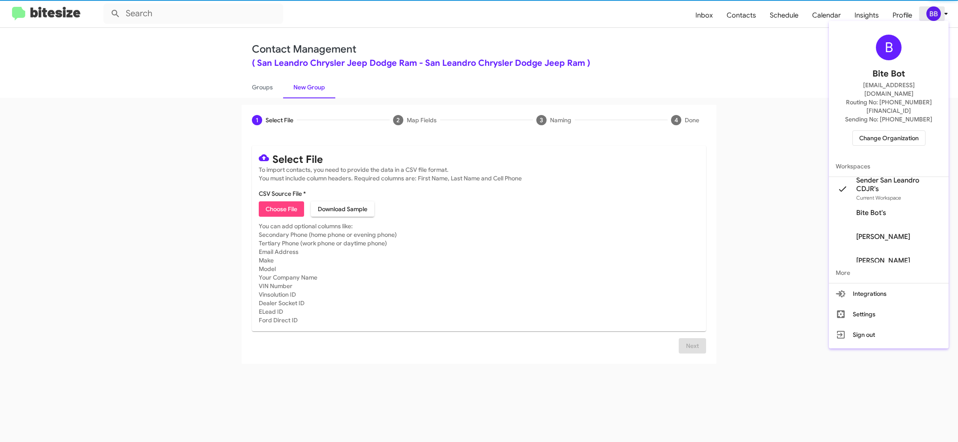
click at [934, 14] on div at bounding box center [479, 221] width 958 height 442
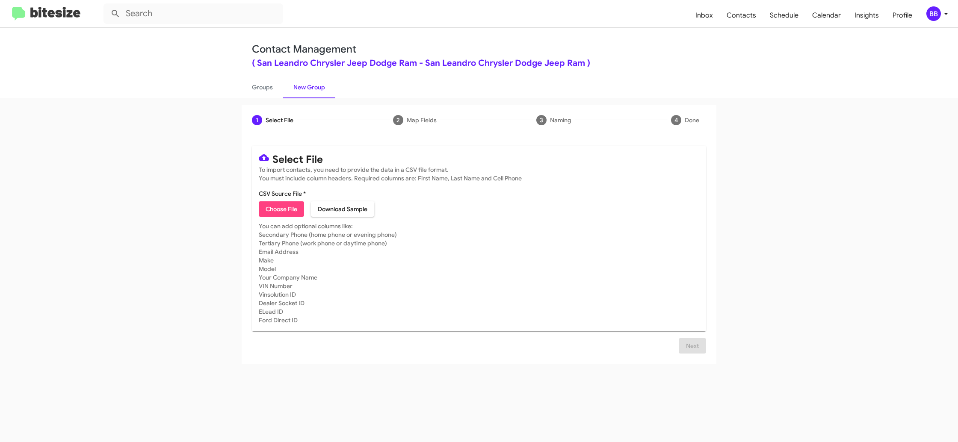
click at [943, 17] on icon at bounding box center [946, 14] width 10 height 10
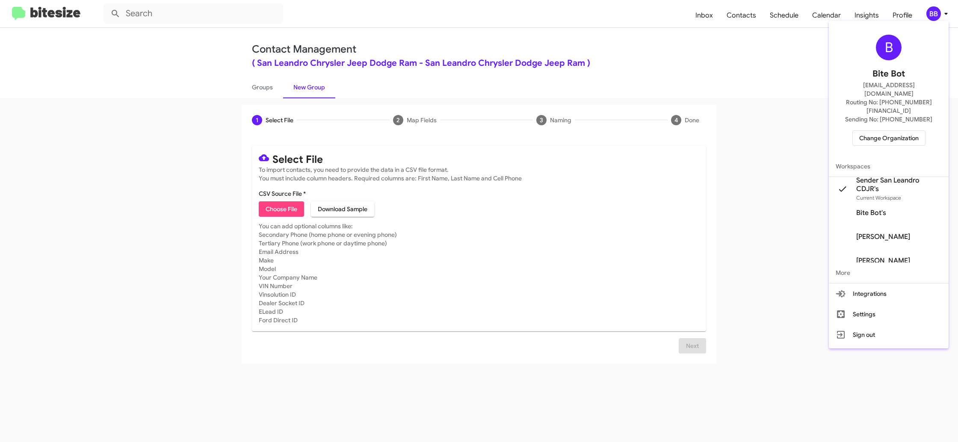
click at [268, 82] on div at bounding box center [479, 221] width 958 height 442
click at [268, 82] on link "Groups" at bounding box center [263, 87] width 42 height 22
type input "in:groups"
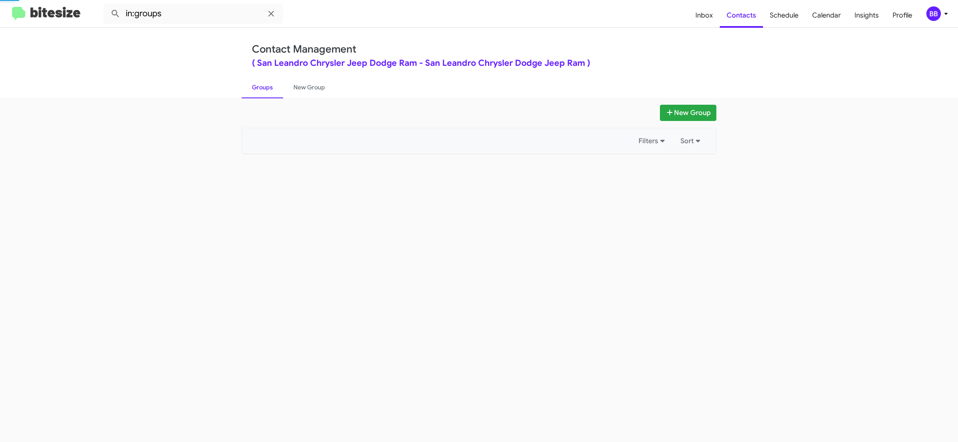
click at [268, 83] on link "Groups" at bounding box center [263, 87] width 42 height 22
click at [298, 83] on link "New Group" at bounding box center [309, 87] width 52 height 22
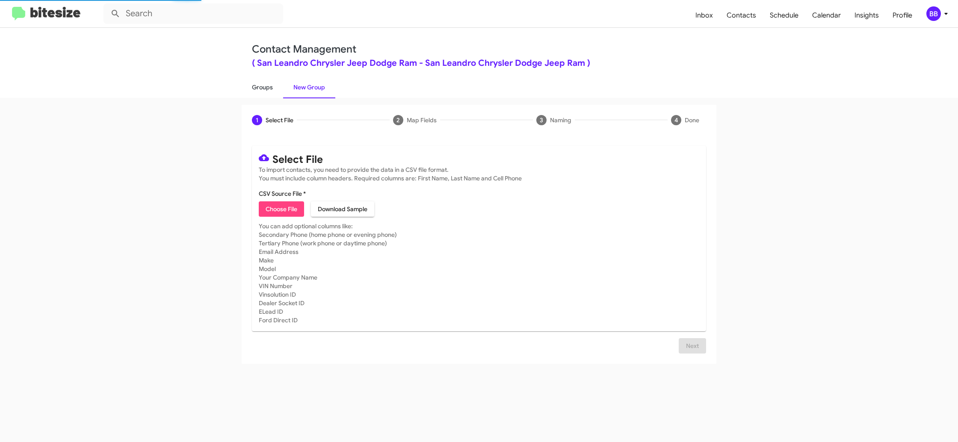
click at [268, 90] on link "Groups" at bounding box center [263, 87] width 42 height 22
type input "in:groups"
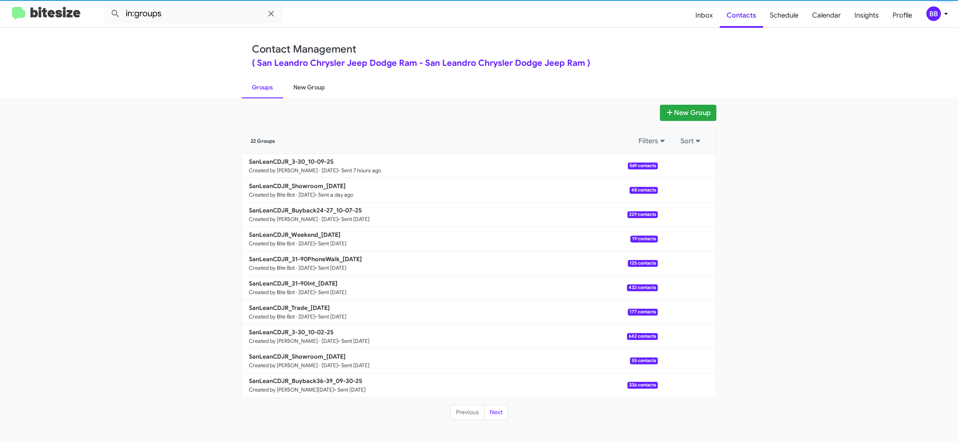
click at [313, 92] on link "New Group" at bounding box center [309, 87] width 52 height 22
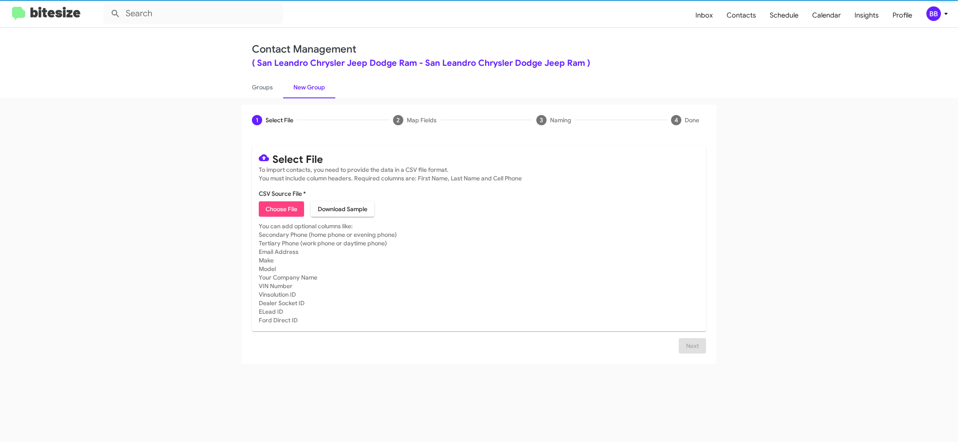
click at [313, 92] on link "New Group" at bounding box center [309, 87] width 52 height 22
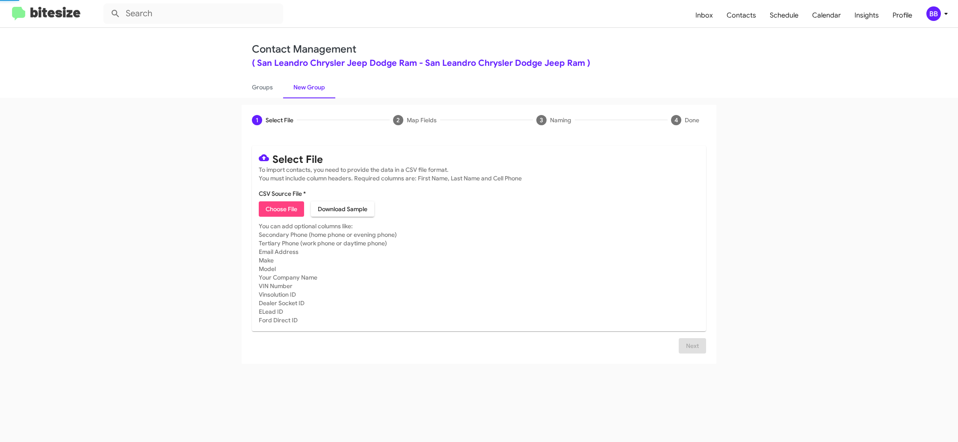
click at [313, 92] on link "New Group" at bounding box center [309, 87] width 52 height 22
drag, startPoint x: 313, startPoint y: 92, endPoint x: 313, endPoint y: 86, distance: 5.6
click at [313, 87] on link "New Group" at bounding box center [309, 87] width 52 height 22
click at [287, 205] on span "Choose File" at bounding box center [282, 209] width 32 height 15
type input "SanLeanCDJR_31-90Int_[DATE]"
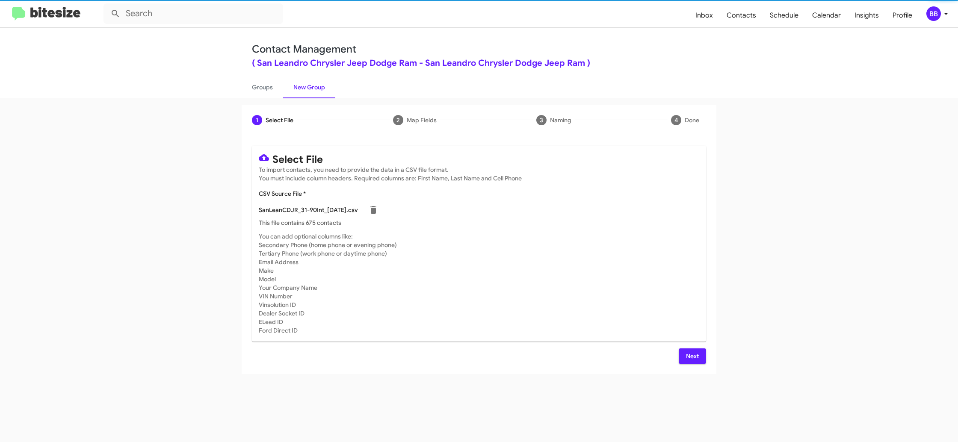
click at [503, 282] on mat-card-subtitle "You can add optional columns like: Secondary Phone (home phone or evening phone…" at bounding box center [479, 283] width 441 height 103
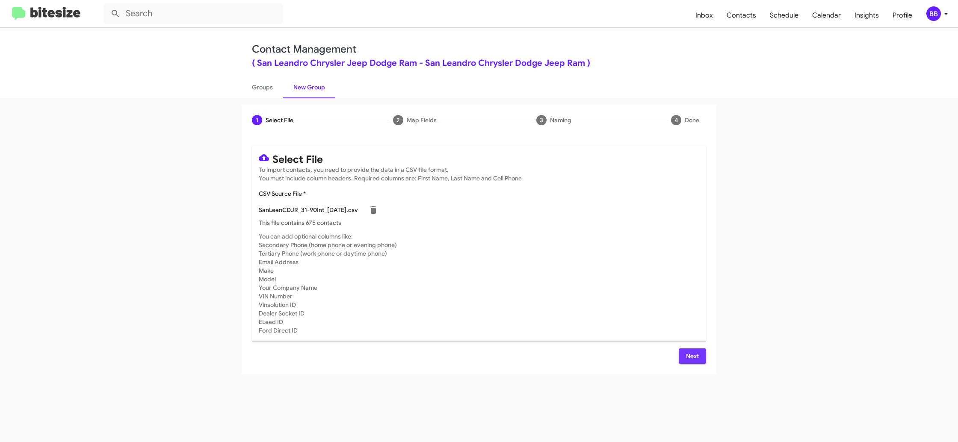
click at [687, 354] on span "Next" at bounding box center [693, 356] width 14 height 15
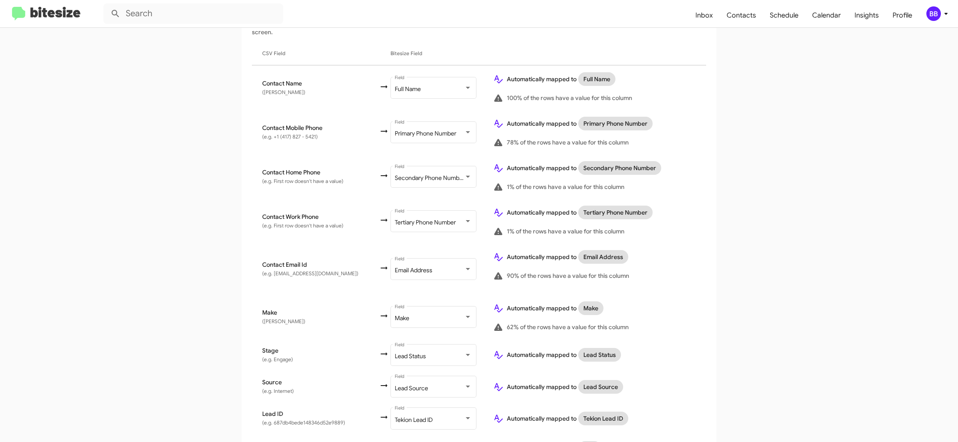
scroll to position [329, 0]
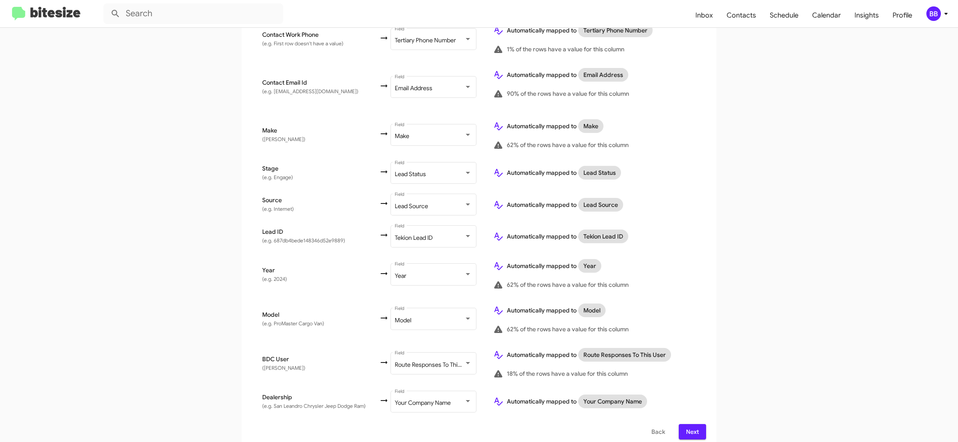
click at [935, 17] on div "BB" at bounding box center [934, 13] width 15 height 15
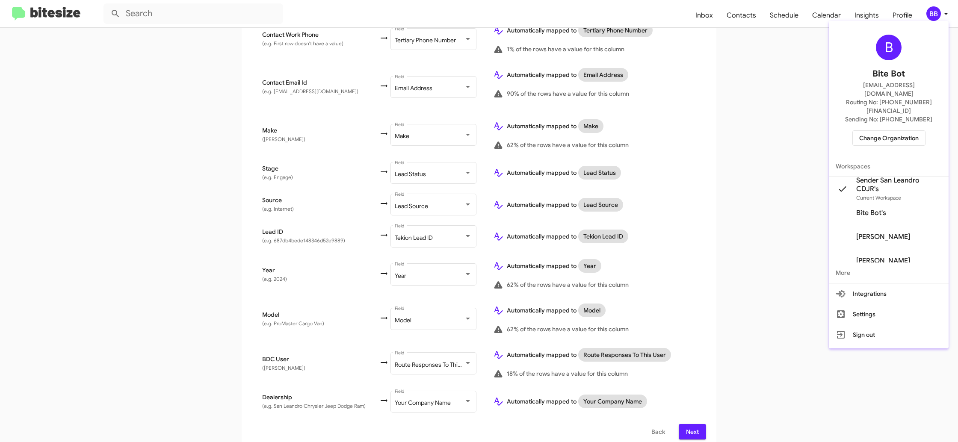
click at [934, 18] on div at bounding box center [479, 221] width 958 height 442
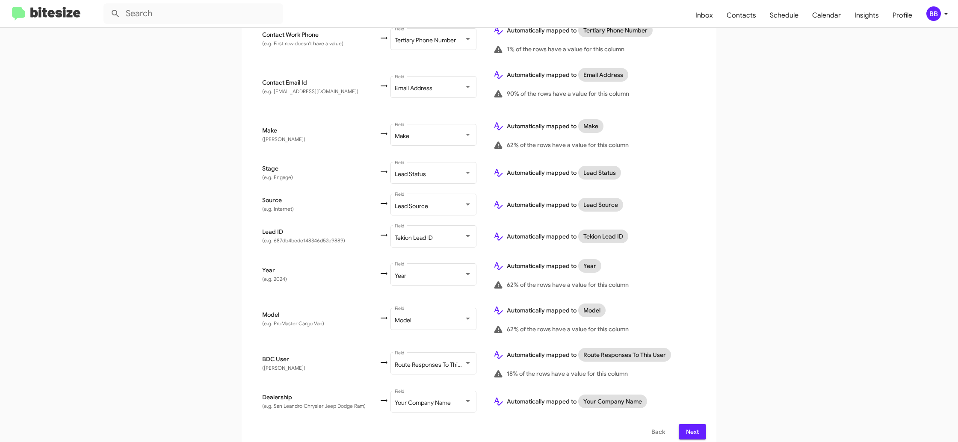
click at [694, 424] on span "Next" at bounding box center [693, 431] width 14 height 15
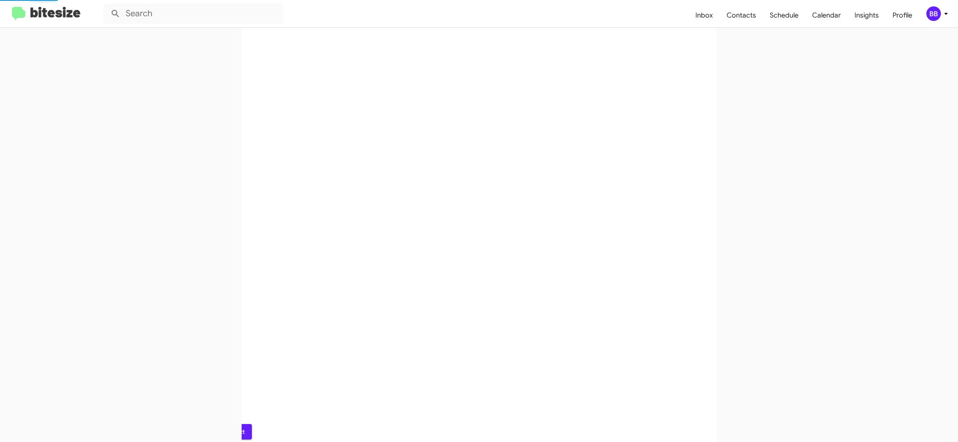
scroll to position [0, 0]
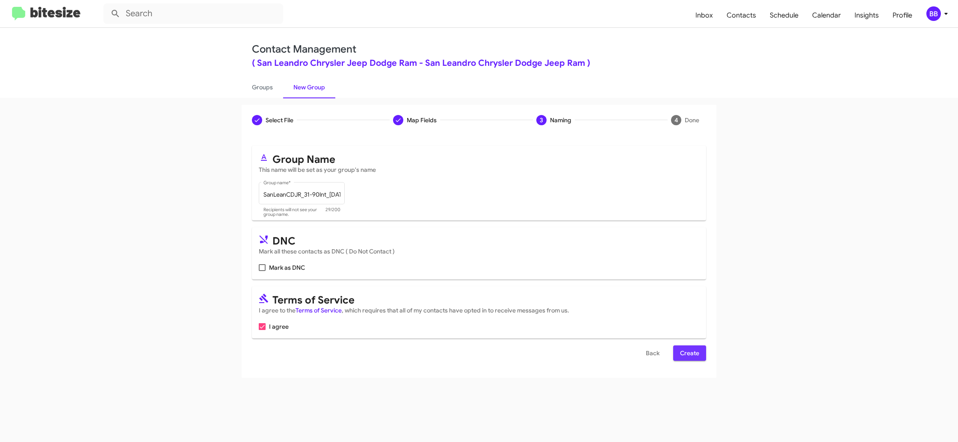
drag, startPoint x: 677, startPoint y: 353, endPoint x: 682, endPoint y: 360, distance: 8.0
click at [677, 354] on button "Create" at bounding box center [689, 353] width 33 height 15
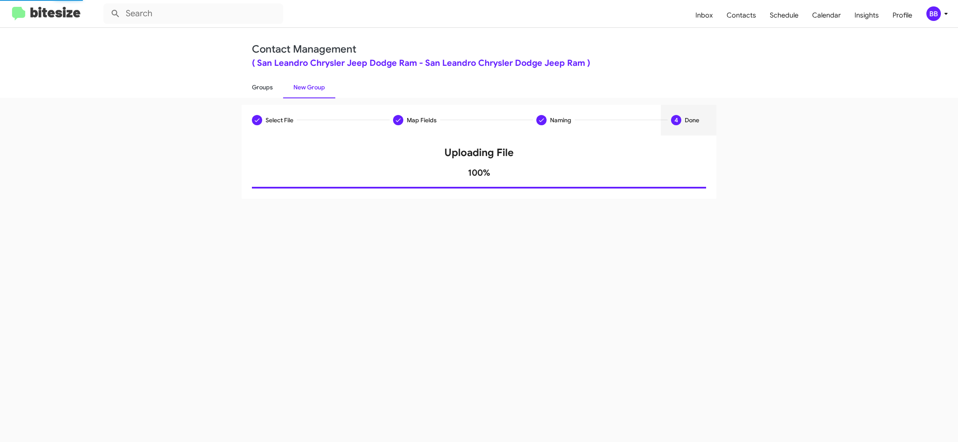
click at [268, 91] on link "Groups" at bounding box center [263, 87] width 42 height 22
type input "in:groups"
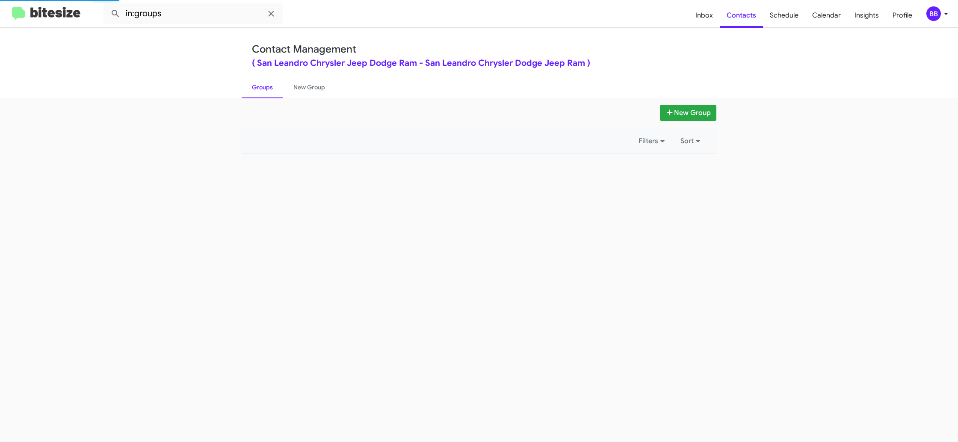
click at [268, 91] on link "Groups" at bounding box center [263, 87] width 42 height 22
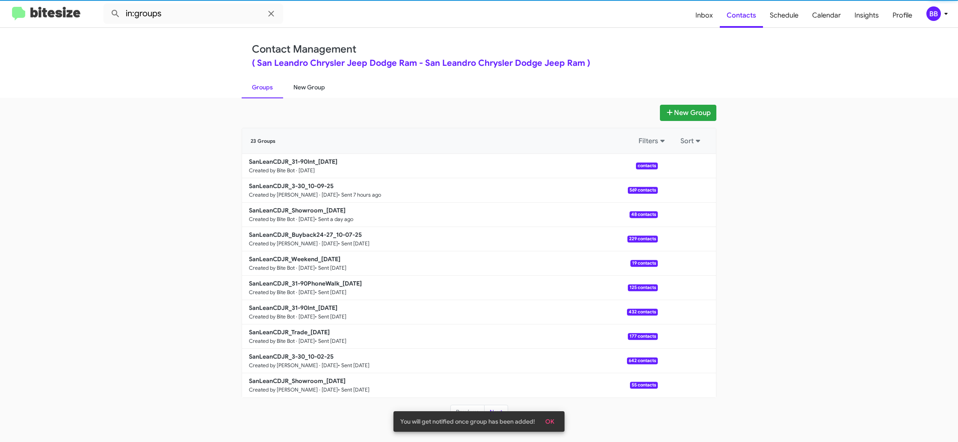
click at [309, 91] on link "New Group" at bounding box center [309, 87] width 52 height 22
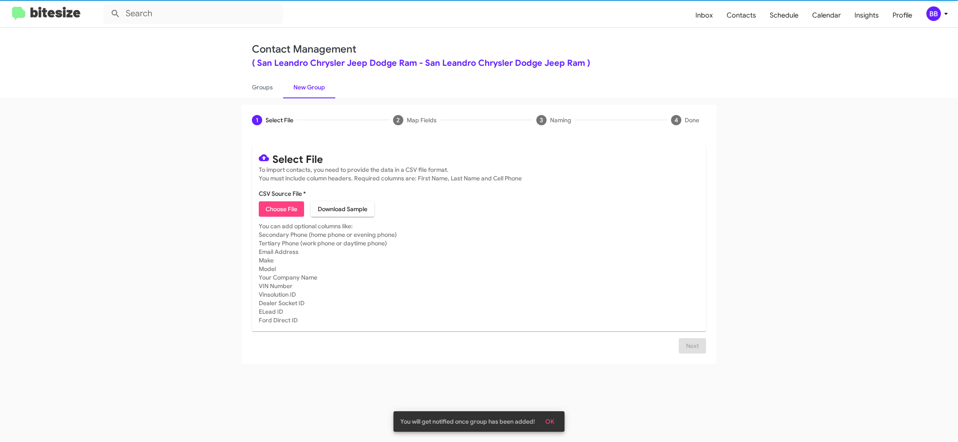
click at [309, 91] on link "New Group" at bounding box center [309, 87] width 52 height 22
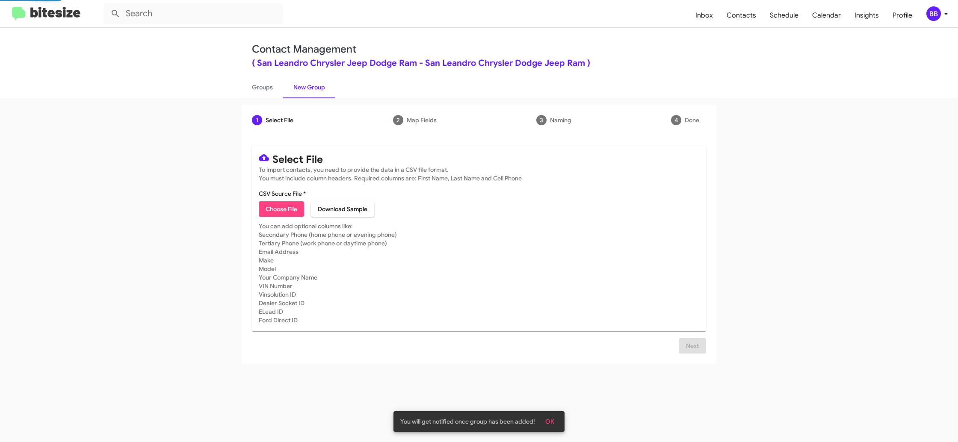
click at [273, 208] on span "Choose File" at bounding box center [282, 209] width 32 height 15
type input "SanLeanCDJR_31-90PhoneWalk_[DATE]"
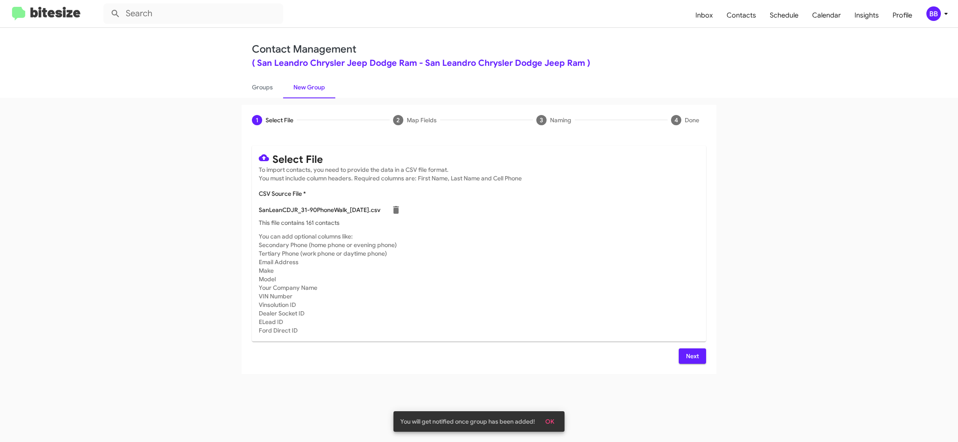
drag, startPoint x: 543, startPoint y: 267, endPoint x: 560, endPoint y: 304, distance: 40.4
click at [543, 267] on mat-card-subtitle "You can add optional columns like: Secondary Phone (home phone or evening phone…" at bounding box center [479, 283] width 441 height 103
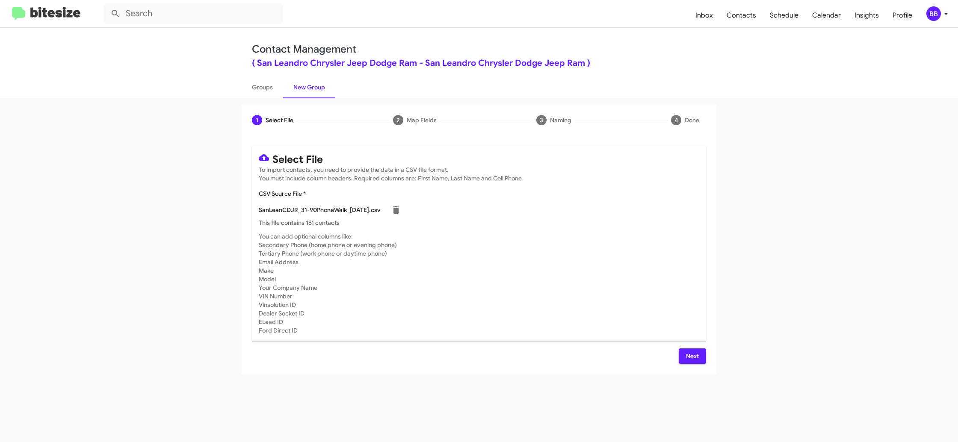
click at [691, 361] on span "Next" at bounding box center [693, 356] width 14 height 15
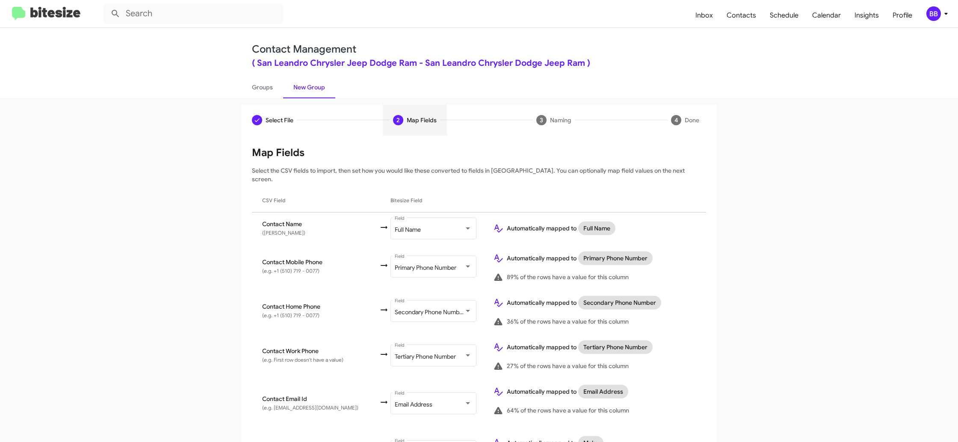
click at [943, 14] on icon at bounding box center [946, 14] width 10 height 10
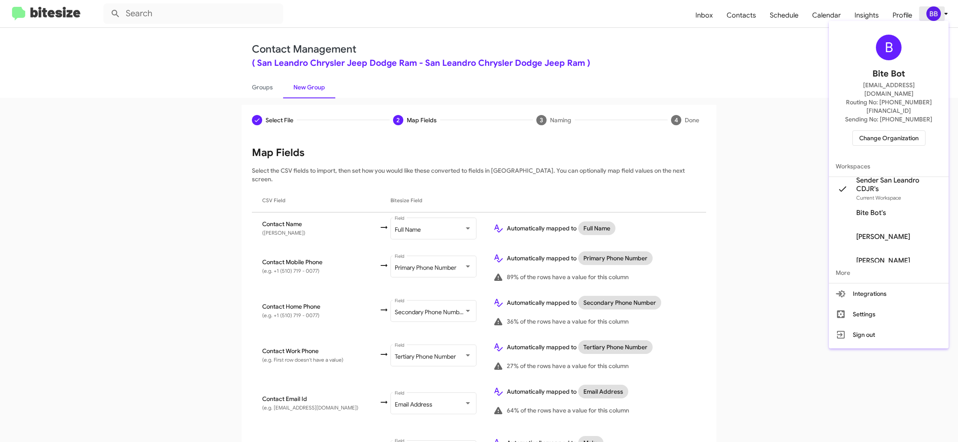
click at [943, 14] on div at bounding box center [479, 221] width 958 height 442
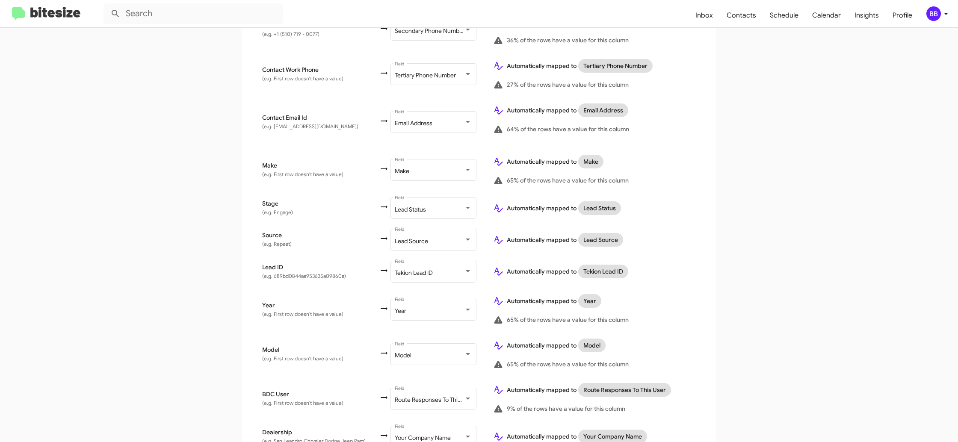
scroll to position [317, 0]
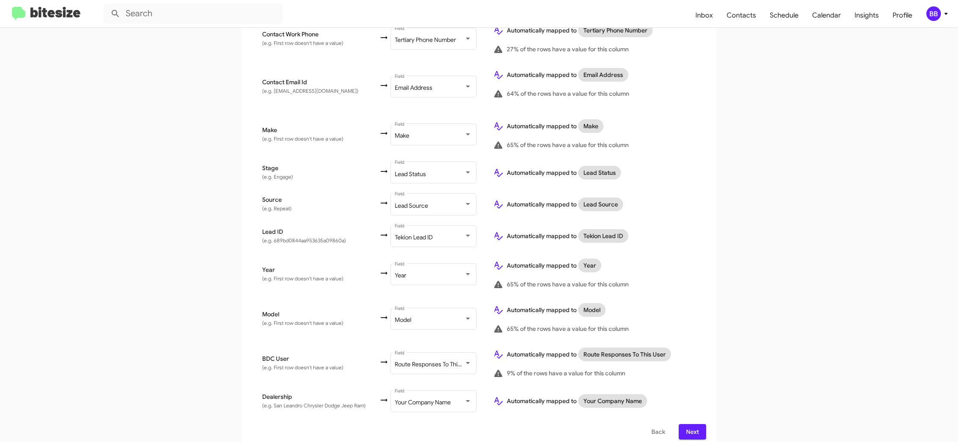
click at [692, 424] on span "Next" at bounding box center [693, 431] width 14 height 15
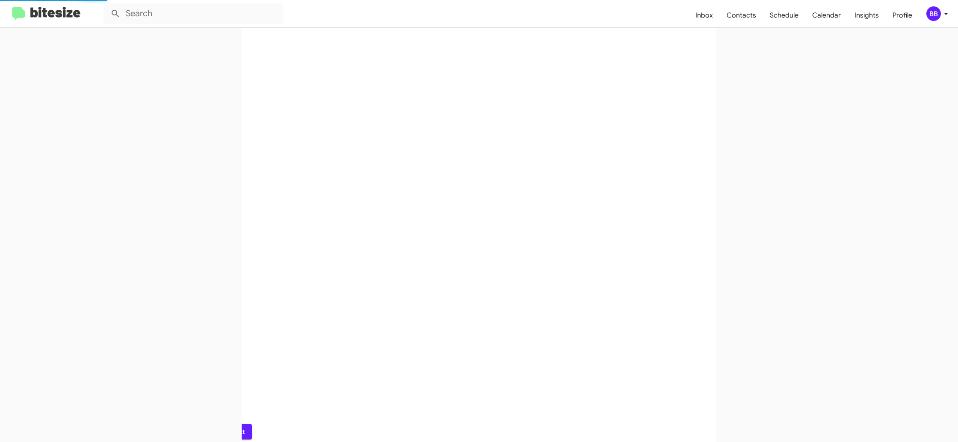
scroll to position [0, 0]
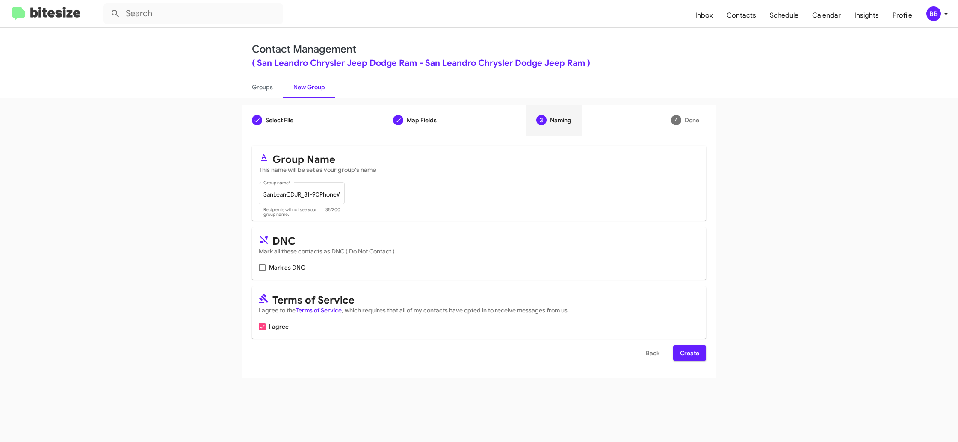
click at [690, 355] on span "Create" at bounding box center [689, 353] width 19 height 15
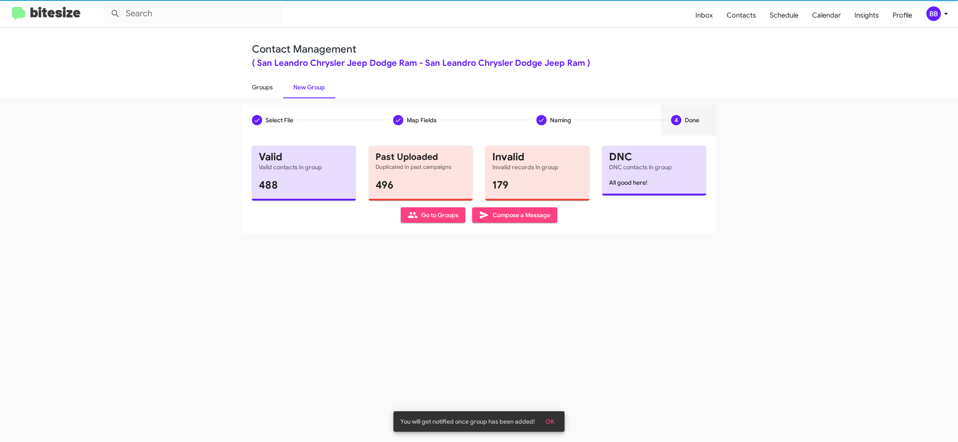
click at [256, 86] on link "Groups" at bounding box center [263, 87] width 42 height 22
type input "in:groups"
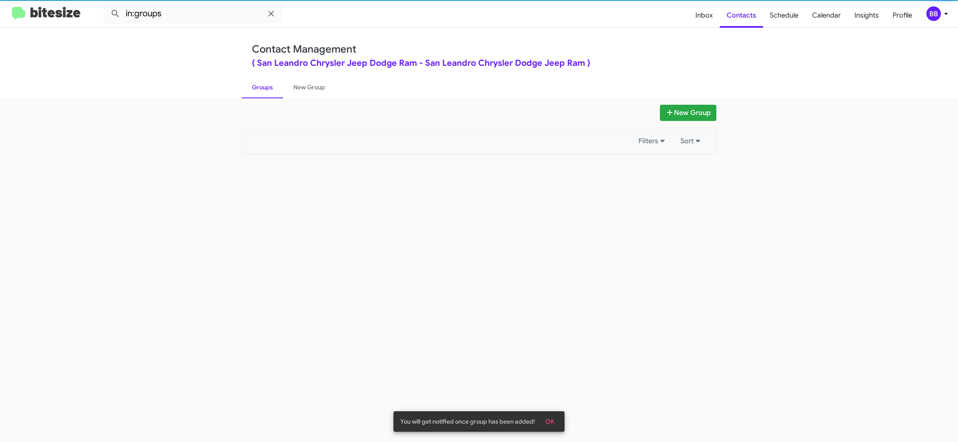
click at [256, 86] on link "Groups" at bounding box center [263, 87] width 42 height 22
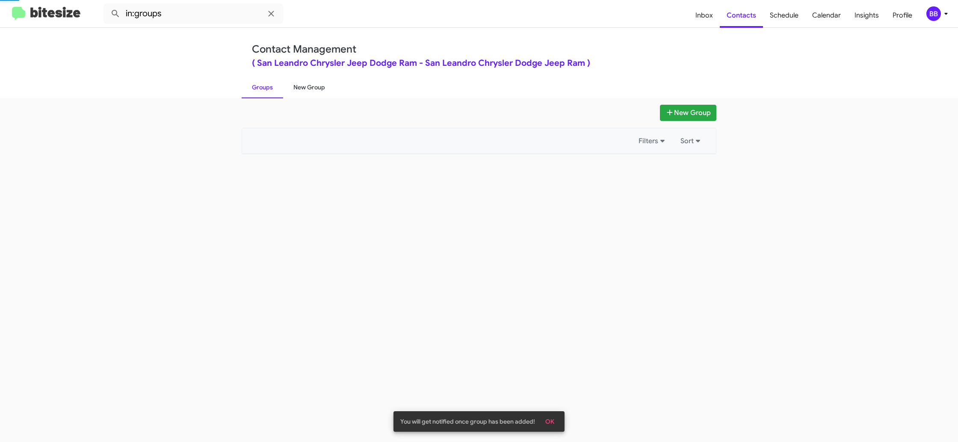
click at [323, 84] on link "New Group" at bounding box center [309, 87] width 52 height 22
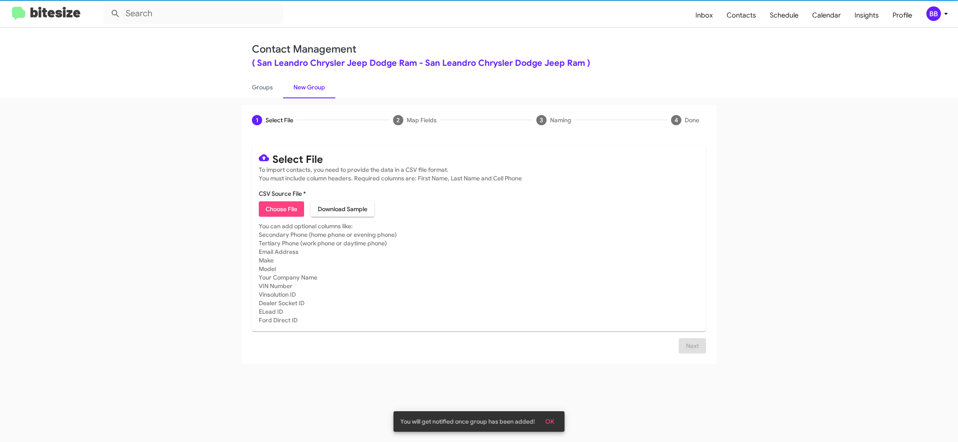
click at [323, 84] on link "New Group" at bounding box center [309, 87] width 52 height 22
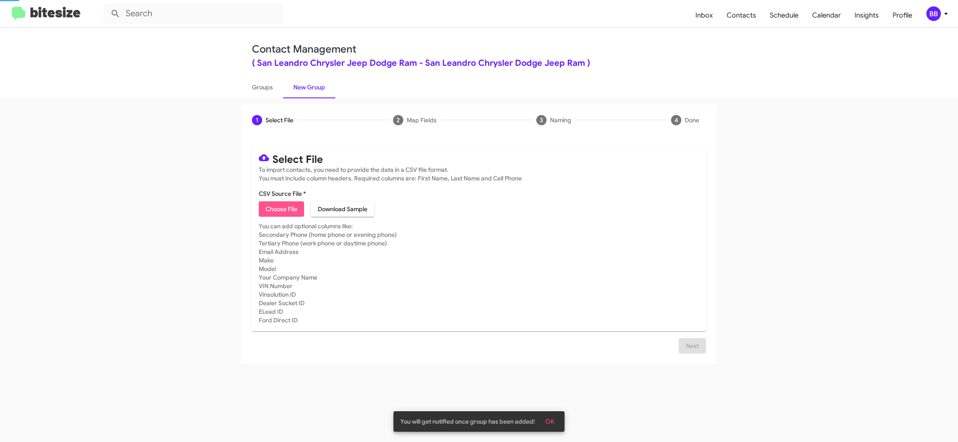
click at [285, 205] on span "Choose File" at bounding box center [282, 209] width 32 height 15
type input "SanLeanCDJR_Trade_[DATE]"
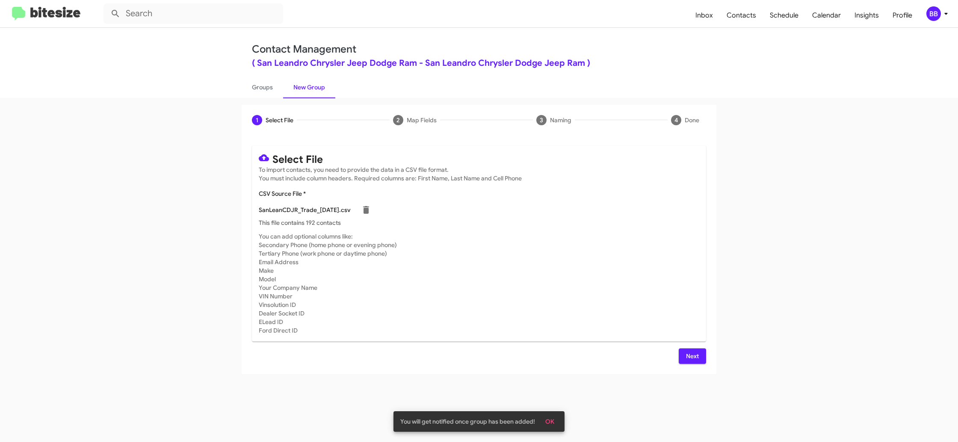
drag, startPoint x: 597, startPoint y: 242, endPoint x: 633, endPoint y: 283, distance: 54.9
click at [600, 243] on mat-card "Select File To import contacts, you need to provide the data in a CSV file form…" at bounding box center [479, 244] width 454 height 196
click at [687, 352] on span "Next" at bounding box center [693, 356] width 14 height 15
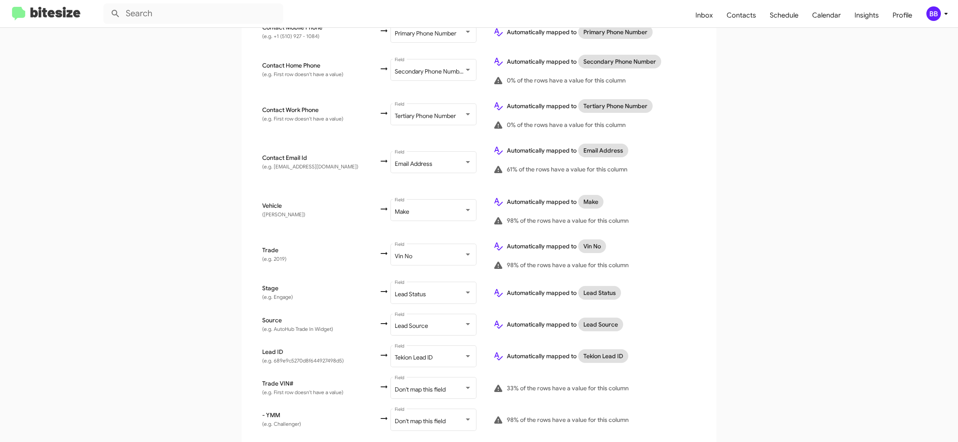
scroll to position [324, 0]
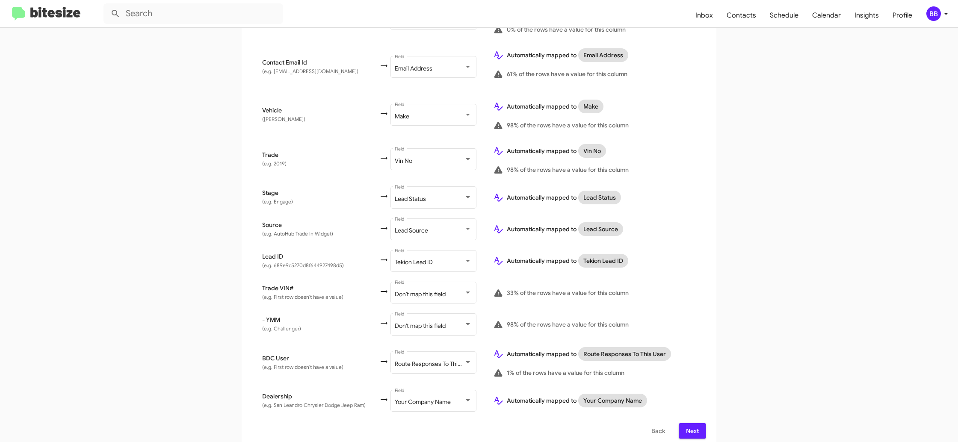
click at [659, 425] on span "Back" at bounding box center [659, 431] width 14 height 15
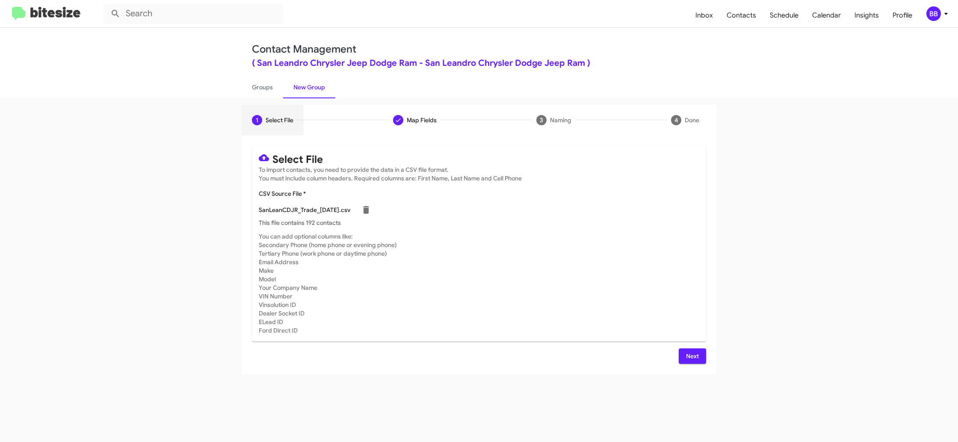
scroll to position [0, 0]
click at [267, 93] on link "Groups" at bounding box center [263, 87] width 42 height 22
type input "in:groups"
click at [267, 93] on link "Groups" at bounding box center [263, 87] width 42 height 22
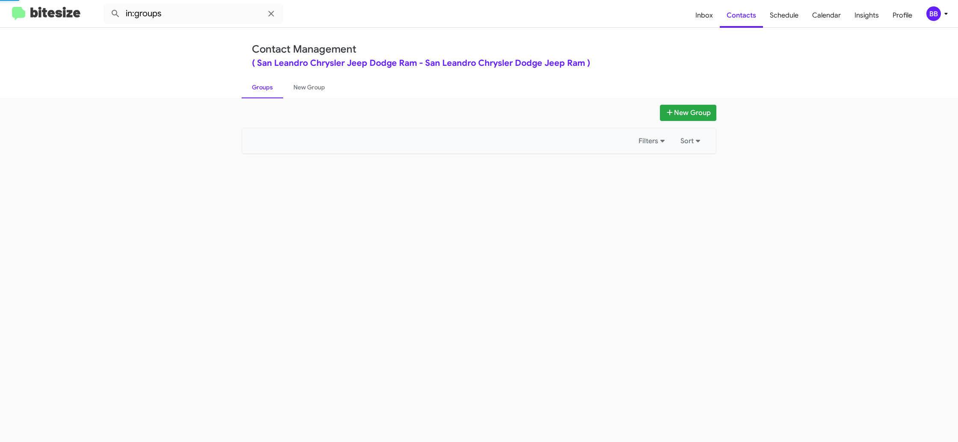
click at [267, 93] on link "Groups" at bounding box center [263, 87] width 42 height 22
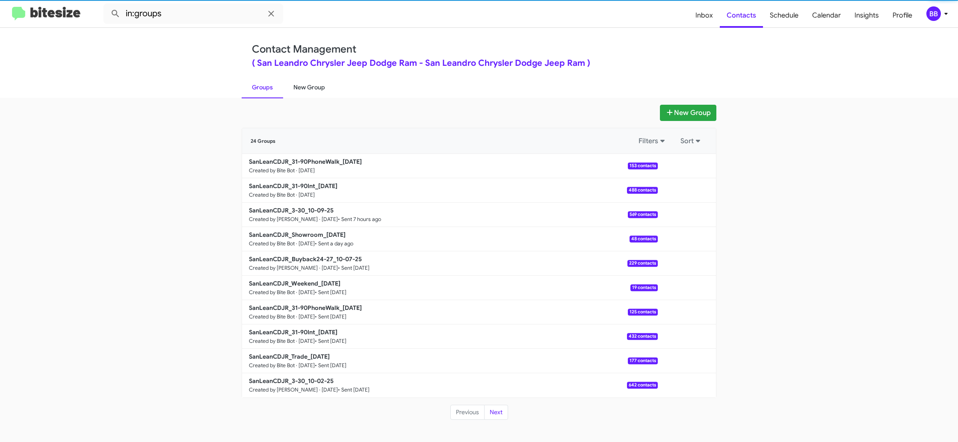
click at [297, 89] on link "New Group" at bounding box center [309, 87] width 52 height 22
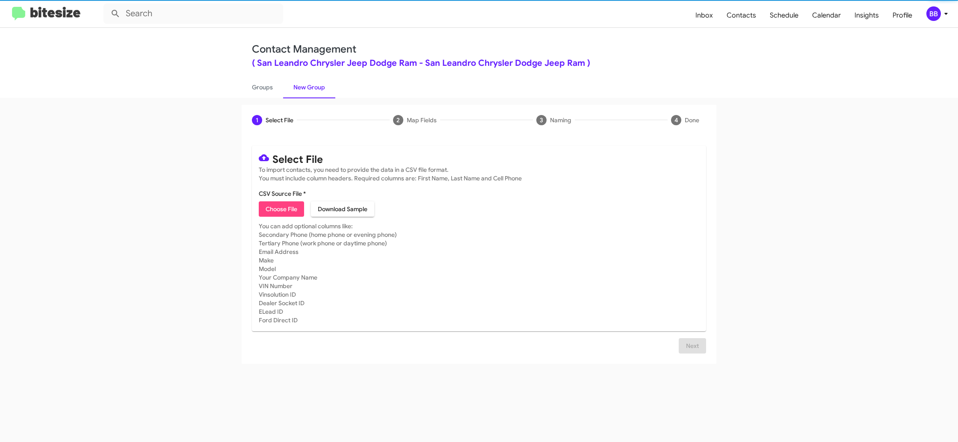
click at [297, 89] on link "New Group" at bounding box center [309, 87] width 52 height 22
click at [289, 216] on span "Choose File" at bounding box center [282, 209] width 32 height 15
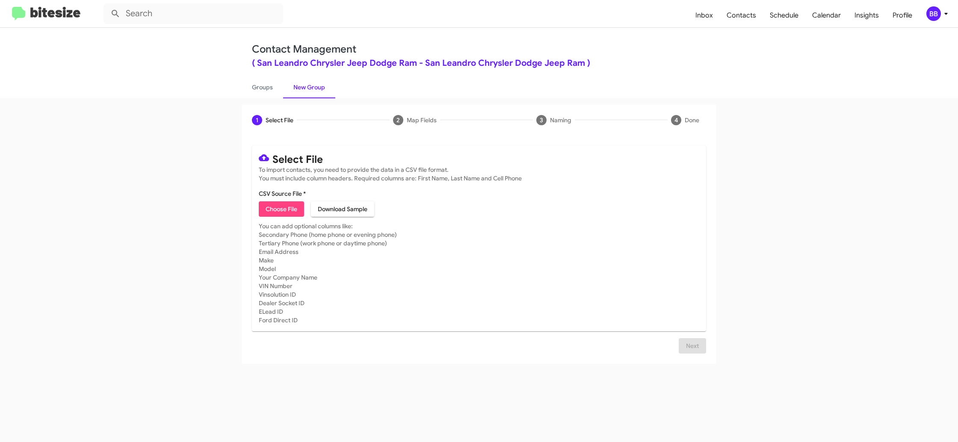
type input "SanLeanCDJR_Trade_[DATE]"
drag, startPoint x: 738, startPoint y: 284, endPoint x: 764, endPoint y: 350, distance: 71.7
click at [738, 285] on app-new-group "1 Select File 2 Map Fields 3 Naming 4 Done Select File To import contacts, you …" at bounding box center [479, 240] width 958 height 270
click at [693, 356] on span "Next" at bounding box center [693, 356] width 14 height 15
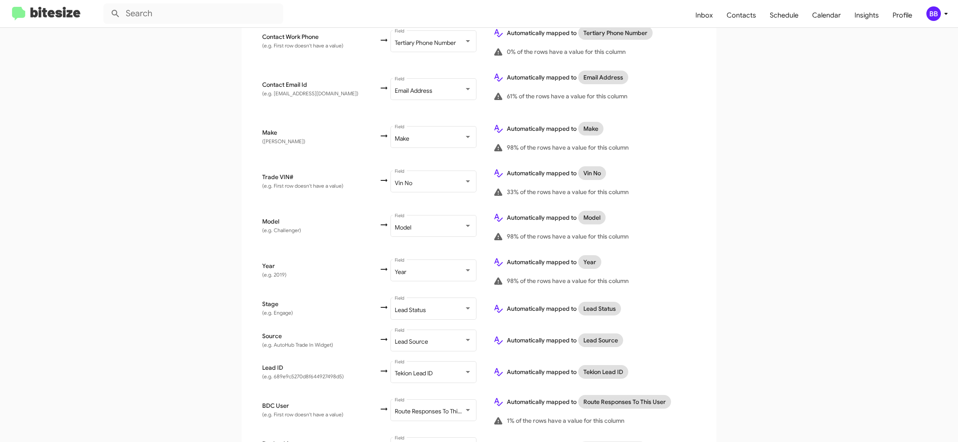
scroll to position [349, 0]
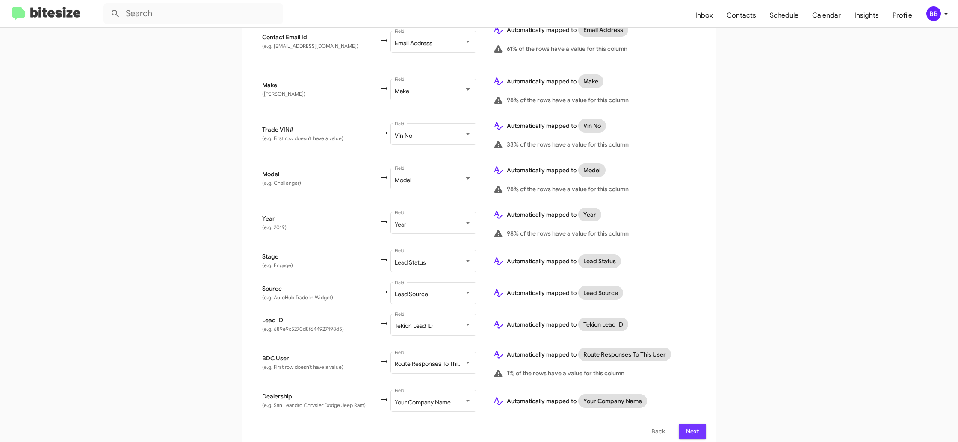
click at [696, 424] on span "Next" at bounding box center [693, 431] width 14 height 15
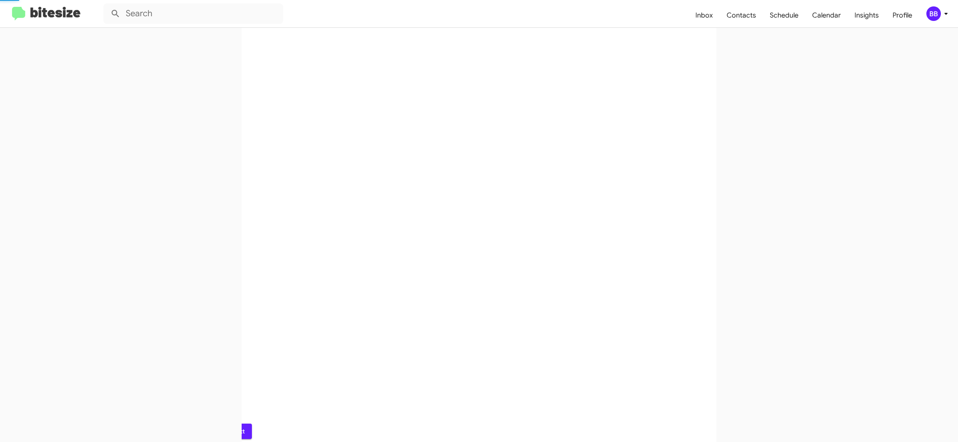
scroll to position [0, 0]
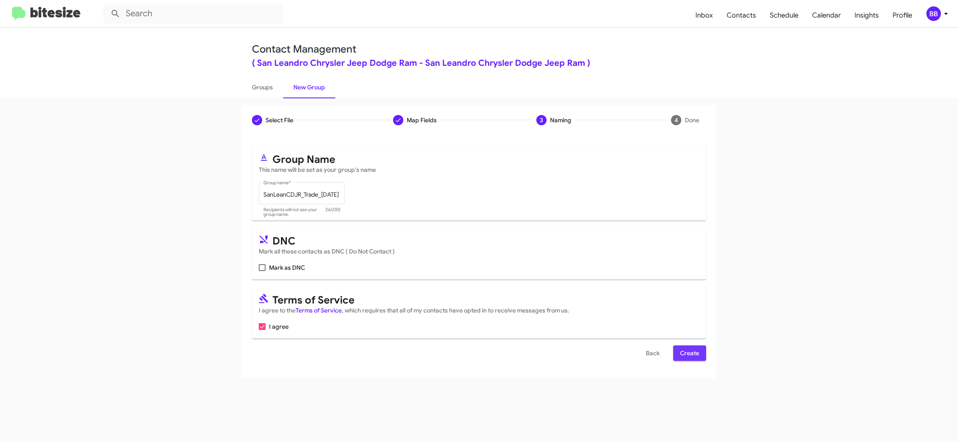
drag, startPoint x: 691, startPoint y: 348, endPoint x: 462, endPoint y: 226, distance: 259.2
click at [690, 348] on span "Create" at bounding box center [689, 353] width 19 height 15
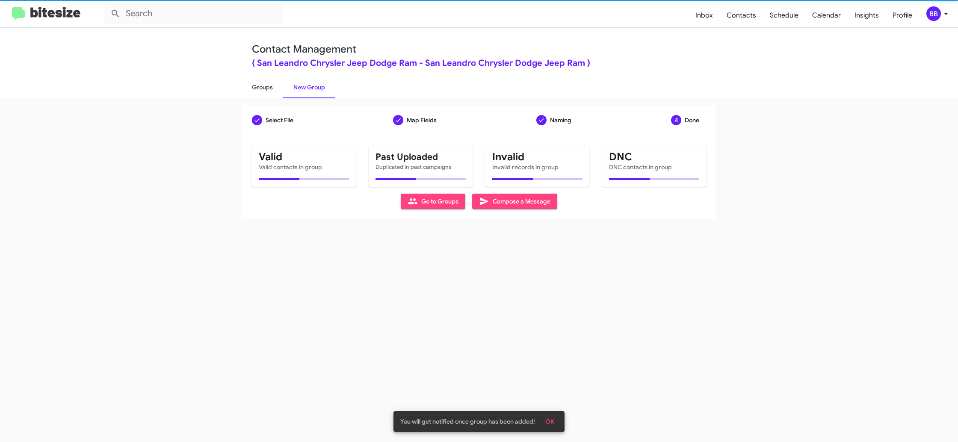
click at [254, 84] on link "Groups" at bounding box center [263, 87] width 42 height 22
type input "in:groups"
drag, startPoint x: 254, startPoint y: 84, endPoint x: 277, endPoint y: 84, distance: 23.1
click at [254, 84] on link "Groups" at bounding box center [263, 87] width 42 height 22
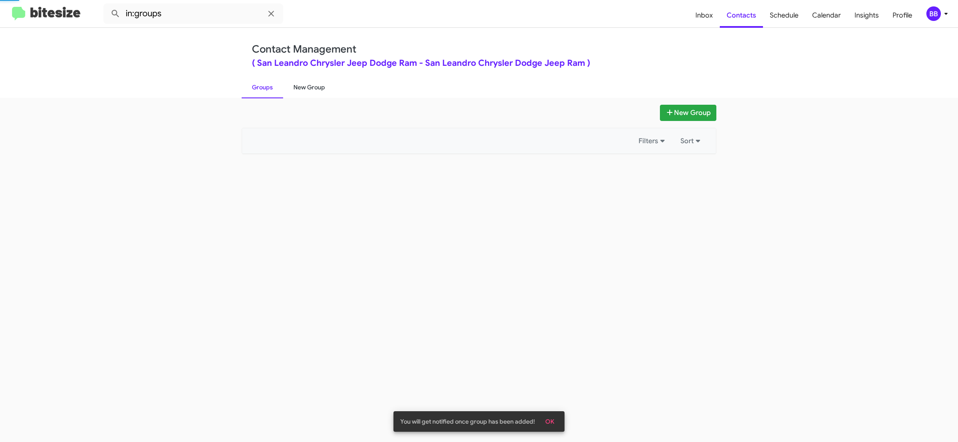
click at [290, 84] on link "New Group" at bounding box center [309, 87] width 52 height 22
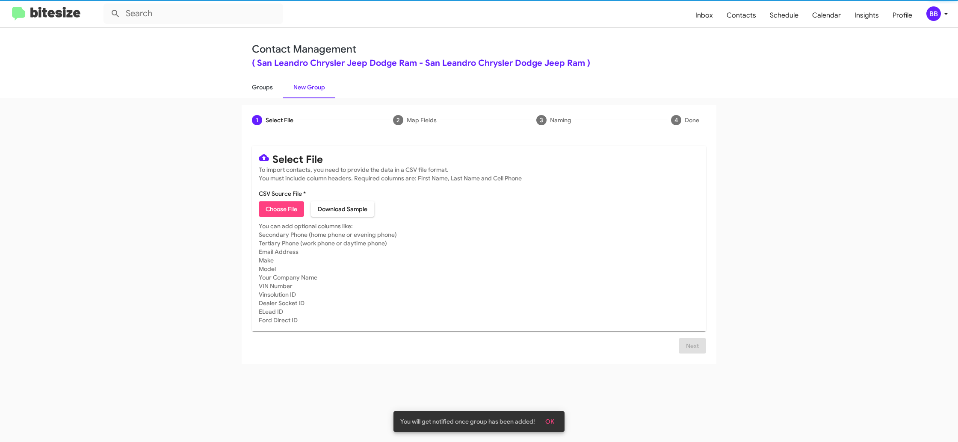
click at [271, 84] on link "Groups" at bounding box center [263, 87] width 42 height 22
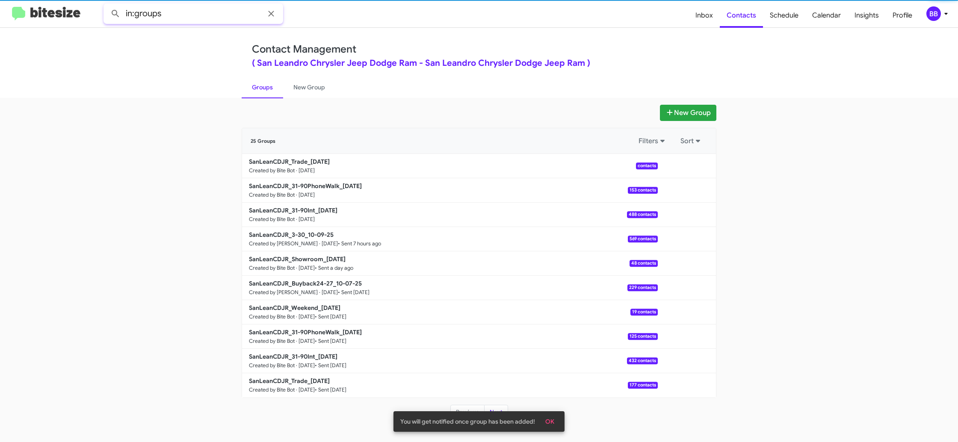
click at [195, 13] on input "in:groups" at bounding box center [194, 13] width 180 height 21
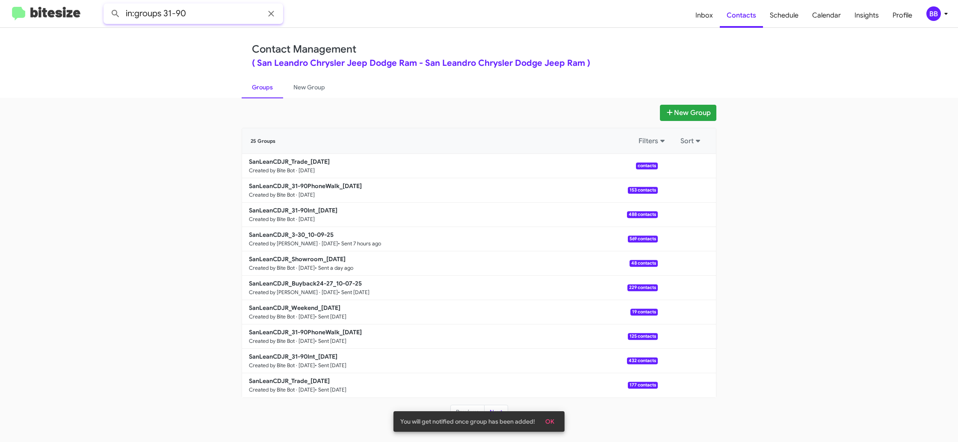
type input "in:groups 31-90"
click at [107, 5] on button at bounding box center [115, 13] width 17 height 17
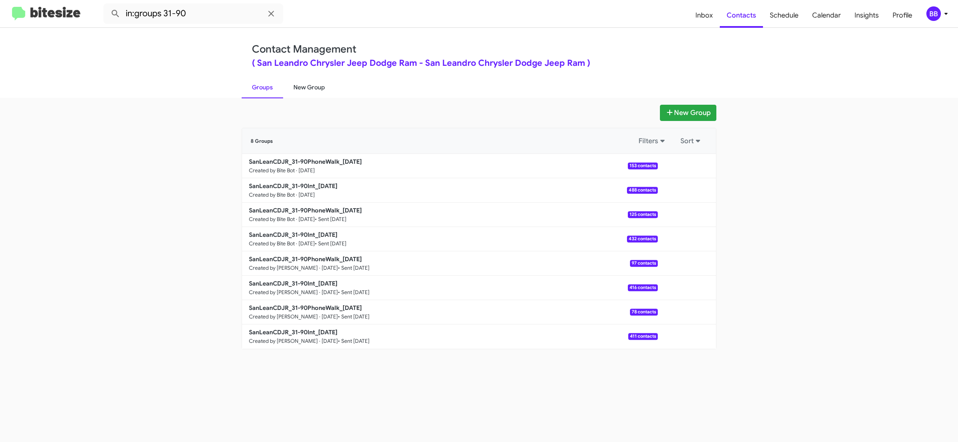
click at [321, 91] on link "New Group" at bounding box center [309, 87] width 52 height 22
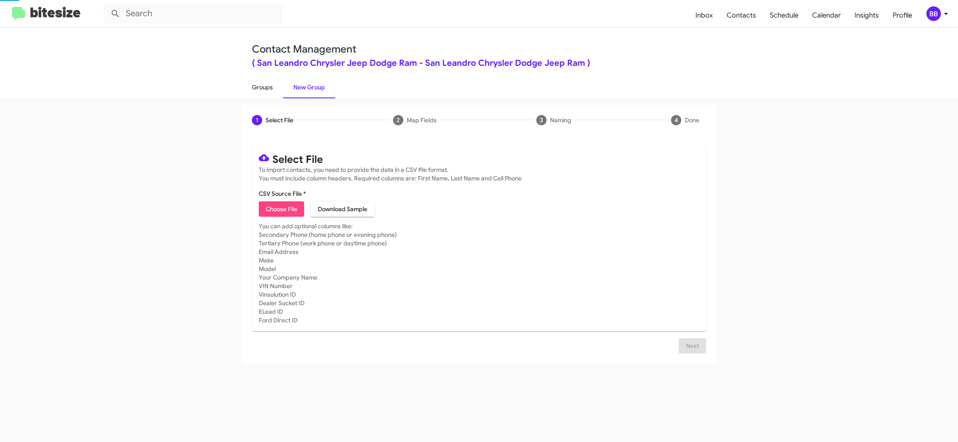
click at [267, 85] on link "Groups" at bounding box center [263, 87] width 42 height 22
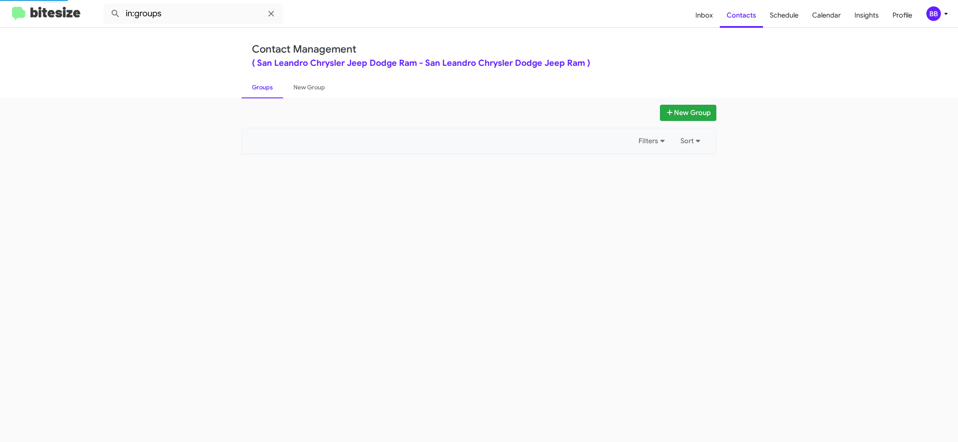
drag, startPoint x: 267, startPoint y: 85, endPoint x: 219, endPoint y: 36, distance: 68.4
click at [264, 83] on link "Groups" at bounding box center [263, 87] width 42 height 22
click at [221, 14] on input "in:groups" at bounding box center [194, 13] width 180 height 21
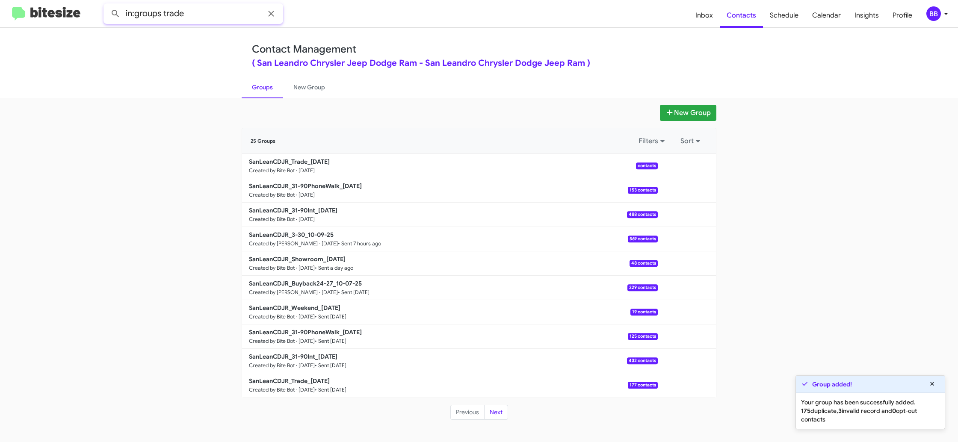
type input "in:groups trade"
click at [107, 5] on button at bounding box center [115, 13] width 17 height 17
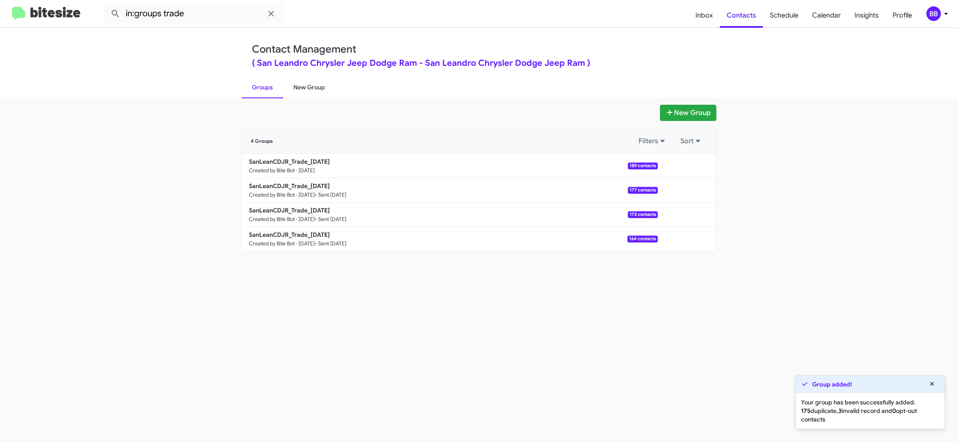
click at [311, 88] on link "New Group" at bounding box center [309, 87] width 52 height 22
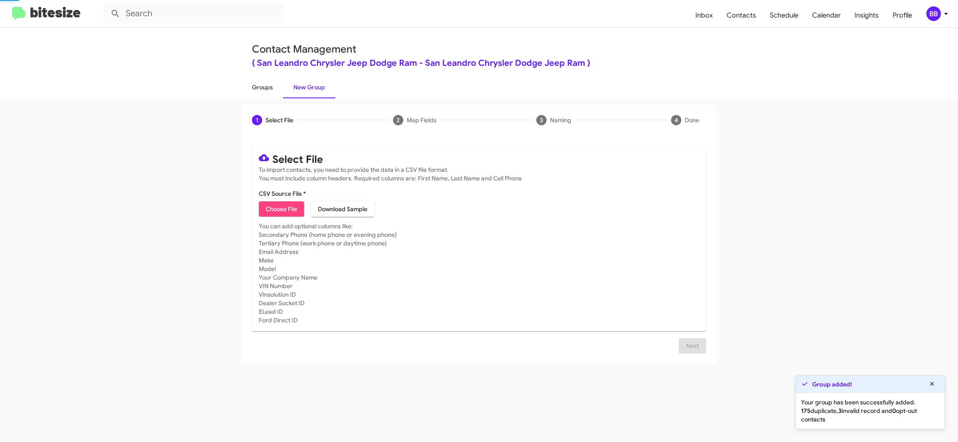
click at [243, 79] on link "Groups" at bounding box center [263, 87] width 42 height 22
type input "in:groups"
click at [243, 79] on link "Groups" at bounding box center [263, 87] width 42 height 22
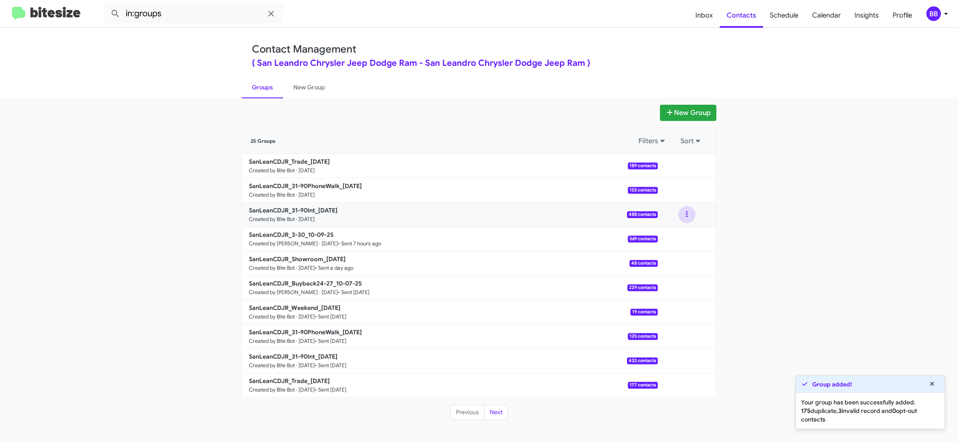
click at [690, 216] on button at bounding box center [687, 214] width 17 height 17
click at [684, 232] on button "View contacts" at bounding box center [661, 238] width 68 height 21
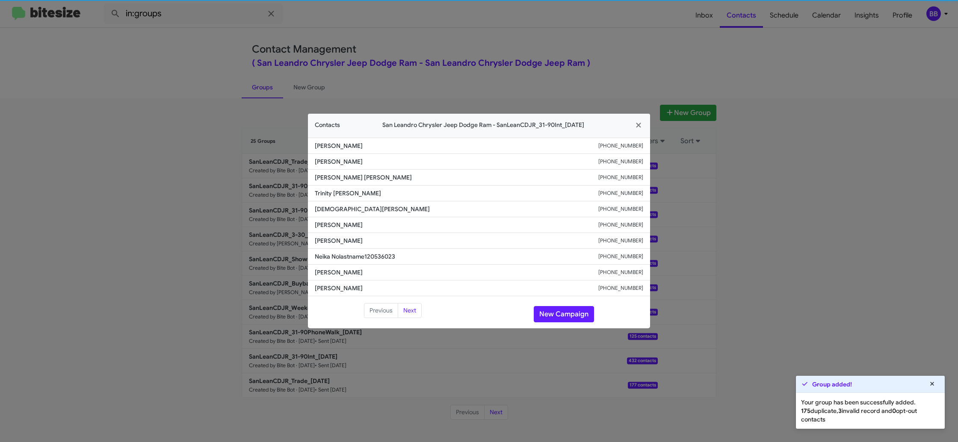
click at [338, 222] on span "Janai Tidwell" at bounding box center [457, 225] width 284 height 9
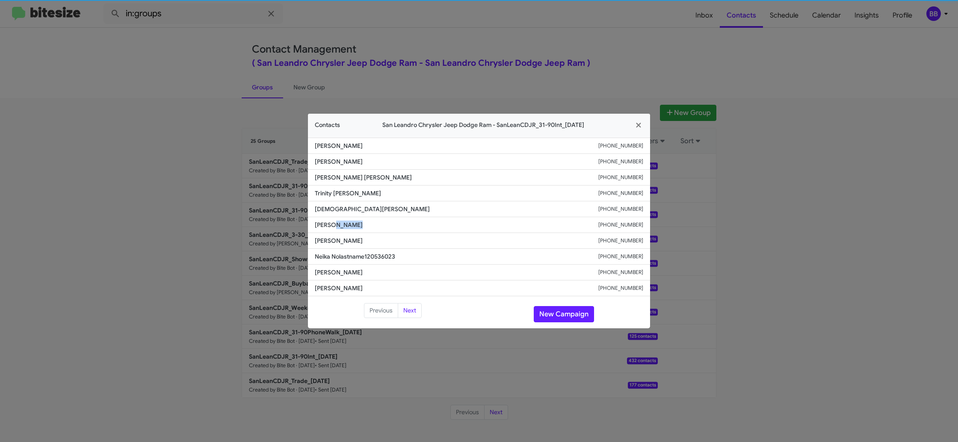
click at [338, 222] on span "Janai Tidwell" at bounding box center [457, 225] width 284 height 9
copy span "Janai Tidwell"
click at [395, 80] on modal-container "Contacts San Leandro Chrysler Jeep Dodge Ram - SanLeanCDJR_31-90Int_10-10-25 Ka…" at bounding box center [479, 221] width 958 height 442
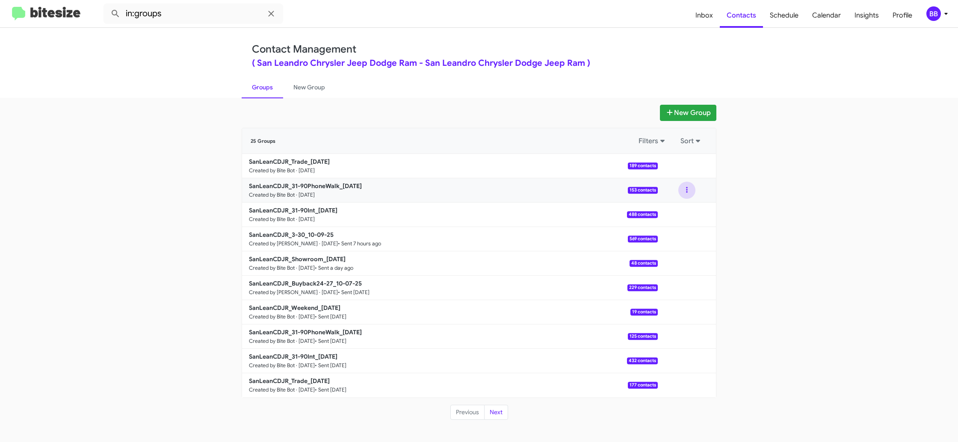
click at [683, 197] on button at bounding box center [687, 190] width 17 height 17
click at [676, 209] on button "View contacts" at bounding box center [661, 213] width 68 height 21
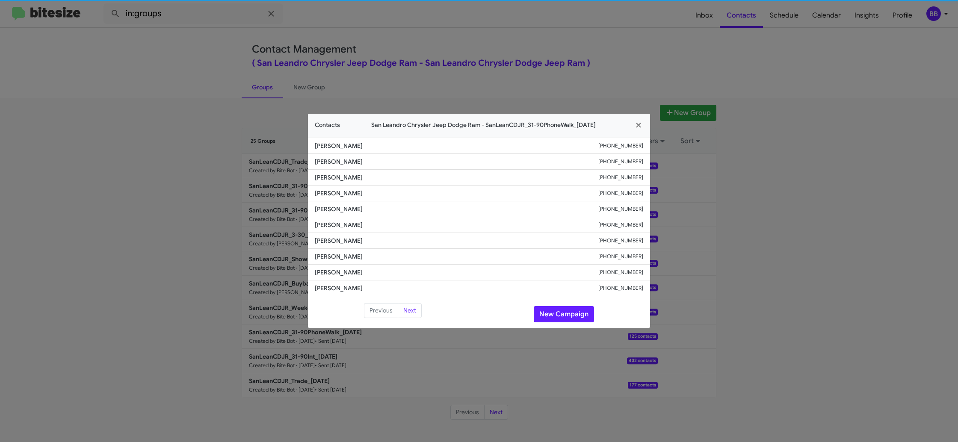
click at [341, 228] on span "Karen Ramirez" at bounding box center [457, 225] width 284 height 9
copy span "Karen Ramirez"
click at [541, 78] on modal-container "Contacts San Leandro Chrysler Jeep Dodge Ram - SanLeanCDJR_31-90PhoneWalk_10-10…" at bounding box center [479, 221] width 958 height 442
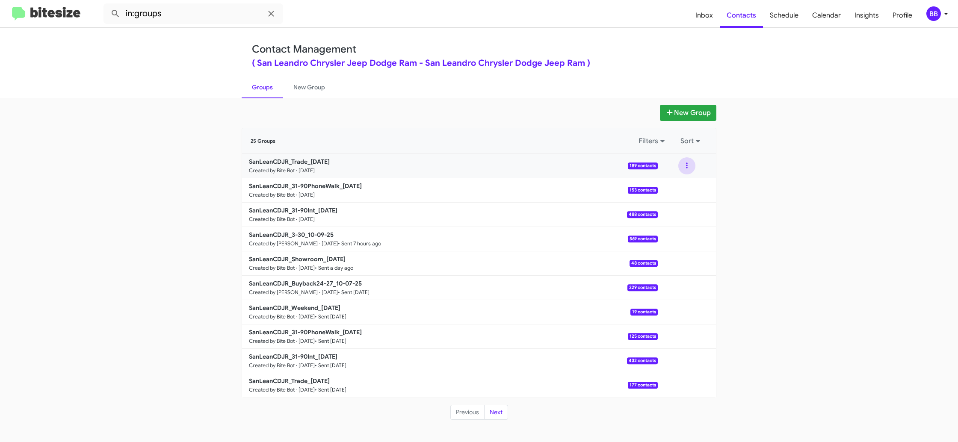
click at [682, 169] on button at bounding box center [687, 165] width 17 height 17
click at [680, 180] on button "View contacts" at bounding box center [661, 189] width 68 height 21
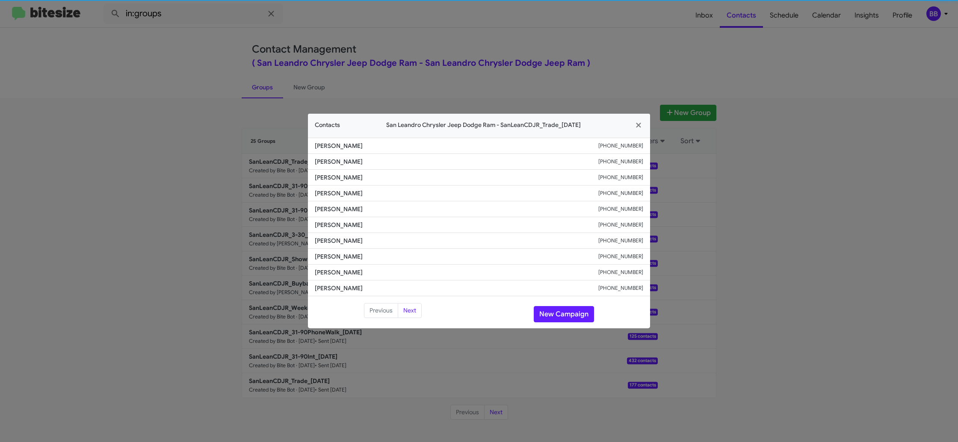
click at [317, 213] on li "Erik Huerta +16506795007" at bounding box center [479, 210] width 342 height 16
copy span "Erik Huerta"
drag, startPoint x: 281, startPoint y: 133, endPoint x: 337, endPoint y: 204, distance: 90.8
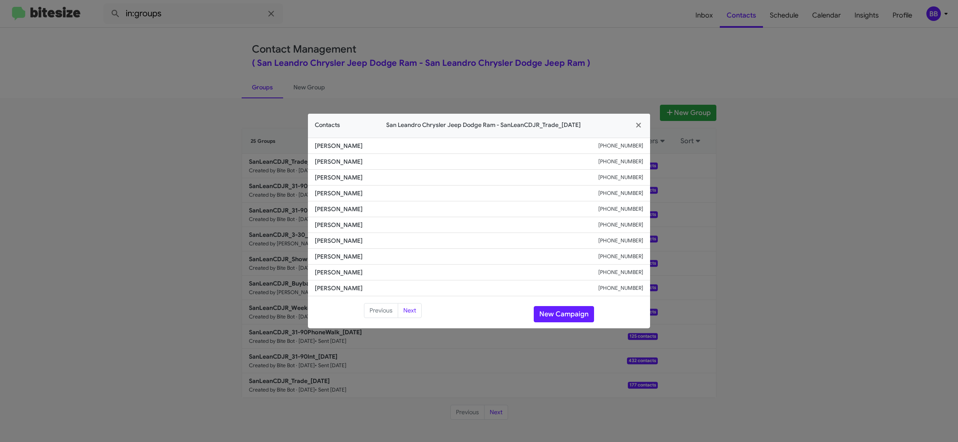
click at [281, 133] on modal-container "Contacts San Leandro Chrysler Jeep Dodge Ram - SanLeanCDJR_Trade_10-10-25 Giova…" at bounding box center [479, 221] width 958 height 442
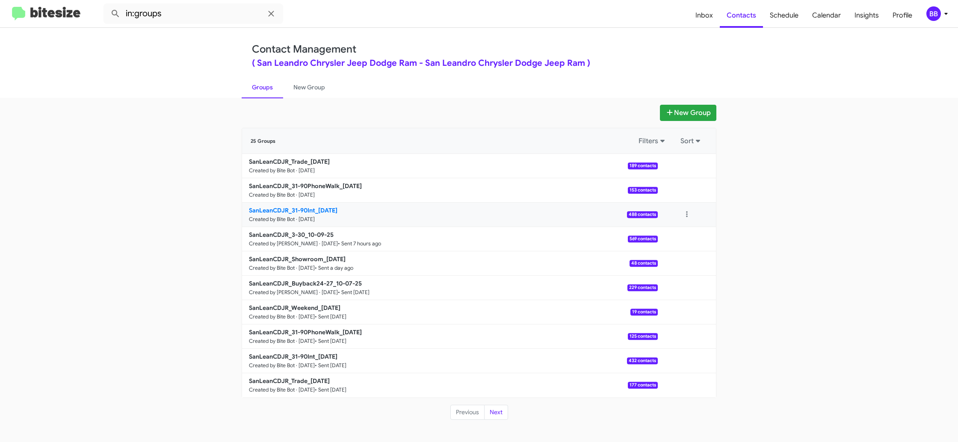
click at [315, 218] on small "Created by Bite Bot · Oct 10, 2025" at bounding box center [282, 219] width 66 height 7
click at [327, 214] on link "SanLeanCDJR_31-90Int_10-10-25 Created by Bite Bot · Oct 10, 2025 488 contacts" at bounding box center [450, 215] width 416 height 24
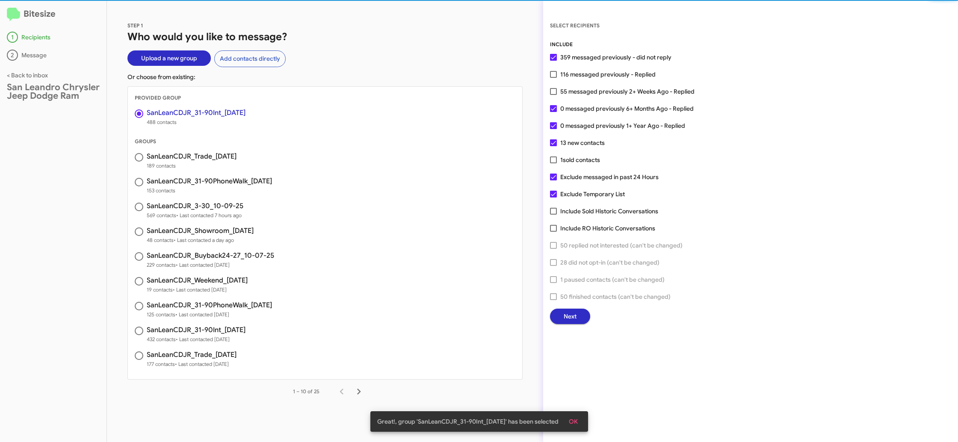
click at [574, 93] on span "55 messaged previously 2+ Weeks Ago - Replied" at bounding box center [627, 91] width 134 height 10
click at [554, 95] on input "55 messaged previously 2+ Weeks Ago - Replied" at bounding box center [553, 95] width 0 height 0
checkbox input "true"
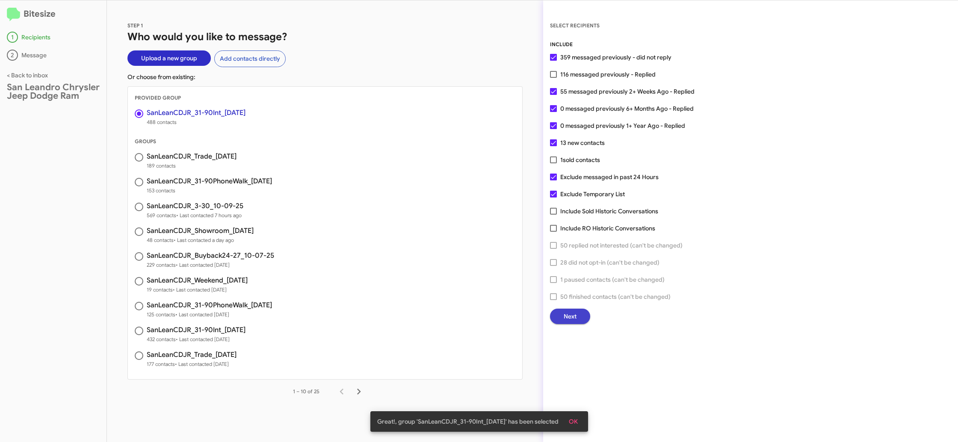
click at [567, 320] on span "Next" at bounding box center [570, 316] width 13 height 15
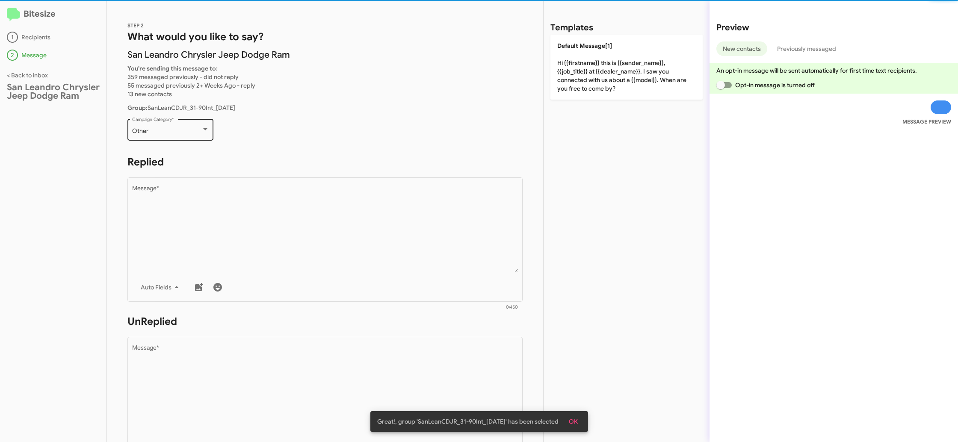
click at [187, 133] on div "Other" at bounding box center [166, 131] width 69 height 7
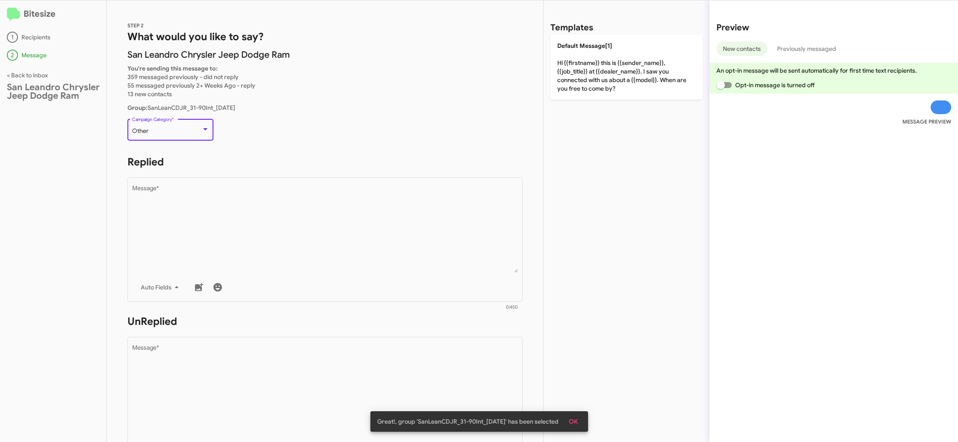
scroll to position [18, 0]
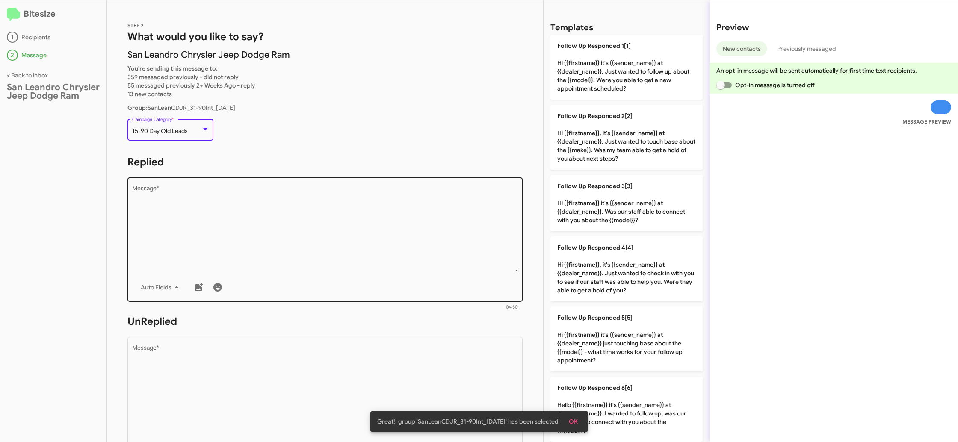
click at [293, 243] on textarea "Message *" at bounding box center [325, 229] width 386 height 87
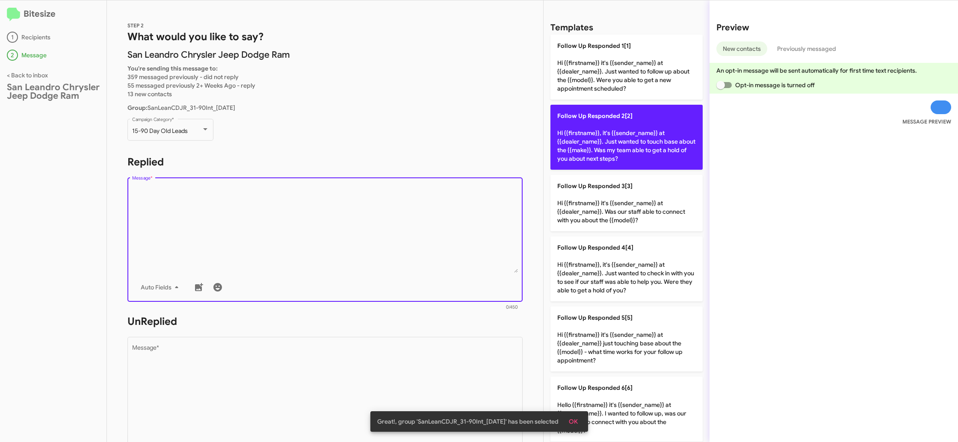
click at [580, 145] on p "Follow Up Responded 2[2] Hi {{firstname}}, it's {{sender_name}} at {{dealer_nam…" at bounding box center [627, 137] width 152 height 65
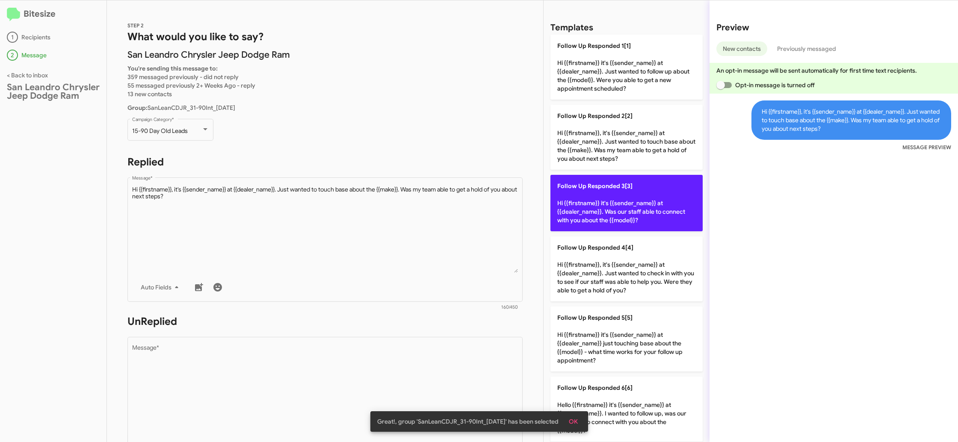
drag, startPoint x: 602, startPoint y: 201, endPoint x: 415, endPoint y: 213, distance: 186.9
click at [601, 201] on p "Follow Up Responded 3[3] Hi {{firstname}} it's {{sender_name}} at {{dealer_name…" at bounding box center [627, 203] width 152 height 56
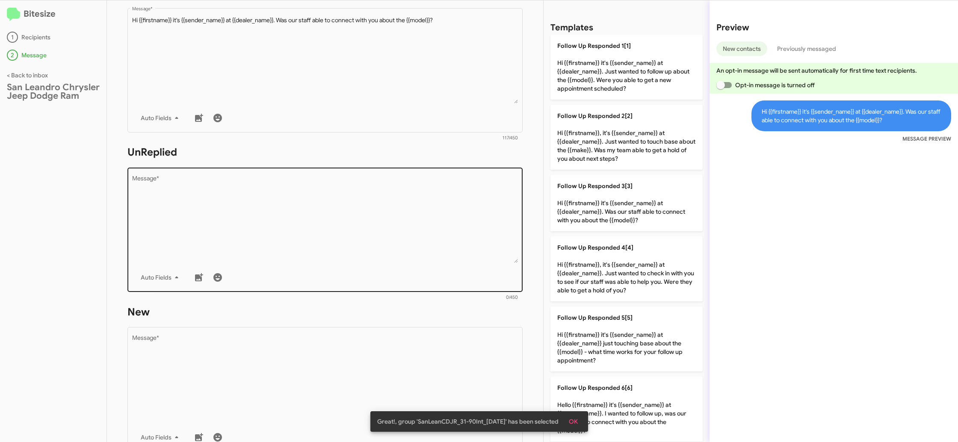
scroll to position [192, 0]
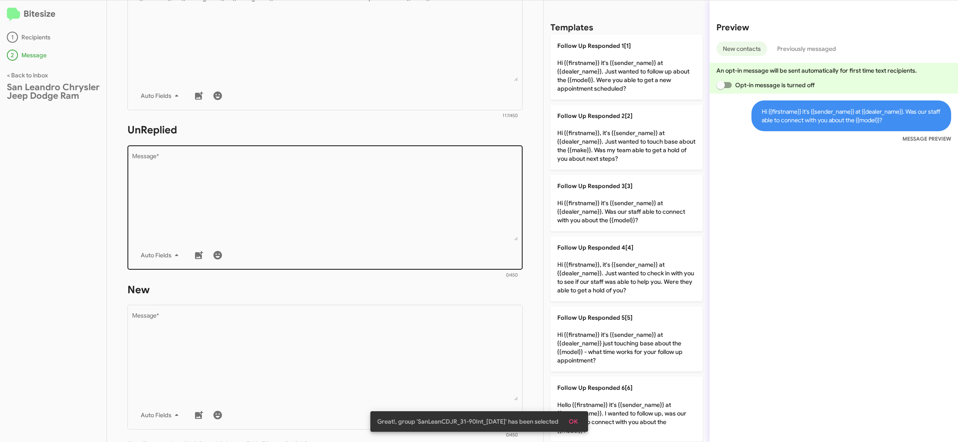
click at [425, 250] on div "Auto Fields" at bounding box center [325, 255] width 386 height 17
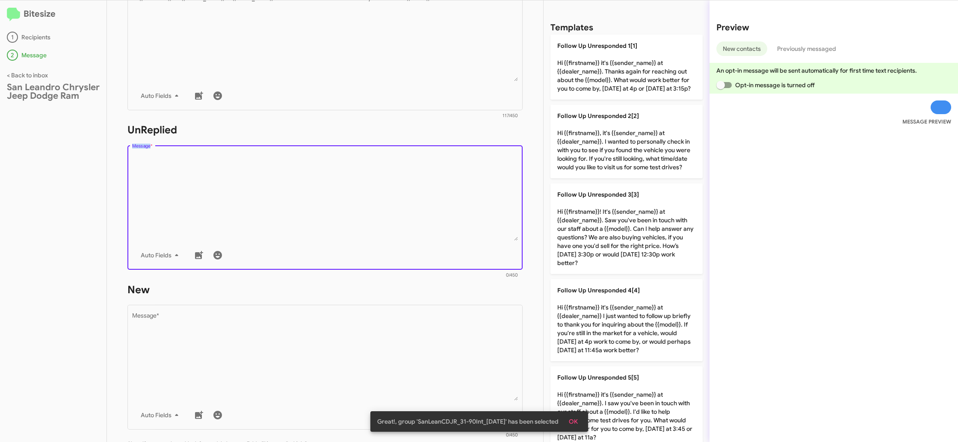
click at [425, 250] on div "Auto Fields" at bounding box center [325, 255] width 386 height 17
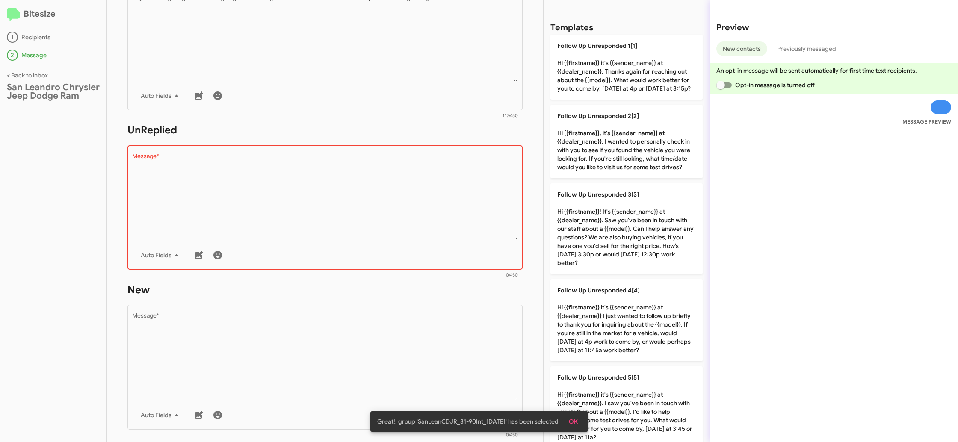
click at [425, 248] on div "Auto Fields" at bounding box center [325, 255] width 386 height 17
click at [424, 248] on div "Auto Fields" at bounding box center [325, 255] width 386 height 17
drag, startPoint x: 424, startPoint y: 248, endPoint x: 405, endPoint y: 171, distance: 79.4
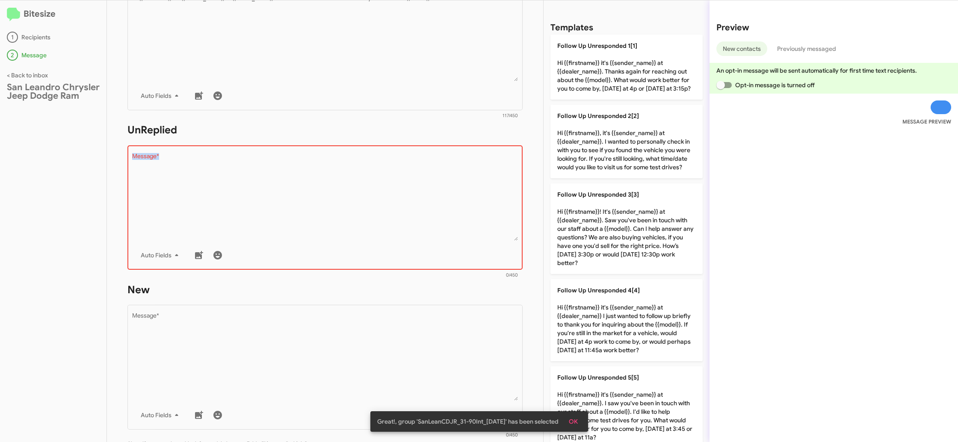
click at [418, 240] on div "Drop image here to insert Auto Fields Message *" at bounding box center [325, 207] width 386 height 126
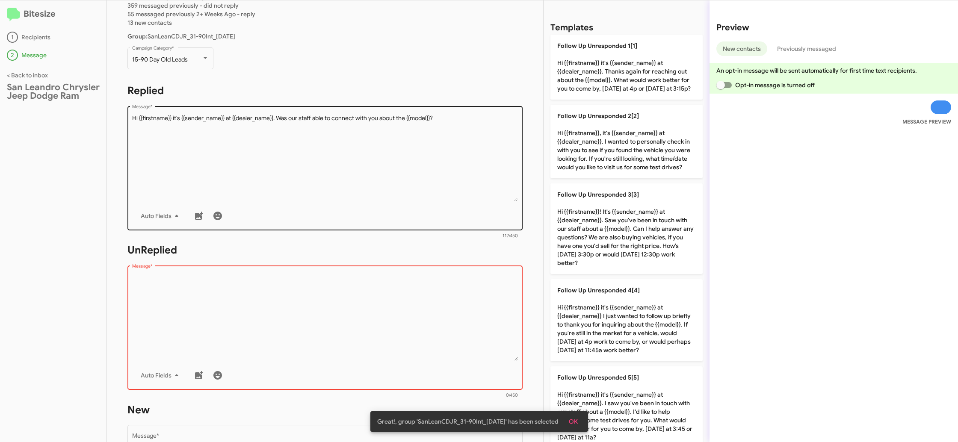
click at [413, 185] on textarea "Message *" at bounding box center [325, 157] width 386 height 87
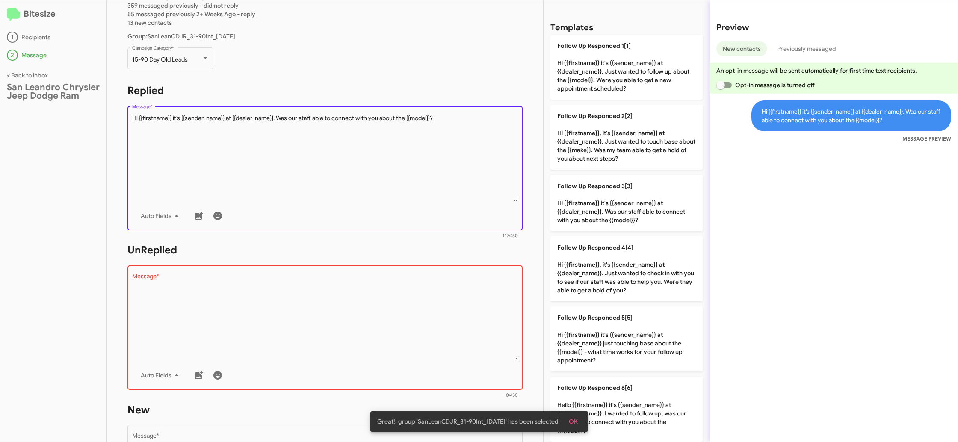
click at [413, 185] on textarea "Message *" at bounding box center [325, 157] width 386 height 87
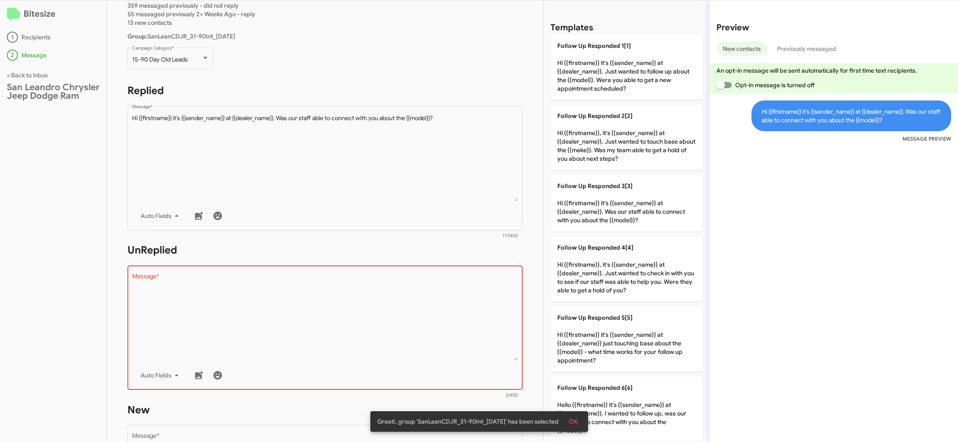
drag, startPoint x: 608, startPoint y: 51, endPoint x: 468, endPoint y: 239, distance: 234.7
click at [608, 51] on p "Follow Up Responded 1[1] Hi {{firstname}} it's {{sender_name}} at {{dealer_name…" at bounding box center [627, 67] width 152 height 65
type textarea "Hi {{firstname}} it's {{sender_name}} at {{dealer_name}}. Just wanted to follow…"
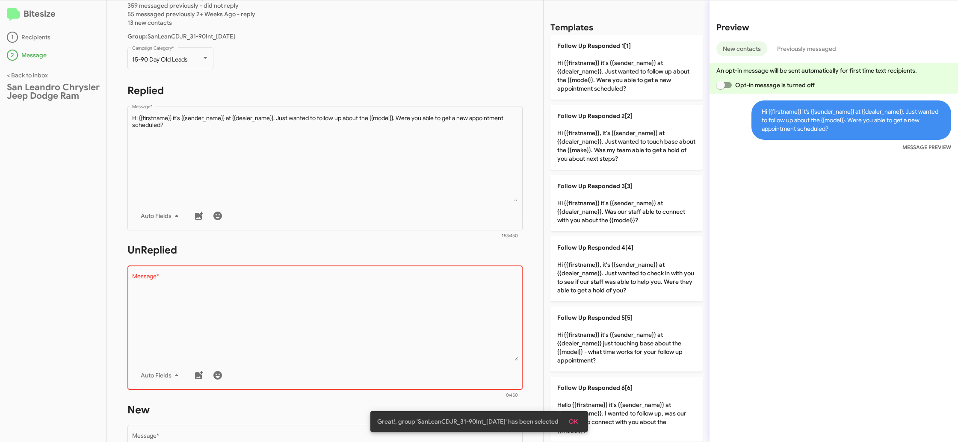
click at [436, 308] on textarea "Message *" at bounding box center [325, 317] width 386 height 87
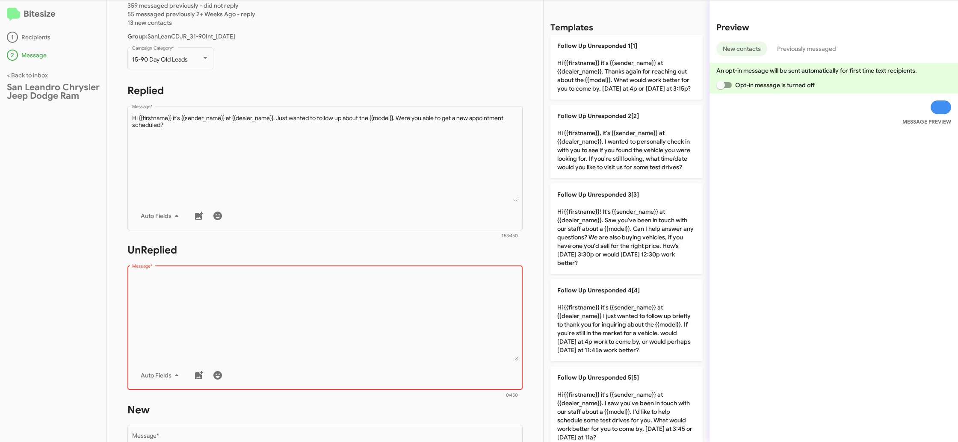
click at [436, 308] on textarea "Message *" at bounding box center [325, 317] width 386 height 87
drag, startPoint x: 436, startPoint y: 308, endPoint x: 548, endPoint y: 259, distance: 121.6
click at [445, 300] on textarea "Message *" at bounding box center [325, 317] width 386 height 87
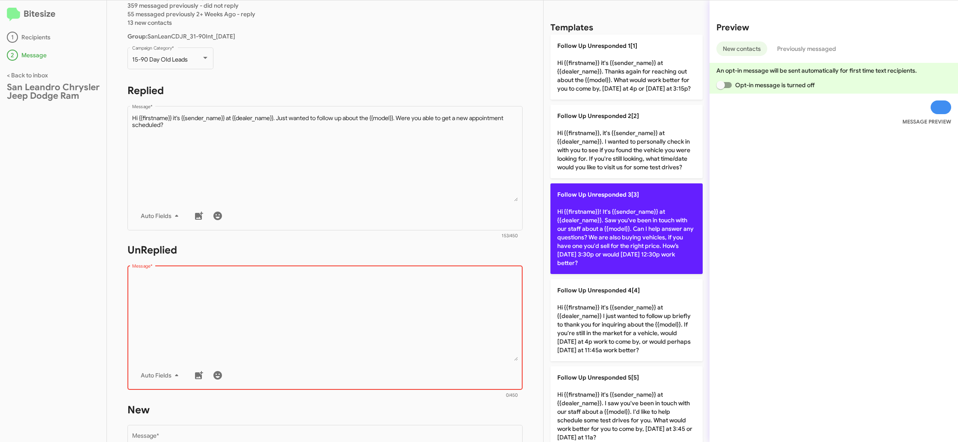
click at [573, 253] on p "Follow Up Unresponded 3[3] Hi {{firstname}}! It's {{sender_name}} at {{dealer_n…" at bounding box center [627, 229] width 152 height 91
type textarea "Hi {{firstname}}! It's {{sender_name}} at {{dealer_name}}. Saw you've been in t…"
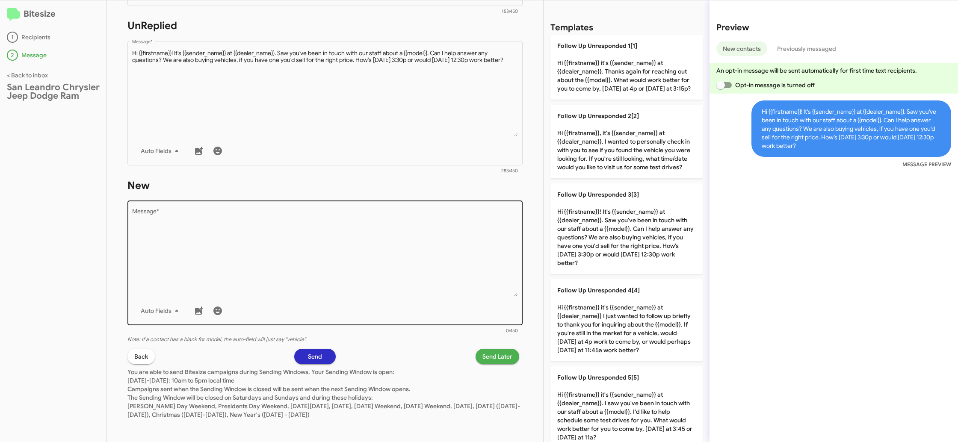
scroll to position [299, 0]
click at [431, 231] on textarea "Message *" at bounding box center [325, 250] width 386 height 87
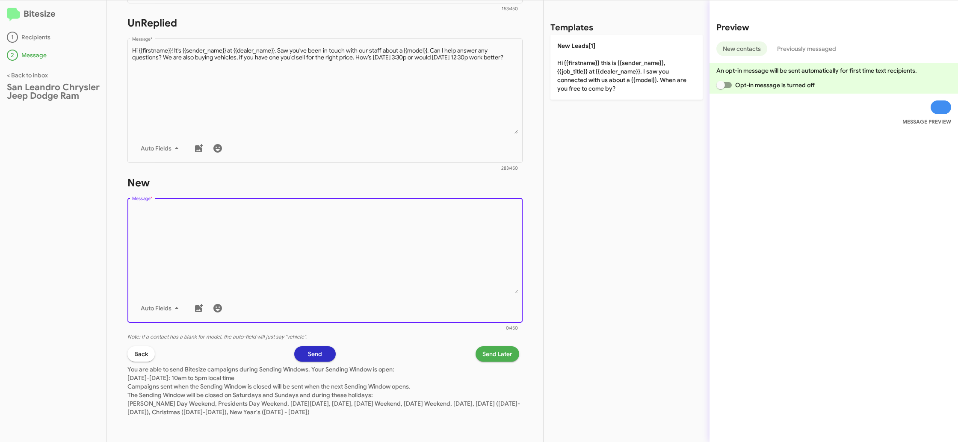
click at [457, 203] on div "Drop image here to insert Auto Fields Message *" at bounding box center [325, 260] width 386 height 126
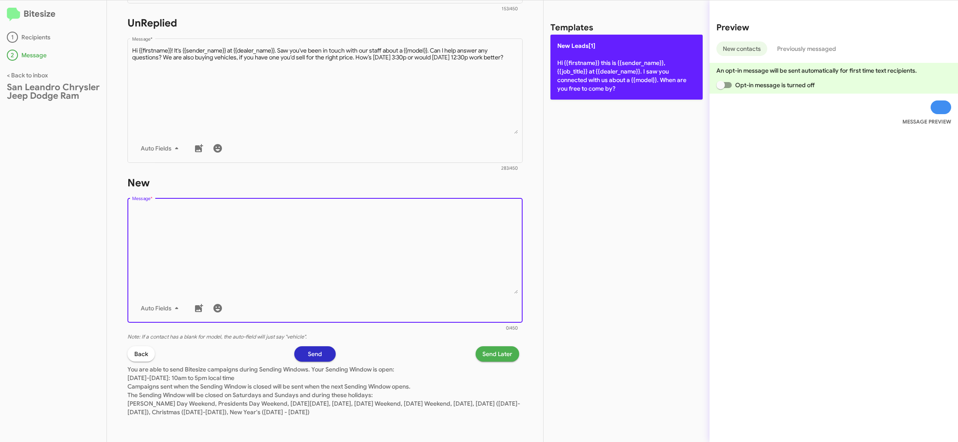
drag, startPoint x: 593, startPoint y: 76, endPoint x: 565, endPoint y: 71, distance: 29.0
click at [593, 76] on p "New Leads[1] Hi {{firstname}} this is {{sender_name}}, {{job_title}} at {{deale…" at bounding box center [627, 67] width 152 height 65
type textarea "Hi {{firstname}} this is {{sender_name}}, {{job_title}} at {{dealer_name}}. I s…"
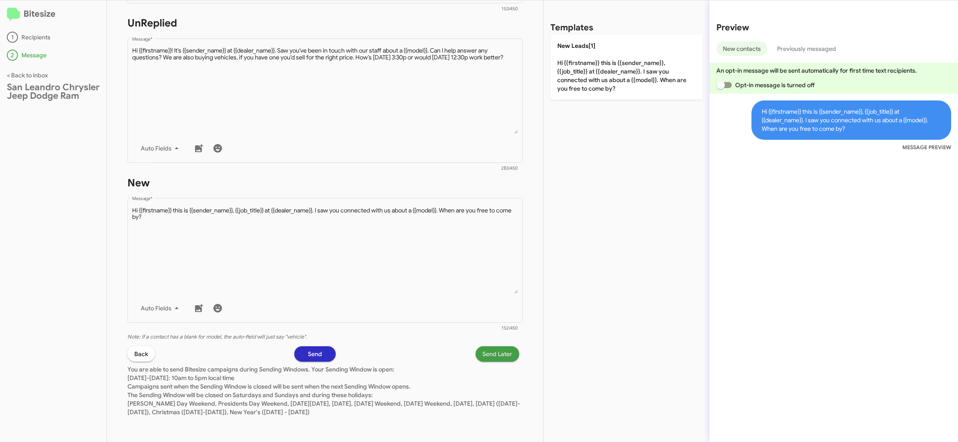
drag, startPoint x: 486, startPoint y: 347, endPoint x: 489, endPoint y: 351, distance: 4.8
click at [489, 351] on span "Send Later" at bounding box center [498, 354] width 30 height 15
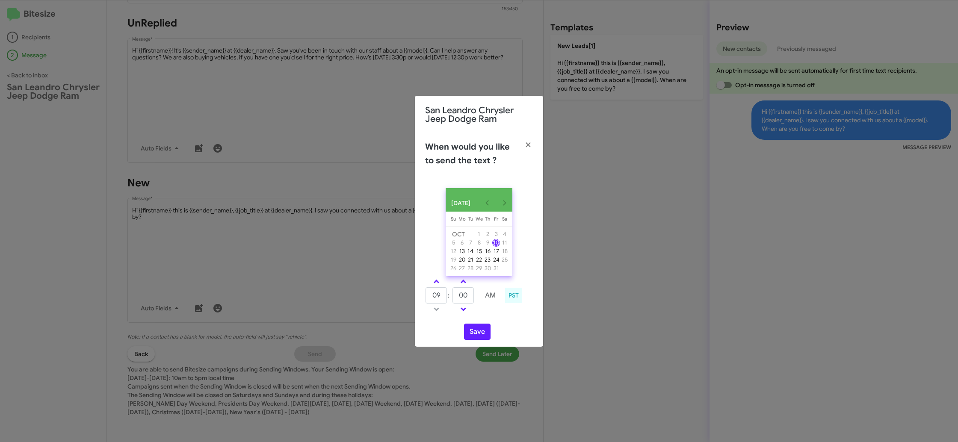
drag, startPoint x: 439, startPoint y: 284, endPoint x: 449, endPoint y: 289, distance: 11.1
click at [441, 285] on link at bounding box center [436, 282] width 15 height 10
type input "10"
click at [462, 295] on input "00" at bounding box center [463, 296] width 21 height 16
click at [463, 296] on input "00" at bounding box center [463, 296] width 21 height 16
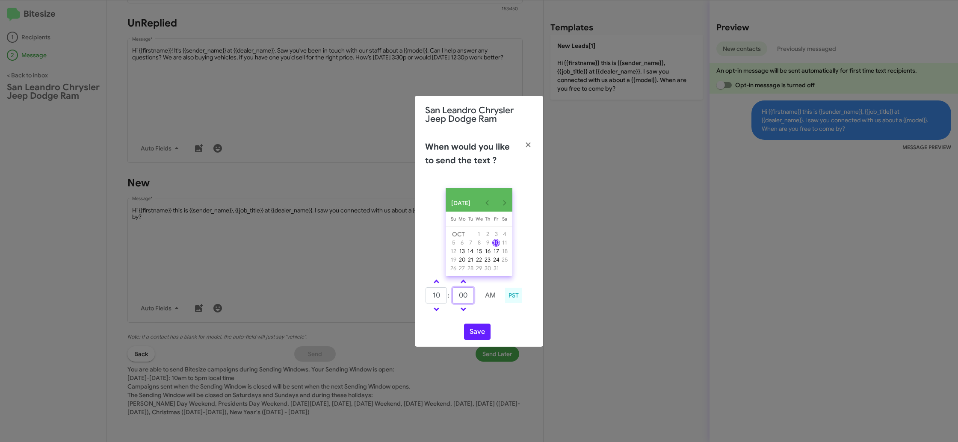
type input "0"
type input "30"
drag, startPoint x: 504, startPoint y: 323, endPoint x: 472, endPoint y: 335, distance: 33.5
click at [490, 328] on div "OCT 2025 Sunday Su Monday Mo Tuesday Tu Wednesday We Thursday Th Friday Fr Satu…" at bounding box center [479, 264] width 128 height 166
click at [473, 335] on button "Save" at bounding box center [477, 332] width 27 height 16
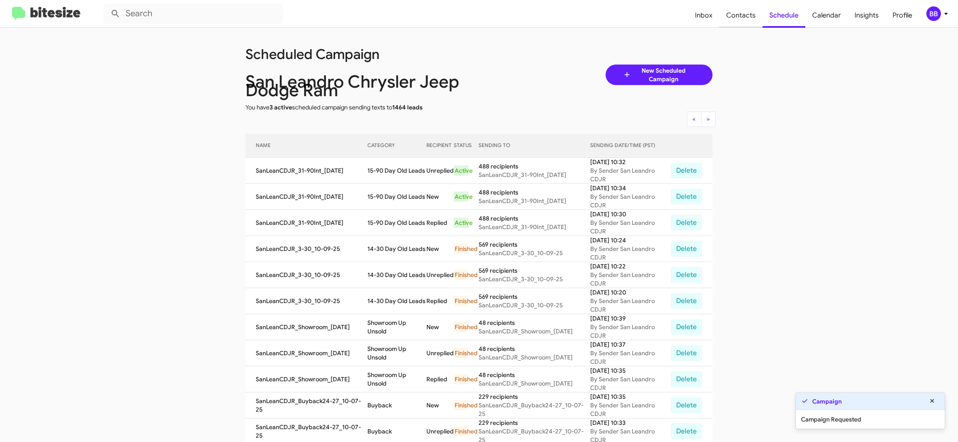
click at [739, 17] on span "Contacts" at bounding box center [741, 15] width 43 height 25
type input "in:groups"
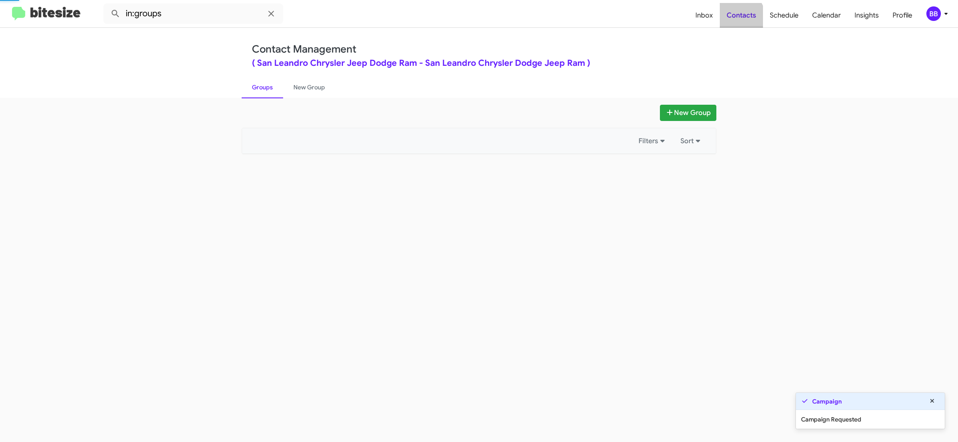
click at [739, 17] on span "Contacts" at bounding box center [741, 15] width 43 height 25
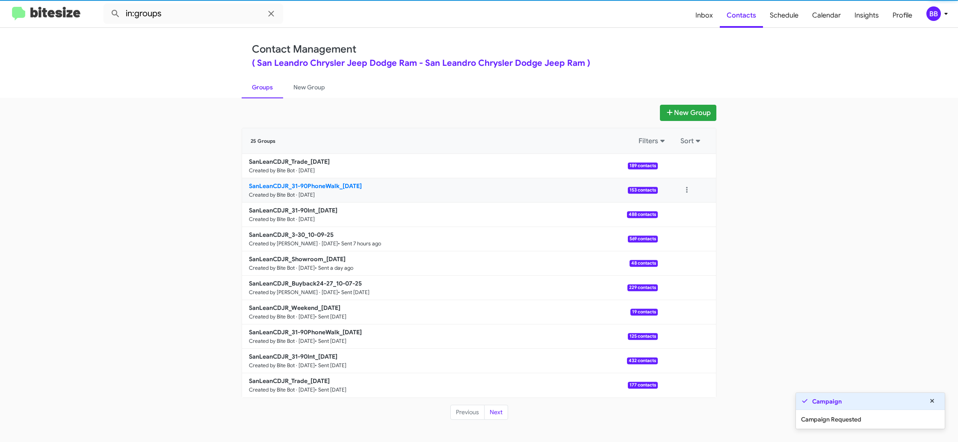
click at [332, 182] on b "SanLeanCDJR_31-90PhoneWalk_10-10-25" at bounding box center [305, 186] width 113 height 8
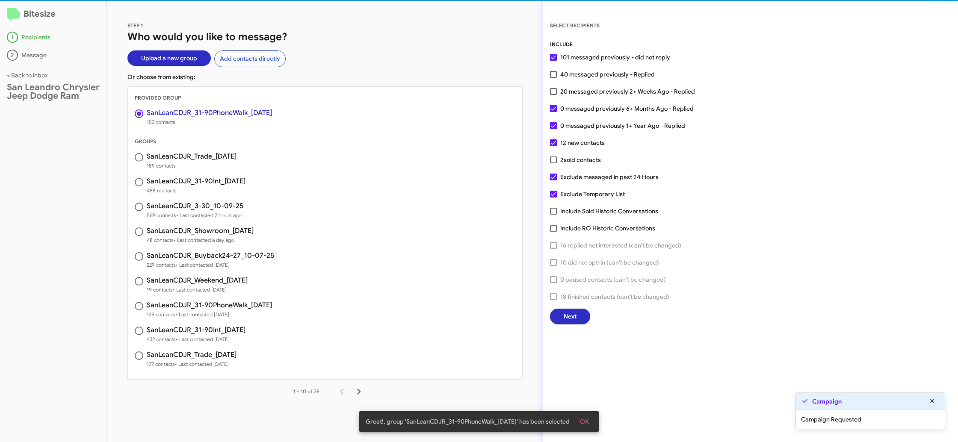
click at [557, 93] on label "20 messaged previously 2+ Weeks Ago - Replied" at bounding box center [622, 91] width 145 height 10
click at [554, 95] on input "20 messaged previously 2+ Weeks Ago - Replied" at bounding box center [553, 95] width 0 height 0
checkbox input "true"
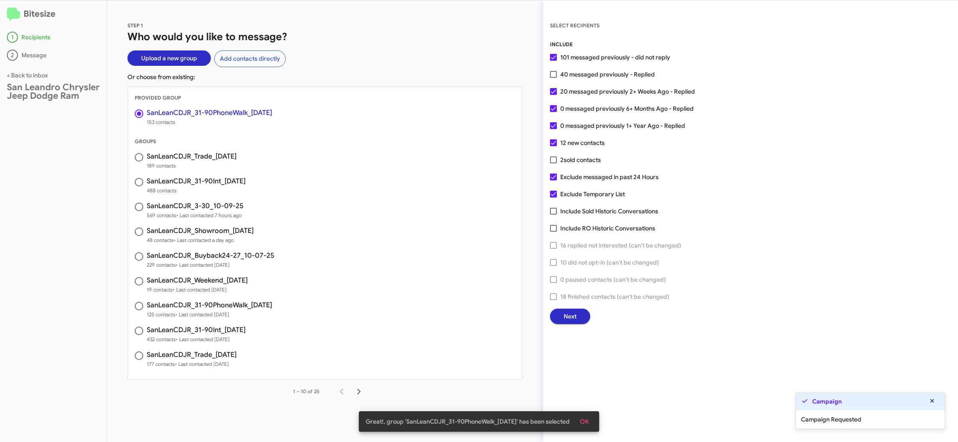
click at [576, 319] on span "Next" at bounding box center [570, 316] width 13 height 15
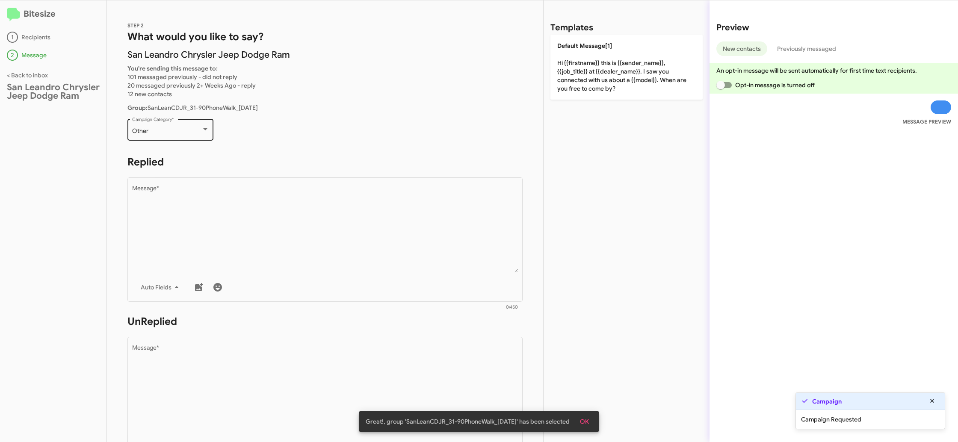
click at [192, 127] on div "Other Campaign Category *" at bounding box center [170, 129] width 77 height 24
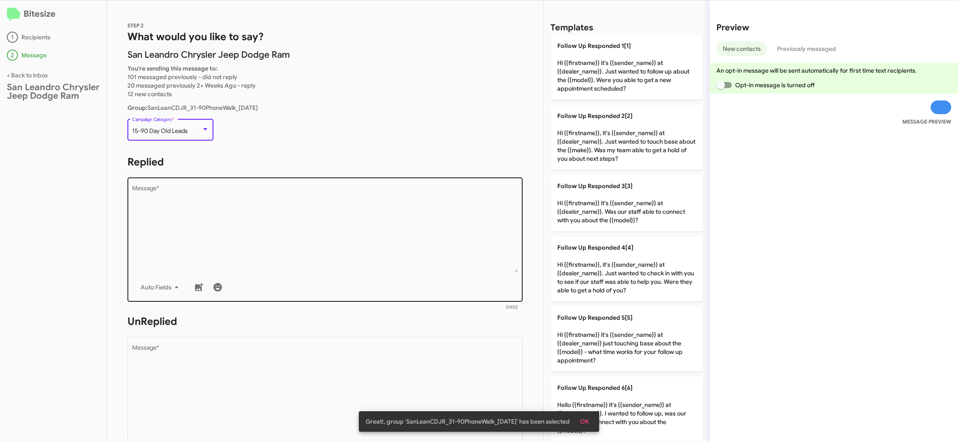
click at [292, 196] on textarea "Message *" at bounding box center [325, 229] width 386 height 87
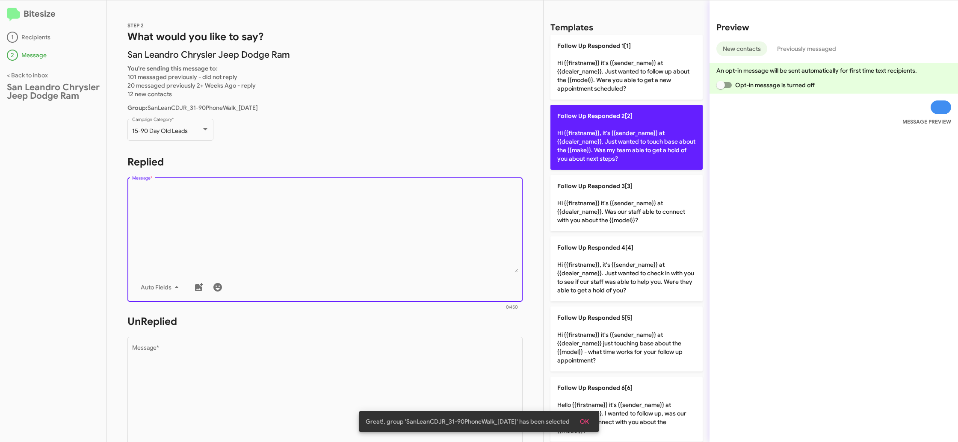
drag, startPoint x: 297, startPoint y: 203, endPoint x: 635, endPoint y: 155, distance: 341.0
click at [323, 199] on textarea "Message *" at bounding box center [325, 229] width 386 height 87
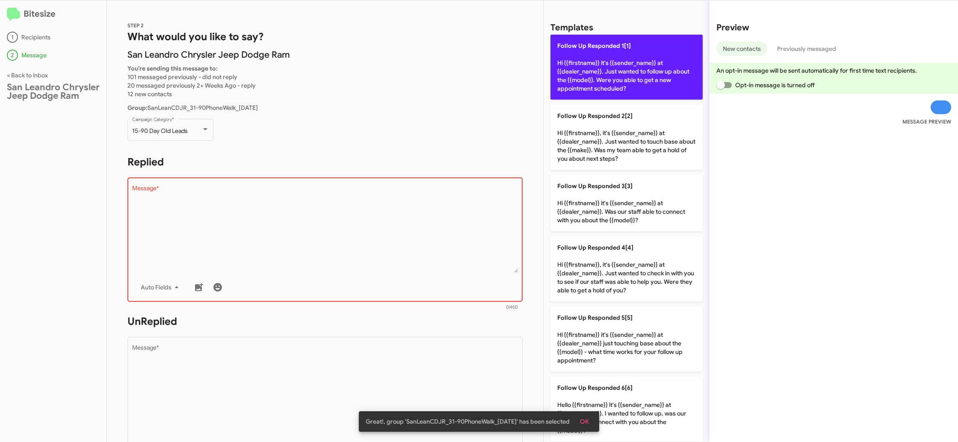
drag, startPoint x: 643, startPoint y: 88, endPoint x: 469, endPoint y: 181, distance: 197.5
click at [641, 87] on p "Follow Up Responded 1[1] Hi {{firstname}} it's {{sender_name}} at {{dealer_name…" at bounding box center [627, 67] width 152 height 65
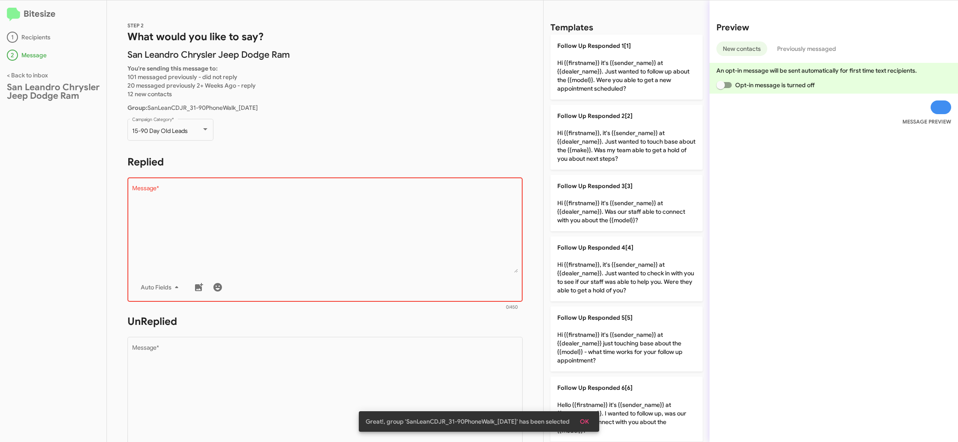
type textarea "Hi {{firstname}} it's {{sender_name}} at {{dealer_name}}. Just wanted to follow…"
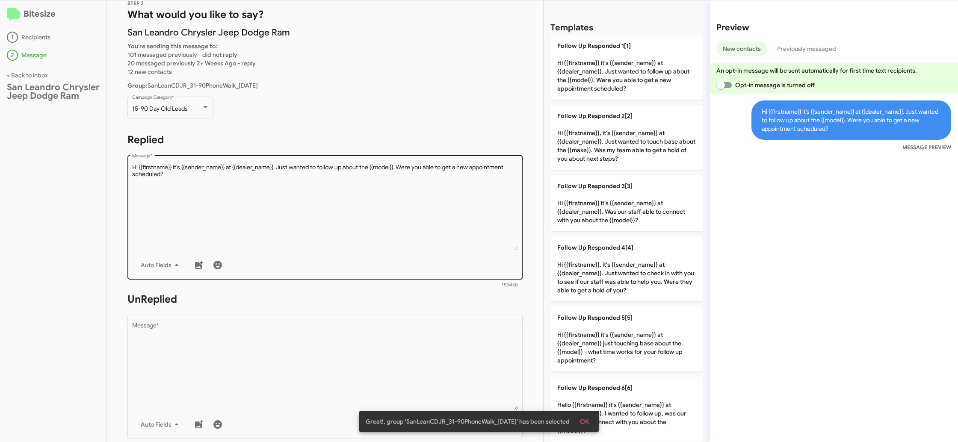
scroll to position [37, 0]
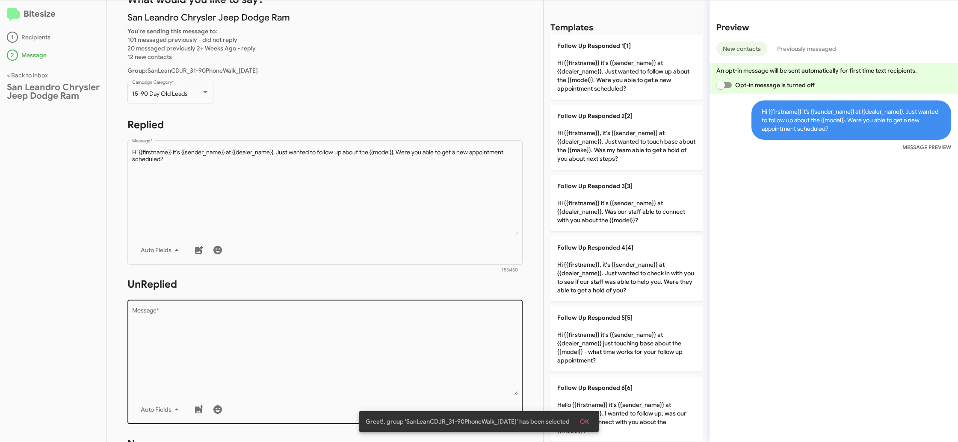
drag, startPoint x: 424, startPoint y: 297, endPoint x: 427, endPoint y: 304, distance: 7.9
click at [424, 297] on form "UnReplied Drop image here to insert Auto Fields Message * 0/450" at bounding box center [325, 356] width 395 height 156
click at [435, 321] on textarea "Message *" at bounding box center [325, 351] width 386 height 87
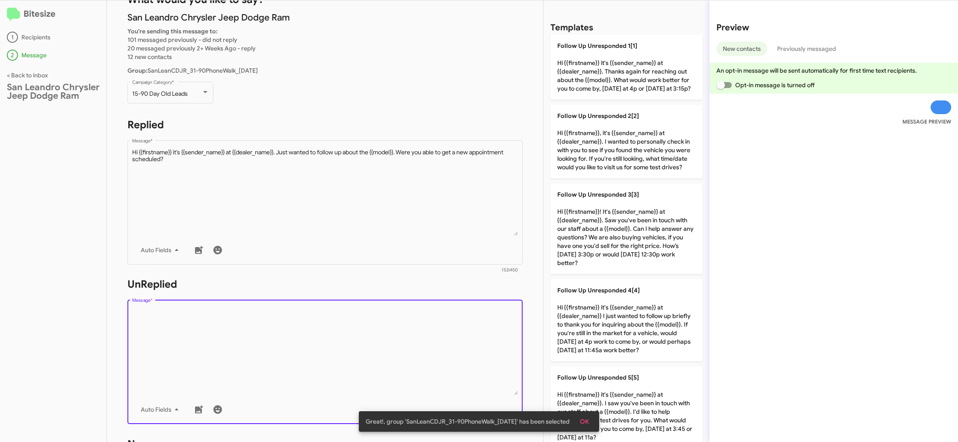
drag, startPoint x: 435, startPoint y: 321, endPoint x: 520, endPoint y: 299, distance: 88.0
click at [444, 319] on textarea "Message *" at bounding box center [325, 351] width 386 height 87
drag, startPoint x: 632, startPoint y: 248, endPoint x: 550, endPoint y: 242, distance: 81.9
click at [608, 245] on p "Follow Up Unresponded 3[3] Hi {{firstname}}! It's {{sender_name}} at {{dealer_n…" at bounding box center [627, 229] width 152 height 91
type textarea "Hi {{firstname}}! It's {{sender_name}} at {{dealer_name}}. Saw you've been in t…"
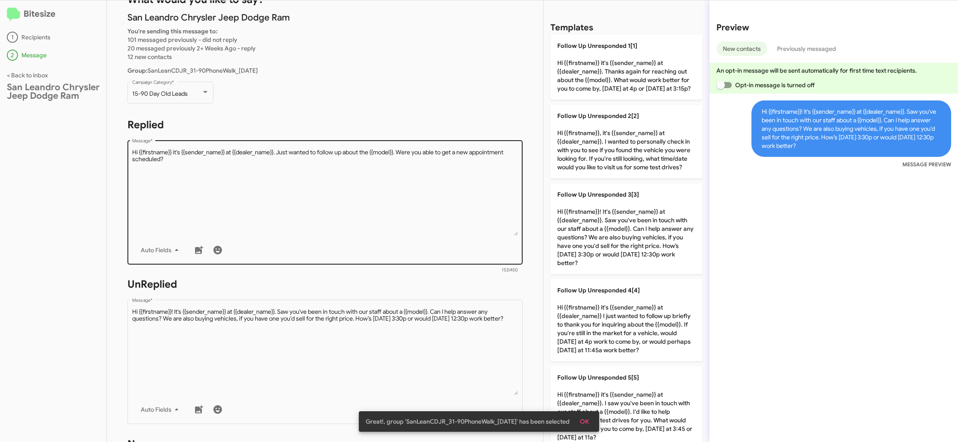
scroll to position [299, 0]
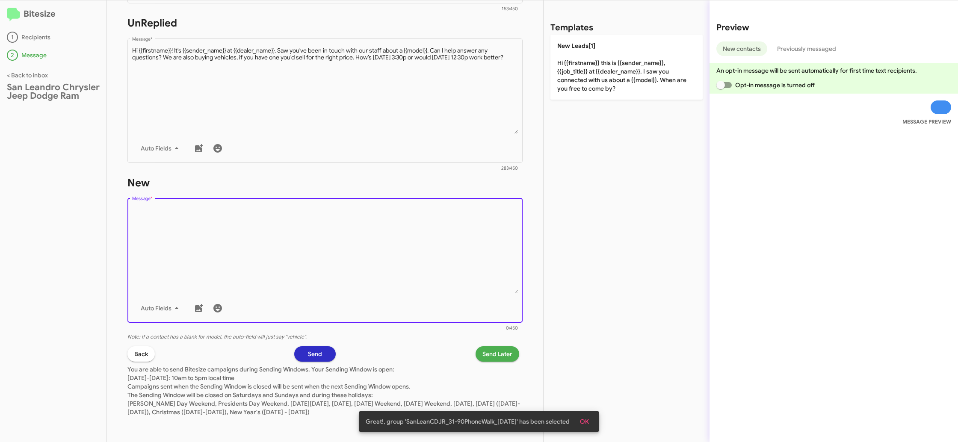
click at [476, 219] on textarea "Message *" at bounding box center [325, 250] width 386 height 87
click at [484, 201] on div "Drop image here to insert Auto Fields Message *" at bounding box center [325, 260] width 386 height 126
click at [595, 99] on div "Templates New Leads[1] Hi {{firstname}} this is {{sender_name}}, {{job_title}} …" at bounding box center [627, 221] width 166 height 442
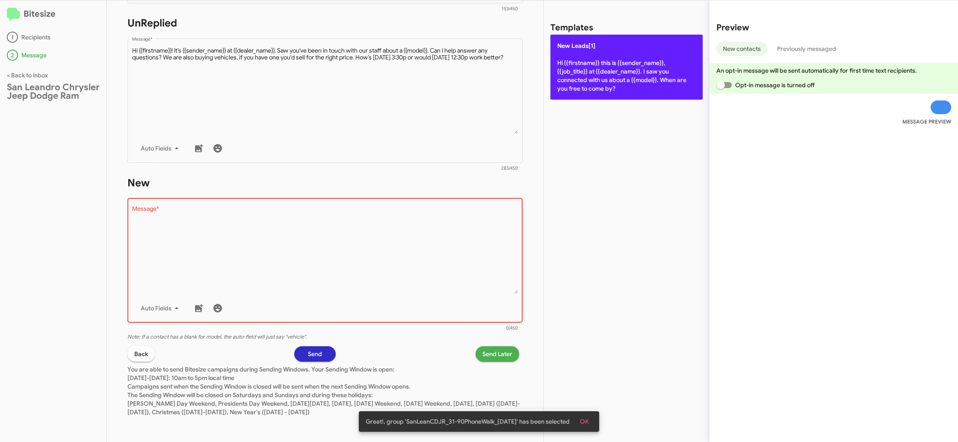
click at [577, 77] on p "New Leads[1] Hi {{firstname}} this is {{sender_name}}, {{job_title}} at {{deale…" at bounding box center [627, 67] width 152 height 65
type textarea "Hi {{firstname}} this is {{sender_name}}, {{job_title}} at {{dealer_name}}. I s…"
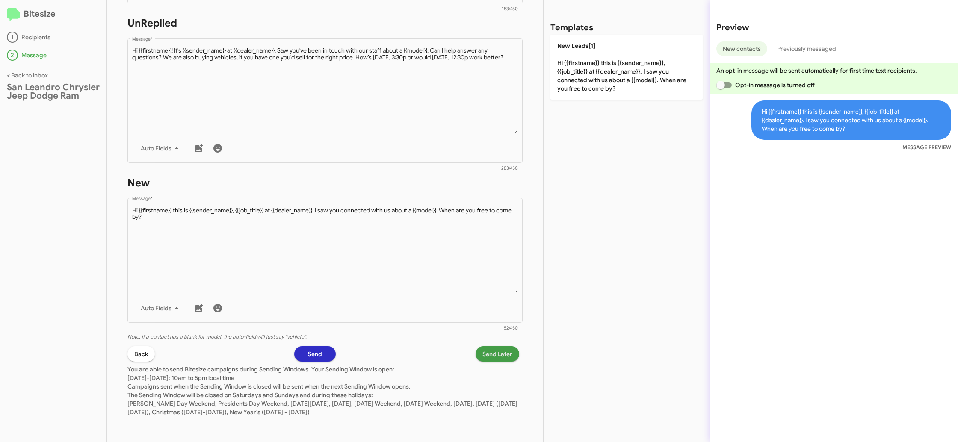
click at [496, 352] on span "Send Later" at bounding box center [498, 354] width 30 height 15
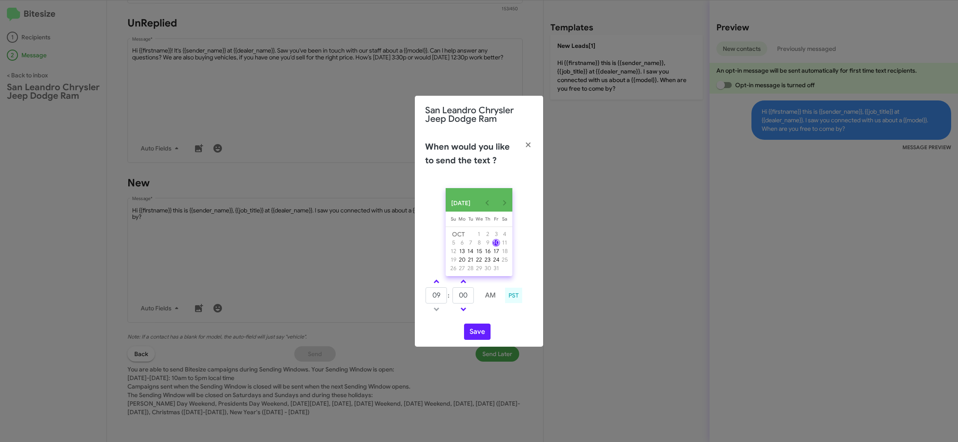
drag, startPoint x: 438, startPoint y: 283, endPoint x: 475, endPoint y: 304, distance: 43.1
click at [439, 283] on link at bounding box center [436, 282] width 15 height 10
type input "10"
click at [473, 302] on input "00" at bounding box center [463, 296] width 21 height 16
click at [463, 298] on input "00" at bounding box center [463, 296] width 21 height 16
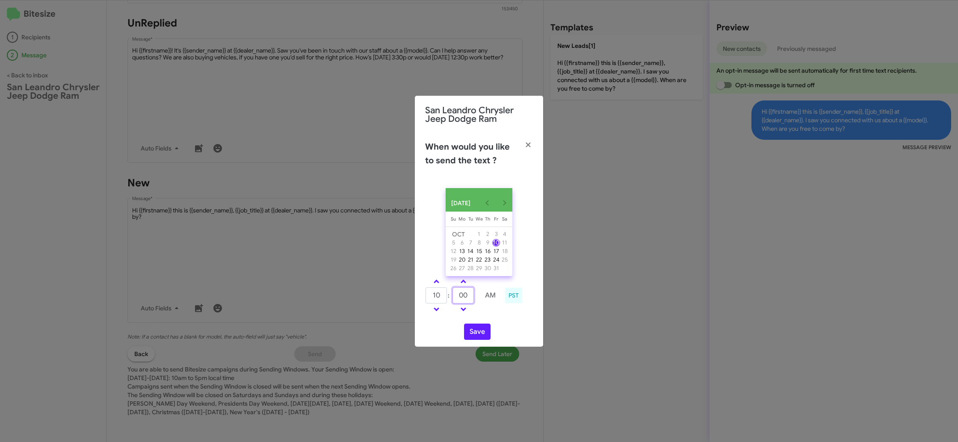
click at [463, 298] on input "00" at bounding box center [463, 296] width 21 height 16
type input "40"
drag, startPoint x: 490, startPoint y: 319, endPoint x: 473, endPoint y: 333, distance: 21.6
click at [488, 320] on div "OCT 2025 Sunday Su Monday Mo Tuesday Tu Wednesday We Thursday Th Friday Fr Satu…" at bounding box center [479, 264] width 128 height 166
click at [473, 333] on button "Save" at bounding box center [477, 332] width 27 height 16
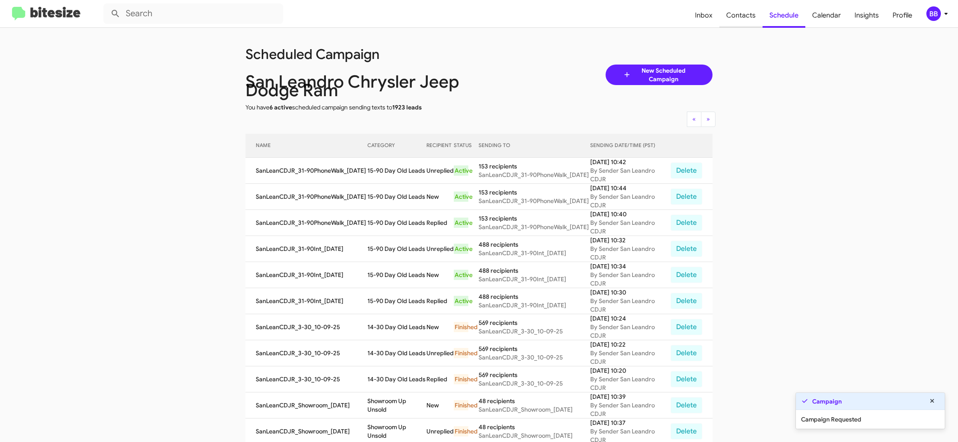
click at [735, 16] on span "Contacts" at bounding box center [741, 15] width 43 height 25
type input "in:groups"
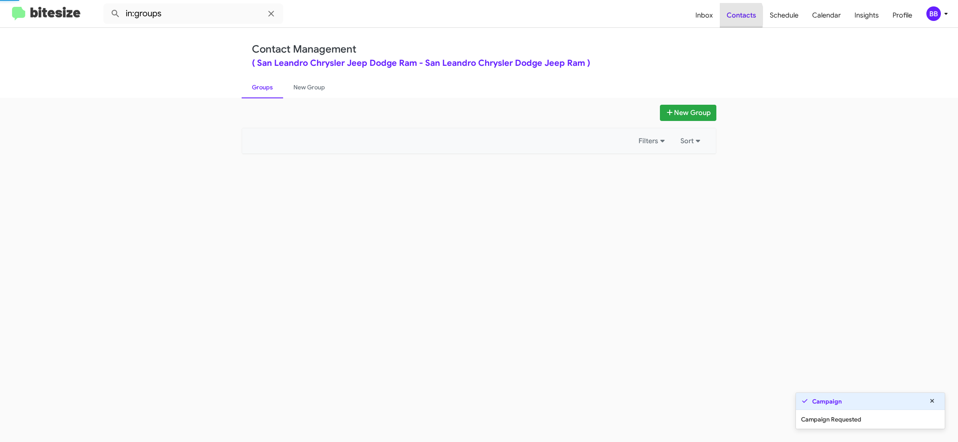
click at [735, 16] on span "Contacts" at bounding box center [741, 15] width 43 height 25
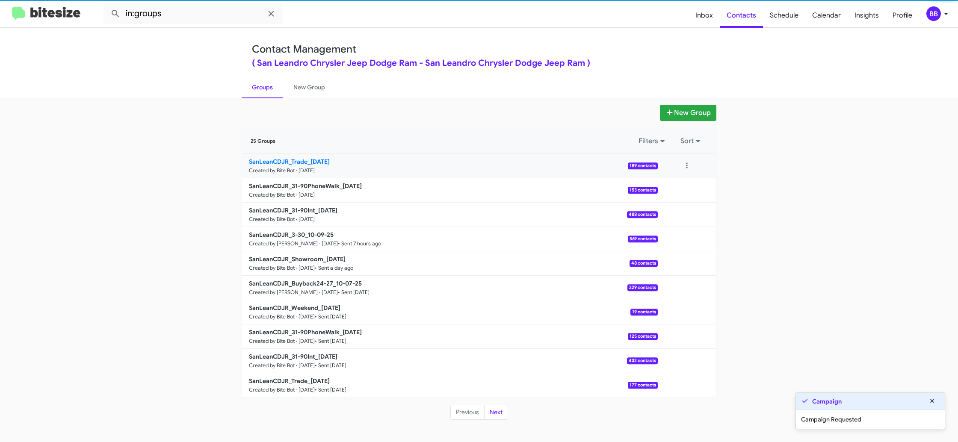
click at [281, 163] on b "SanLeanCDJR_Trade_10-10-25" at bounding box center [289, 162] width 81 height 8
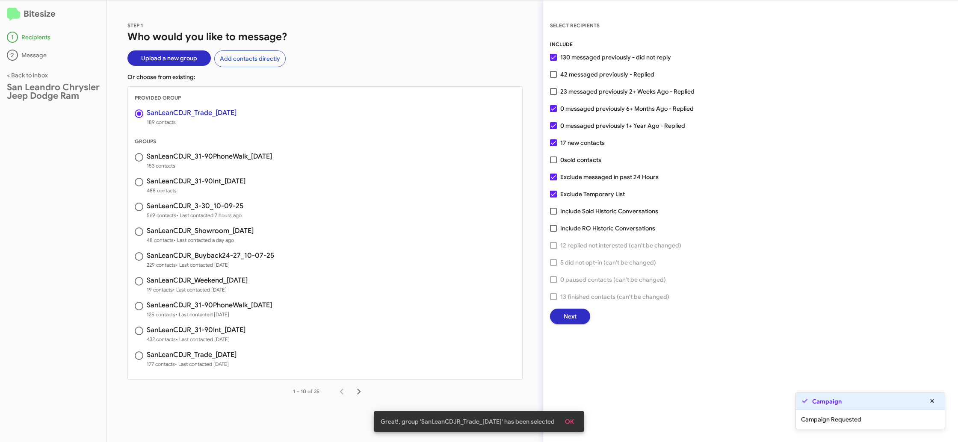
click at [575, 94] on span "23 messaged previously 2+ Weeks Ago - Replied" at bounding box center [627, 91] width 134 height 10
click at [554, 95] on input "23 messaged previously 2+ Weeks Ago - Replied" at bounding box center [553, 95] width 0 height 0
checkbox input "true"
drag, startPoint x: 584, startPoint y: 321, endPoint x: 580, endPoint y: 320, distance: 4.9
click at [581, 320] on div "Next" at bounding box center [750, 316] width 401 height 15
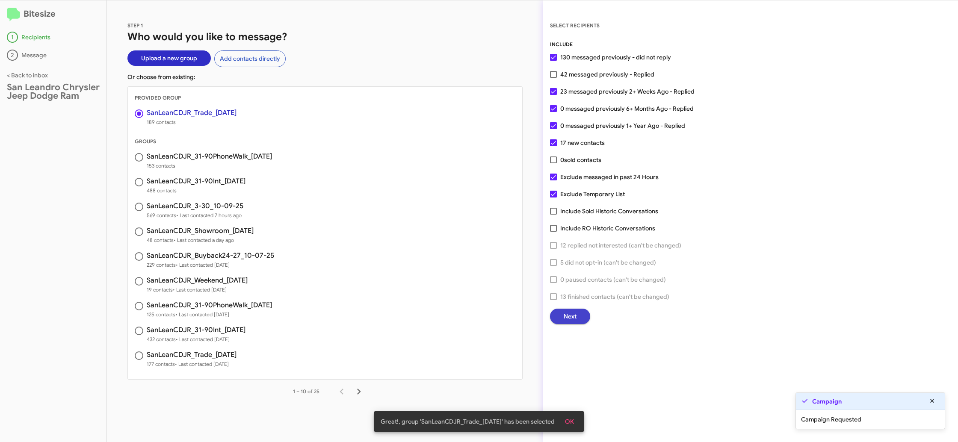
click at [559, 318] on button "Next" at bounding box center [570, 316] width 40 height 15
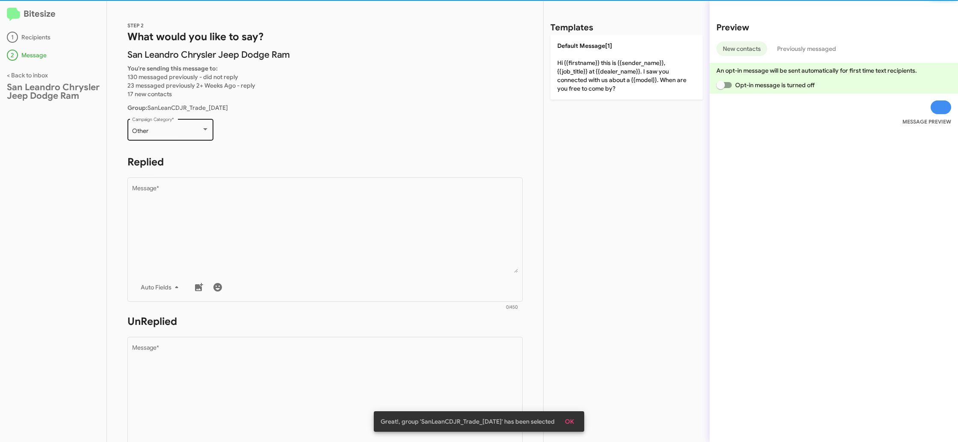
click at [186, 136] on div "Other Campaign Category *" at bounding box center [170, 129] width 77 height 24
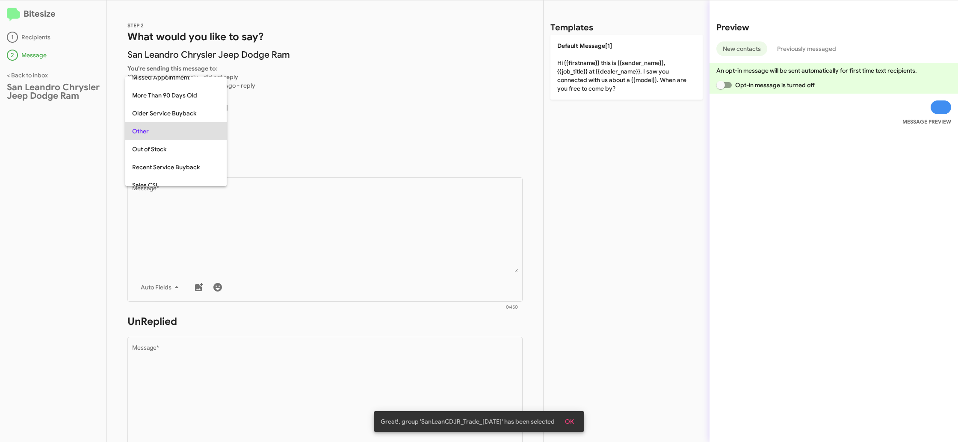
scroll to position [304, 0]
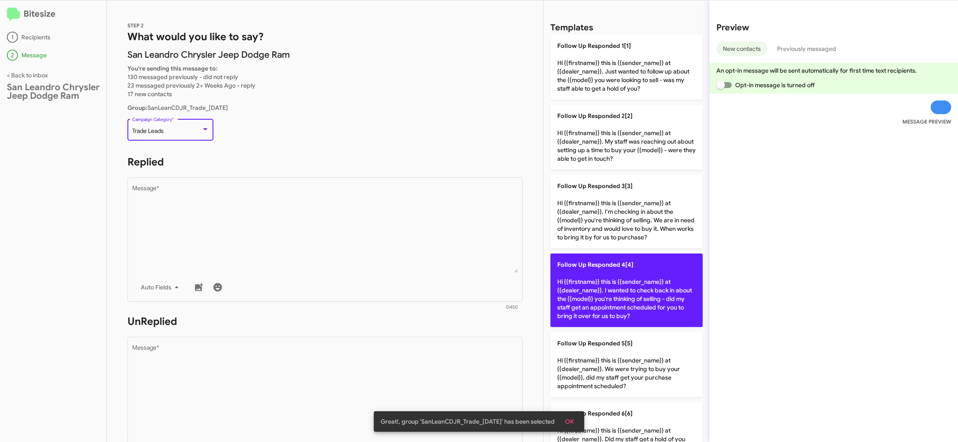
click at [428, 290] on div "Auto Fields" at bounding box center [325, 287] width 386 height 17
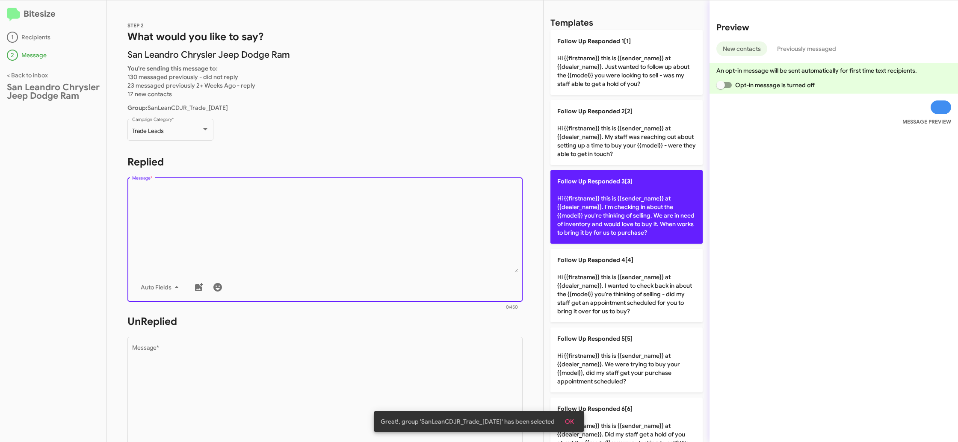
scroll to position [17, 0]
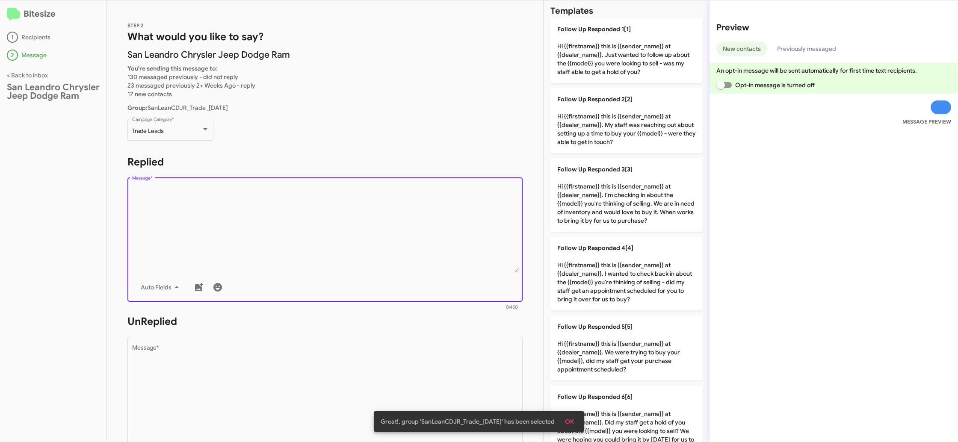
drag, startPoint x: 657, startPoint y: 207, endPoint x: 479, endPoint y: 270, distance: 188.6
click at [657, 207] on p "Follow Up Responded 3[3] Hi {{firstname}} this is {{sender_name}} at {{dealer_n…" at bounding box center [627, 195] width 152 height 74
type textarea "Hi {{firstname}} this is {{sender_name}} at {{dealer_name}}. I'm checking in ab…"
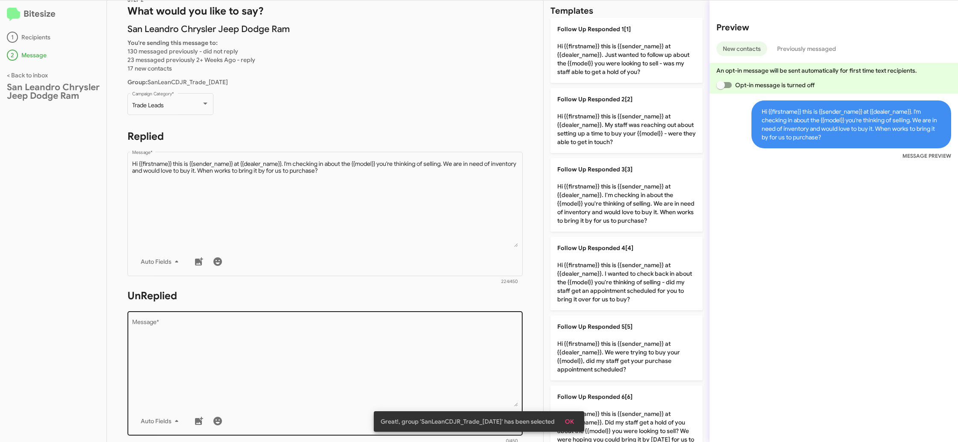
scroll to position [49, 0]
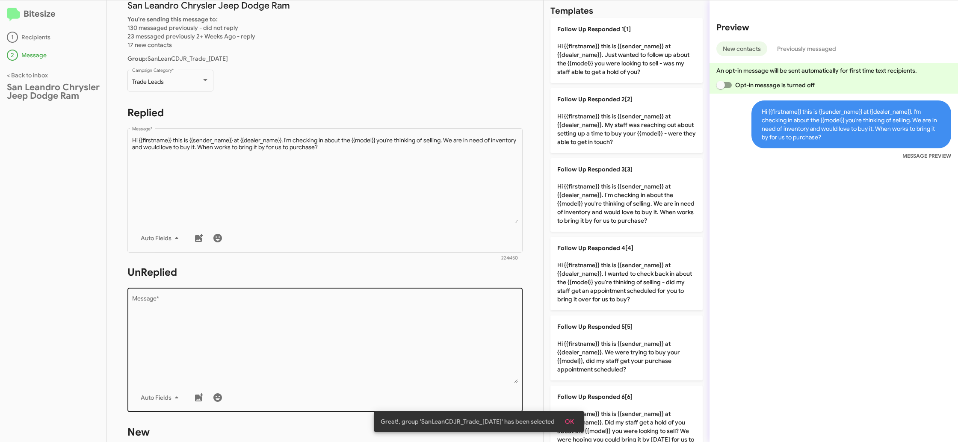
click at [409, 340] on textarea "Message *" at bounding box center [325, 339] width 386 height 87
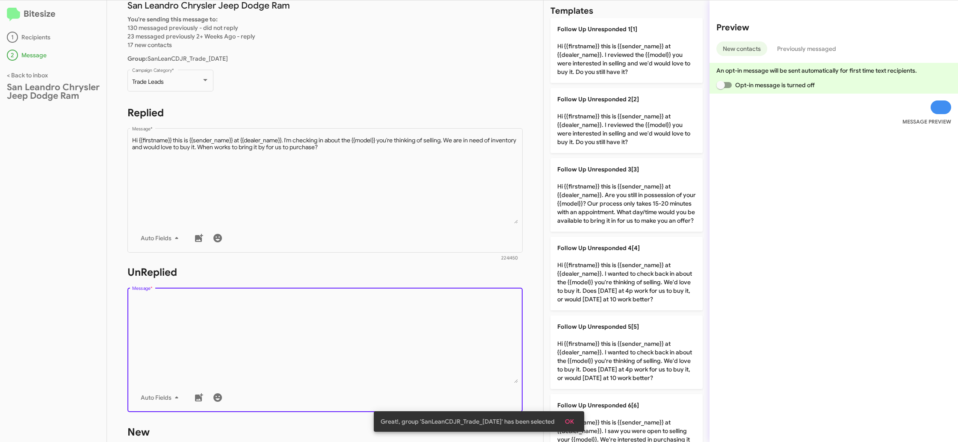
click at [409, 340] on textarea "Message *" at bounding box center [325, 339] width 386 height 87
click at [428, 328] on textarea "Message *" at bounding box center [325, 339] width 386 height 87
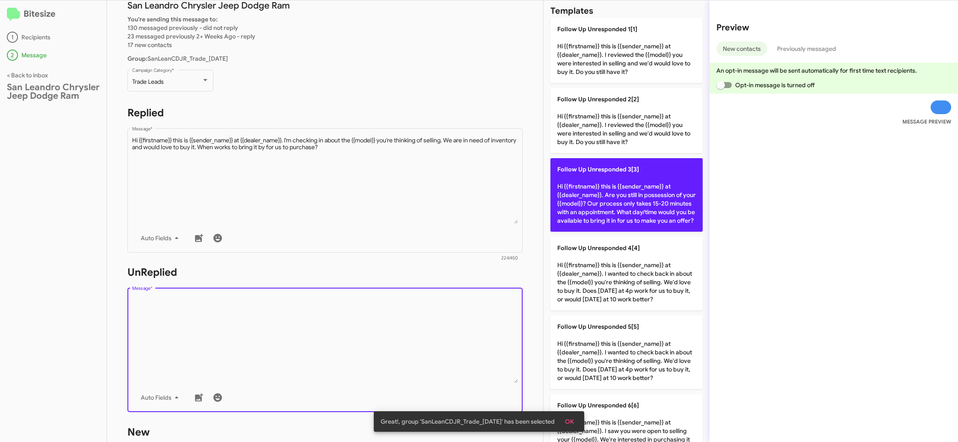
drag, startPoint x: 614, startPoint y: 218, endPoint x: 566, endPoint y: 225, distance: 48.4
click at [605, 217] on p "Follow Up Unresponded 3[3] Hi {{firstname}} this is {{sender_name}} at {{dealer…" at bounding box center [627, 195] width 152 height 74
type textarea "Hi {{firstname}} this is {{sender_name}} at {{dealer_name}}. Are you still in p…"
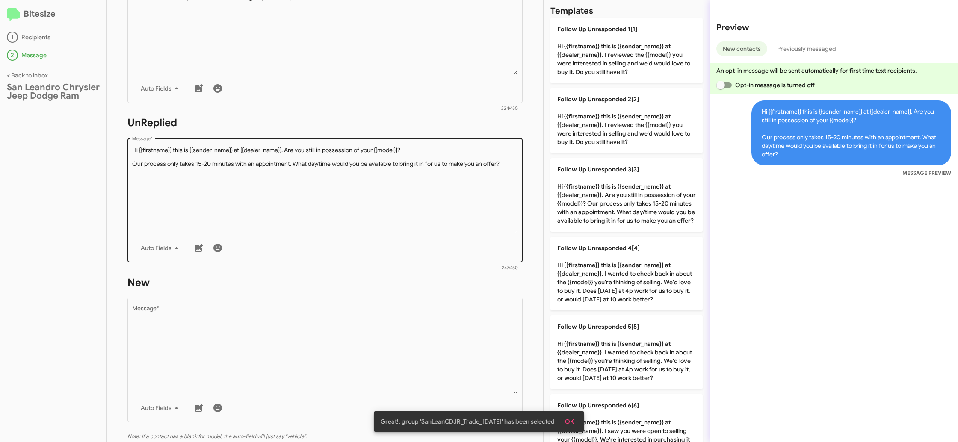
scroll to position [244, 0]
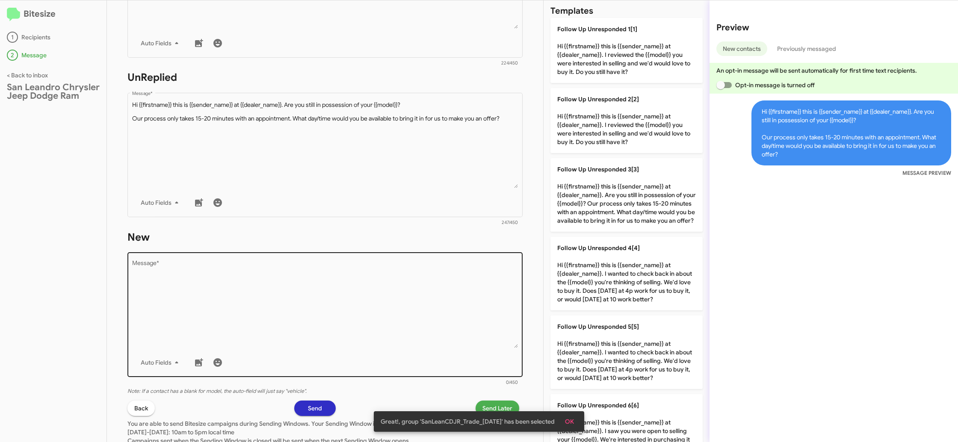
click at [430, 288] on textarea "Message *" at bounding box center [325, 304] width 386 height 87
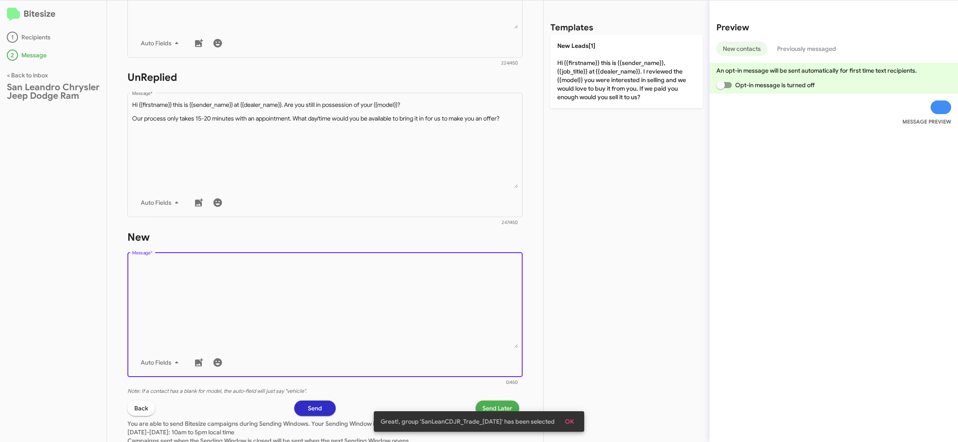
scroll to position [0, 0]
drag, startPoint x: 456, startPoint y: 261, endPoint x: 594, endPoint y: 76, distance: 231.4
click at [461, 257] on div "Drop image here to insert Auto Fields Message *" at bounding box center [325, 314] width 386 height 126
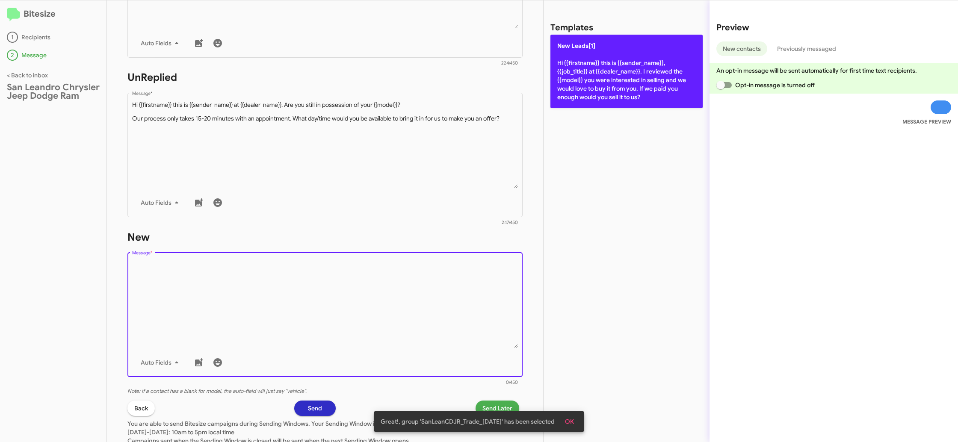
click at [596, 74] on p "New Leads[1] Hi {{firstname}} this is {{sender_name}}, {{job_title}} at {{deale…" at bounding box center [627, 72] width 152 height 74
type textarea "Hi {{firstname}} this is {{sender_name}}, {{job_title}} at {{dealer_name}}. I r…"
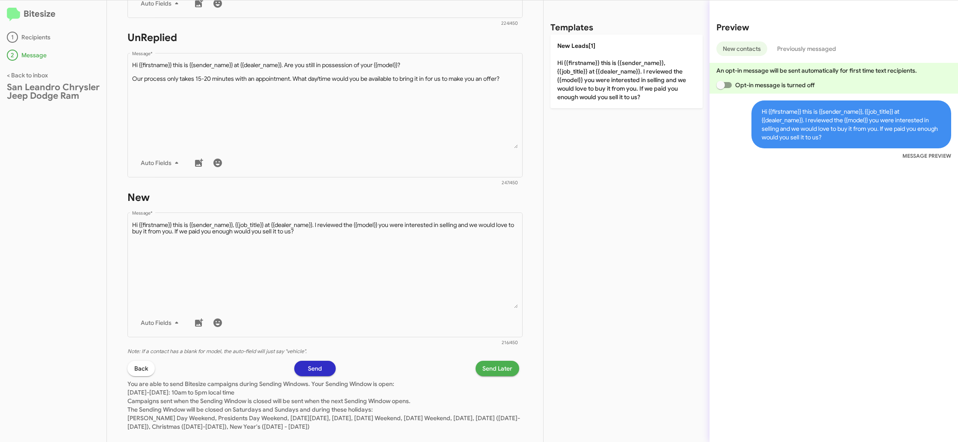
scroll to position [291, 0]
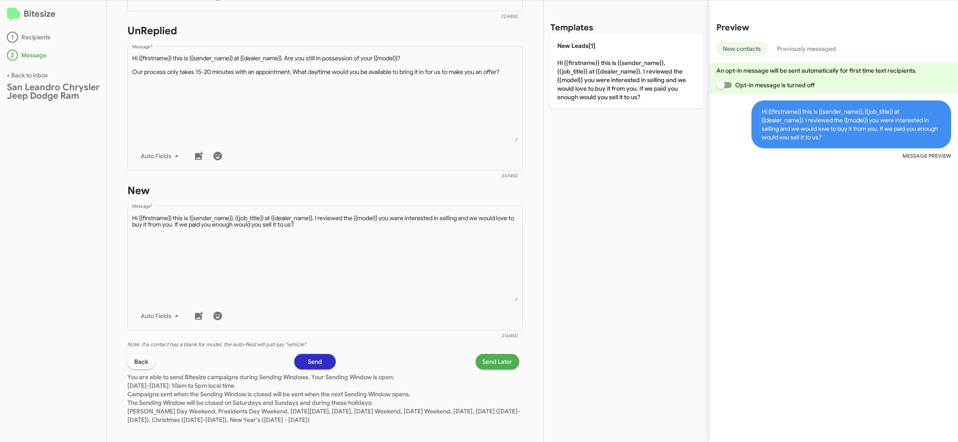
click at [495, 359] on span "Send Later" at bounding box center [498, 361] width 30 height 15
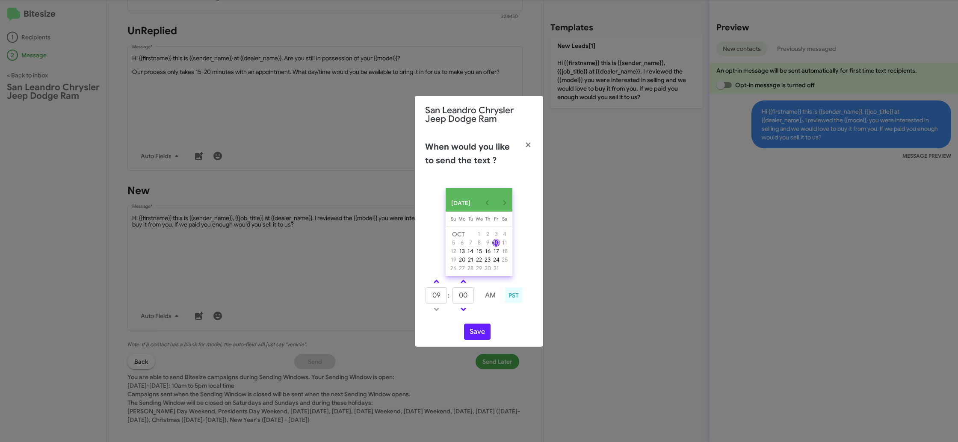
drag, startPoint x: 438, startPoint y: 277, endPoint x: 453, endPoint y: 289, distance: 19.5
click at [439, 278] on div "OCT 2025 Sunday Su Monday Mo Tuesday Tu Wednesday We Thursday Th Friday Fr Satu…" at bounding box center [479, 264] width 128 height 166
click at [439, 285] on span at bounding box center [437, 283] width 6 height 6
type input "10"
click at [460, 295] on input "00" at bounding box center [463, 296] width 21 height 16
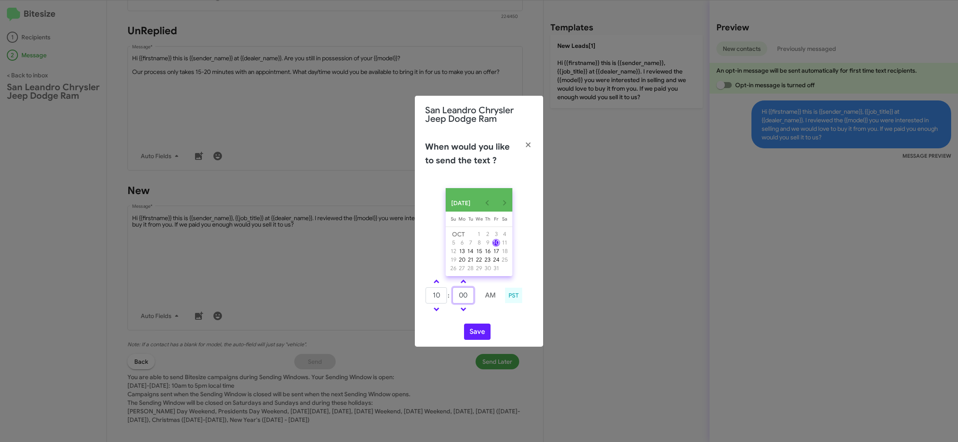
type input "0"
type input "37"
drag, startPoint x: 497, startPoint y: 320, endPoint x: 475, endPoint y: 334, distance: 26.4
click at [495, 322] on div "OCT 2025 Sunday Su Monday Mo Tuesday Tu Wednesday We Thursday Th Friday Fr Satu…" at bounding box center [479, 264] width 128 height 166
click at [475, 335] on button "Save" at bounding box center [477, 332] width 27 height 16
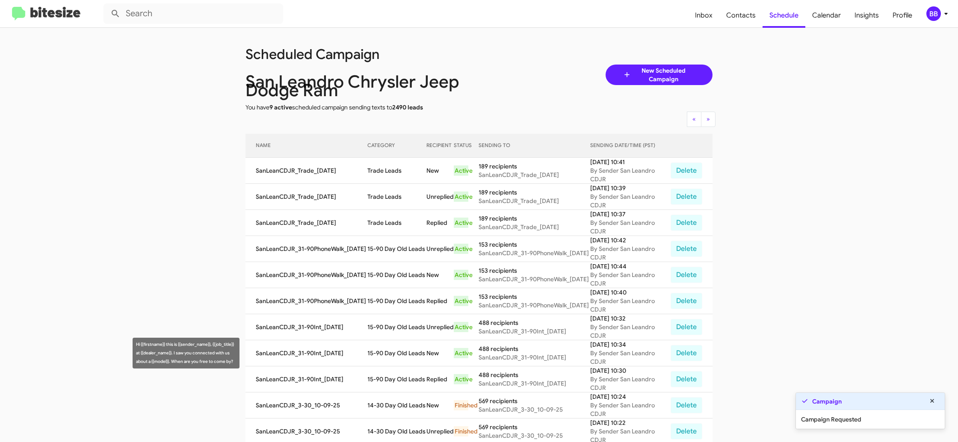
click at [393, 352] on td "15-90 Day Old Leads" at bounding box center [397, 354] width 59 height 26
copy td "15-90 Day Old Leads"
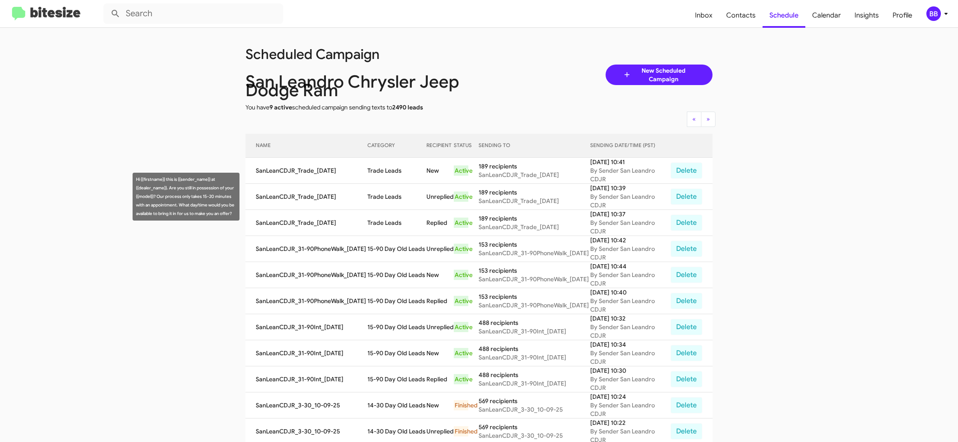
click at [375, 196] on td "Trade Leads" at bounding box center [397, 197] width 59 height 26
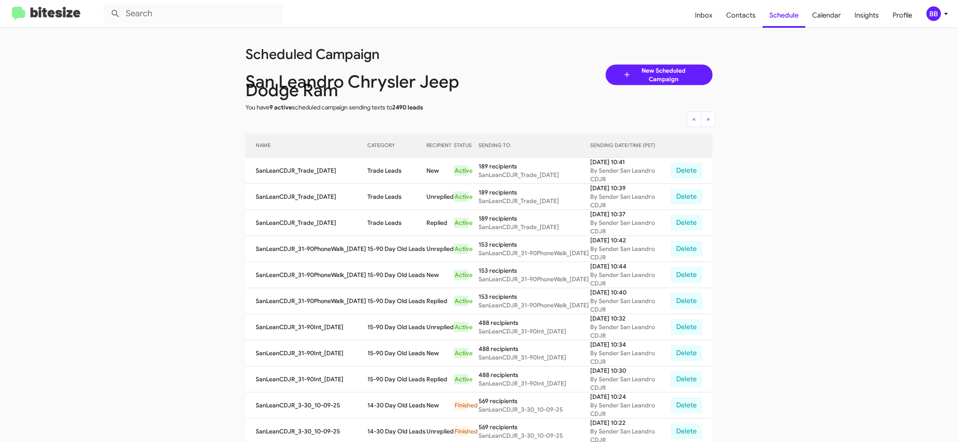
click at [375, 196] on td "Trade Leads" at bounding box center [397, 197] width 59 height 26
drag, startPoint x: 375, startPoint y: 196, endPoint x: 368, endPoint y: 194, distance: 6.9
click at [371, 194] on td "Trade Leads" at bounding box center [397, 197] width 59 height 26
copy td "Trade Leads"
click at [937, 26] on mat-toolbar "Inbox Contacts Schedule Calendar Insights Profile BB" at bounding box center [479, 13] width 958 height 27
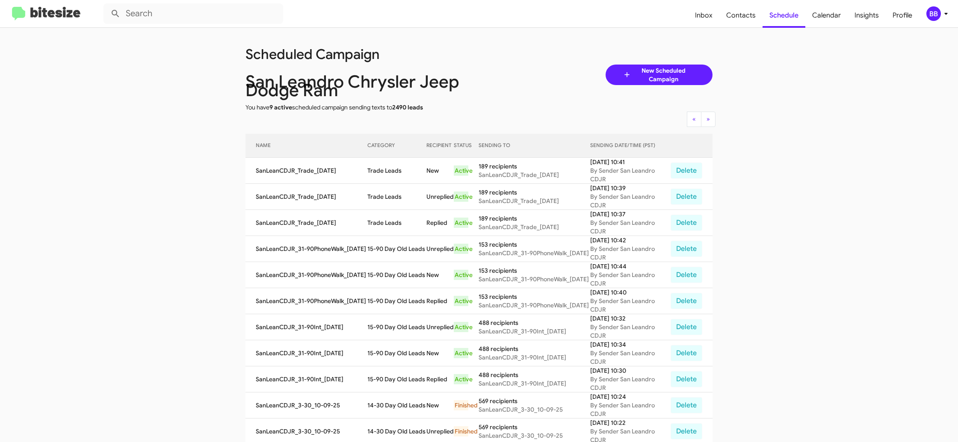
click at [937, 20] on div "BB" at bounding box center [934, 13] width 15 height 15
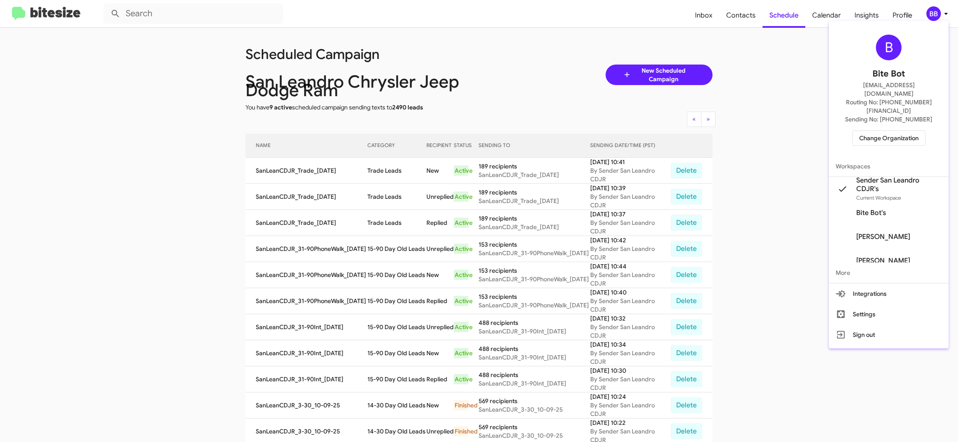
click at [883, 131] on span "Change Organization" at bounding box center [889, 138] width 59 height 15
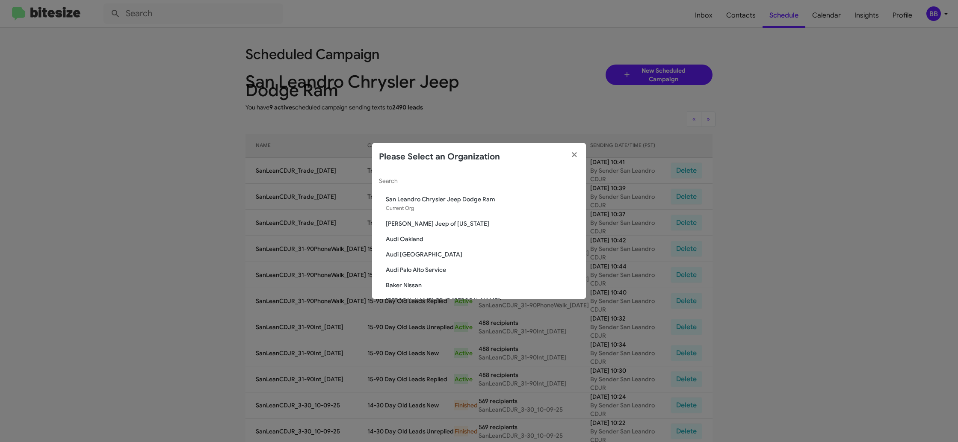
click at [403, 178] on div "Search" at bounding box center [479, 179] width 200 height 17
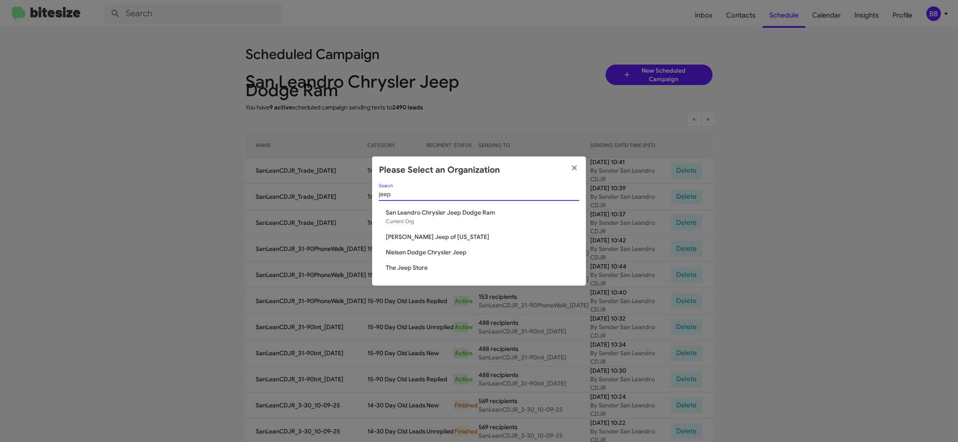
type input "jeep"
click at [418, 267] on span "The Jeep Store" at bounding box center [482, 268] width 193 height 9
drag, startPoint x: 418, startPoint y: 267, endPoint x: 405, endPoint y: 266, distance: 13.3
click at [415, 267] on span "The Jeep Store" at bounding box center [482, 268] width 193 height 9
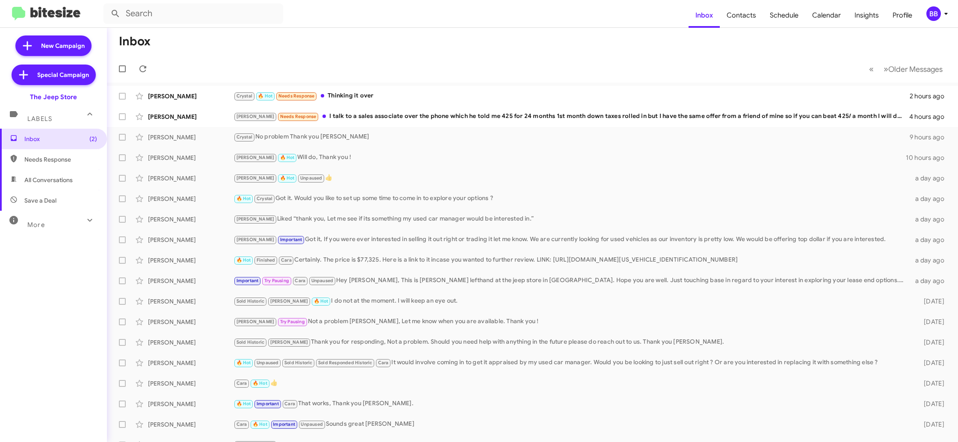
click at [928, 11] on div "BB" at bounding box center [934, 13] width 15 height 15
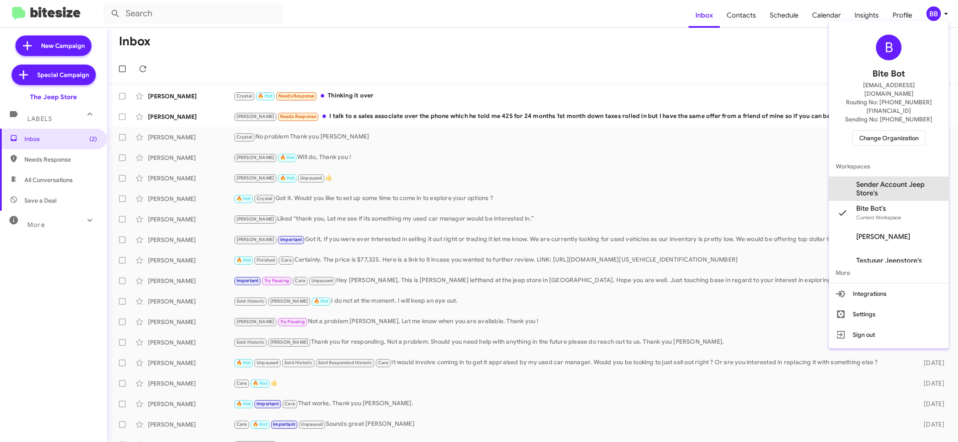
click at [897, 181] on span "Sender Account Jeep Store's" at bounding box center [900, 189] width 86 height 17
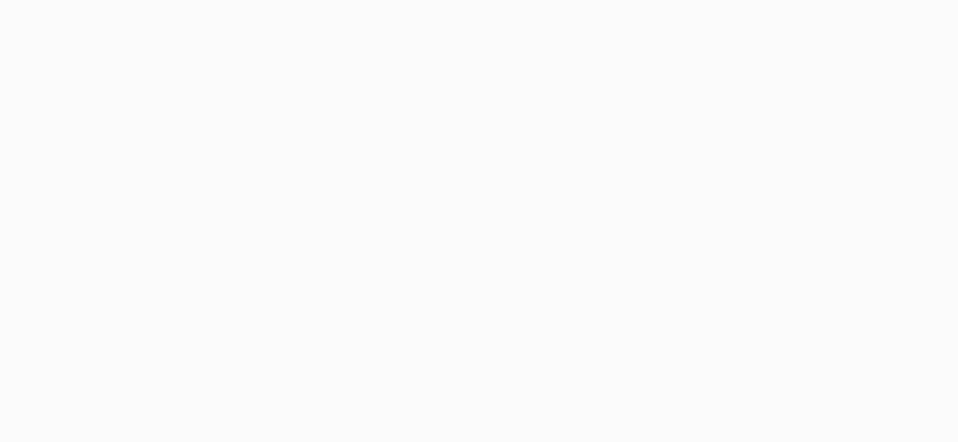
click at [738, 16] on body at bounding box center [479, 221] width 958 height 442
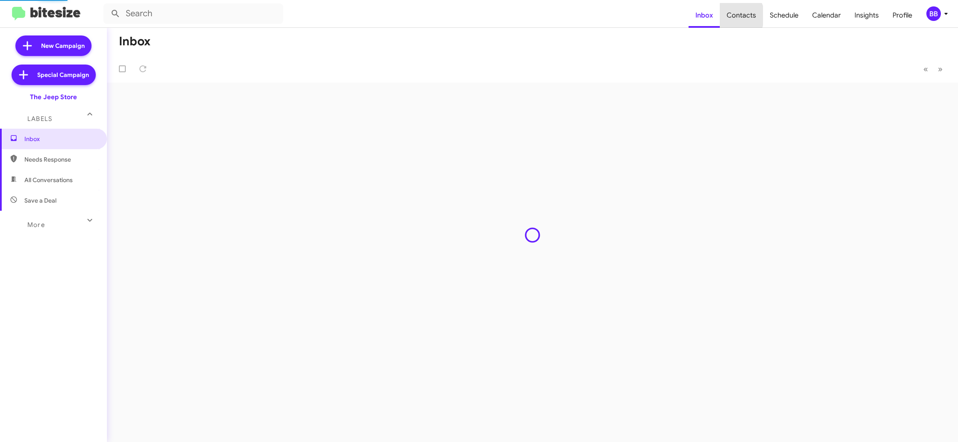
click at [738, 16] on span "Contacts" at bounding box center [741, 15] width 43 height 25
type input "in:groups"
click at [738, 16] on span "Contacts" at bounding box center [741, 15] width 43 height 25
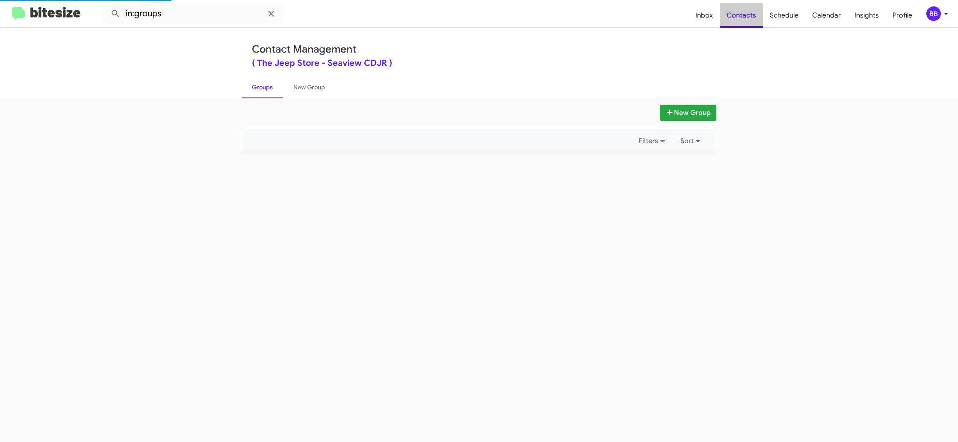
click at [738, 16] on span "Contacts" at bounding box center [741, 15] width 43 height 25
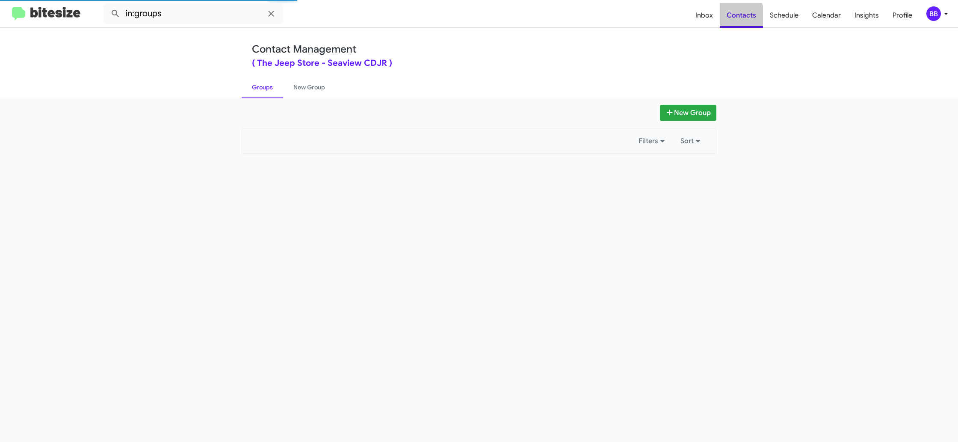
click at [738, 16] on span "Contacts" at bounding box center [741, 15] width 43 height 25
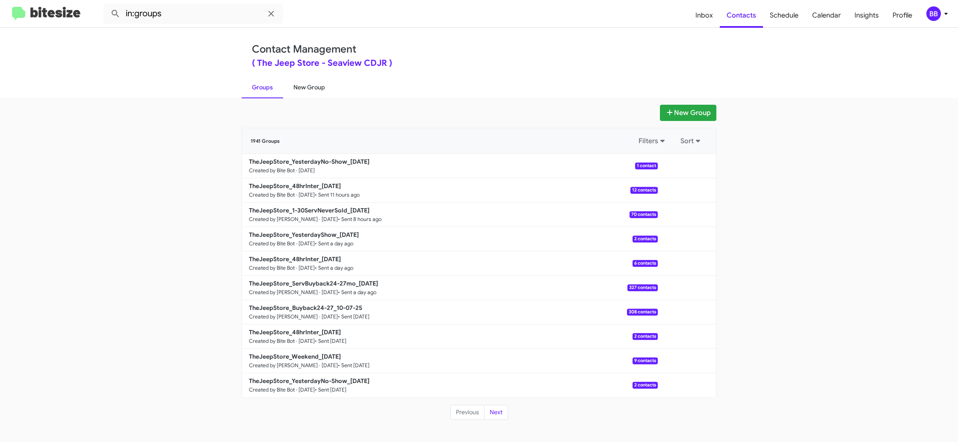
click at [305, 86] on link "New Group" at bounding box center [309, 87] width 52 height 22
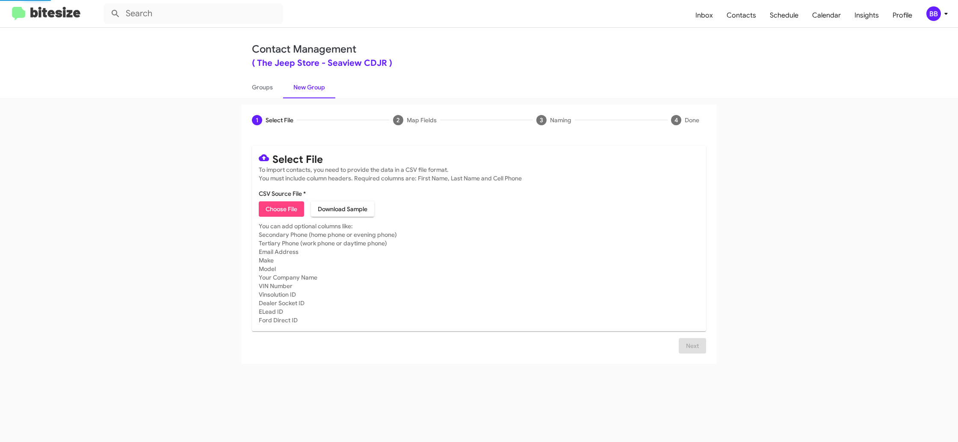
click at [282, 208] on span "Choose File" at bounding box center [282, 209] width 32 height 15
type input "TheJeepStore_4-6MoLeaseRet_10-10-25"
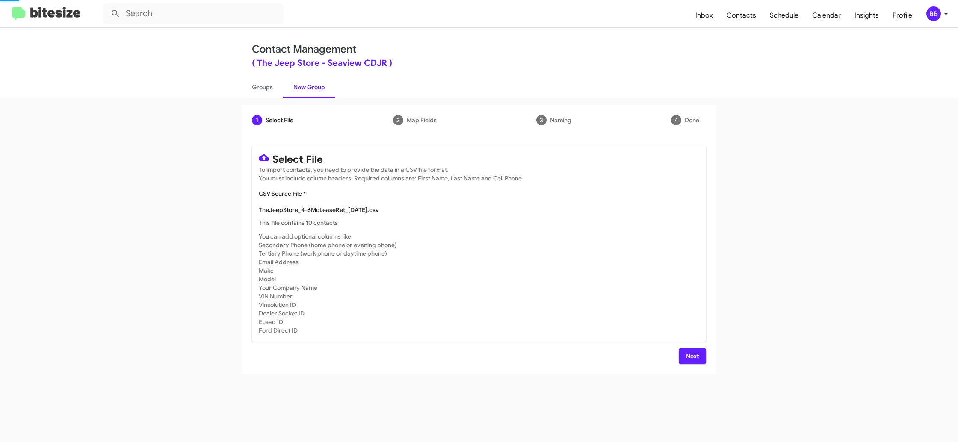
click at [521, 268] on mat-card-subtitle "You can add optional columns like: Secondary Phone (home phone or evening phone…" at bounding box center [479, 283] width 441 height 103
click at [695, 356] on span "Next" at bounding box center [693, 356] width 14 height 15
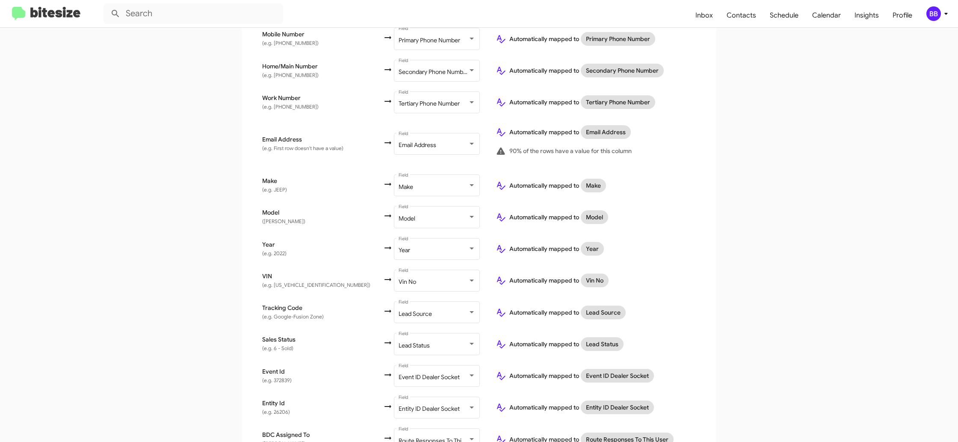
scroll to position [325, 0]
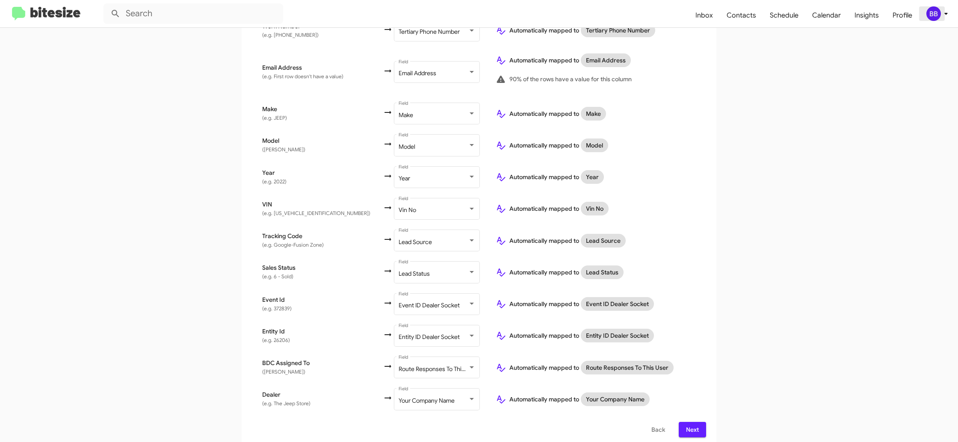
click at [937, 15] on div "BB" at bounding box center [934, 13] width 15 height 15
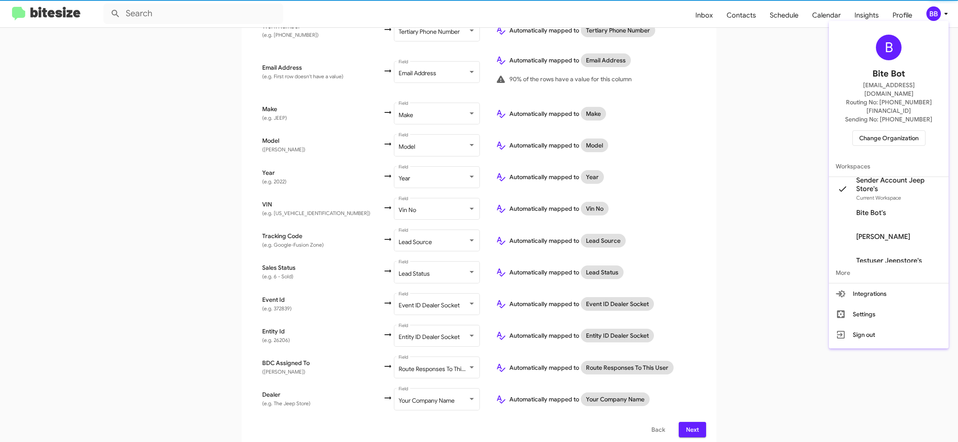
click at [936, 15] on div at bounding box center [479, 221] width 958 height 442
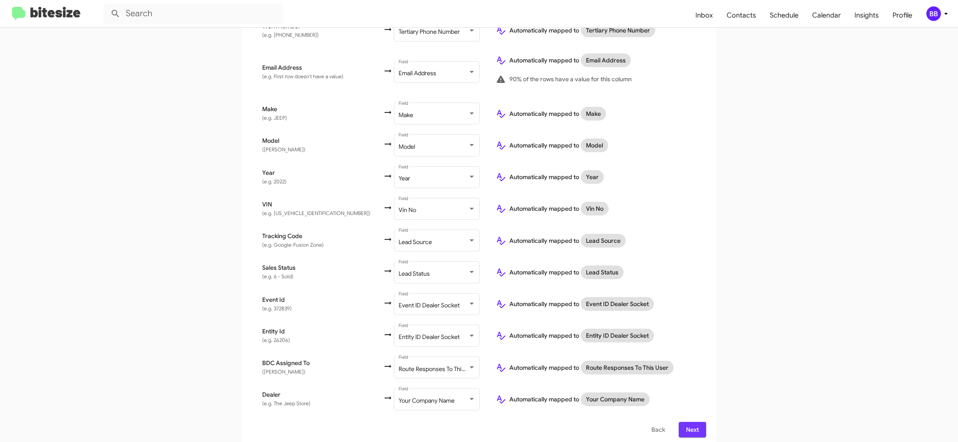
click at [686, 424] on span "Next" at bounding box center [693, 429] width 14 height 15
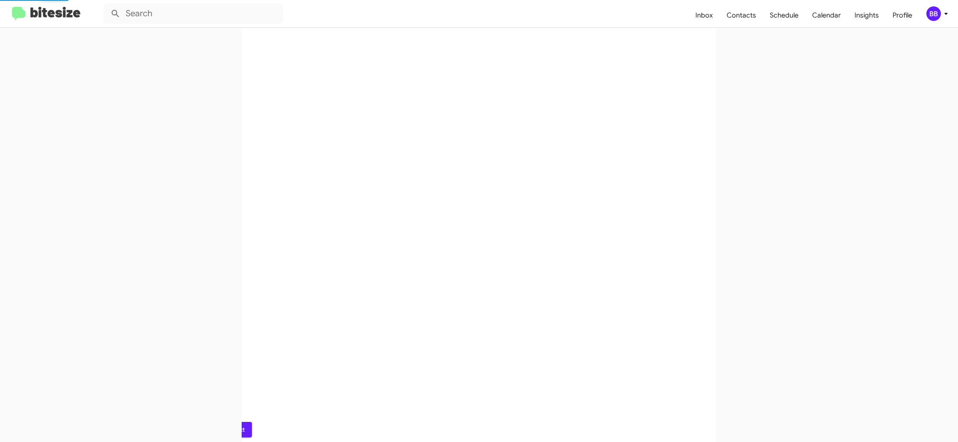
scroll to position [0, 0]
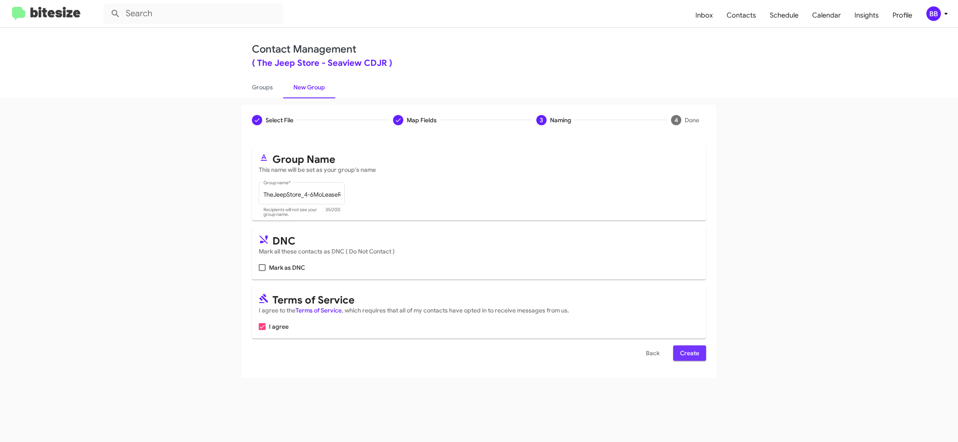
drag, startPoint x: 695, startPoint y: 353, endPoint x: 555, endPoint y: 254, distance: 171.9
click at [695, 353] on span "Create" at bounding box center [689, 353] width 19 height 15
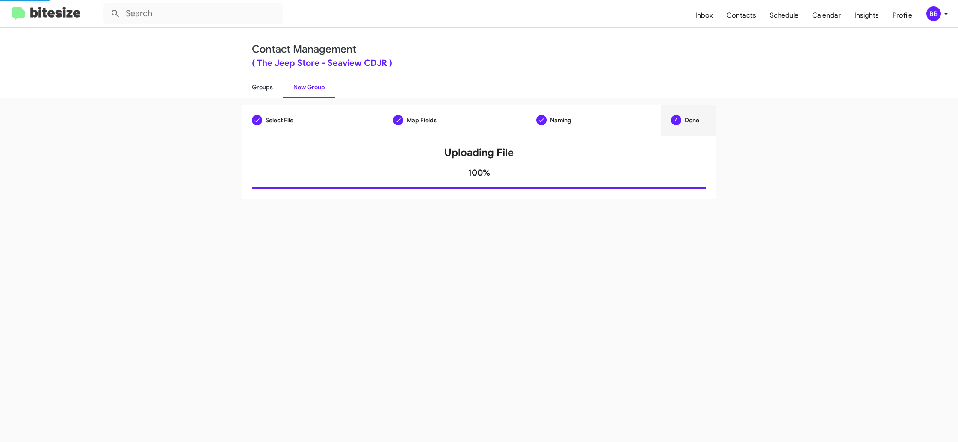
click at [268, 94] on link "Groups" at bounding box center [263, 87] width 42 height 22
type input "in:groups"
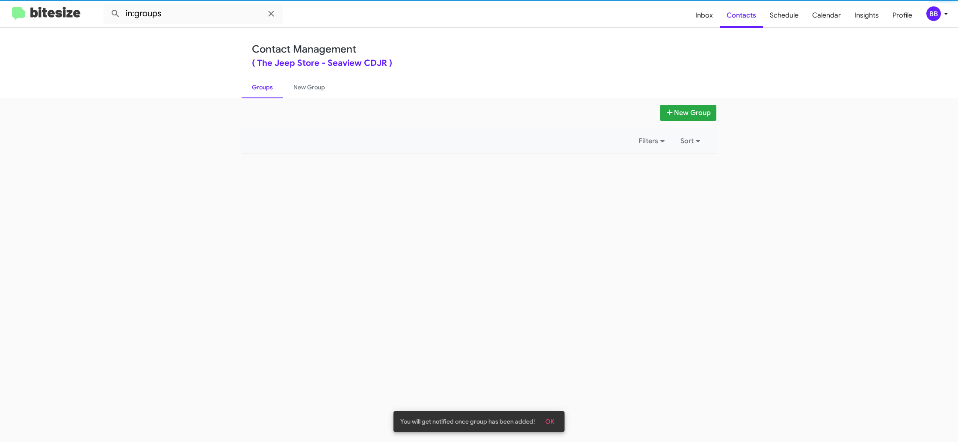
click at [268, 94] on link "Groups" at bounding box center [263, 87] width 42 height 22
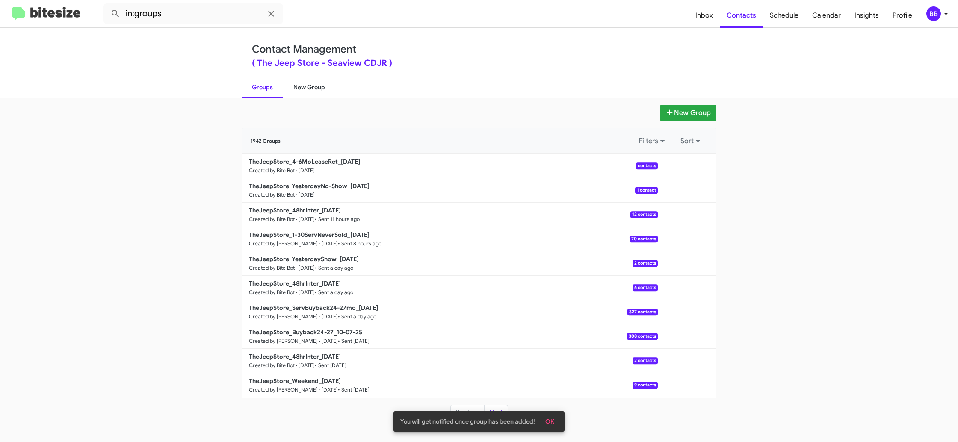
click at [307, 88] on link "New Group" at bounding box center [309, 87] width 52 height 22
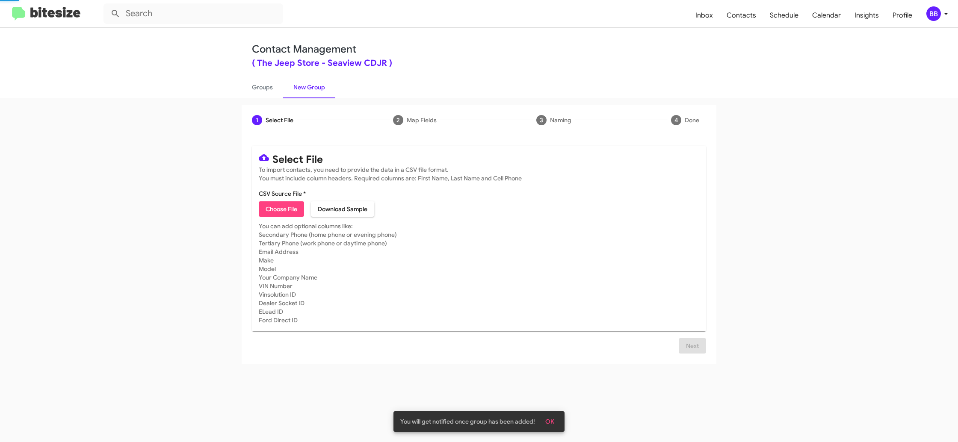
click at [307, 88] on link "New Group" at bounding box center [309, 87] width 52 height 22
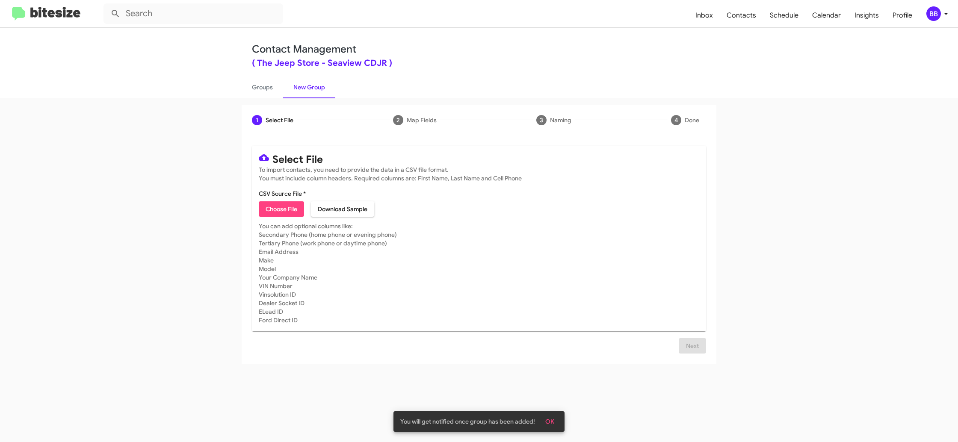
click at [271, 210] on span "Choose File" at bounding box center [282, 209] width 32 height 15
type input "TheJeepStore_48hrInter_10-10-25"
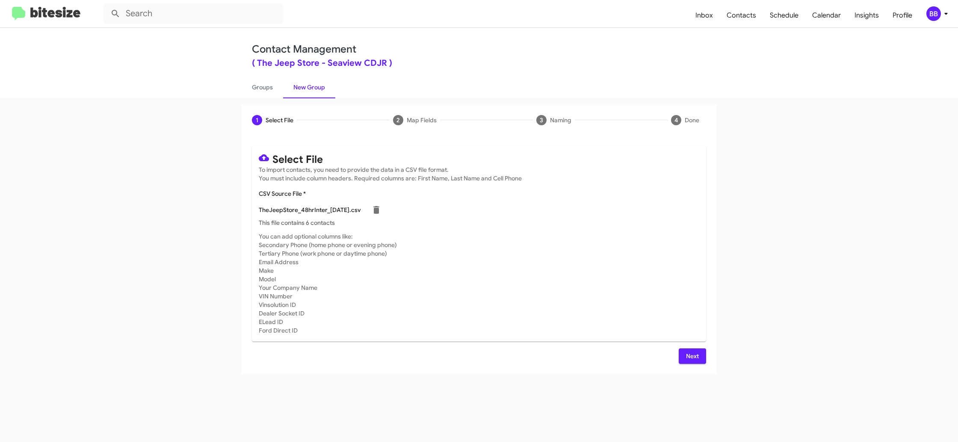
drag, startPoint x: 689, startPoint y: 359, endPoint x: 675, endPoint y: 376, distance: 21.6
click at [688, 359] on span "Next" at bounding box center [693, 356] width 14 height 15
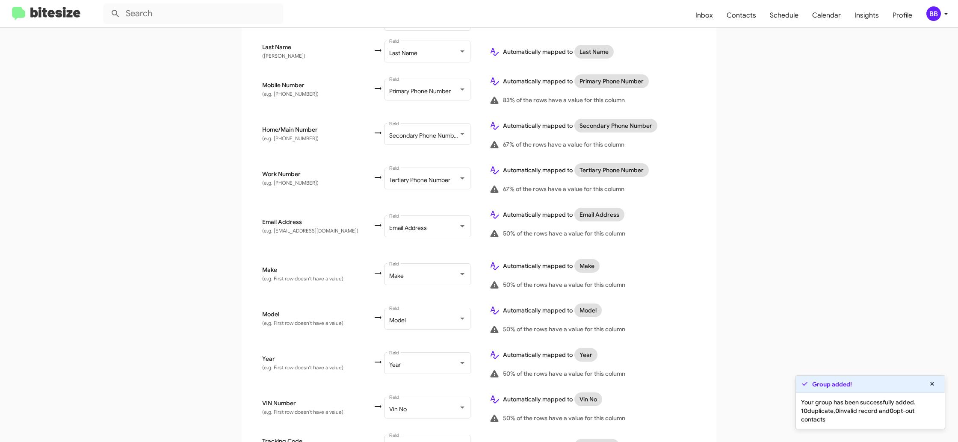
scroll to position [413, 0]
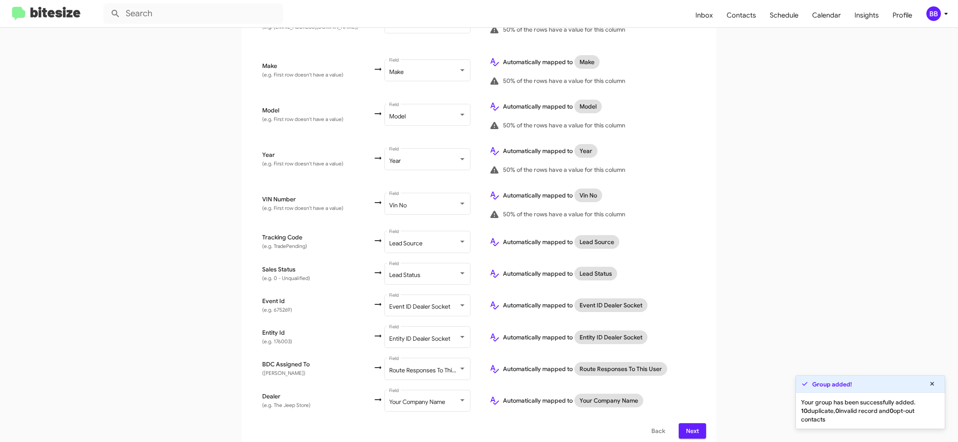
click at [684, 426] on button "Next" at bounding box center [692, 431] width 27 height 15
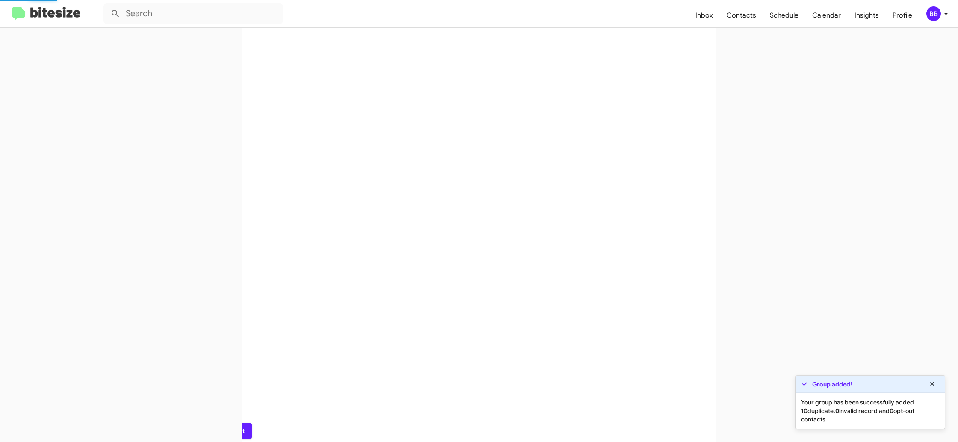
scroll to position [0, 0]
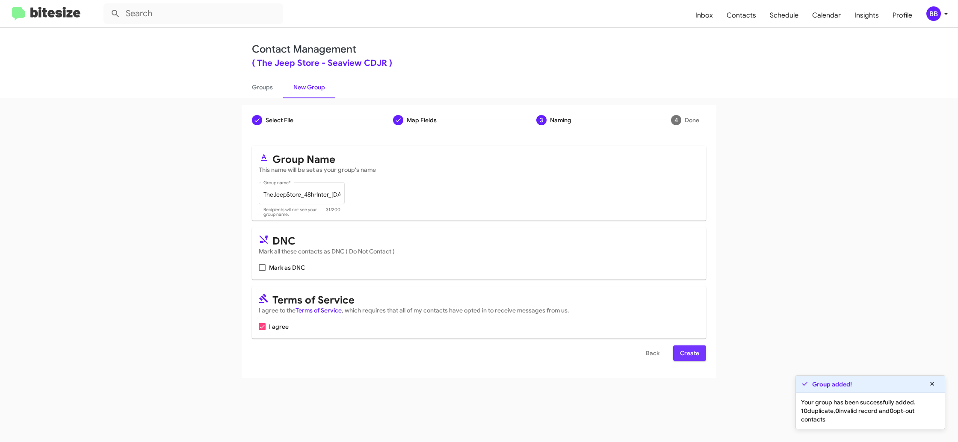
drag, startPoint x: 685, startPoint y: 355, endPoint x: 426, endPoint y: 162, distance: 323.3
click at [685, 355] on span "Create" at bounding box center [689, 353] width 19 height 15
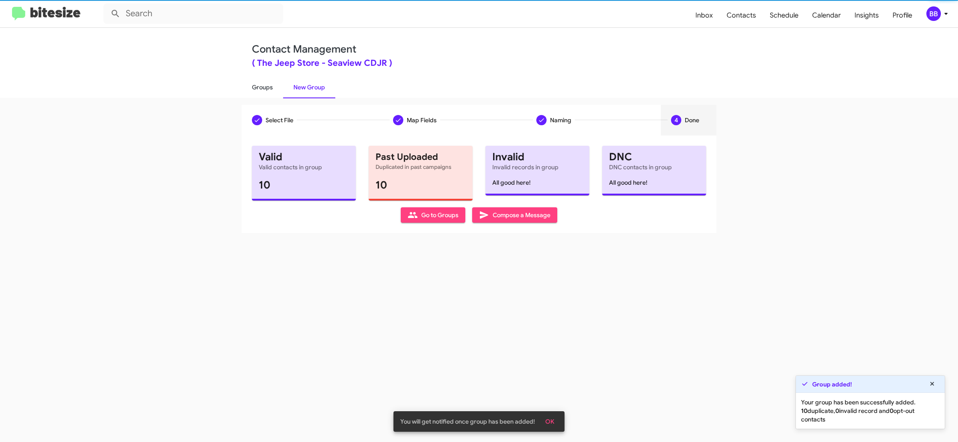
click at [263, 88] on link "Groups" at bounding box center [263, 87] width 42 height 22
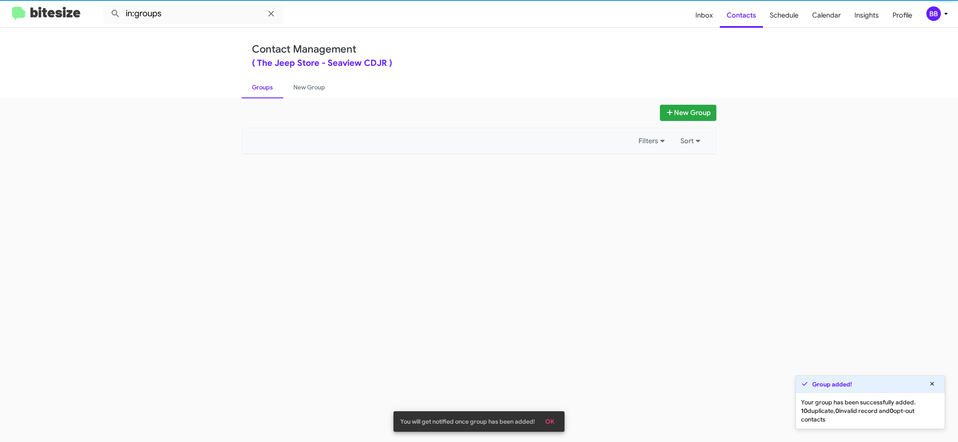
click at [263, 87] on link "Groups" at bounding box center [263, 87] width 42 height 22
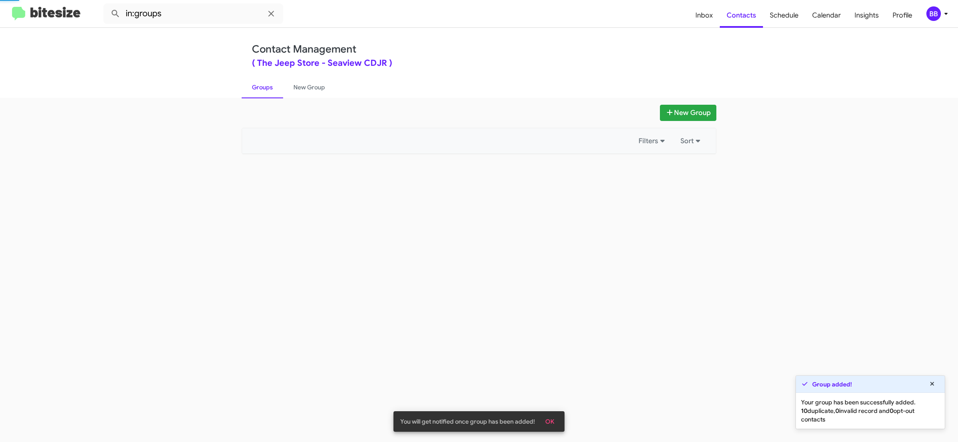
click at [263, 87] on link "Groups" at bounding box center [263, 87] width 42 height 22
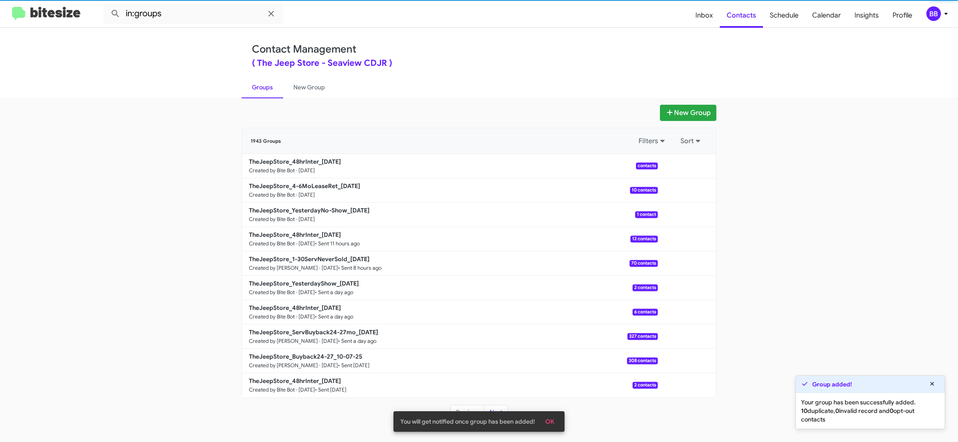
drag, startPoint x: 263, startPoint y: 87, endPoint x: 388, endPoint y: 72, distance: 126.7
click at [263, 87] on link "Groups" at bounding box center [263, 87] width 42 height 22
drag, startPoint x: 390, startPoint y: 72, endPoint x: 391, endPoint y: 79, distance: 7.3
click at [390, 72] on div "Contact Management ( The Jeep Store - Seaview CDJR ) Groups New Group" at bounding box center [479, 63] width 488 height 70
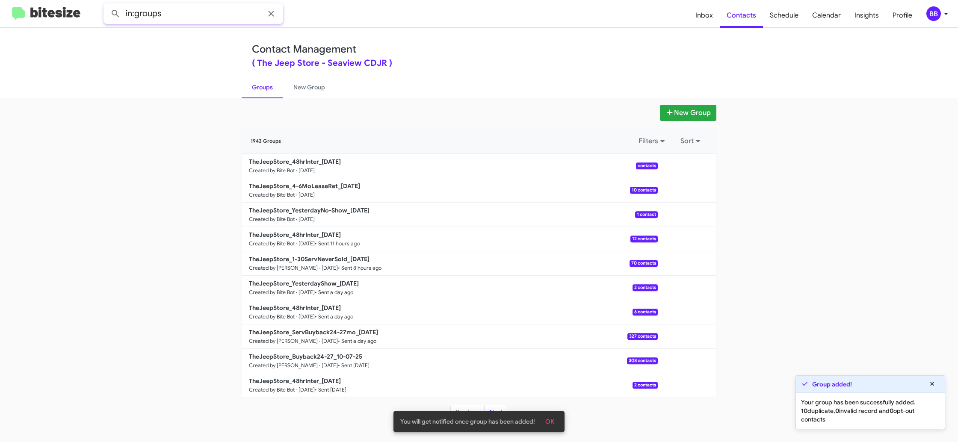
click at [175, 17] on input "in:groups" at bounding box center [194, 13] width 180 height 21
type input "in:groups 4-"
click at [107, 5] on button at bounding box center [115, 13] width 17 height 17
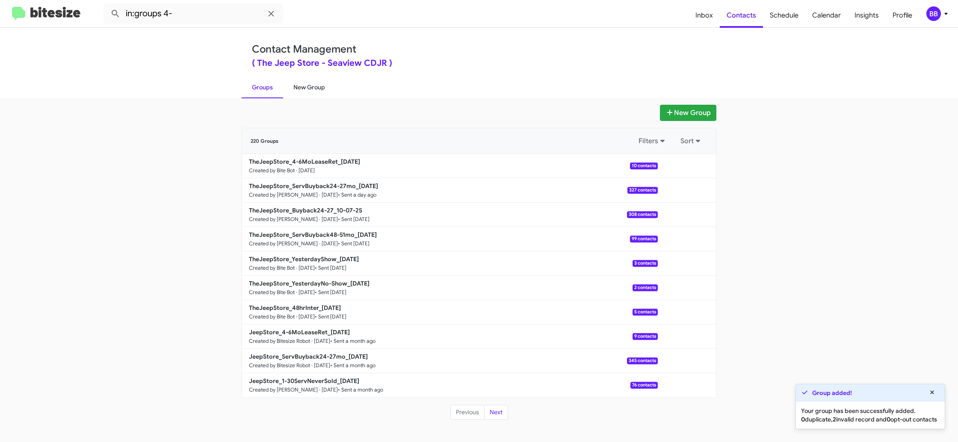
drag, startPoint x: 301, startPoint y: 83, endPoint x: 277, endPoint y: 86, distance: 24.5
click at [301, 83] on link "New Group" at bounding box center [309, 87] width 52 height 22
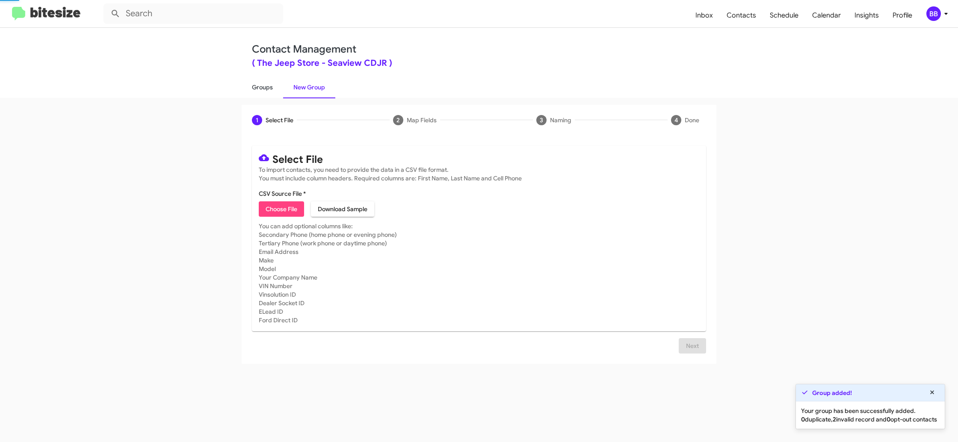
click at [276, 86] on link "Groups" at bounding box center [263, 87] width 42 height 22
type input "in:groups"
click at [276, 86] on link "Groups" at bounding box center [263, 87] width 42 height 22
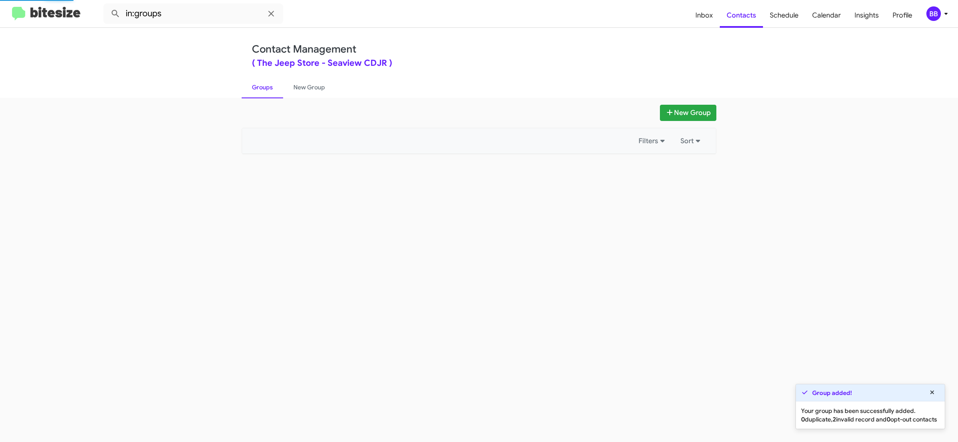
click at [277, 86] on link "Groups" at bounding box center [263, 87] width 42 height 22
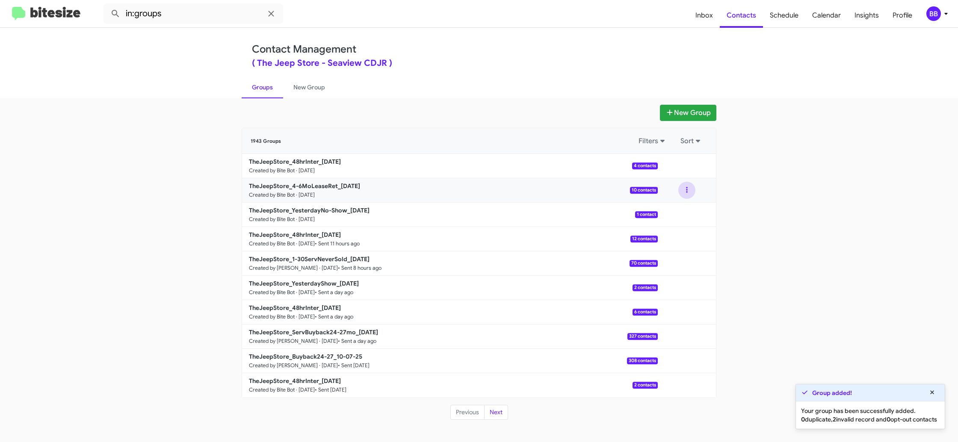
click at [683, 192] on button at bounding box center [687, 190] width 17 height 17
click at [668, 210] on button "View contacts" at bounding box center [661, 213] width 68 height 21
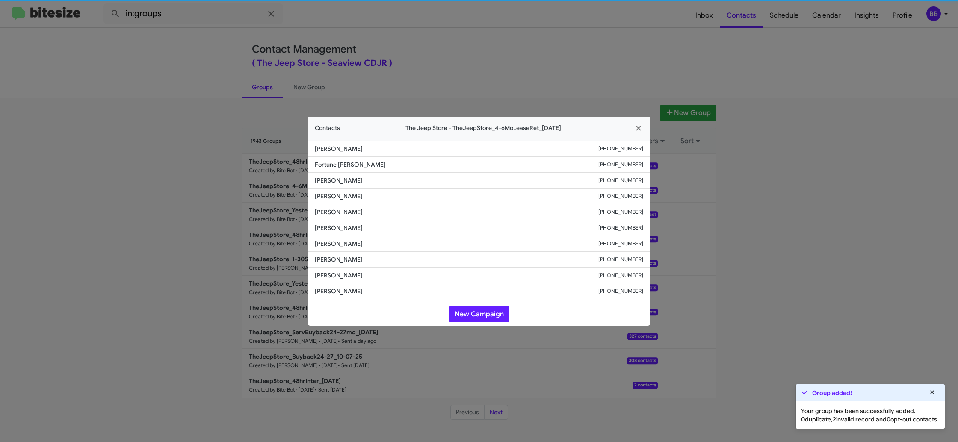
click at [350, 225] on span "Wayne Owen" at bounding box center [457, 228] width 284 height 9
copy span "Wayne Owen"
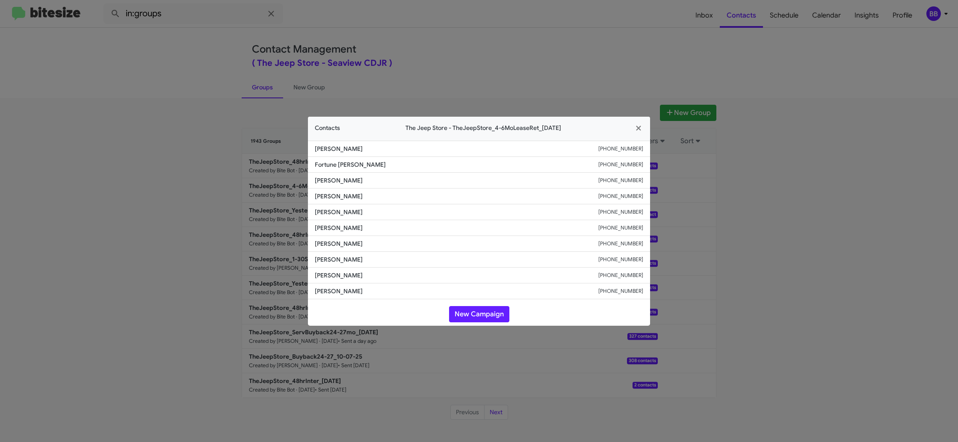
drag, startPoint x: 471, startPoint y: 36, endPoint x: 582, endPoint y: 125, distance: 142.8
click at [471, 36] on modal-container "Contacts The Jeep Store - TheJeepStore_4-6MoLeaseRet_10-10-25 Philip Cranwell +…" at bounding box center [479, 221] width 958 height 442
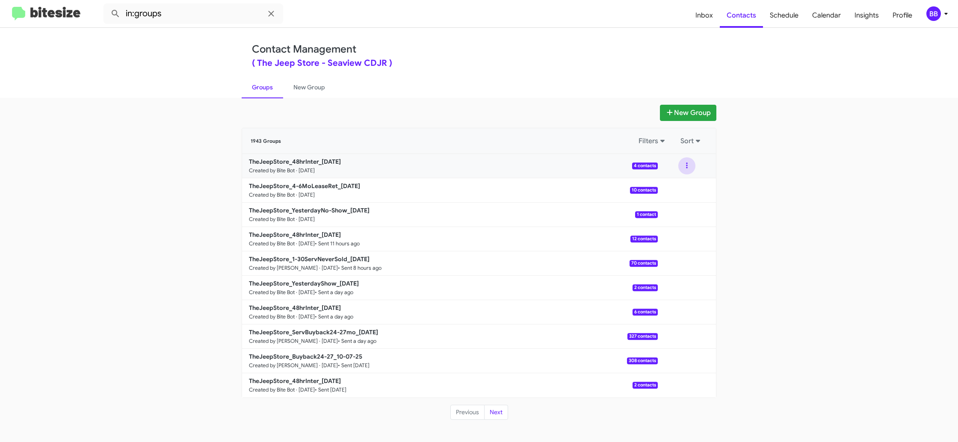
drag, startPoint x: 685, startPoint y: 170, endPoint x: 682, endPoint y: 174, distance: 5.0
click at [685, 170] on button at bounding box center [687, 165] width 17 height 17
click at [668, 185] on button "View contacts" at bounding box center [661, 189] width 68 height 21
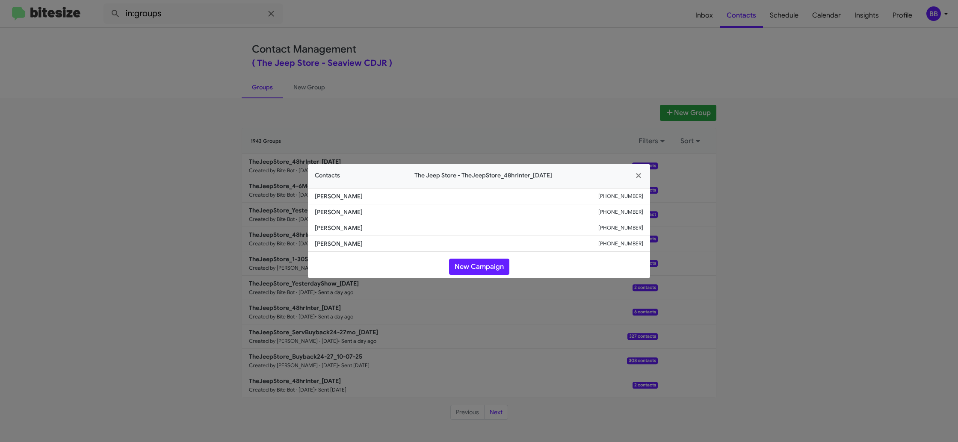
click at [341, 224] on span "Edna Montoya" at bounding box center [457, 228] width 284 height 9
copy span "Edna Montoya"
drag, startPoint x: 234, startPoint y: 135, endPoint x: 284, endPoint y: 166, distance: 58.6
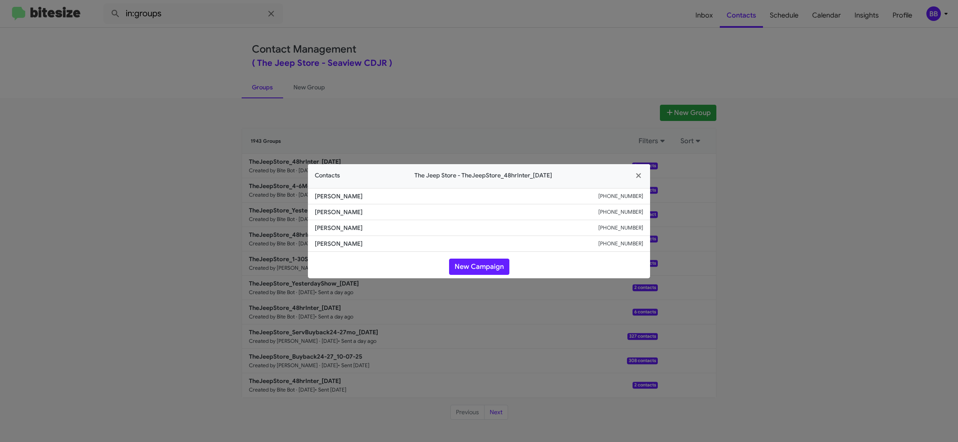
click at [234, 135] on modal-container "Contacts The Jeep Store - TheJeepStore_48hrInter_10-10-25 Cassandra Vetrano +15…" at bounding box center [479, 221] width 958 height 442
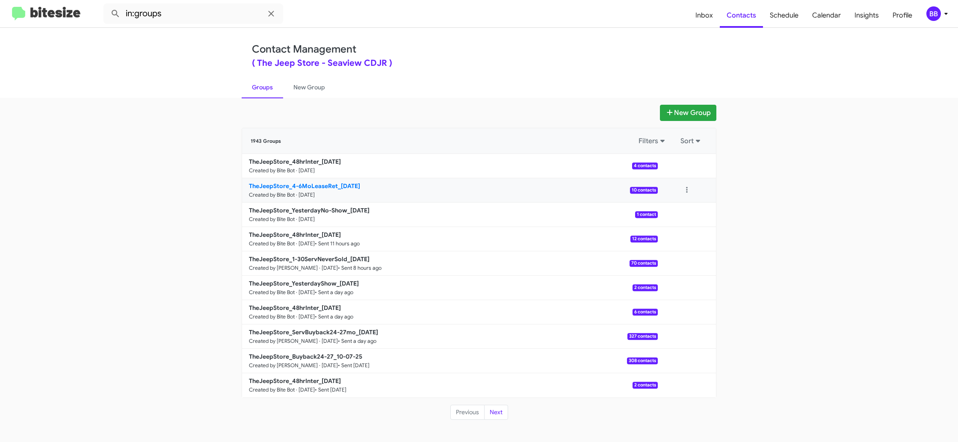
click at [317, 187] on b "TheJeepStore_4-6MoLeaseRet_10-10-25" at bounding box center [304, 186] width 111 height 8
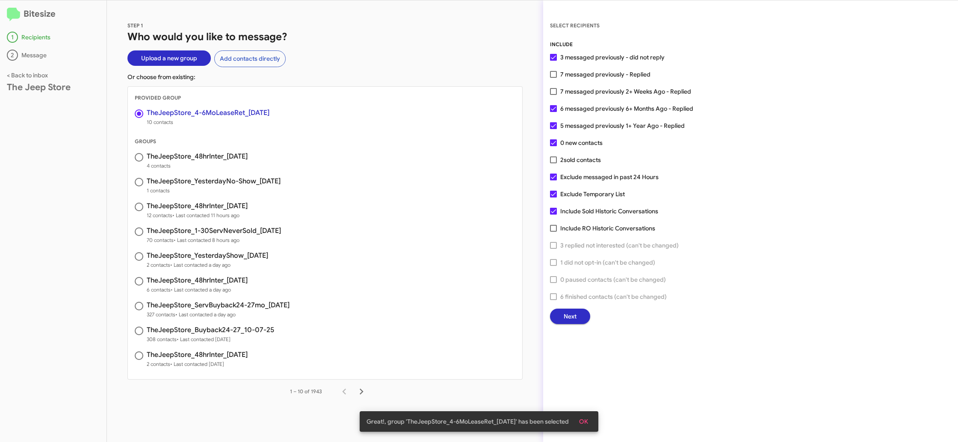
click at [572, 317] on span "Next" at bounding box center [570, 316] width 13 height 15
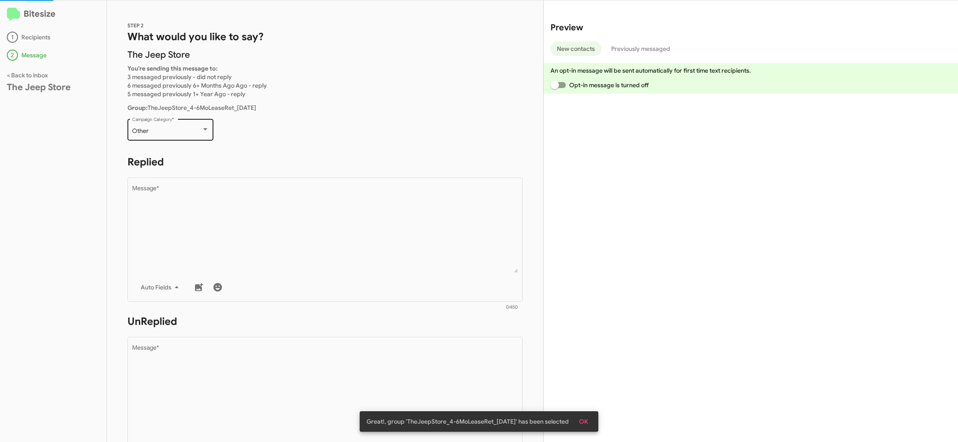
click at [213, 138] on div "Other Campaign Category *" at bounding box center [171, 129] width 86 height 24
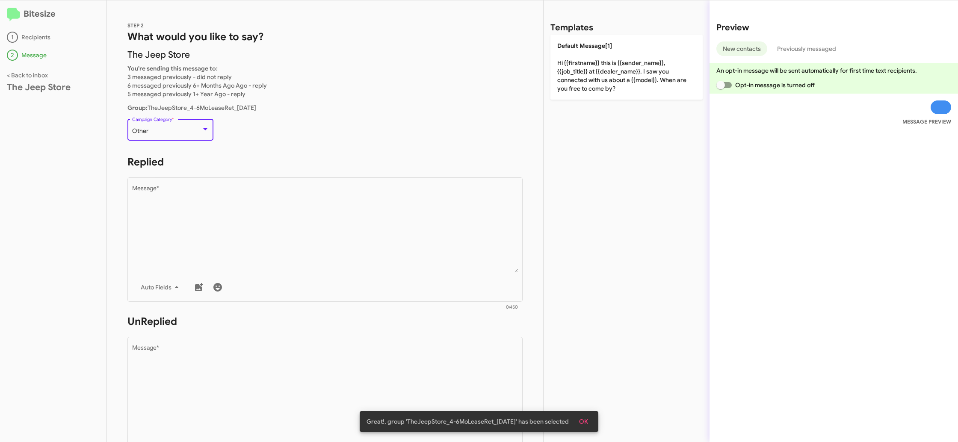
scroll to position [126, 0]
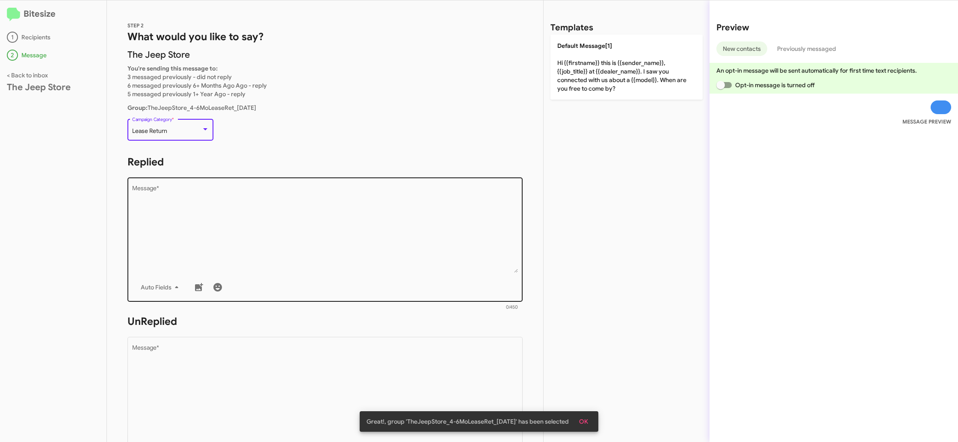
click at [255, 207] on textarea "Message *" at bounding box center [325, 229] width 386 height 87
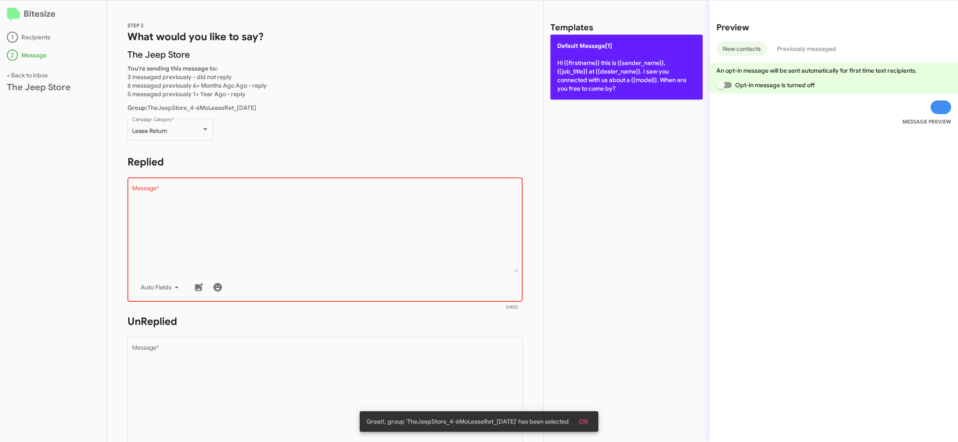
drag, startPoint x: 548, startPoint y: 76, endPoint x: 567, endPoint y: 72, distance: 19.6
click at [551, 80] on div "Templates Default Message[1] Hi {{firstname}} this is {{sender_name}}, {{job_ti…" at bounding box center [627, 221] width 166 height 442
drag, startPoint x: 572, startPoint y: 68, endPoint x: 436, endPoint y: 268, distance: 242.0
click at [572, 69] on p "Default Message[1] Hi {{firstname}} this is {{sender_name}}, {{job_title}} at {…" at bounding box center [627, 67] width 152 height 65
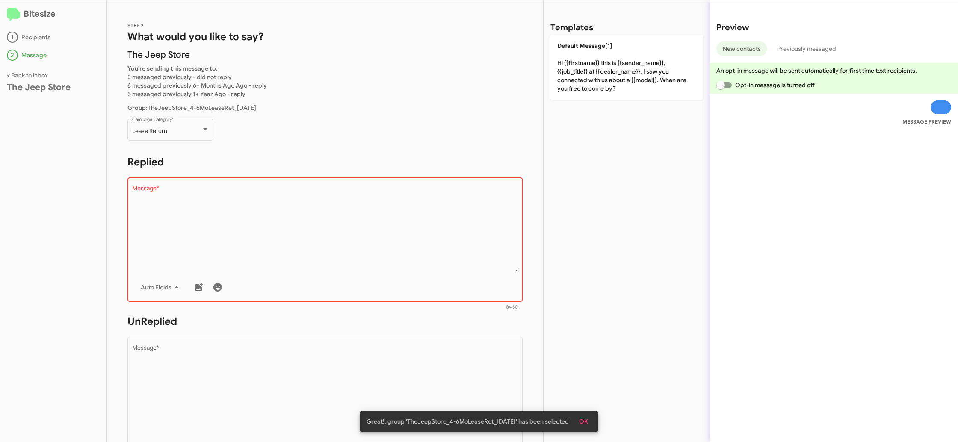
type textarea "Hi {{firstname}} this is {{sender_name}}, {{job_title}} at {{dealer_name}}. I s…"
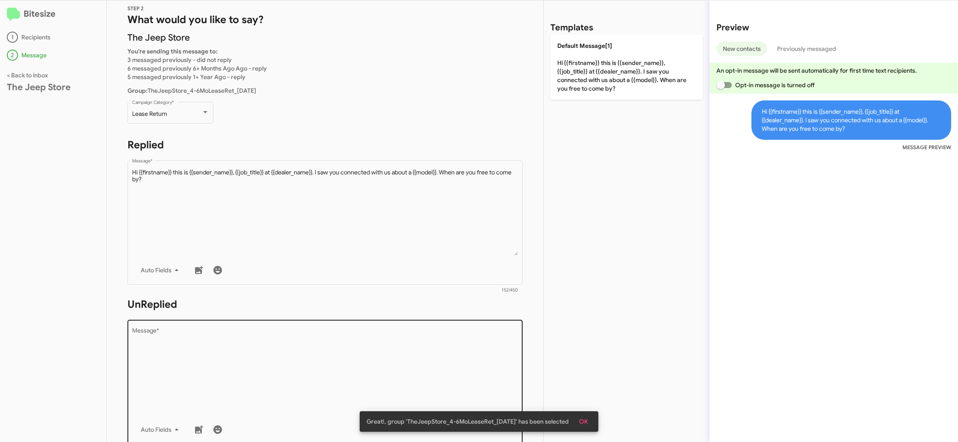
scroll to position [27, 0]
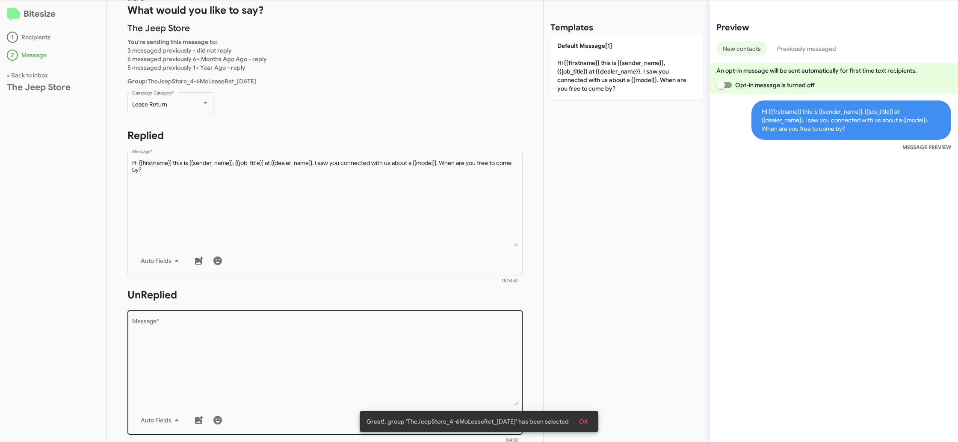
click at [456, 347] on textarea "Message *" at bounding box center [325, 362] width 386 height 87
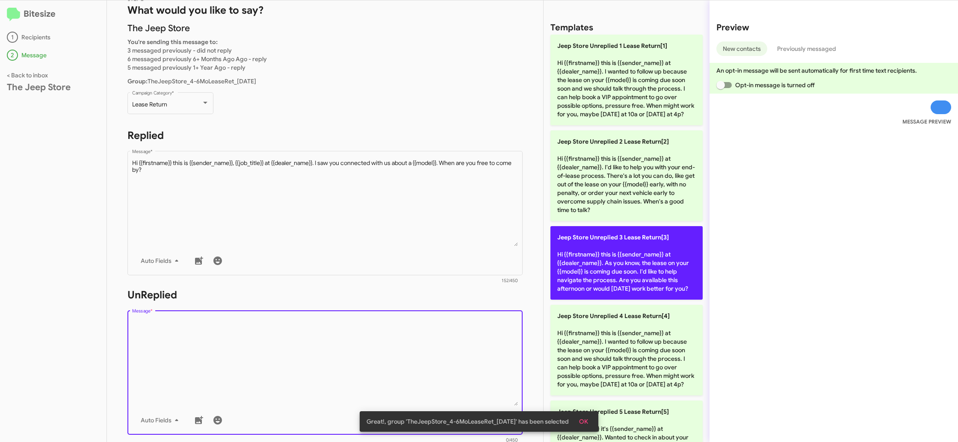
drag, startPoint x: 456, startPoint y: 347, endPoint x: 611, endPoint y: 267, distance: 175.1
click at [464, 341] on textarea "Message *" at bounding box center [325, 362] width 386 height 87
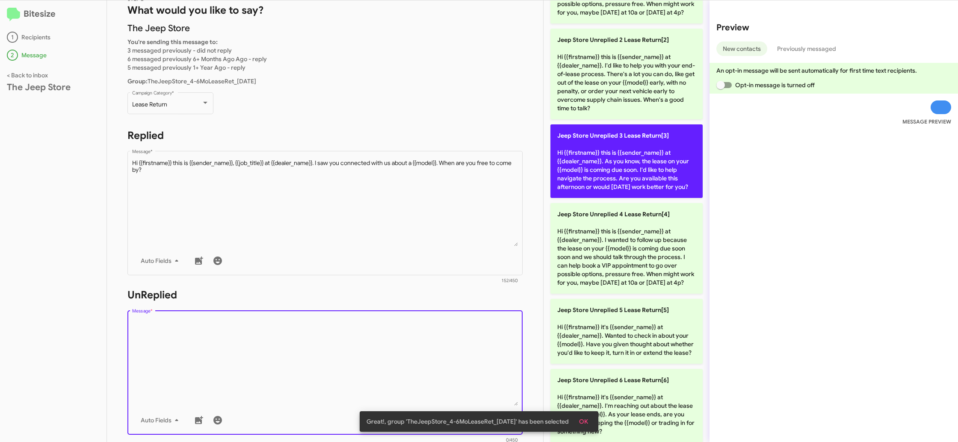
scroll to position [212, 0]
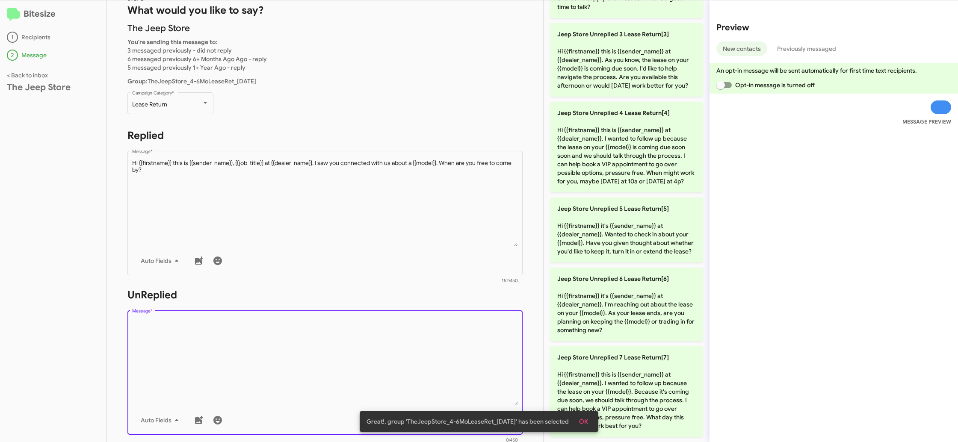
drag, startPoint x: 655, startPoint y: 403, endPoint x: 397, endPoint y: 359, distance: 262.2
click at [634, 399] on p "Jeep Store Unreplied 7 Lease Return[7] Hi {{firstname}} this is {{sender_name}}…" at bounding box center [627, 392] width 152 height 91
type textarea "Hi {{firstname}} this is {{sender_name}} at {{dealer_name}}. I wanted to follow…"
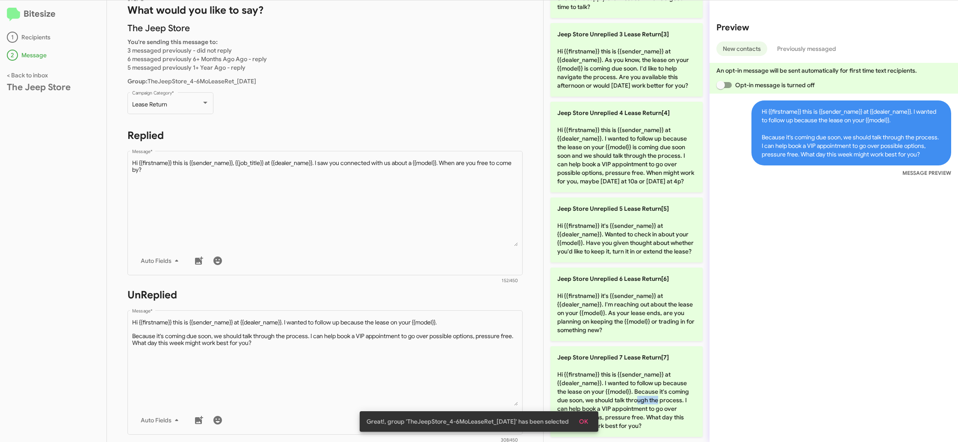
scroll to position [139, 0]
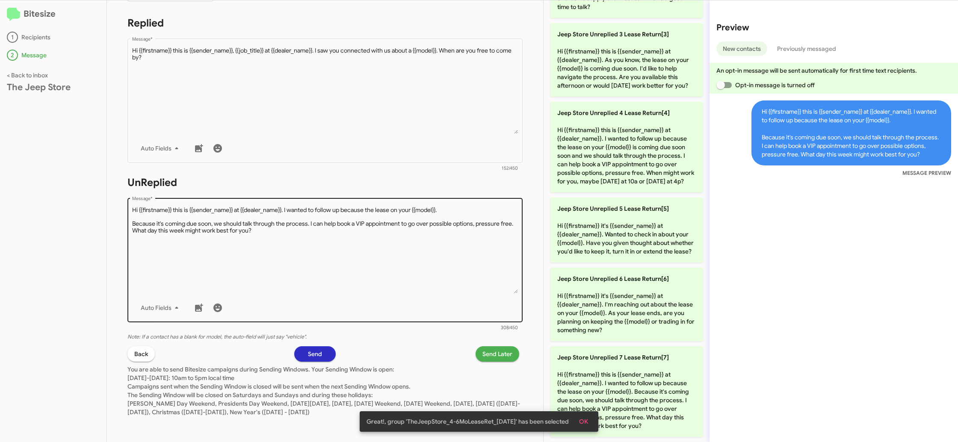
click at [436, 293] on textarea "Message *" at bounding box center [325, 249] width 386 height 87
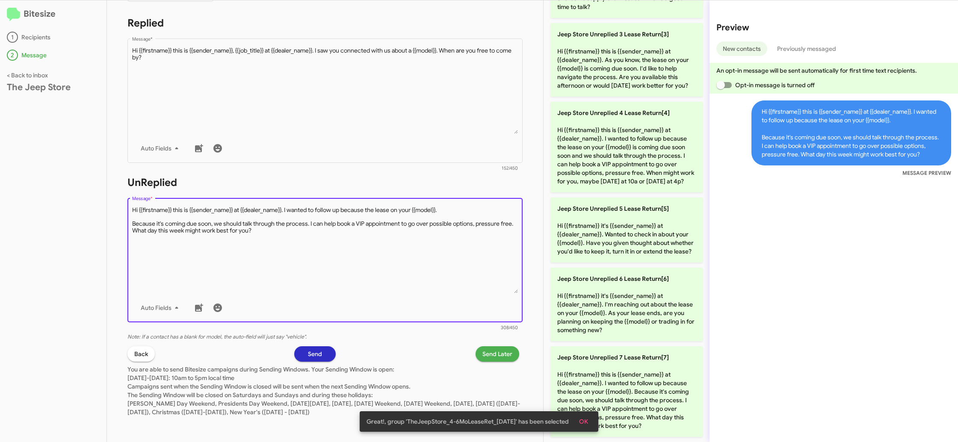
click at [493, 347] on span "Send Later" at bounding box center [498, 354] width 30 height 15
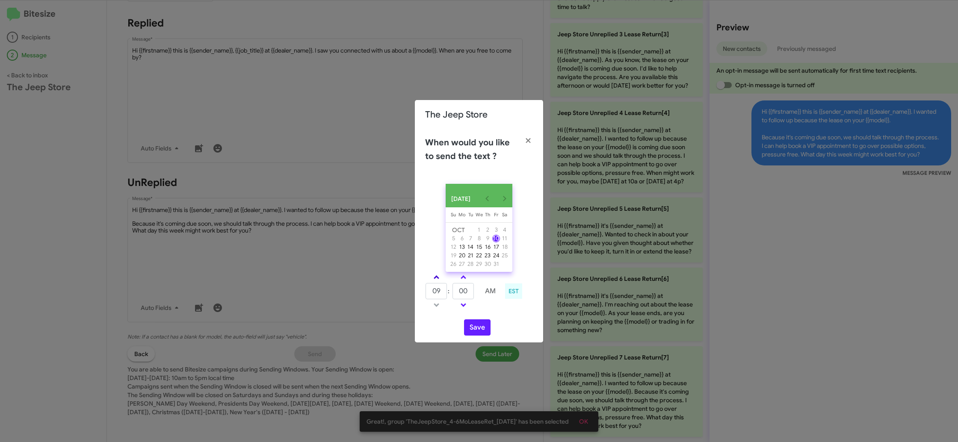
click at [433, 281] on link at bounding box center [436, 278] width 15 height 10
drag, startPoint x: 433, startPoint y: 281, endPoint x: 458, endPoint y: 308, distance: 36.6
click at [433, 280] on link at bounding box center [436, 278] width 15 height 10
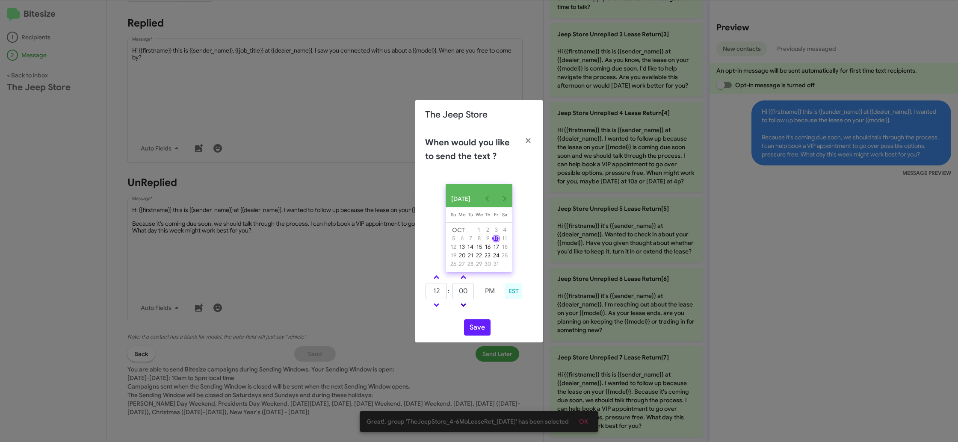
type input "01"
click at [473, 331] on button "Save" at bounding box center [477, 328] width 27 height 16
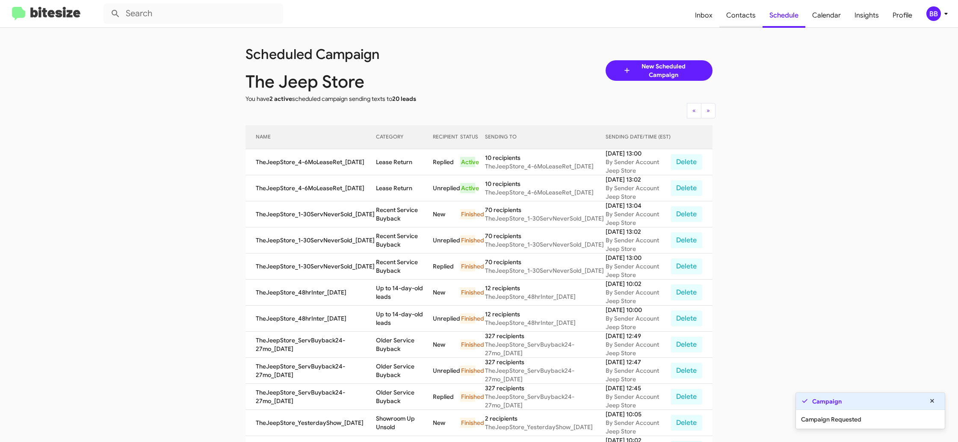
click at [738, 19] on span "Contacts" at bounding box center [741, 15] width 43 height 25
type input "in:groups"
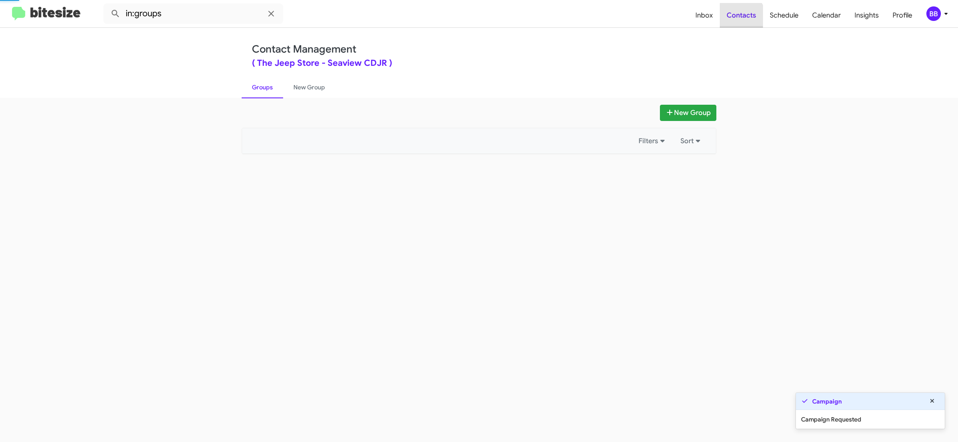
click at [738, 19] on span "Contacts" at bounding box center [741, 15] width 43 height 25
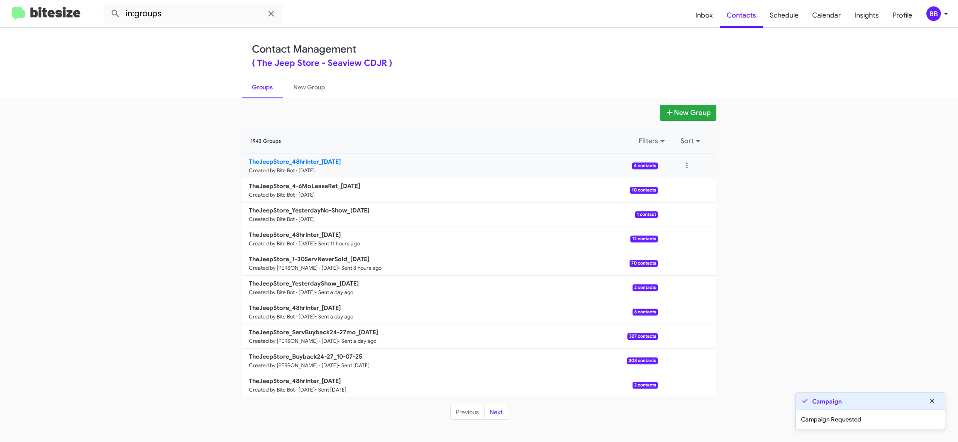
click at [331, 162] on b "TheJeepStore_48hrInter_10-10-25" at bounding box center [295, 162] width 92 height 8
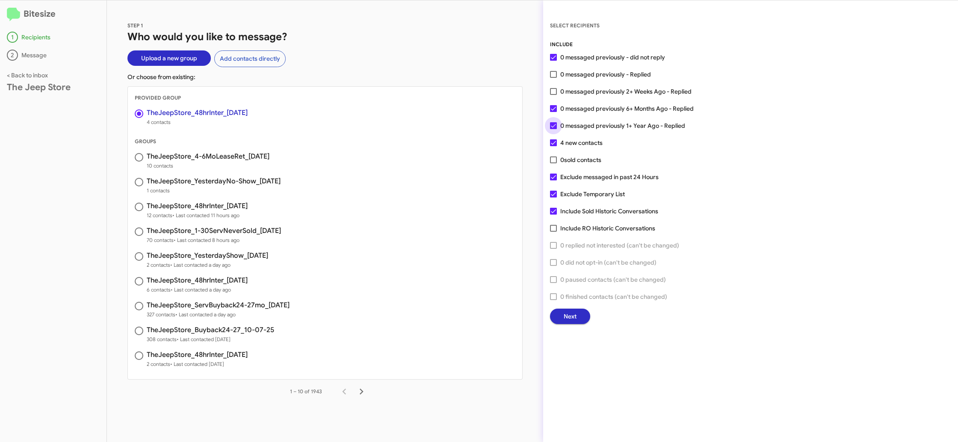
drag, startPoint x: 572, startPoint y: 126, endPoint x: 569, endPoint y: 110, distance: 16.6
click at [572, 123] on span "0 messaged previously 1+ Year Ago - Replied" at bounding box center [622, 126] width 125 height 10
click at [554, 129] on input "0 messaged previously 1+ Year Ago - Replied" at bounding box center [553, 129] width 0 height 0
checkbox input "false"
click at [569, 109] on span "0 messaged previously 6+ Months Ago - Replied" at bounding box center [626, 109] width 133 height 10
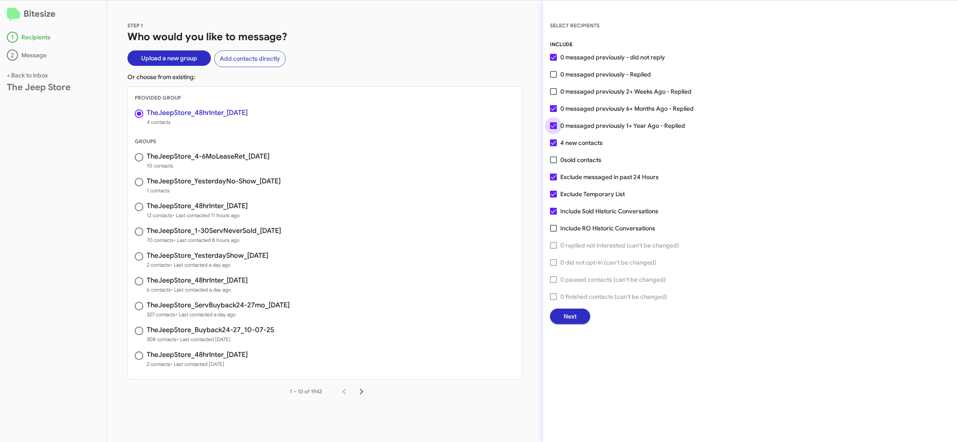
click at [554, 112] on input "0 messaged previously 6+ Months Ago - Replied" at bounding box center [553, 112] width 0 height 0
checkbox input "false"
click at [552, 308] on div "INCLUDE 0 messaged previously - did not reply 0 messaged previously - Replied 0…" at bounding box center [750, 182] width 401 height 284
click at [557, 317] on button "Next" at bounding box center [570, 316] width 40 height 15
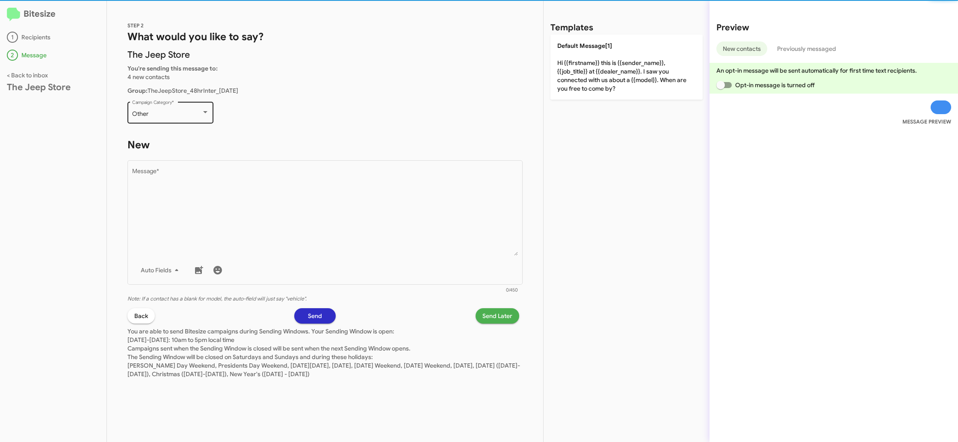
drag, startPoint x: 145, startPoint y: 123, endPoint x: 148, endPoint y: 116, distance: 7.5
click at [145, 121] on div "Other Campaign Category *" at bounding box center [171, 117] width 86 height 30
click at [148, 116] on div "Other" at bounding box center [166, 114] width 69 height 7
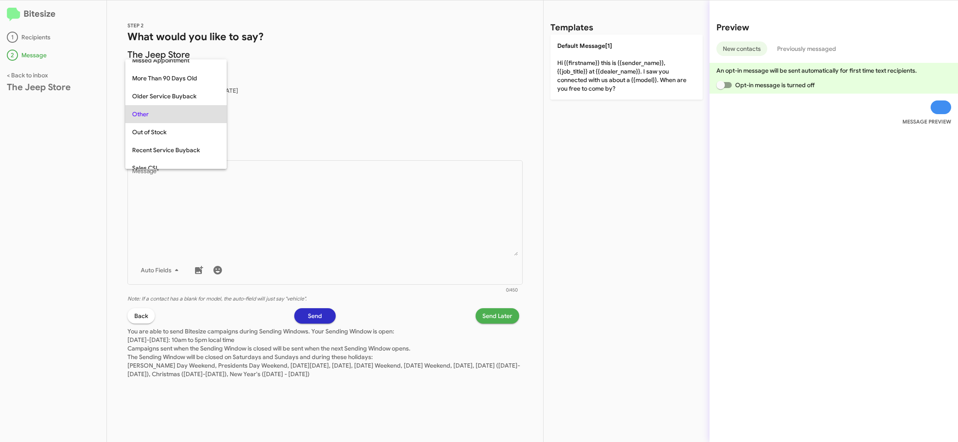
scroll to position [322, 0]
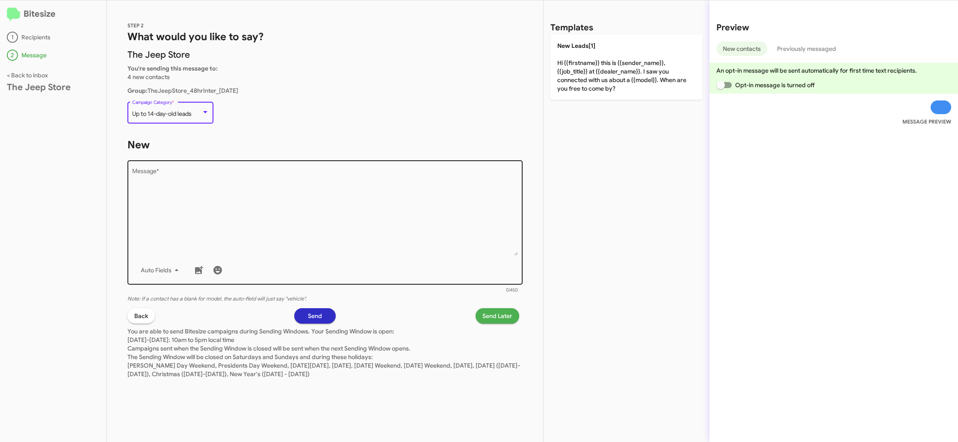
click at [295, 232] on textarea "Message *" at bounding box center [325, 212] width 386 height 87
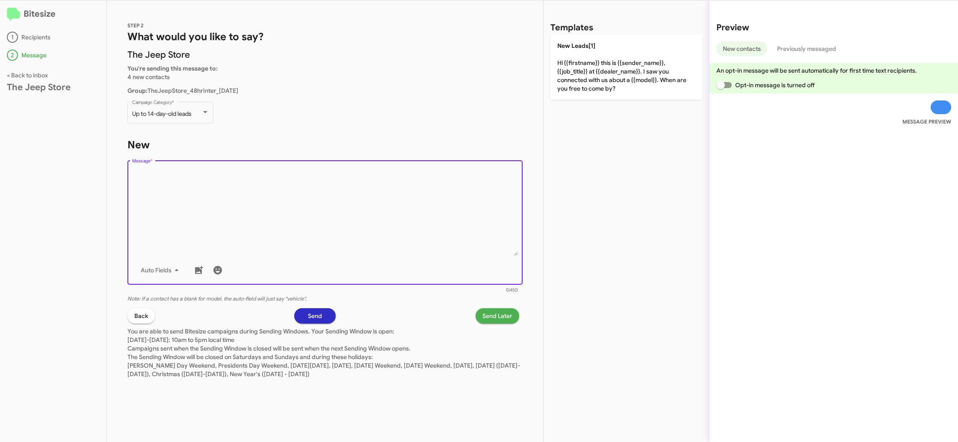
click at [295, 212] on textarea "Message *" at bounding box center [325, 212] width 386 height 87
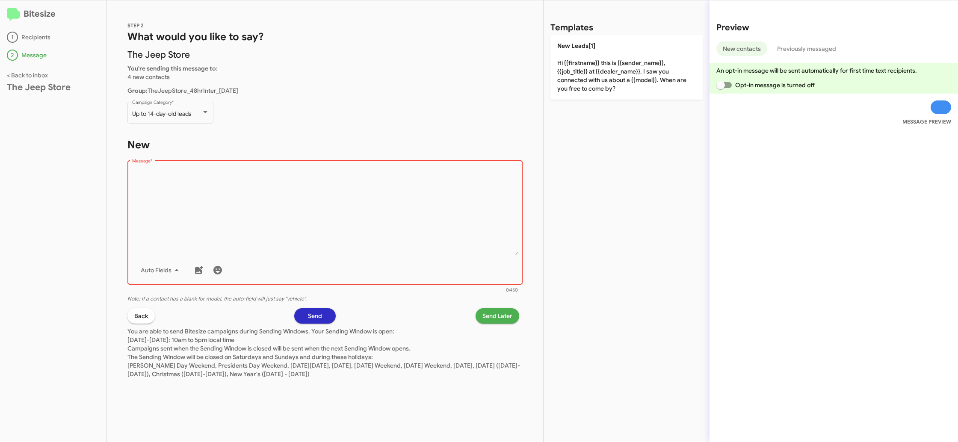
paste textarea "Hi {{firstname}} this is {{sender_name}}, {{job_title}} at {{dealer_name}}. I s…"
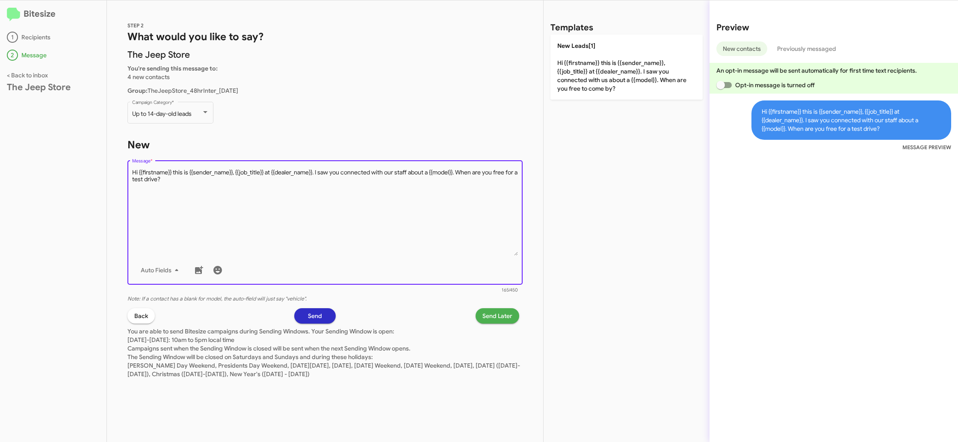
type textarea "Hi {{firstname}} this is {{sender_name}}, {{job_title}} at {{dealer_name}}. I s…"
click at [505, 311] on span "Send Later" at bounding box center [498, 315] width 30 height 15
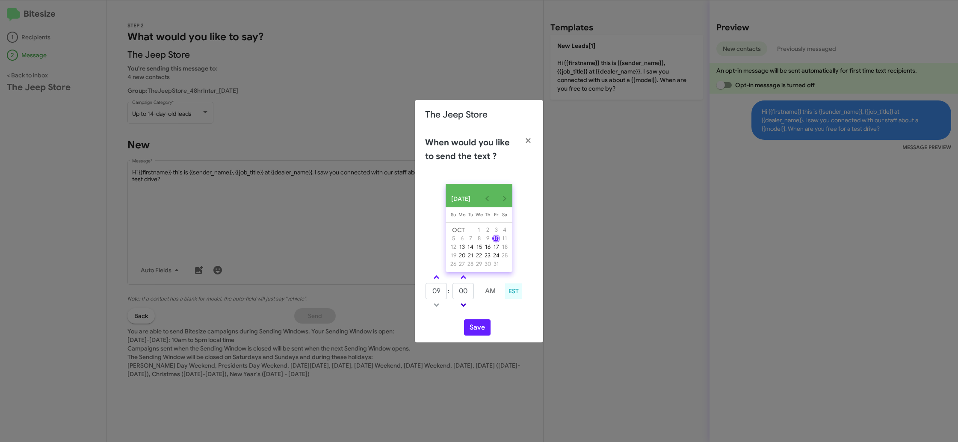
drag, startPoint x: 436, startPoint y: 279, endPoint x: 469, endPoint y: 306, distance: 42.5
click at [436, 279] on span at bounding box center [437, 279] width 6 height 6
type input "10"
drag, startPoint x: 475, startPoint y: 331, endPoint x: 460, endPoint y: 319, distance: 19.5
click at [475, 331] on button "Save" at bounding box center [477, 328] width 27 height 16
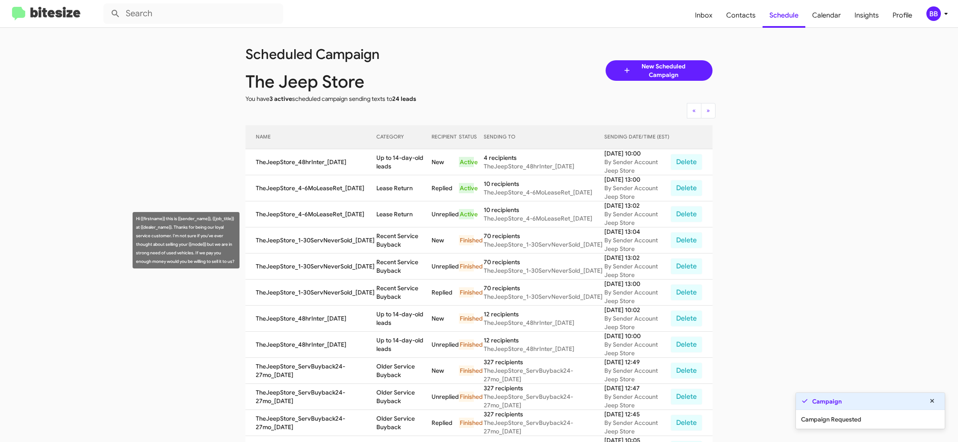
click at [395, 238] on td "Recent Service Buyback" at bounding box center [404, 241] width 55 height 26
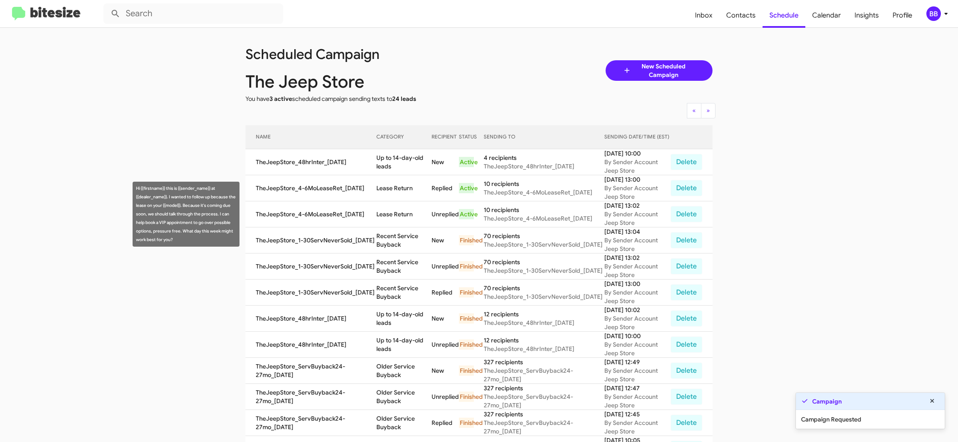
click at [395, 215] on td "Lease Return" at bounding box center [404, 215] width 55 height 26
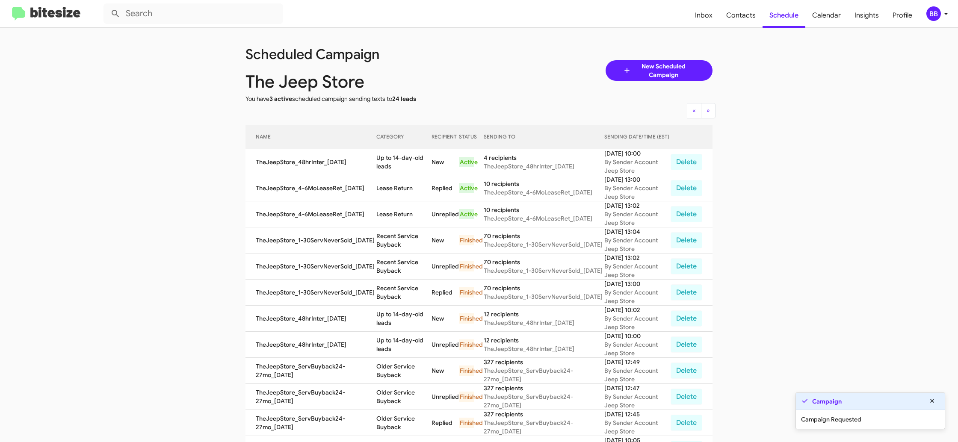
click at [395, 215] on td "Lease Return" at bounding box center [404, 215] width 55 height 26
click at [394, 215] on td "Lease Return" at bounding box center [404, 215] width 55 height 26
copy td "Lease Return"
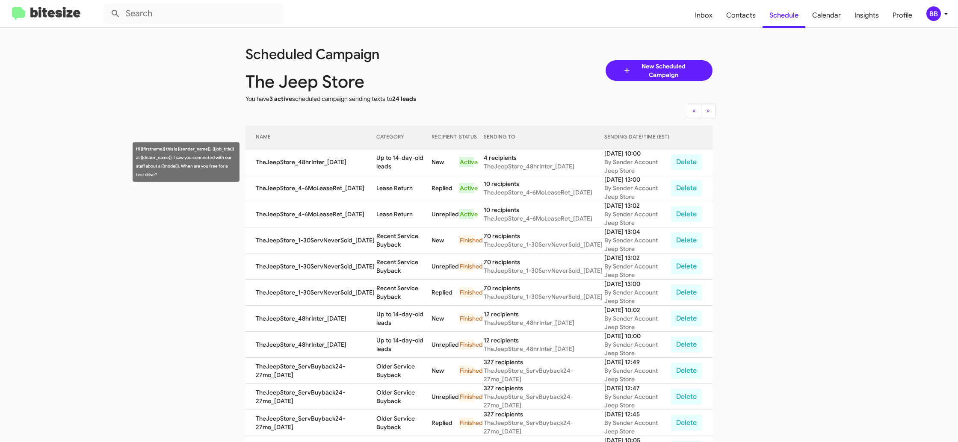
click at [404, 164] on td "Up to 14-day-old leads" at bounding box center [404, 162] width 55 height 26
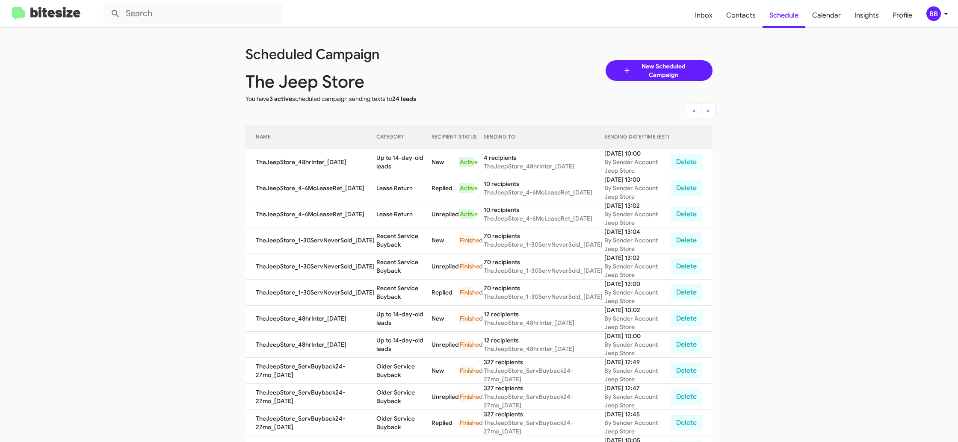
click at [404, 164] on td "Up to 14-day-old leads" at bounding box center [404, 162] width 55 height 26
copy td "Up to 14-day-old leads"
click at [937, 15] on div "BB" at bounding box center [934, 13] width 15 height 15
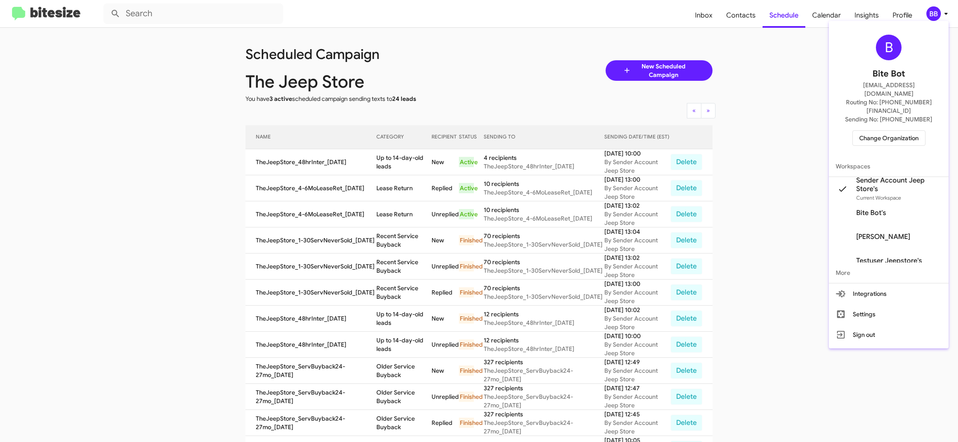
click at [880, 131] on span "Change Organization" at bounding box center [889, 138] width 59 height 15
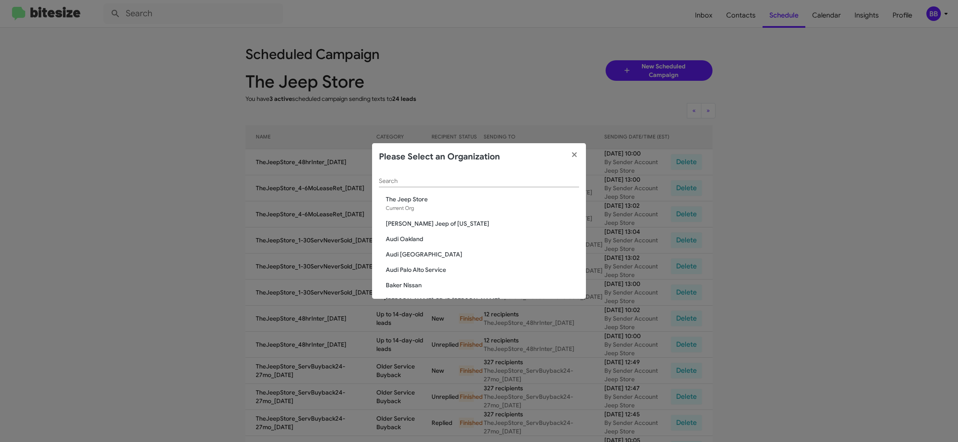
click at [420, 184] on input "Search" at bounding box center [479, 181] width 200 height 7
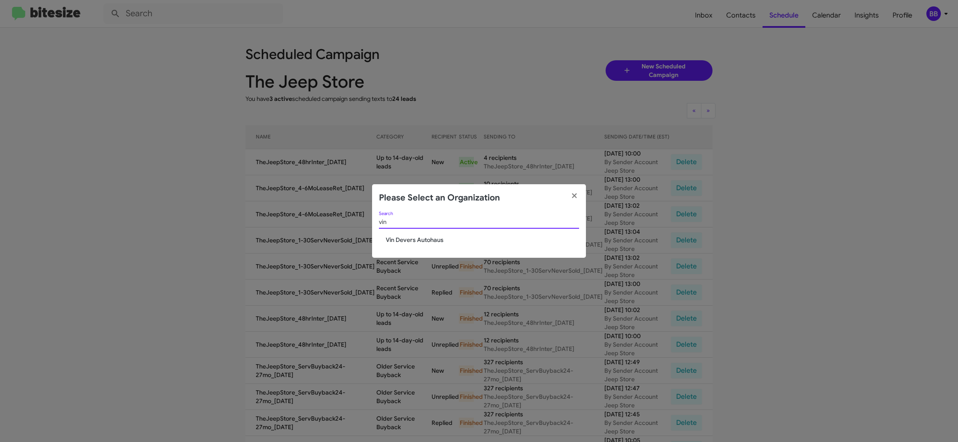
type input "vin"
click at [409, 242] on span "Vin Devers Autohaus" at bounding box center [482, 240] width 193 height 9
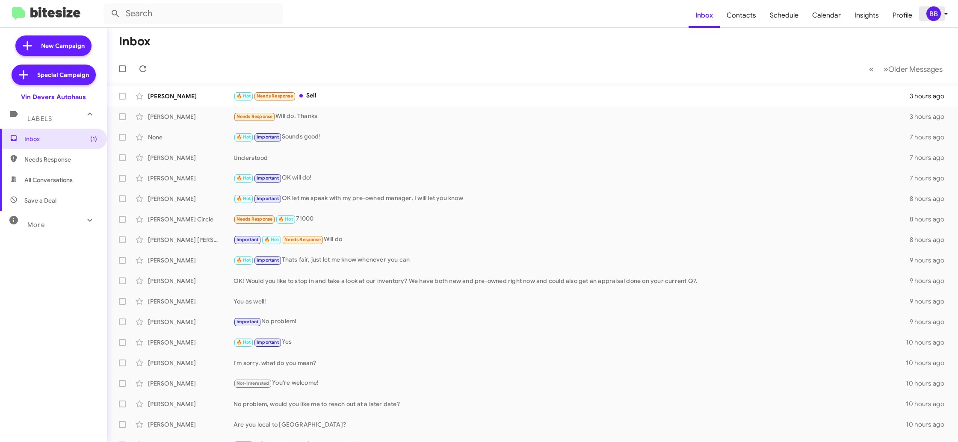
drag, startPoint x: 946, startPoint y: 13, endPoint x: 933, endPoint y: 15, distance: 13.4
click at [942, 13] on icon at bounding box center [946, 14] width 10 height 10
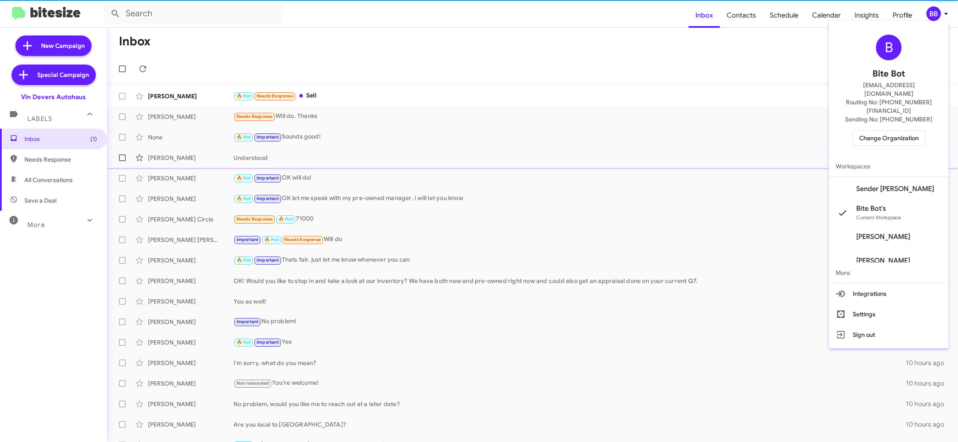
drag, startPoint x: 886, startPoint y: 169, endPoint x: 877, endPoint y: 165, distance: 9.8
click at [886, 185] on span "Sender [PERSON_NAME]" at bounding box center [896, 189] width 78 height 9
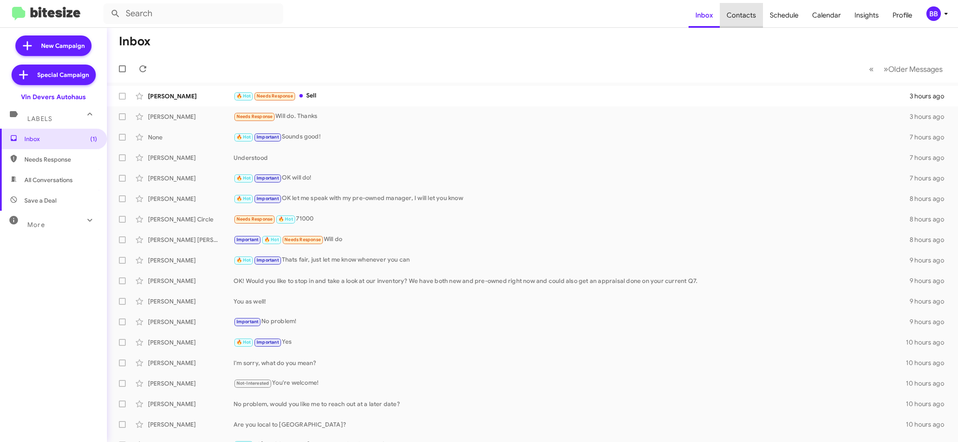
click at [749, 19] on span "Contacts" at bounding box center [741, 15] width 43 height 25
click at [734, 22] on span "Contacts" at bounding box center [741, 15] width 43 height 25
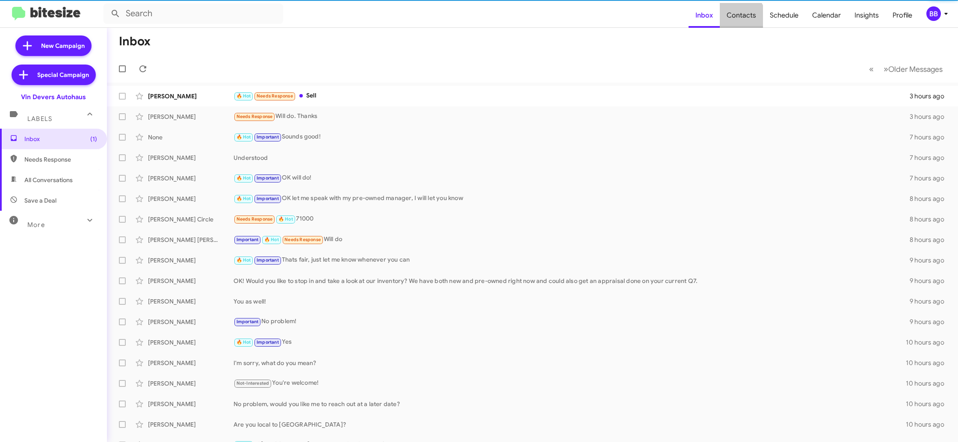
click at [734, 22] on span "Contacts" at bounding box center [741, 15] width 43 height 25
type input "in:groups"
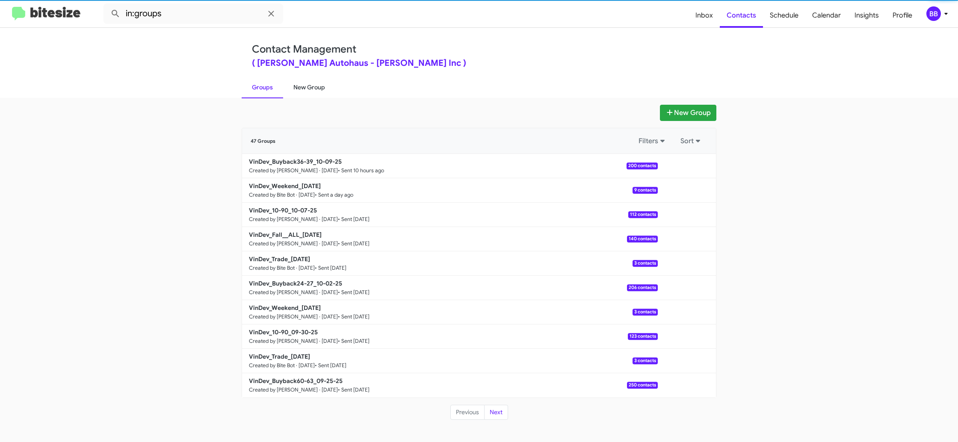
click at [299, 84] on link "New Group" at bounding box center [309, 87] width 52 height 22
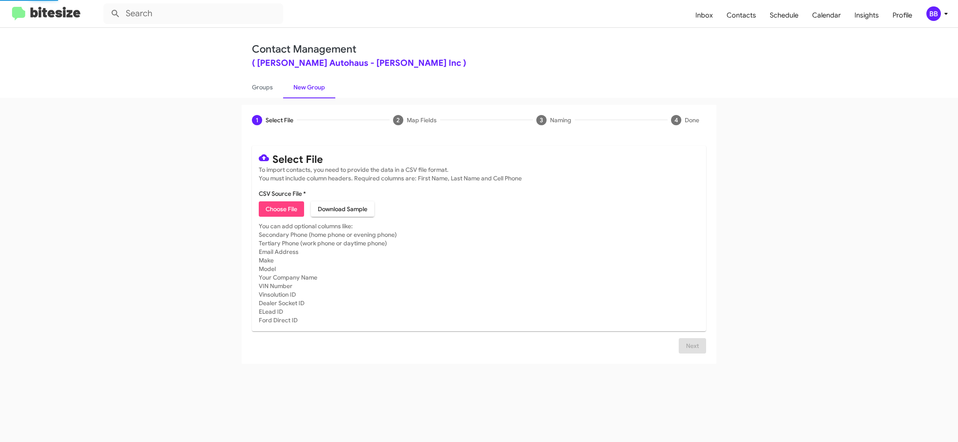
click at [294, 203] on span "Choose File" at bounding box center [282, 209] width 32 height 15
type input "VinDev_Trade_[DATE]"
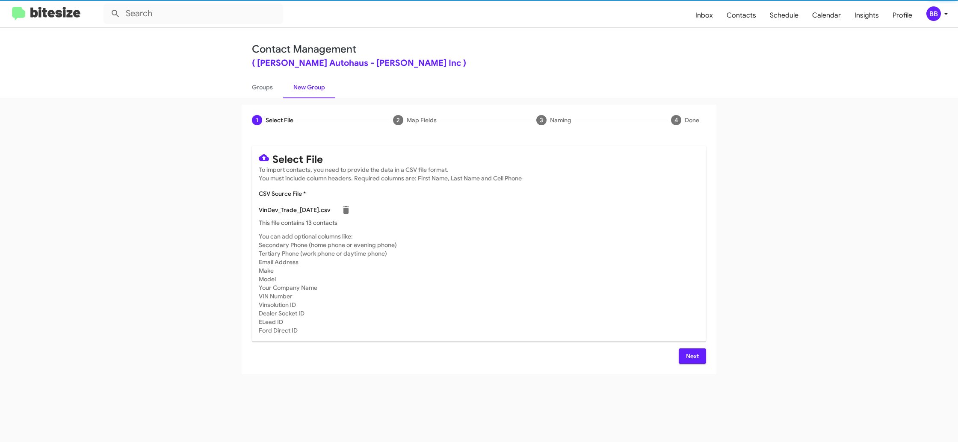
click at [566, 308] on mat-card-subtitle "You can add optional columns like: Secondary Phone (home phone or evening phone…" at bounding box center [479, 283] width 441 height 103
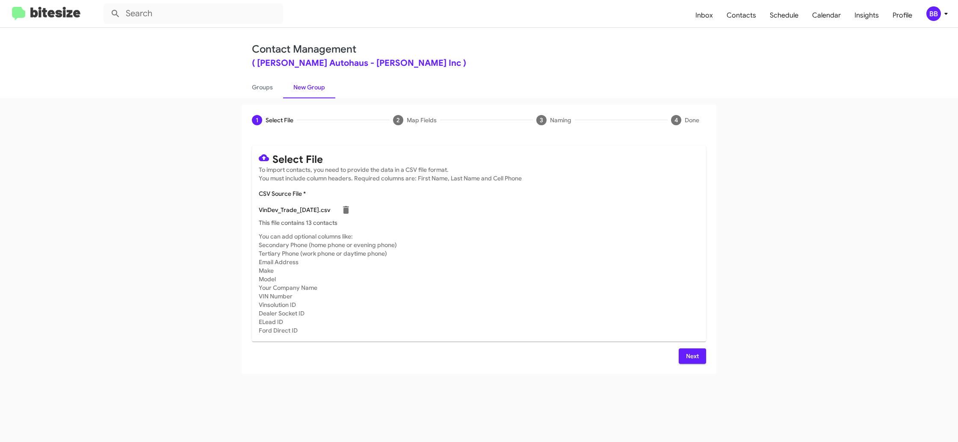
click at [940, 17] on div "BB" at bounding box center [934, 13] width 15 height 15
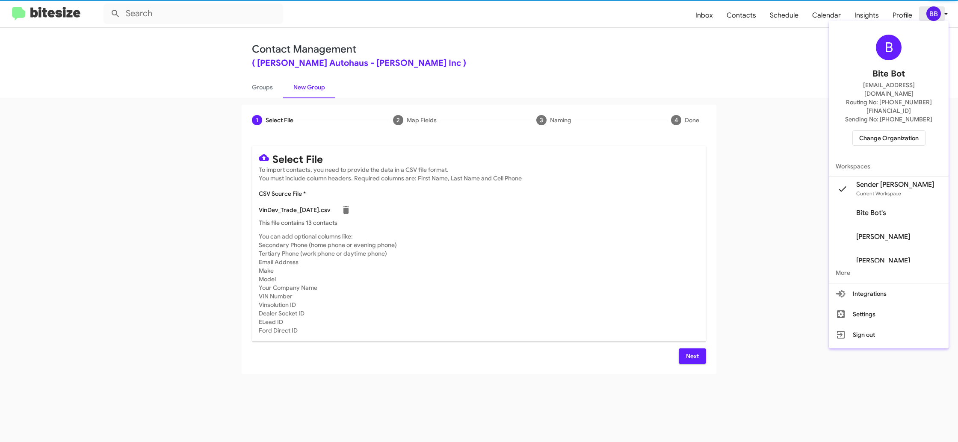
click at [940, 16] on div at bounding box center [479, 221] width 958 height 442
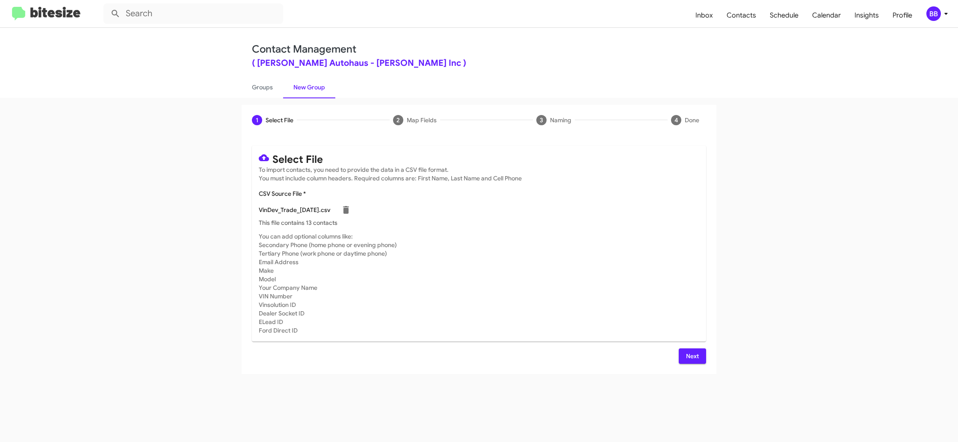
click at [691, 359] on span "Next" at bounding box center [693, 356] width 14 height 15
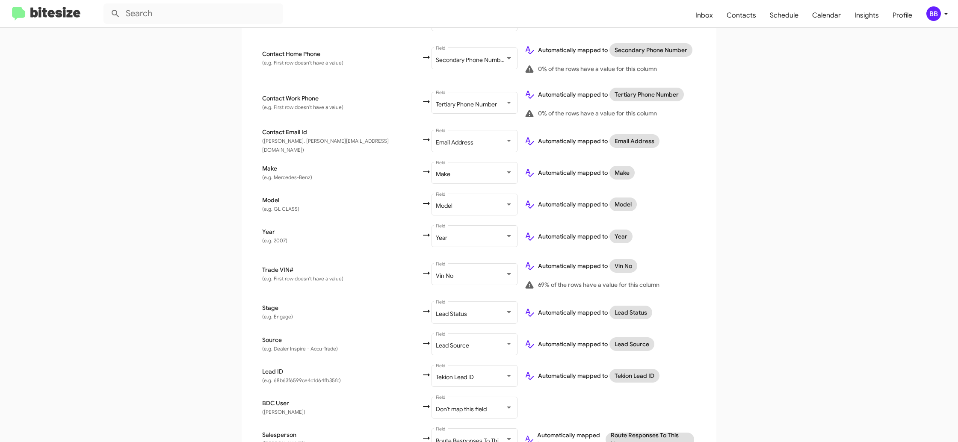
scroll to position [311, 0]
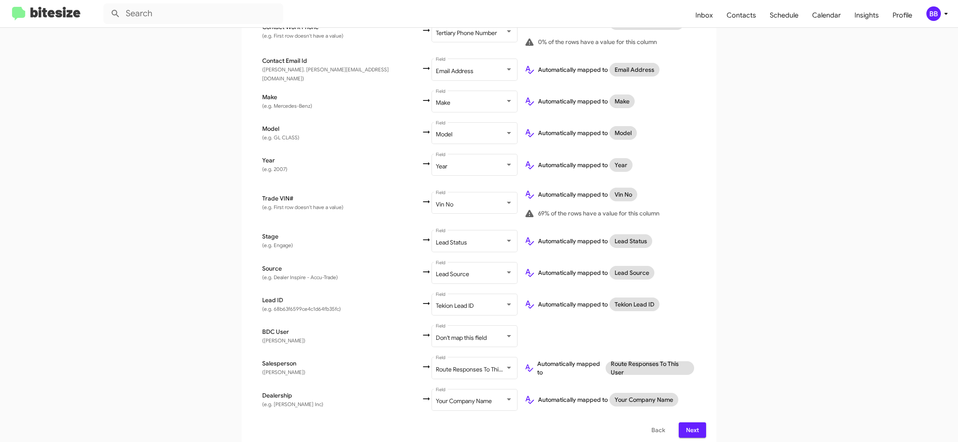
drag, startPoint x: 659, startPoint y: 421, endPoint x: 597, endPoint y: 352, distance: 93.0
click at [658, 423] on span "Back" at bounding box center [659, 430] width 14 height 15
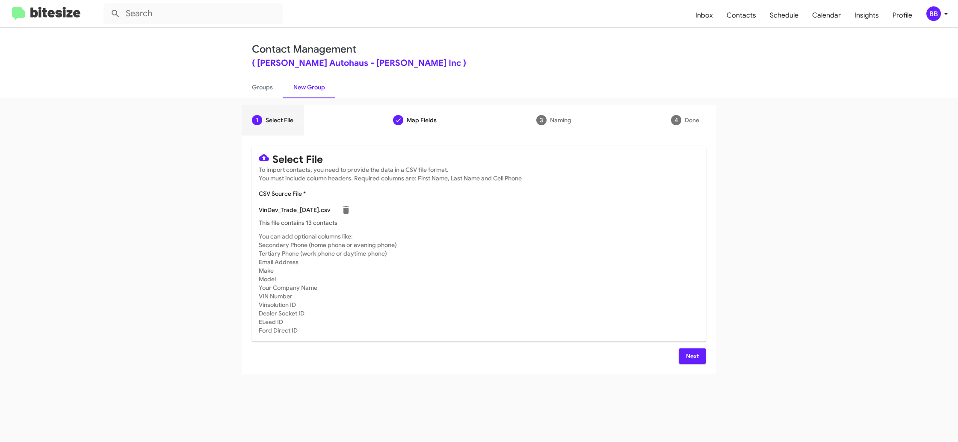
scroll to position [0, 0]
click at [264, 90] on link "Groups" at bounding box center [263, 87] width 42 height 22
type input "in:groups"
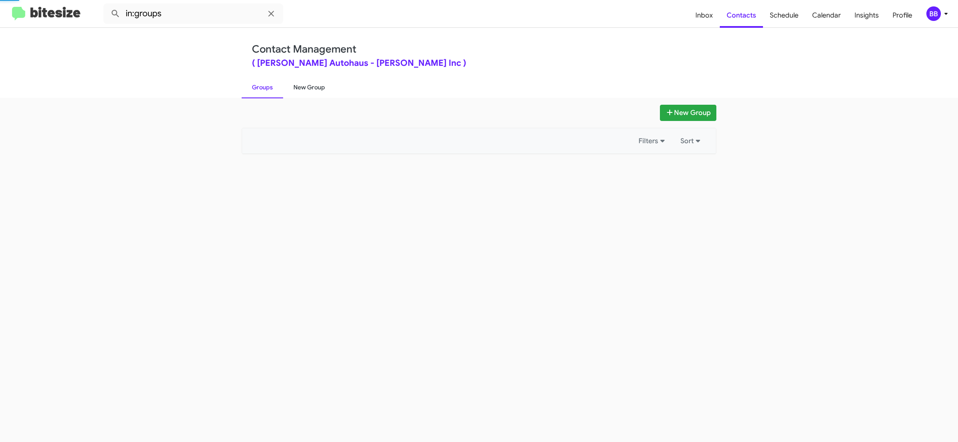
click at [323, 86] on link "New Group" at bounding box center [309, 87] width 52 height 22
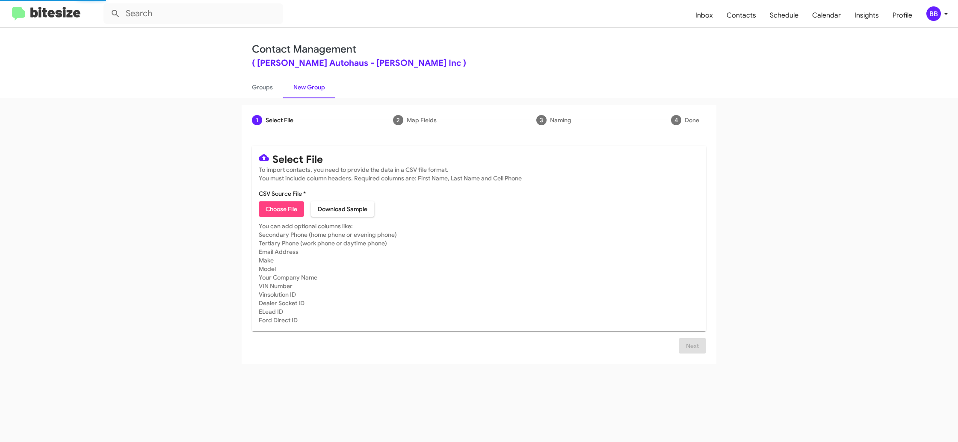
click at [277, 209] on span "Choose File" at bounding box center [282, 209] width 32 height 15
type input "VinDev_Trade_[DATE]"
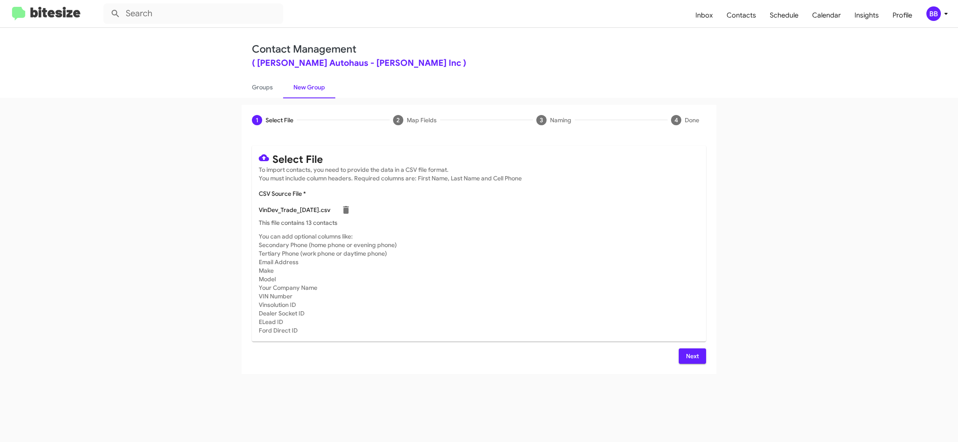
drag, startPoint x: 526, startPoint y: 250, endPoint x: 678, endPoint y: 310, distance: 163.3
click at [531, 251] on mat-card-subtitle "You can add optional columns like: Secondary Phone (home phone or evening phone…" at bounding box center [479, 283] width 441 height 103
click at [686, 352] on span "Next" at bounding box center [693, 356] width 14 height 15
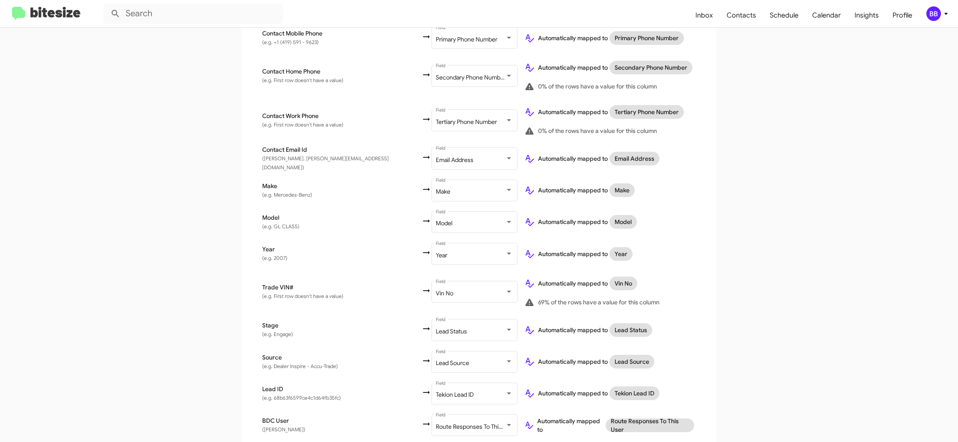
scroll to position [279, 0]
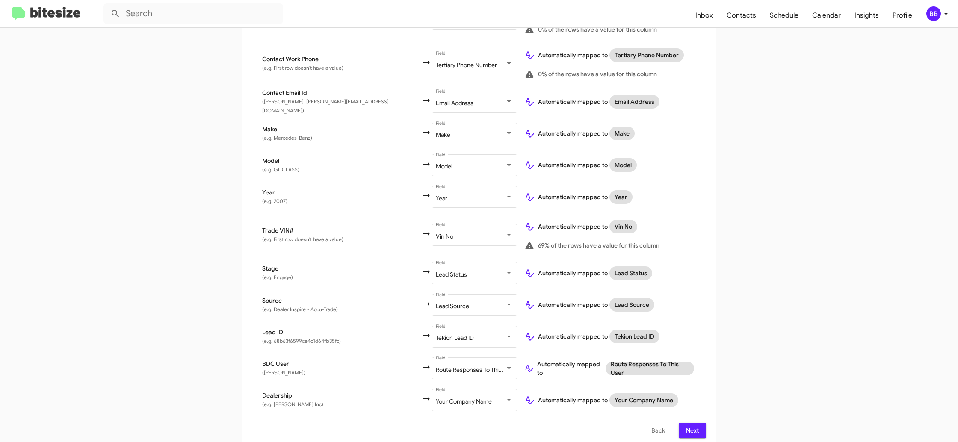
click at [941, 12] on icon at bounding box center [946, 14] width 10 height 10
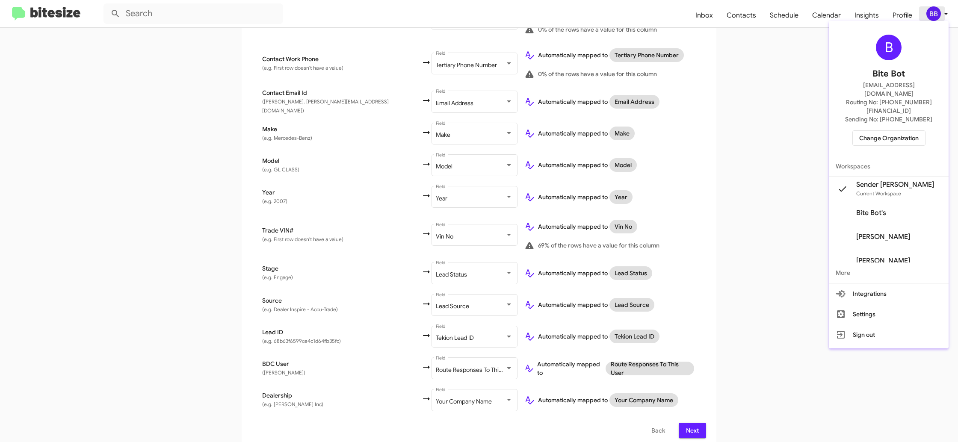
click at [941, 12] on div at bounding box center [479, 221] width 958 height 442
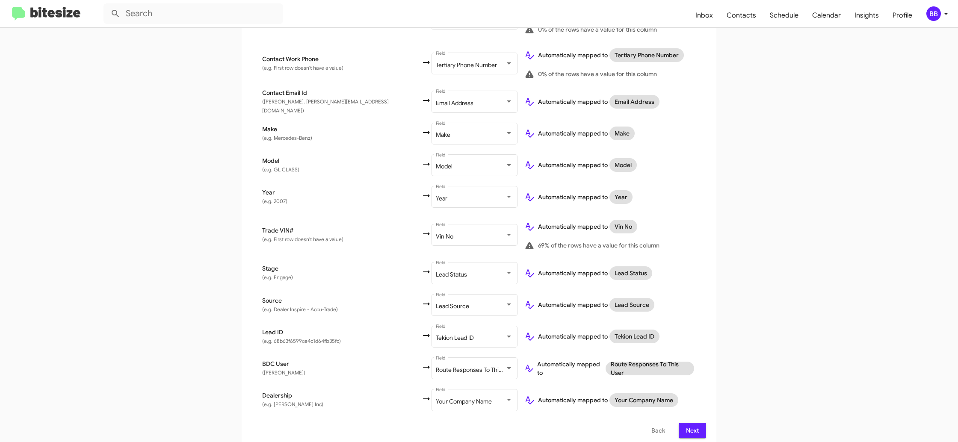
click at [693, 424] on span "Next" at bounding box center [693, 430] width 14 height 15
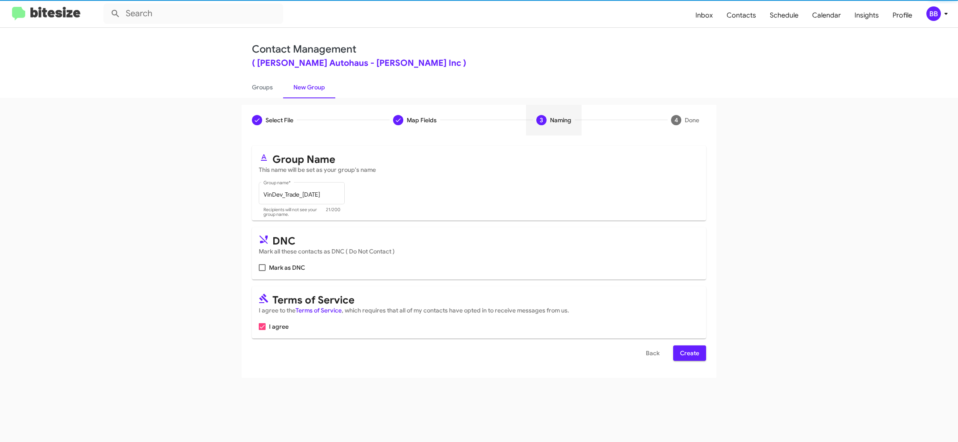
scroll to position [0, 0]
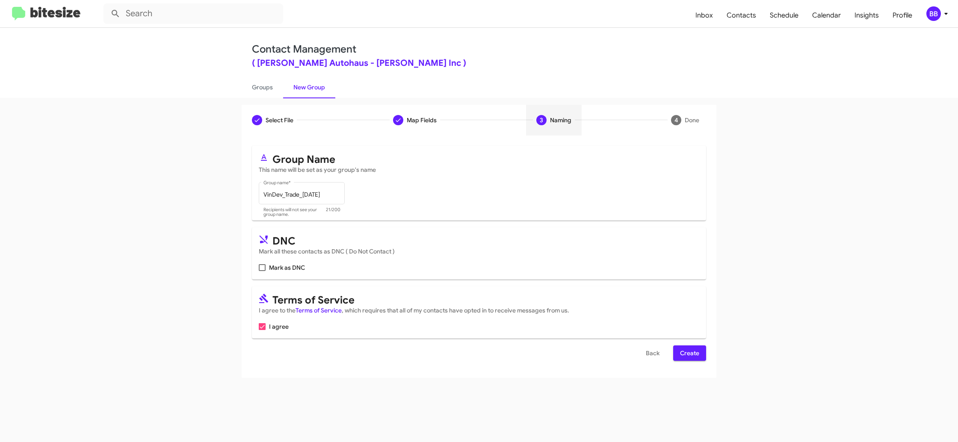
click at [688, 360] on span "Create" at bounding box center [689, 353] width 19 height 15
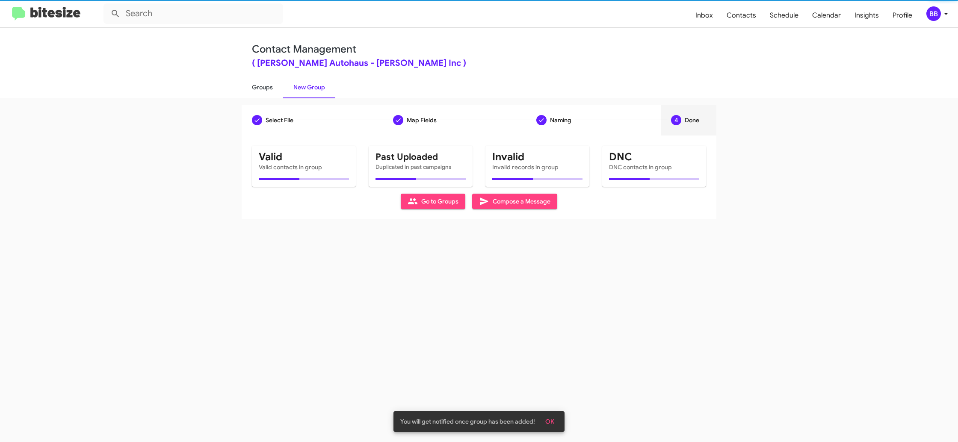
click at [258, 84] on link "Groups" at bounding box center [263, 87] width 42 height 22
type input "in:groups"
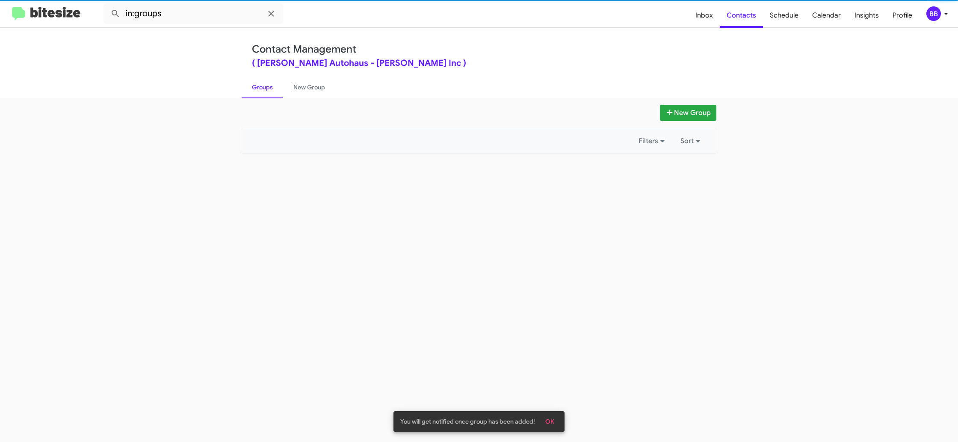
click at [258, 84] on link "Groups" at bounding box center [263, 87] width 42 height 22
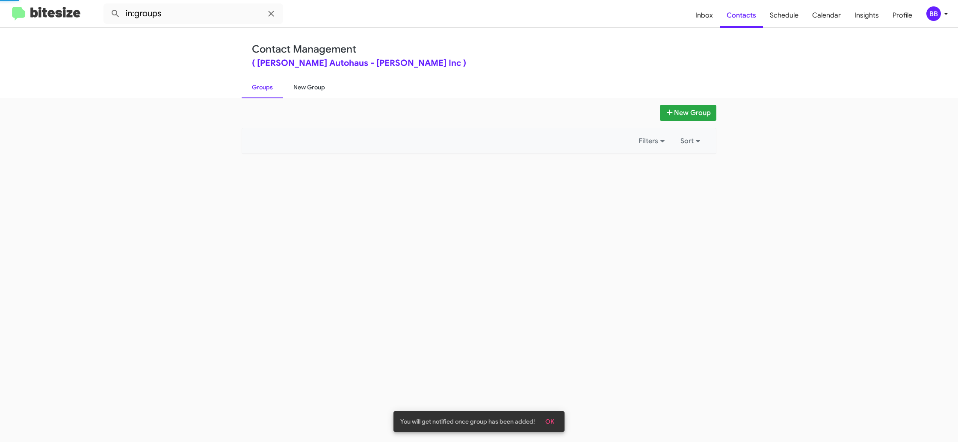
click at [299, 86] on link "New Group" at bounding box center [309, 87] width 52 height 22
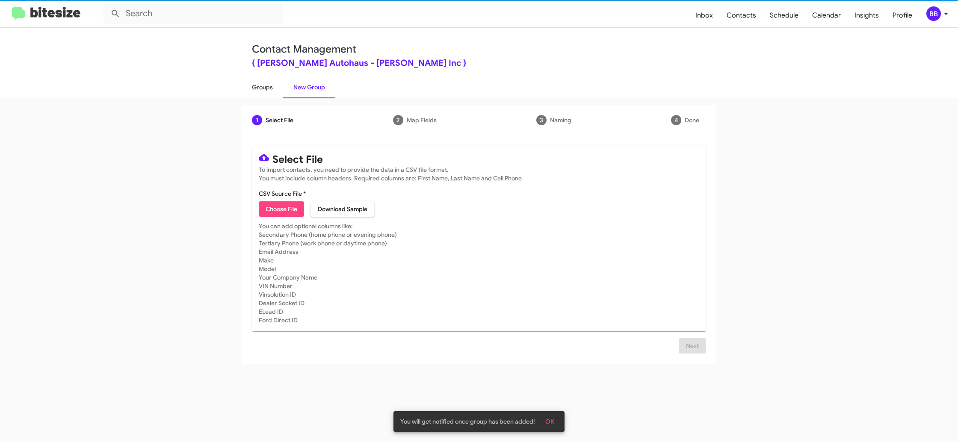
click at [272, 87] on link "Groups" at bounding box center [263, 87] width 42 height 22
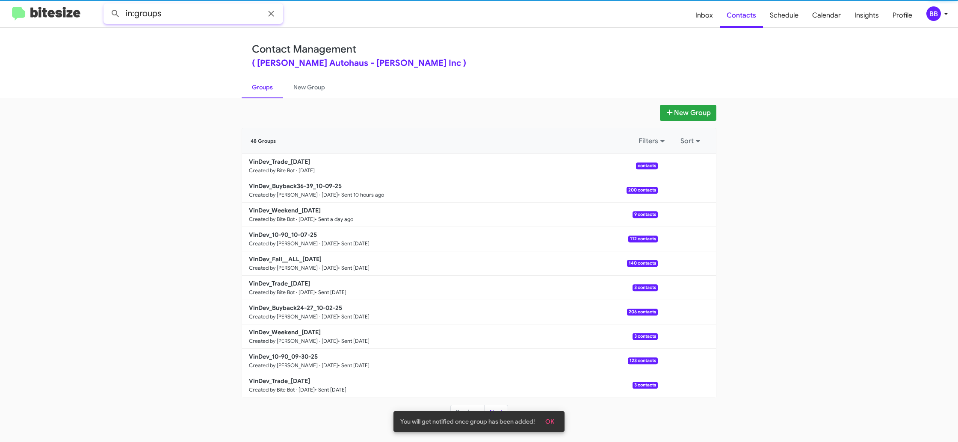
click at [209, 18] on input "in:groups" at bounding box center [194, 13] width 180 height 21
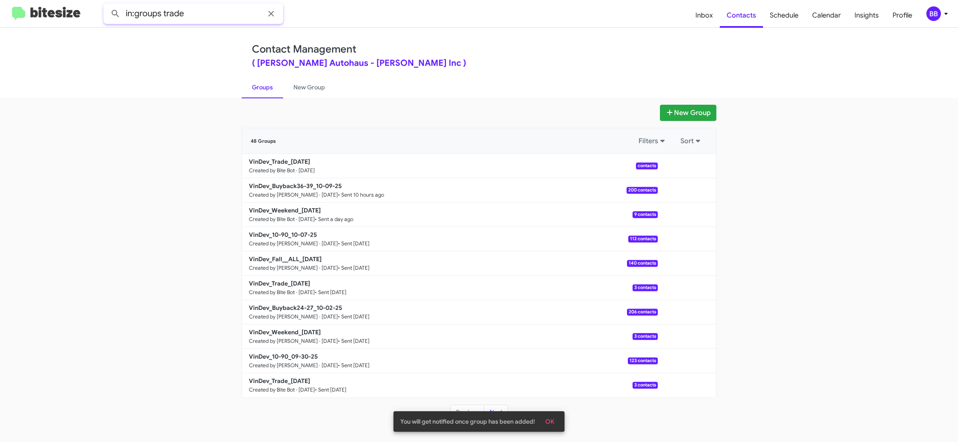
type input "in:groups trade"
click at [107, 5] on button at bounding box center [115, 13] width 17 height 17
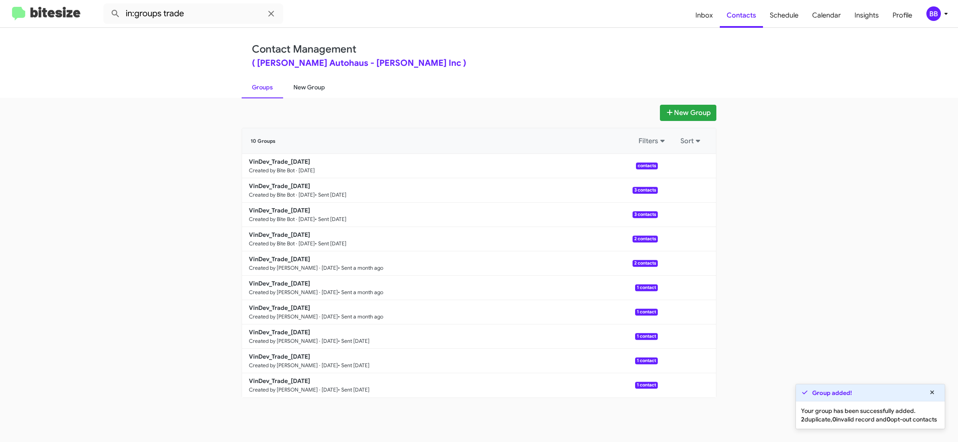
click at [299, 86] on link "New Group" at bounding box center [309, 87] width 52 height 22
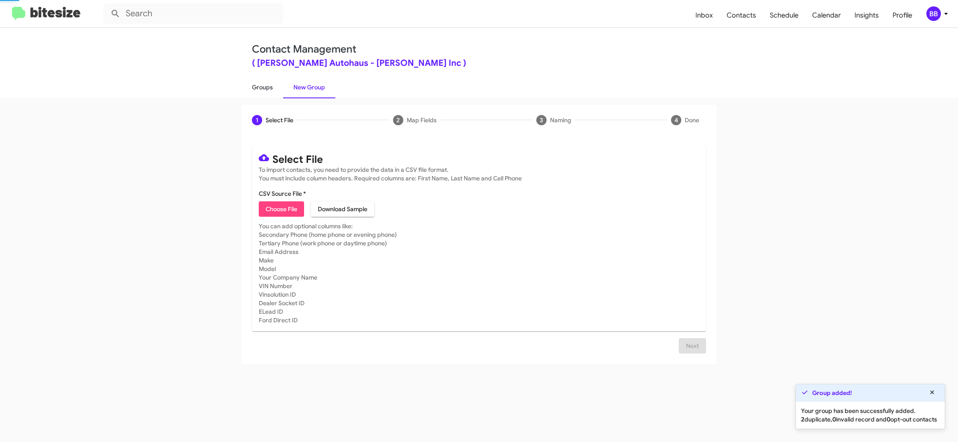
drag, startPoint x: 299, startPoint y: 86, endPoint x: 251, endPoint y: 89, distance: 47.6
click at [299, 86] on link "New Group" at bounding box center [309, 87] width 52 height 22
click at [249, 89] on link "Groups" at bounding box center [263, 87] width 42 height 22
type input "in:groups"
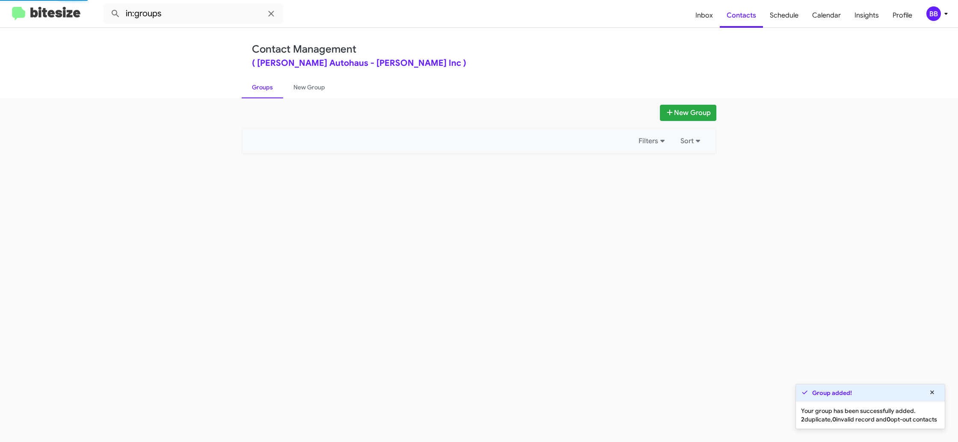
click at [249, 89] on link "Groups" at bounding box center [263, 87] width 42 height 22
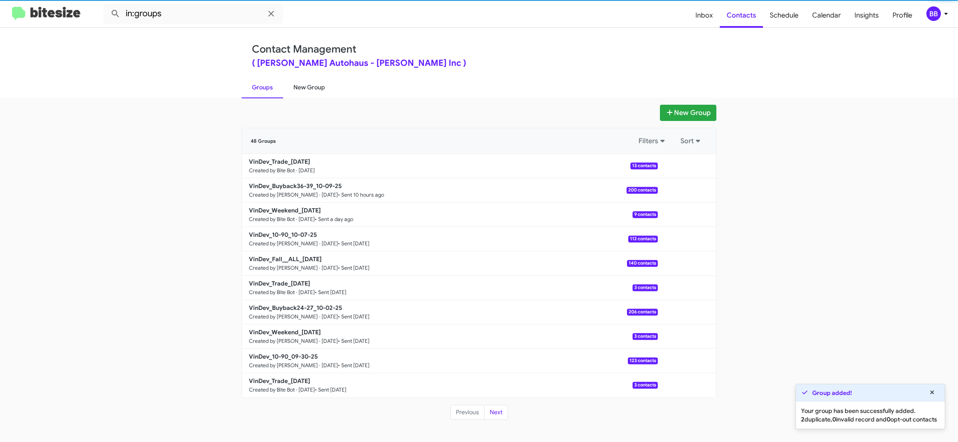
click at [300, 90] on link "New Group" at bounding box center [309, 87] width 52 height 22
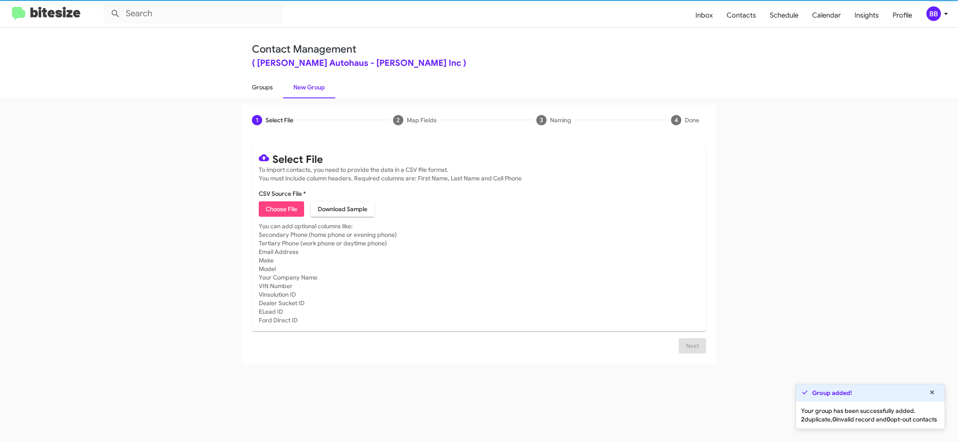
click at [262, 89] on link "Groups" at bounding box center [263, 87] width 42 height 22
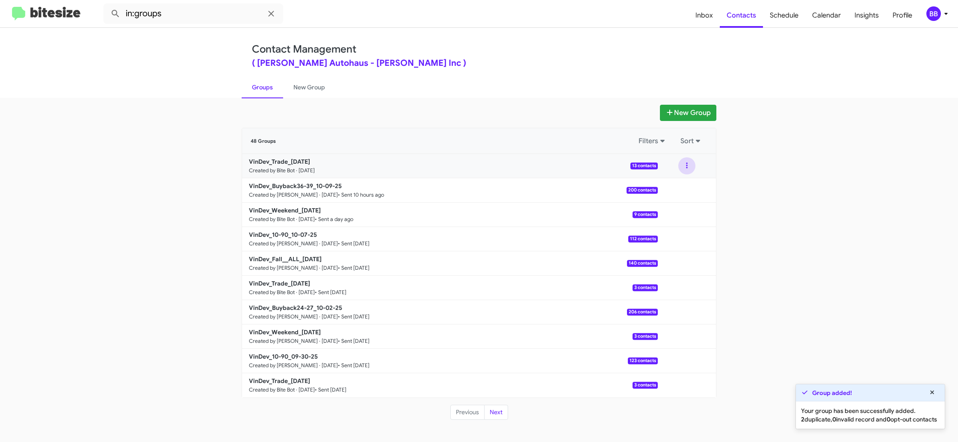
click at [692, 172] on button at bounding box center [687, 165] width 17 height 17
click at [193, 25] on mat-toolbar "in:groups Inbox Contacts Schedule Calendar Insights Profile BB" at bounding box center [479, 13] width 958 height 27
click at [197, 20] on input "in:groups" at bounding box center [194, 13] width 180 height 21
type input "in:groups trade"
click at [107, 5] on button at bounding box center [115, 13] width 17 height 17
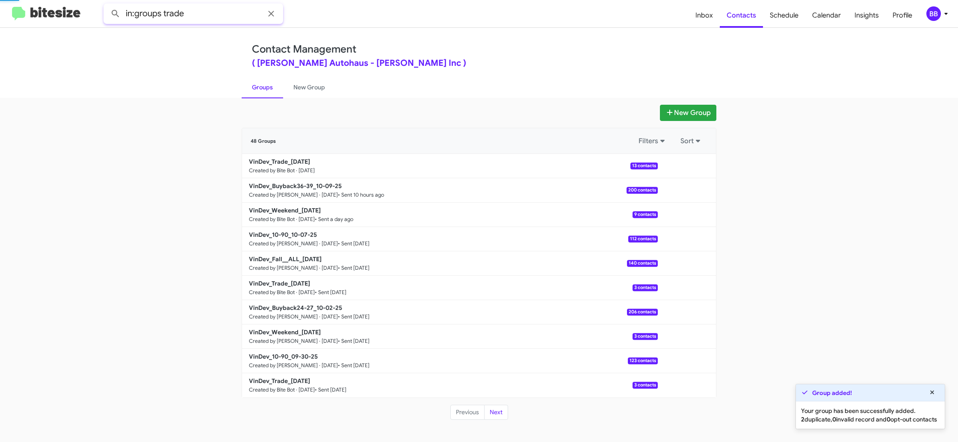
click at [107, 5] on button at bounding box center [115, 13] width 17 height 17
click at [303, 83] on link "New Group" at bounding box center [309, 87] width 52 height 22
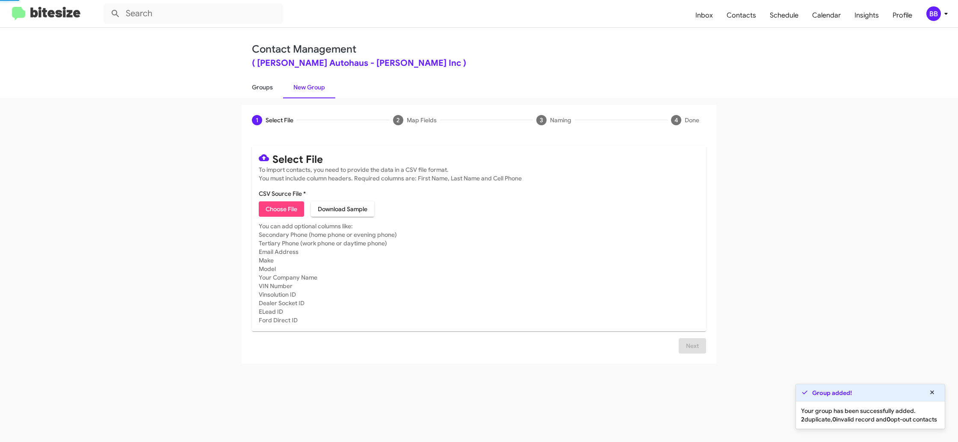
click at [272, 85] on link "Groups" at bounding box center [263, 87] width 42 height 22
type input "in:groups"
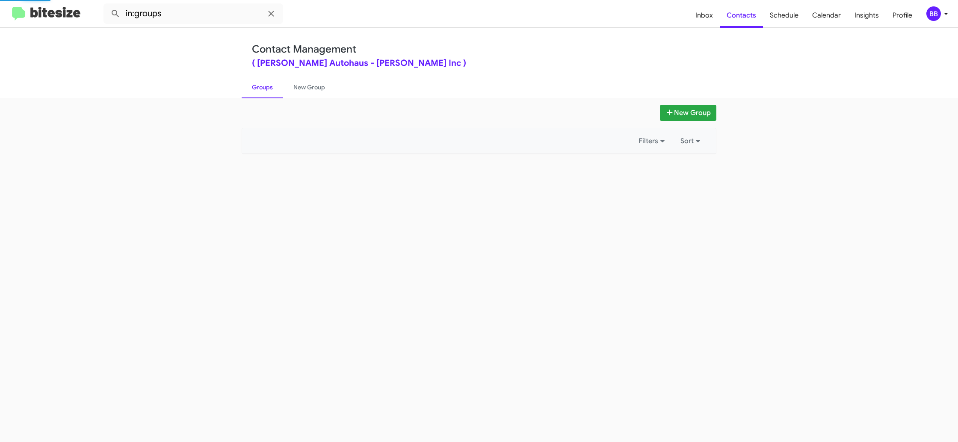
click at [272, 85] on link "Groups" at bounding box center [263, 87] width 42 height 22
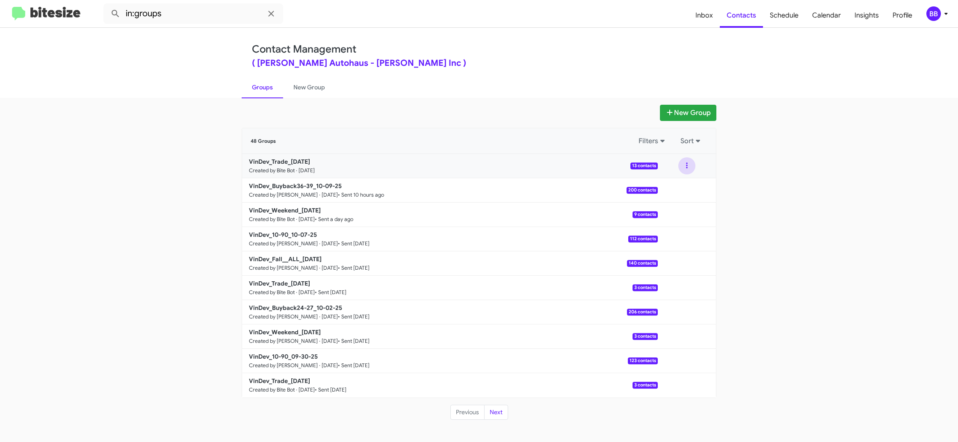
drag, startPoint x: 692, startPoint y: 169, endPoint x: 690, endPoint y: 174, distance: 5.6
click at [691, 169] on button at bounding box center [687, 165] width 17 height 17
click at [679, 188] on button "View contacts" at bounding box center [661, 189] width 68 height 21
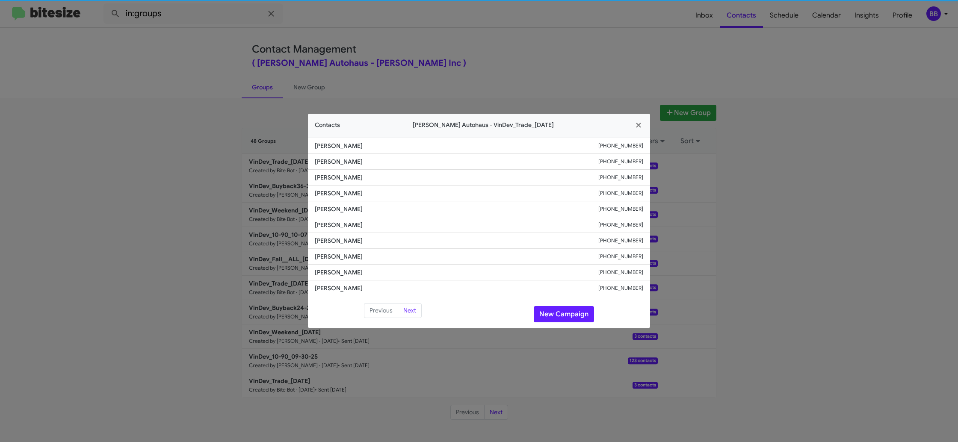
click at [343, 212] on span "[PERSON_NAME]" at bounding box center [457, 209] width 284 height 9
copy span "[PERSON_NAME]"
click at [568, 315] on button "New Campaign" at bounding box center [564, 314] width 60 height 16
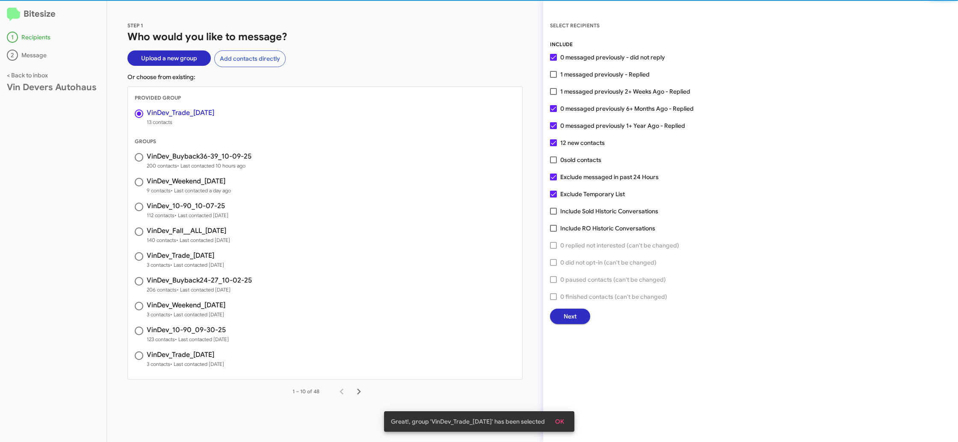
click at [576, 91] on span "1 messaged previously 2+ Weeks Ago - Replied" at bounding box center [625, 91] width 130 height 10
click at [554, 95] on input "1 messaged previously 2+ Weeks Ago - Replied" at bounding box center [553, 95] width 0 height 0
checkbox input "true"
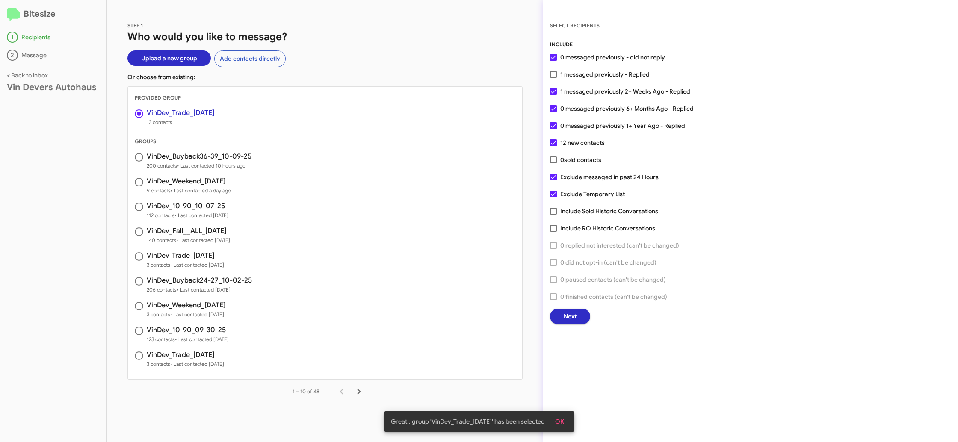
click at [582, 324] on div "SELECT RECIPIENTS INCLUDE 0 messaged previously - did not reply 1 messaged prev…" at bounding box center [750, 221] width 415 height 442
click at [560, 322] on button "Next" at bounding box center [570, 316] width 40 height 15
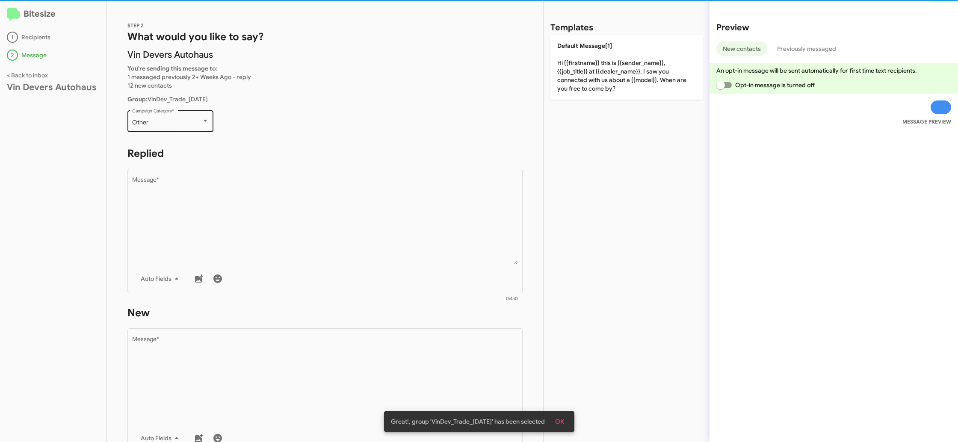
click at [173, 127] on div "Other Campaign Category *" at bounding box center [170, 121] width 77 height 24
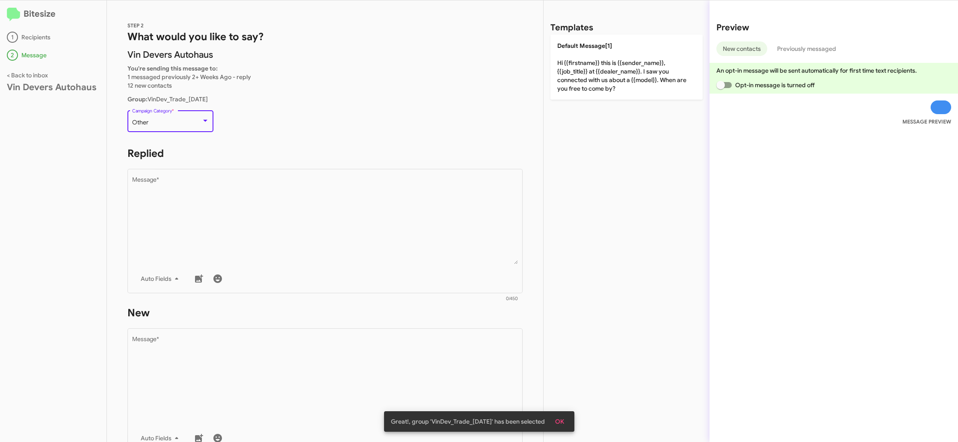
scroll to position [304, 0]
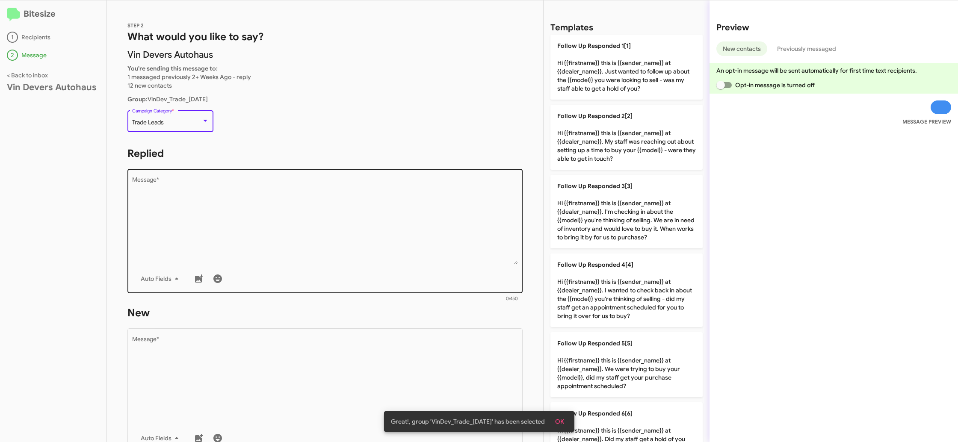
click at [269, 211] on textarea "Message *" at bounding box center [325, 220] width 386 height 87
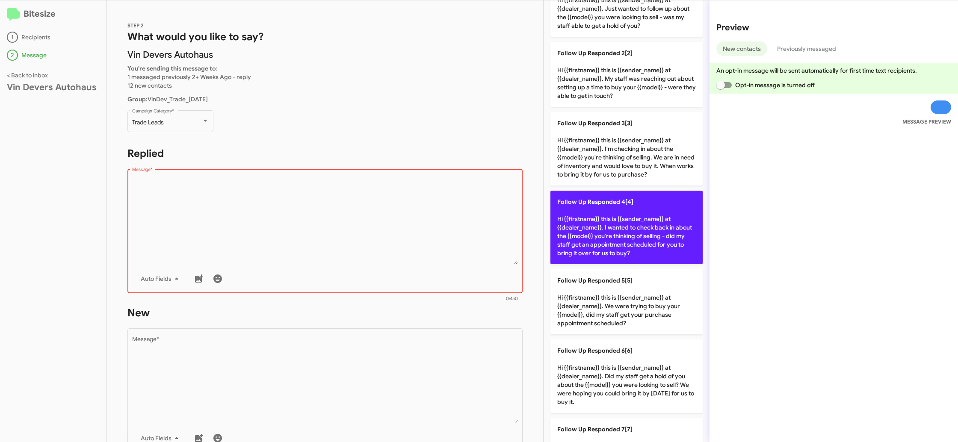
scroll to position [320, 0]
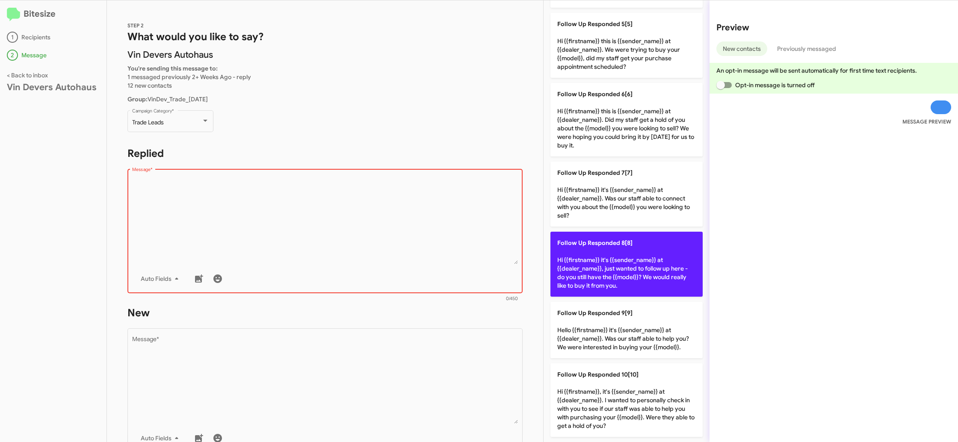
drag, startPoint x: 617, startPoint y: 270, endPoint x: 565, endPoint y: 284, distance: 53.8
click at [614, 270] on p "Follow Up Responded 8[8] Hi {{firstname}} it's {{sender_name}} at {{dealer_name…" at bounding box center [627, 264] width 152 height 65
type textarea "Hi {{firstname}} it's {{sender_name}} at {{dealer_name}}, just wanted to follow…"
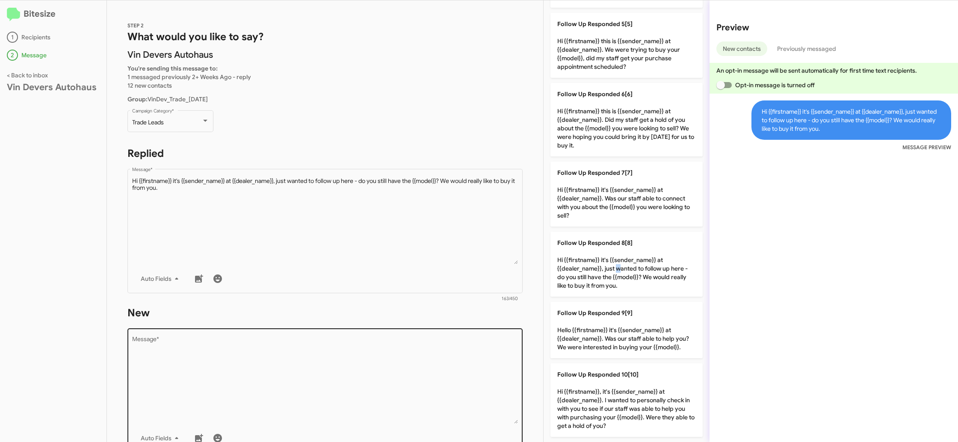
click at [387, 357] on textarea "Message *" at bounding box center [325, 380] width 386 height 87
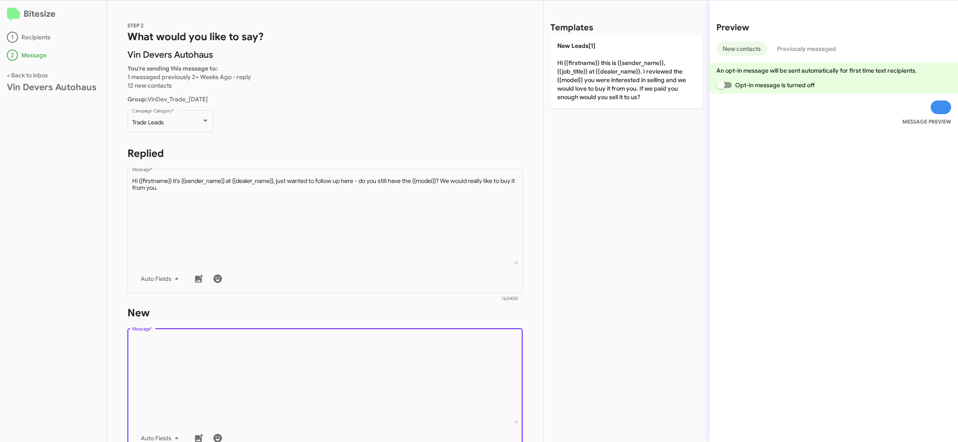
scroll to position [0, 0]
click at [387, 357] on textarea "Message *" at bounding box center [325, 380] width 386 height 87
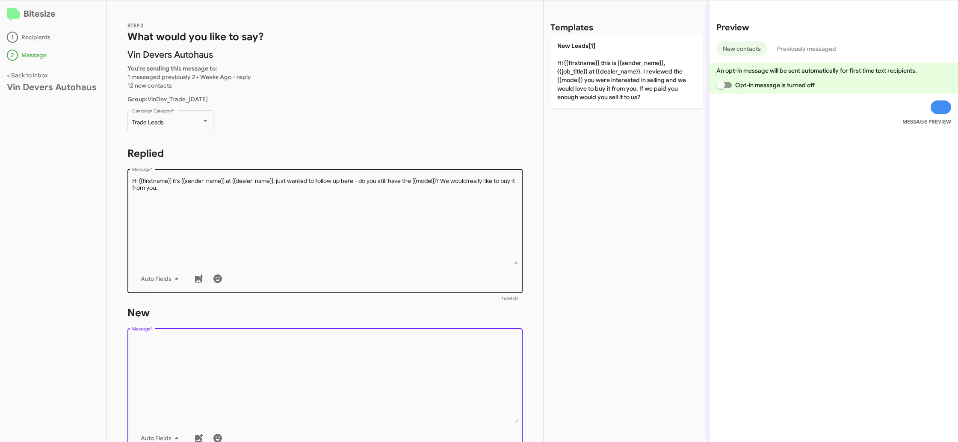
drag, startPoint x: 388, startPoint y: 349, endPoint x: 451, endPoint y: 258, distance: 110.4
click at [423, 294] on div "STEP 2 What would you like to say? [PERSON_NAME] Autohaus You're sending this m…" at bounding box center [325, 221] width 436 height 442
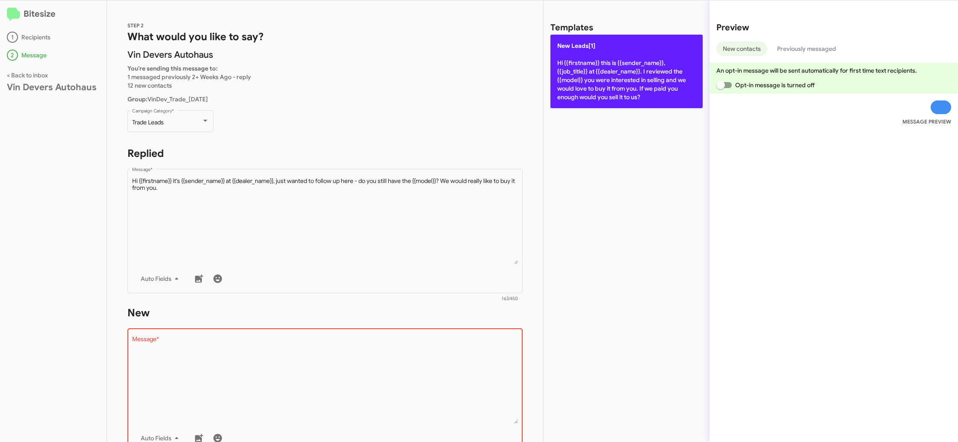
click at [580, 86] on p "New Leads[1] Hi {{firstname}} this is {{sender_name}}, {{job_title}} at {{deale…" at bounding box center [627, 72] width 152 height 74
type textarea "Hi {{firstname}} this is {{sender_name}}, {{job_title}} at {{dealer_name}}. I r…"
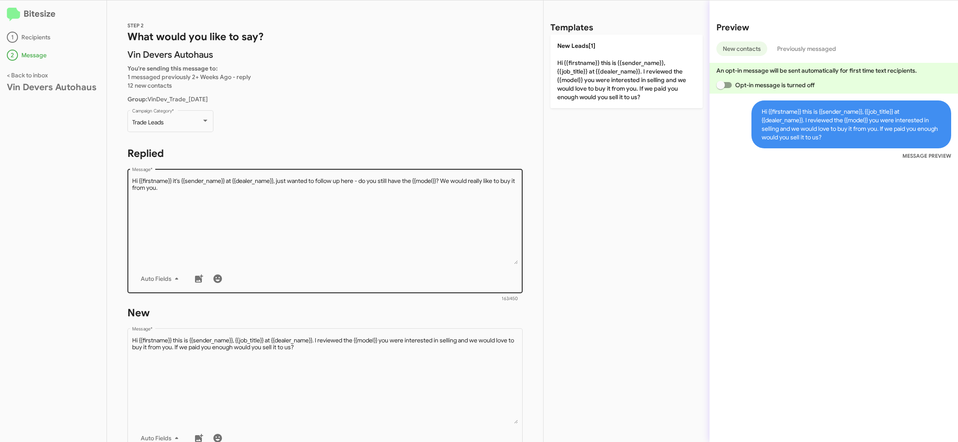
scroll to position [130, 0]
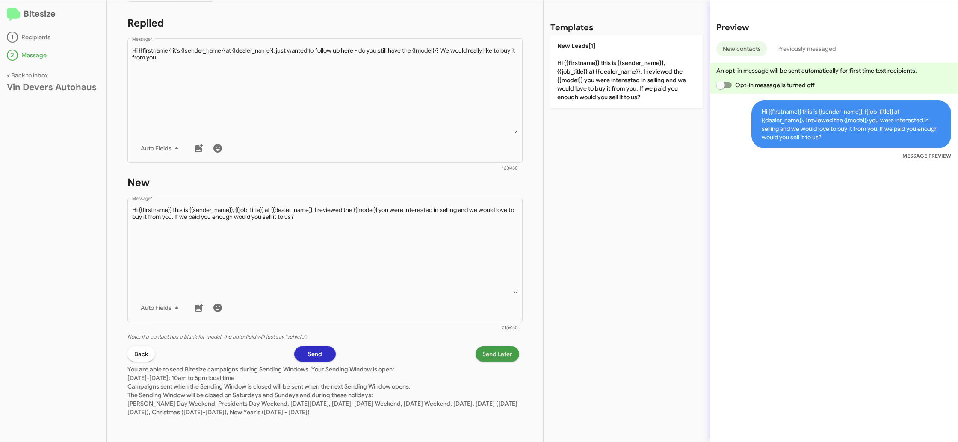
click at [500, 350] on span "Send Later" at bounding box center [498, 354] width 30 height 15
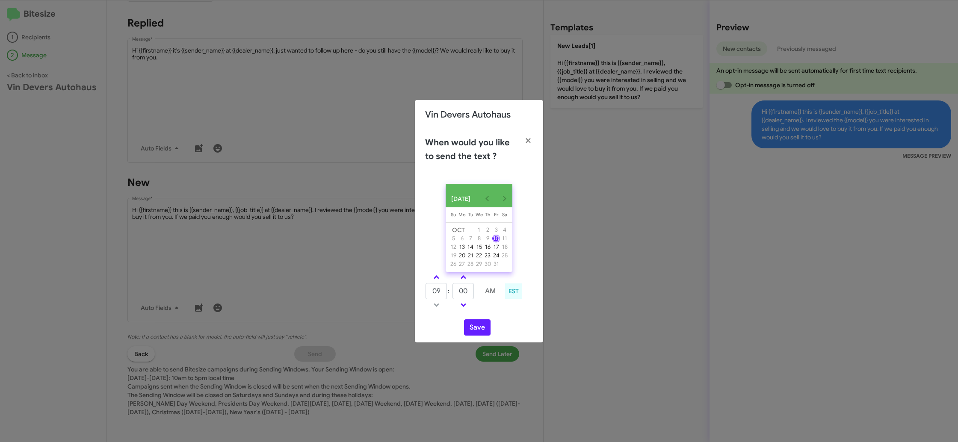
drag, startPoint x: 435, startPoint y: 282, endPoint x: 458, endPoint y: 292, distance: 25.3
click at [435, 281] on span at bounding box center [437, 279] width 6 height 6
type input "10"
click at [465, 294] on input "00" at bounding box center [463, 291] width 21 height 16
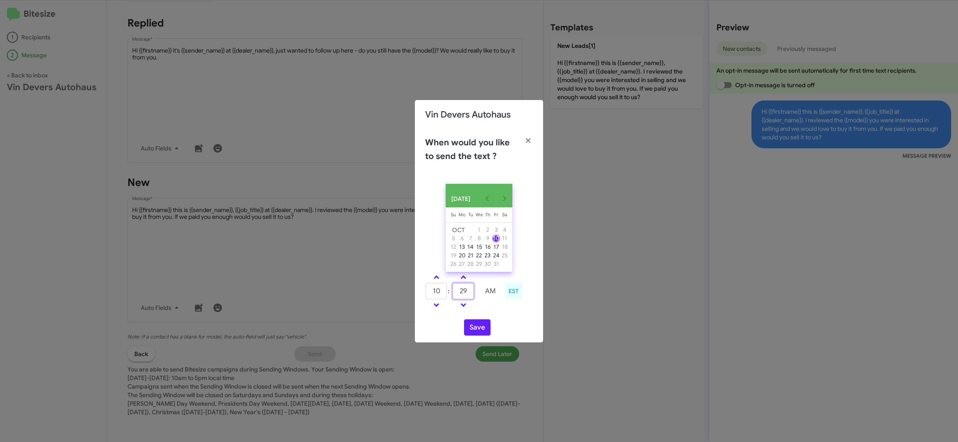
type input "2"
type input "28"
drag, startPoint x: 489, startPoint y: 315, endPoint x: 478, endPoint y: 328, distance: 17.0
click at [488, 313] on div "10 : 28 AM EST" at bounding box center [479, 292] width 121 height 41
click at [478, 329] on button "Save" at bounding box center [477, 328] width 27 height 16
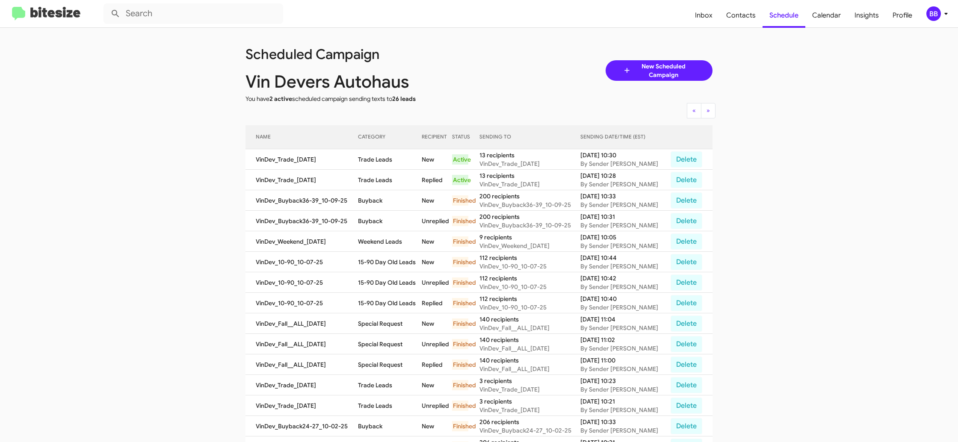
click at [222, 86] on app-scheduler "Scheduled Campaign [PERSON_NAME] Autohaus You have 2 active scheduled campaign …" at bounding box center [479, 299] width 958 height 543
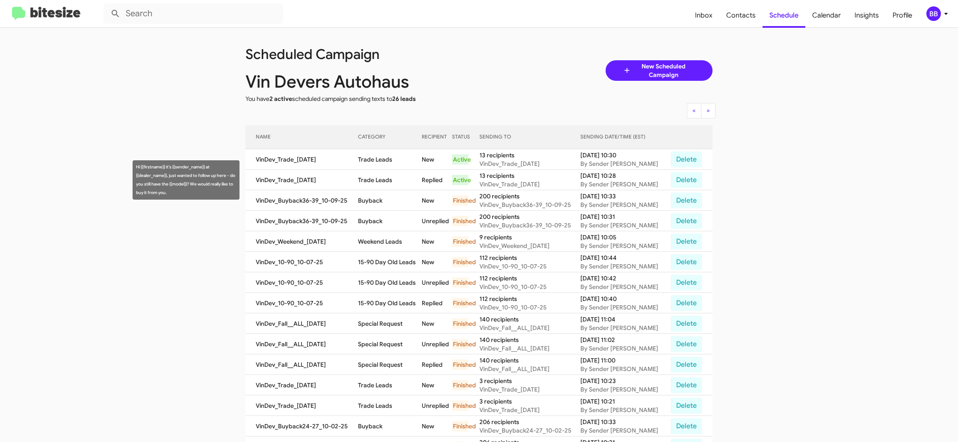
click at [371, 181] on td "Trade Leads" at bounding box center [390, 180] width 64 height 21
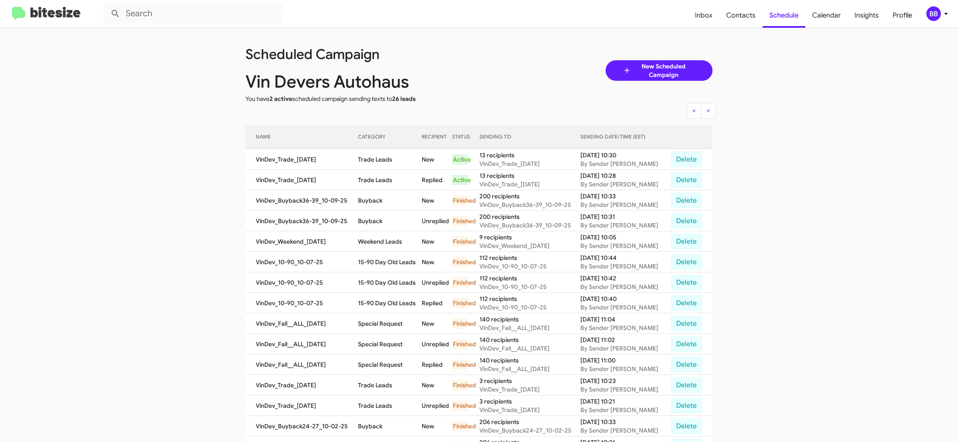
click at [371, 181] on td "Trade Leads" at bounding box center [390, 180] width 64 height 21
copy td "Trade Leads"
click at [732, 15] on span "Contacts" at bounding box center [741, 15] width 43 height 25
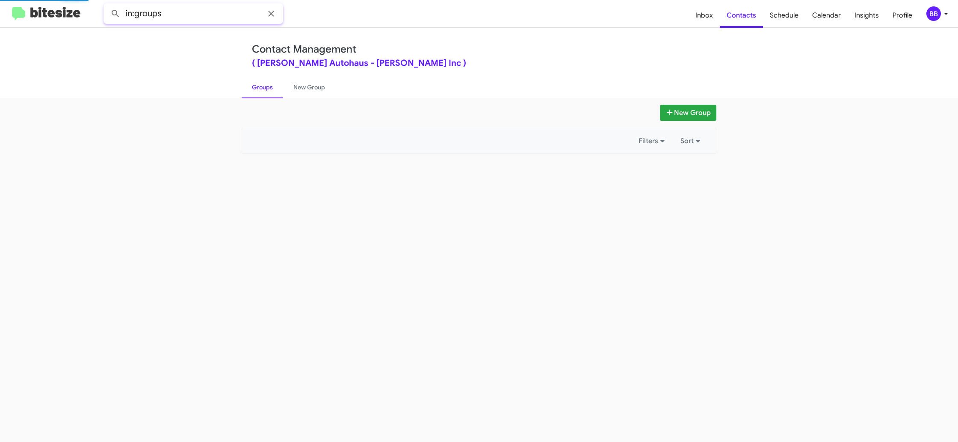
click at [204, 14] on input "in:groups" at bounding box center [194, 13] width 180 height 21
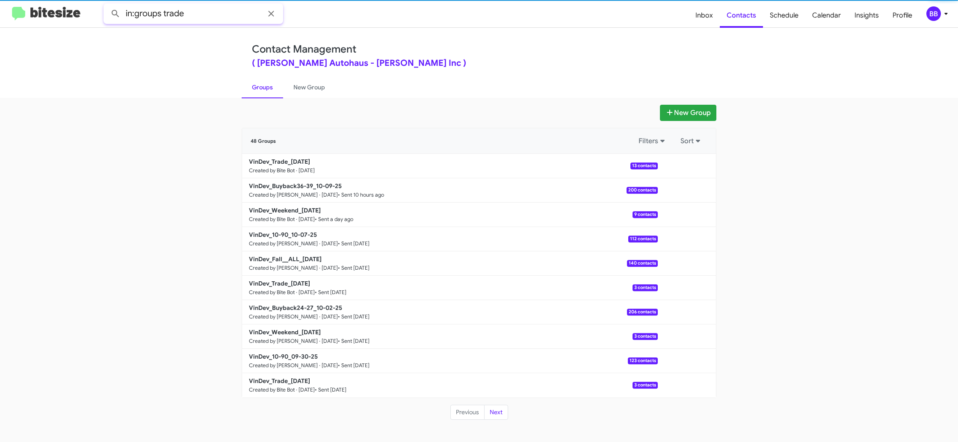
type input "in:groups trade"
click at [107, 5] on button at bounding box center [115, 13] width 17 height 17
